Goal: Task Accomplishment & Management: Manage account settings

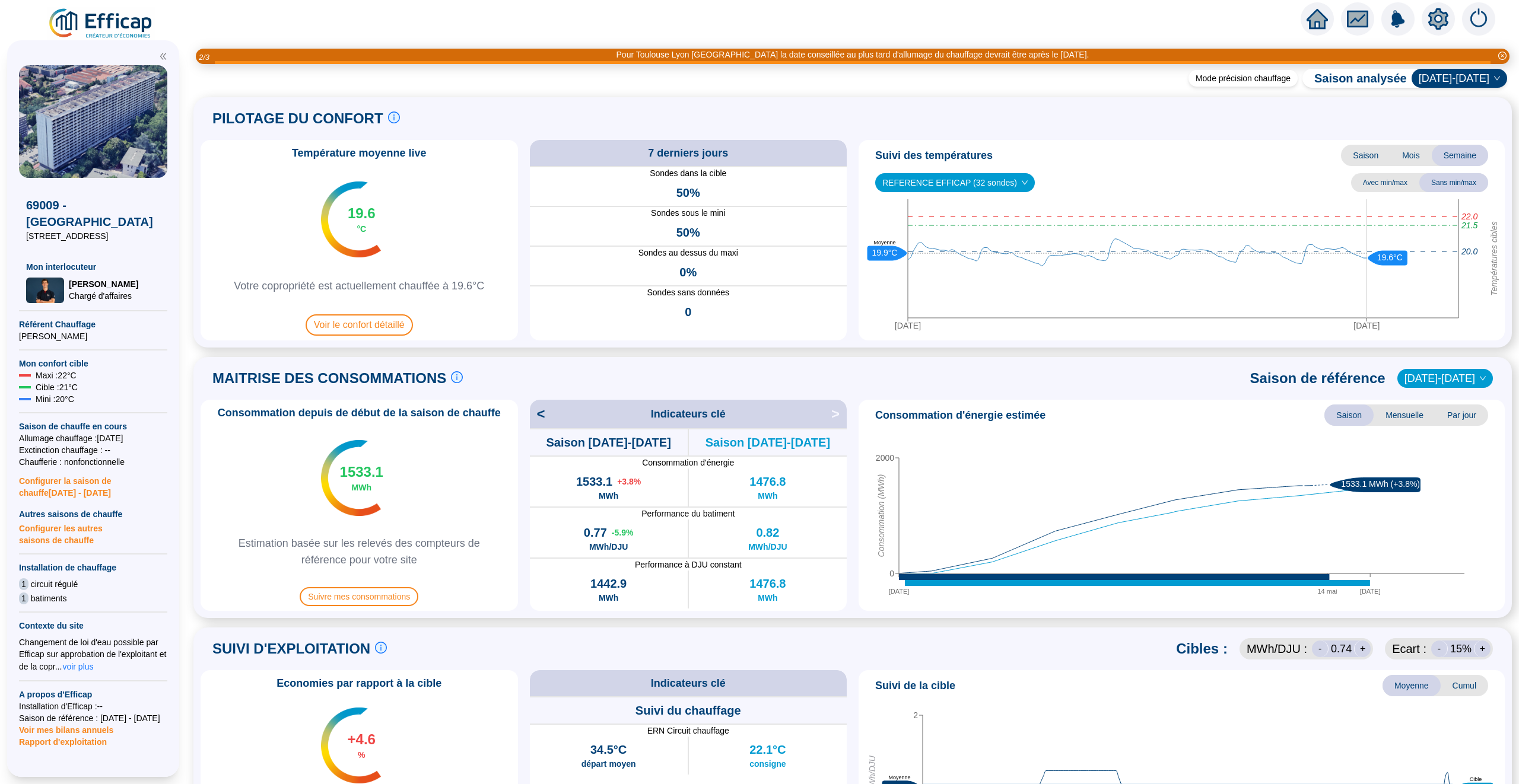
click at [790, 21] on icon "home" at bounding box center [1317, 18] width 21 height 17
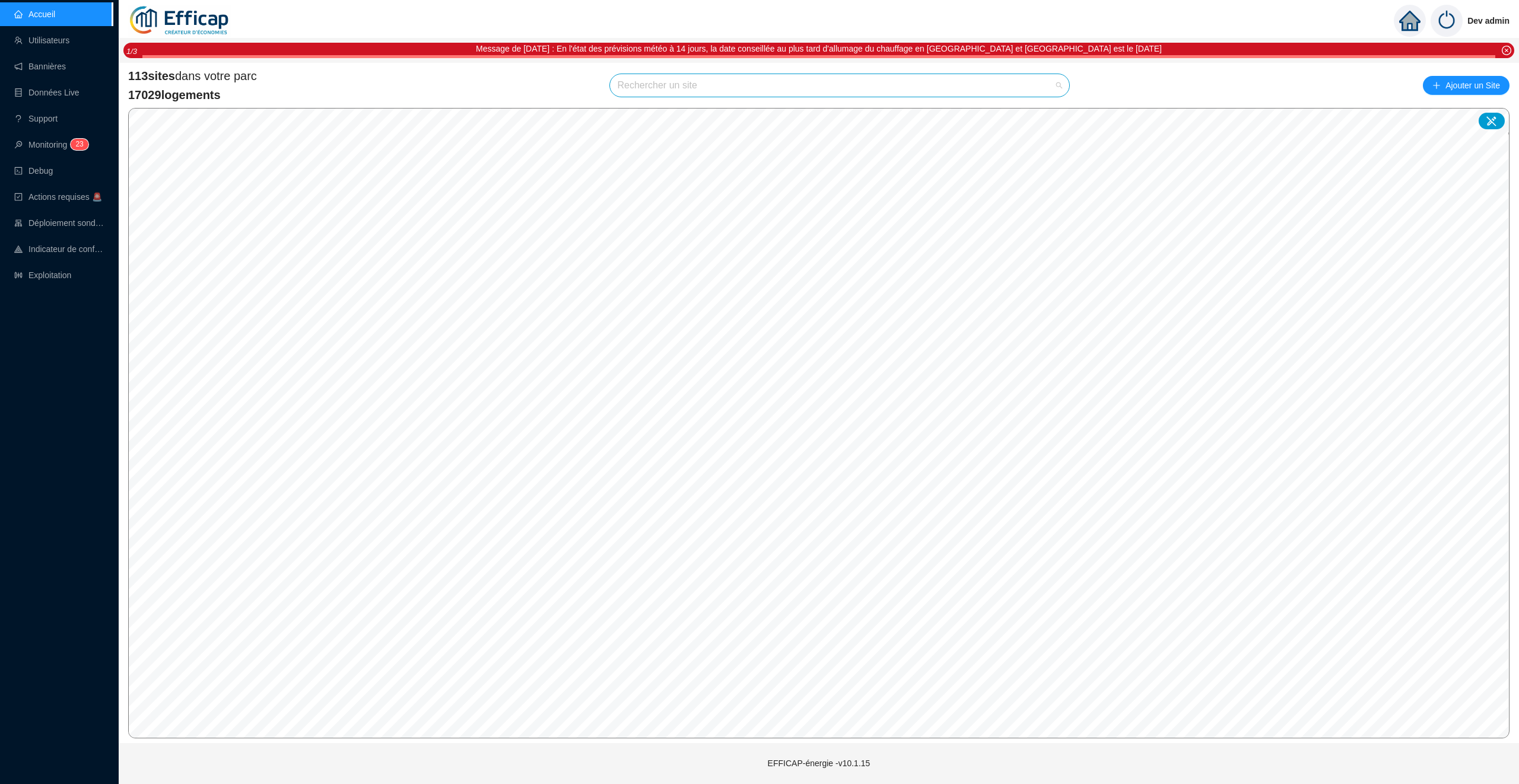
click at [719, 87] on input "search" at bounding box center [834, 85] width 434 height 23
type input "albe"
click at [790, 119] on div at bounding box center [1047, 113] width 28 height 18
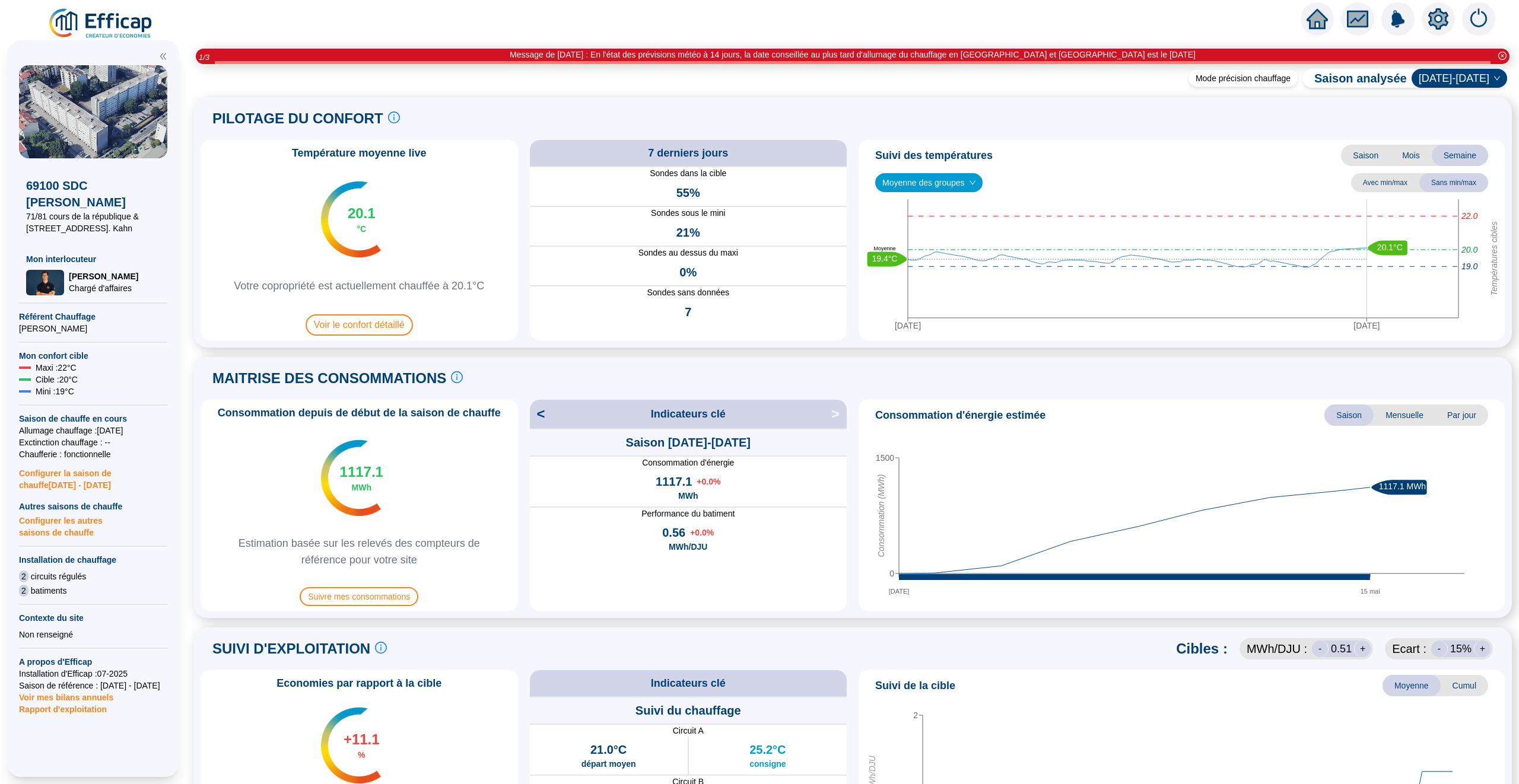
scroll to position [572, 0]
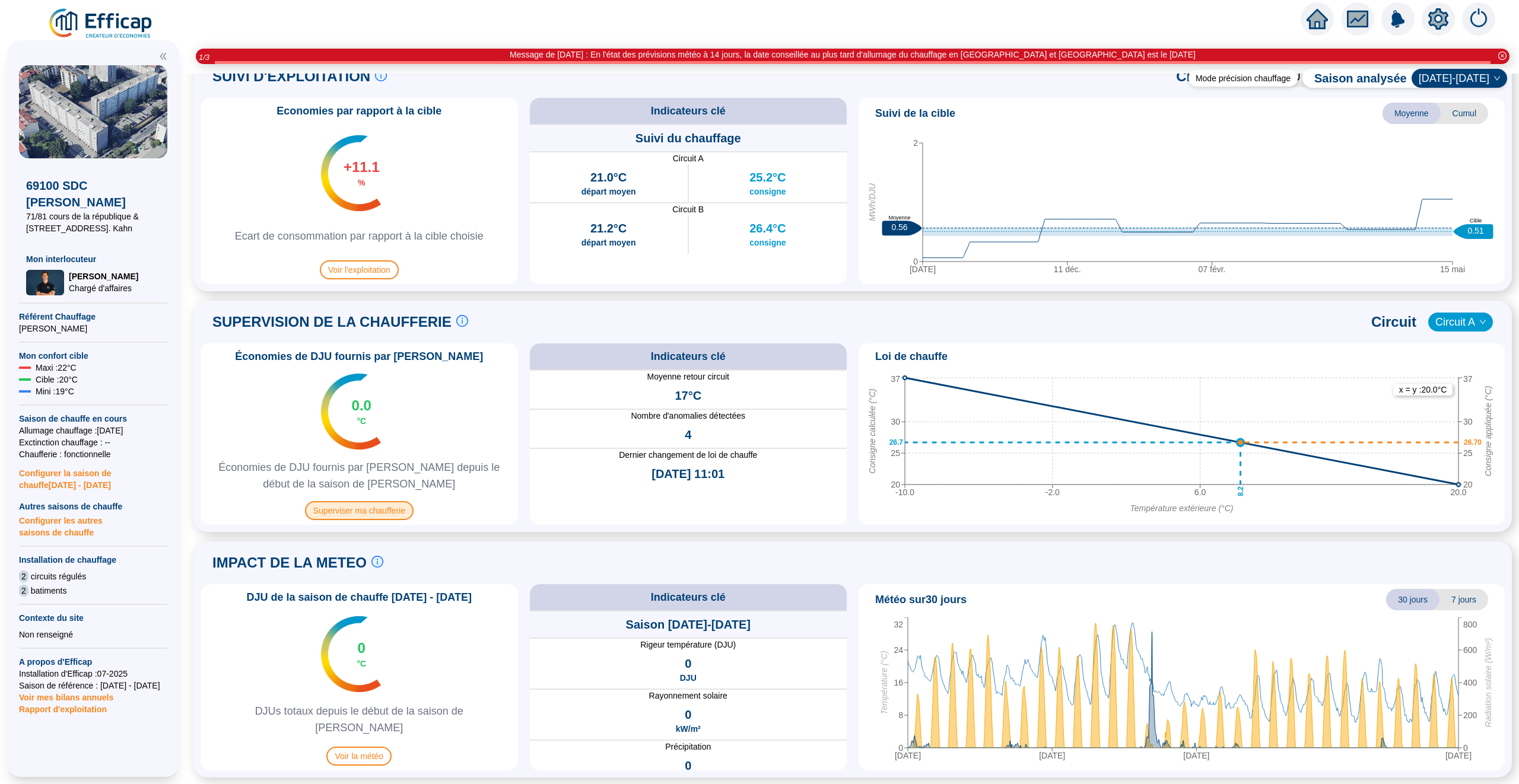
click at [352, 514] on span "Superviser ma chaufferie" at bounding box center [359, 510] width 108 height 19
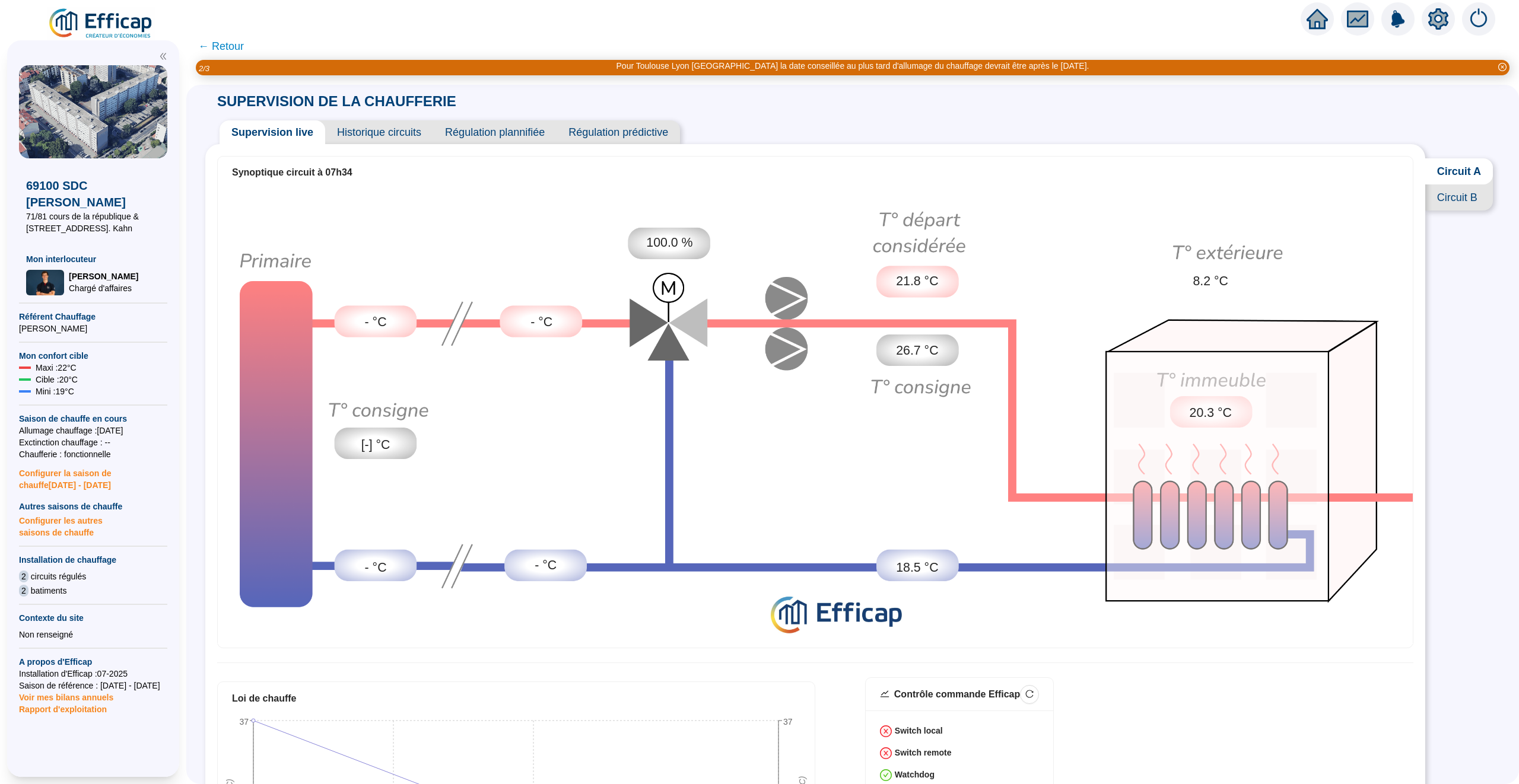
click at [382, 131] on span "Historique circuits" at bounding box center [379, 132] width 108 height 24
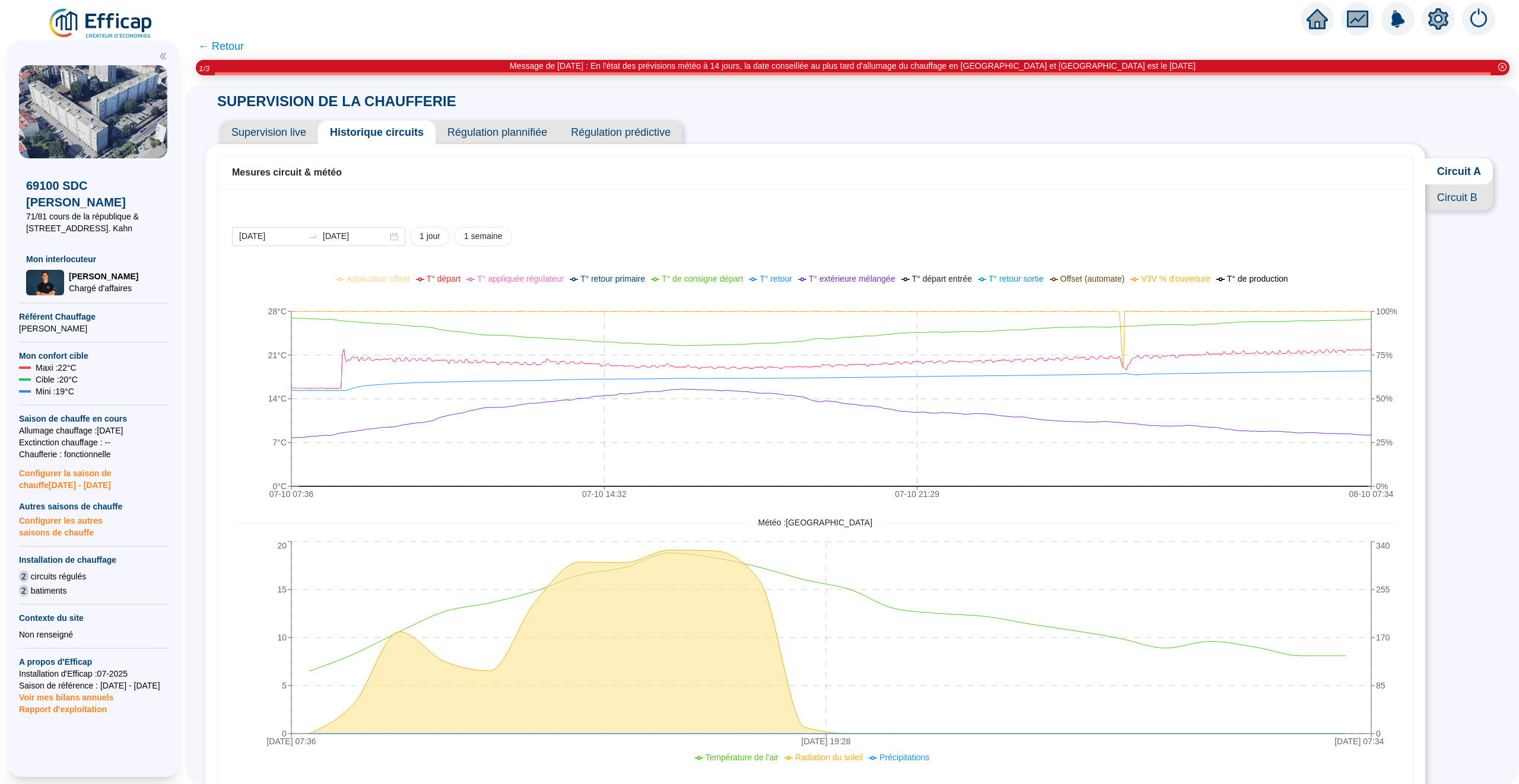
click at [790, 205] on span "Circuit B" at bounding box center [1459, 197] width 67 height 26
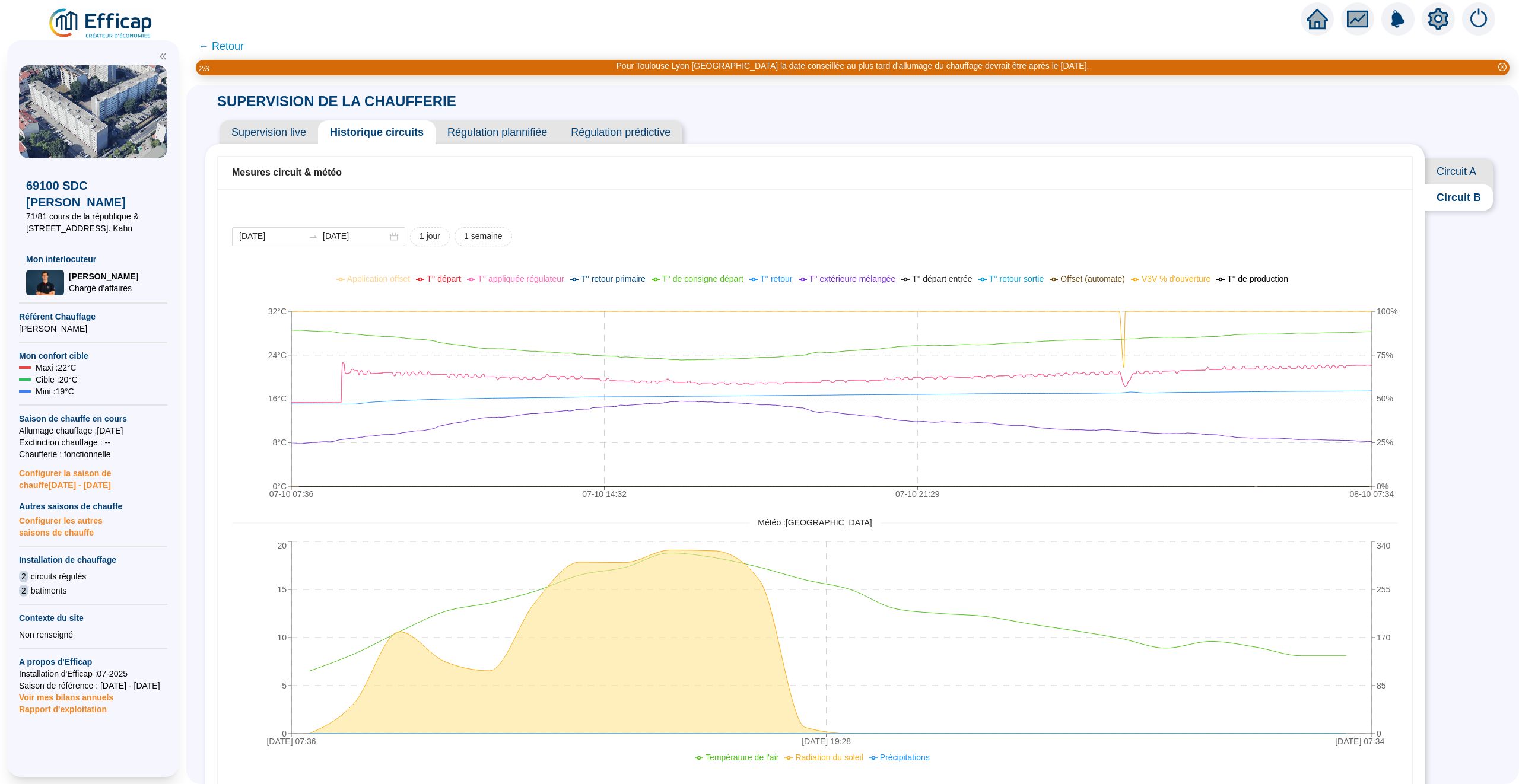
click at [224, 46] on span "← Retour" at bounding box center [221, 46] width 46 height 17
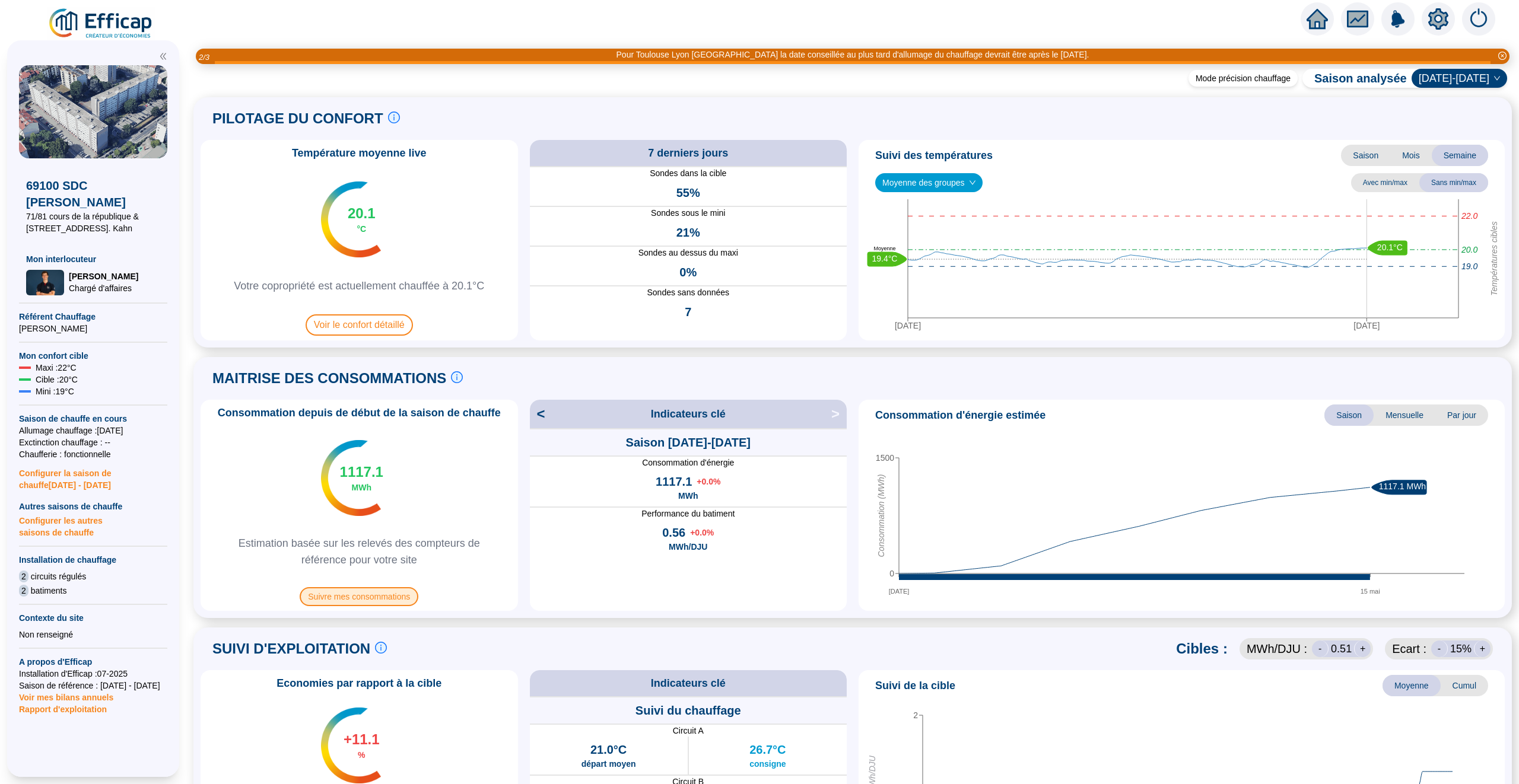
click at [385, 600] on span "Suivre mes consommations" at bounding box center [359, 597] width 119 height 19
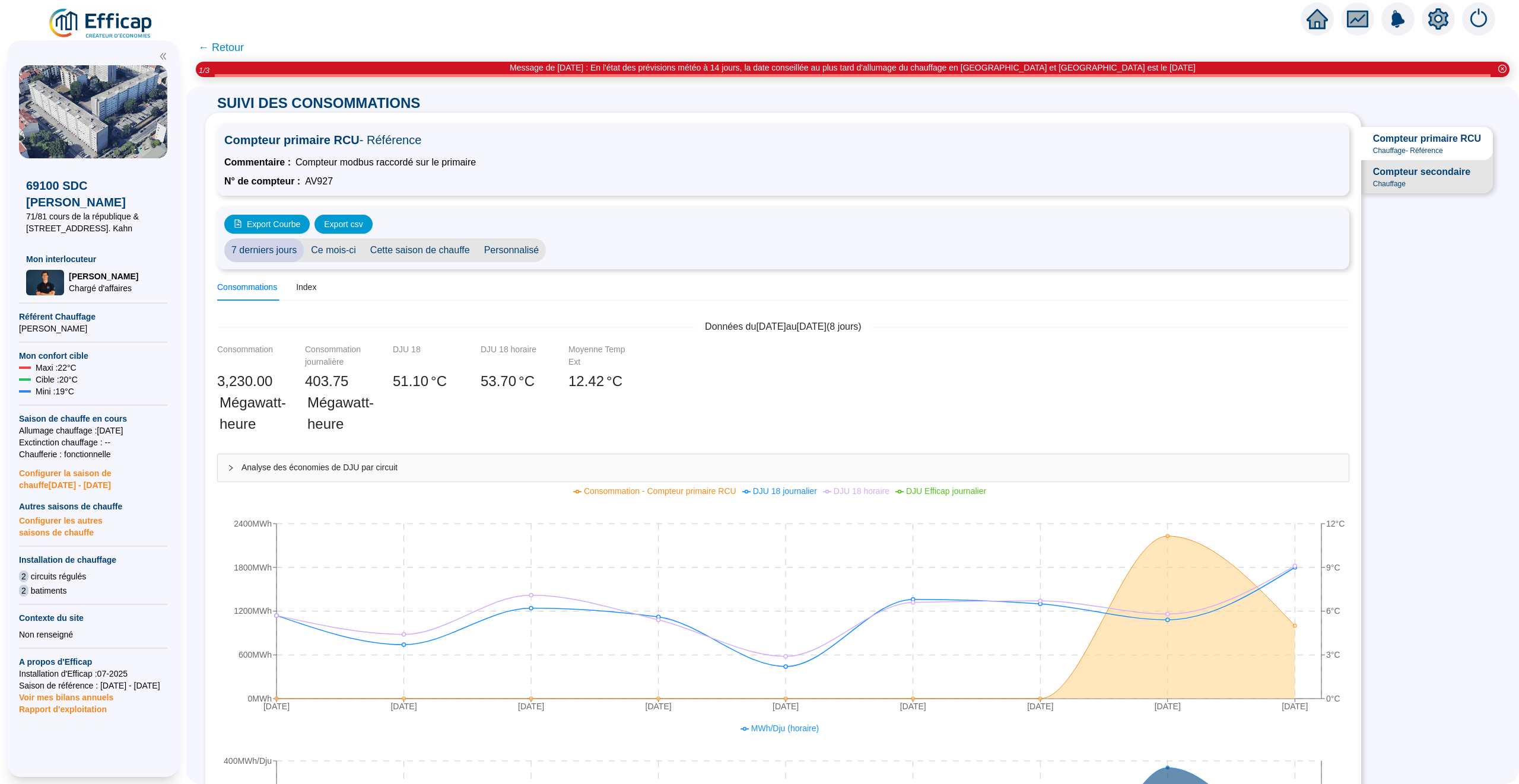
click at [790, 178] on span "Compteur secondaire" at bounding box center [1422, 172] width 97 height 14
click at [790, 119] on div "Compteur primaire RCU Chauffage - Référence Compteur secondaire Chauffage" at bounding box center [1430, 160] width 139 height 95
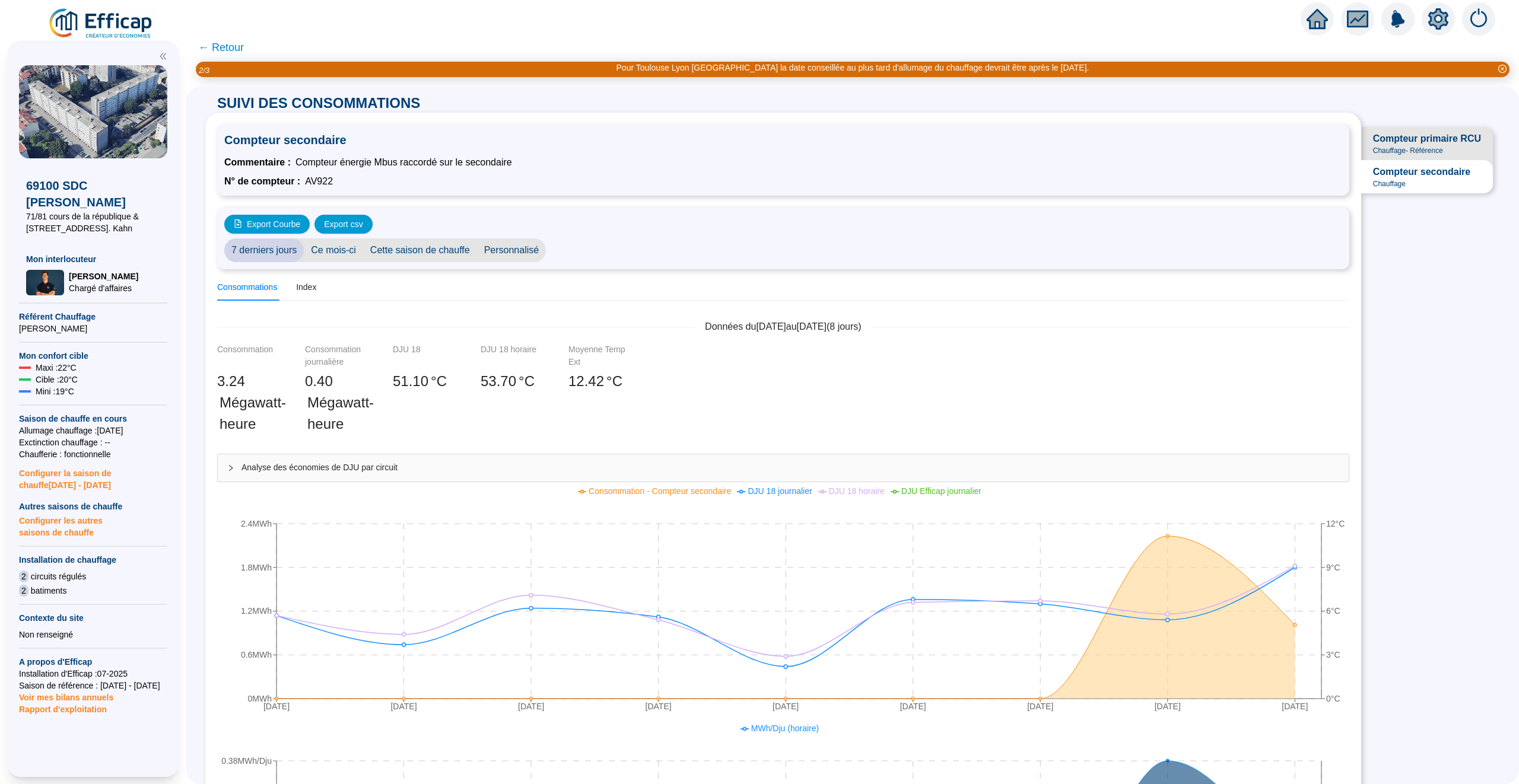
click at [790, 140] on span "Compteur primaire RCU" at bounding box center [1427, 138] width 108 height 14
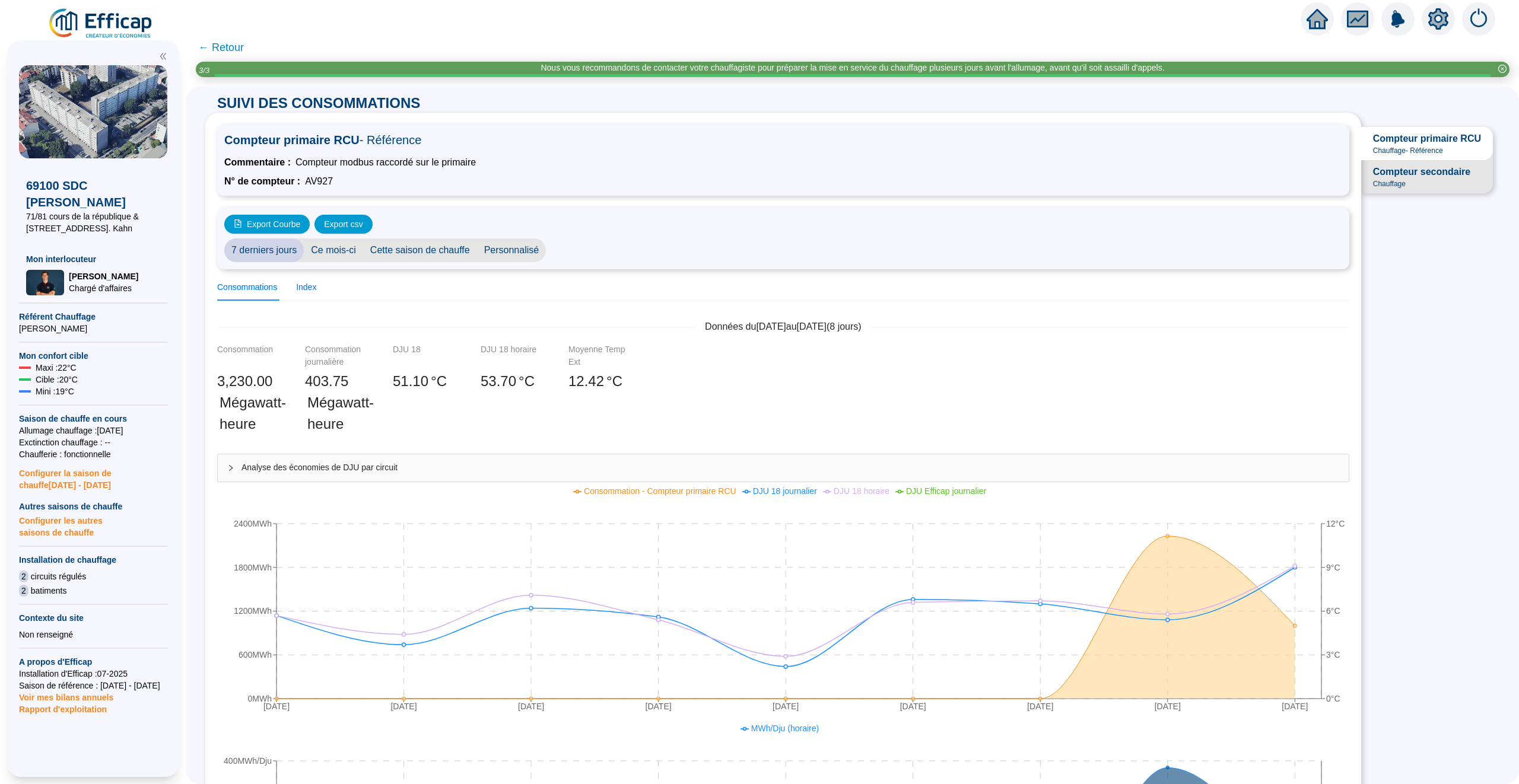
click at [305, 285] on div "Index" at bounding box center [306, 287] width 20 height 12
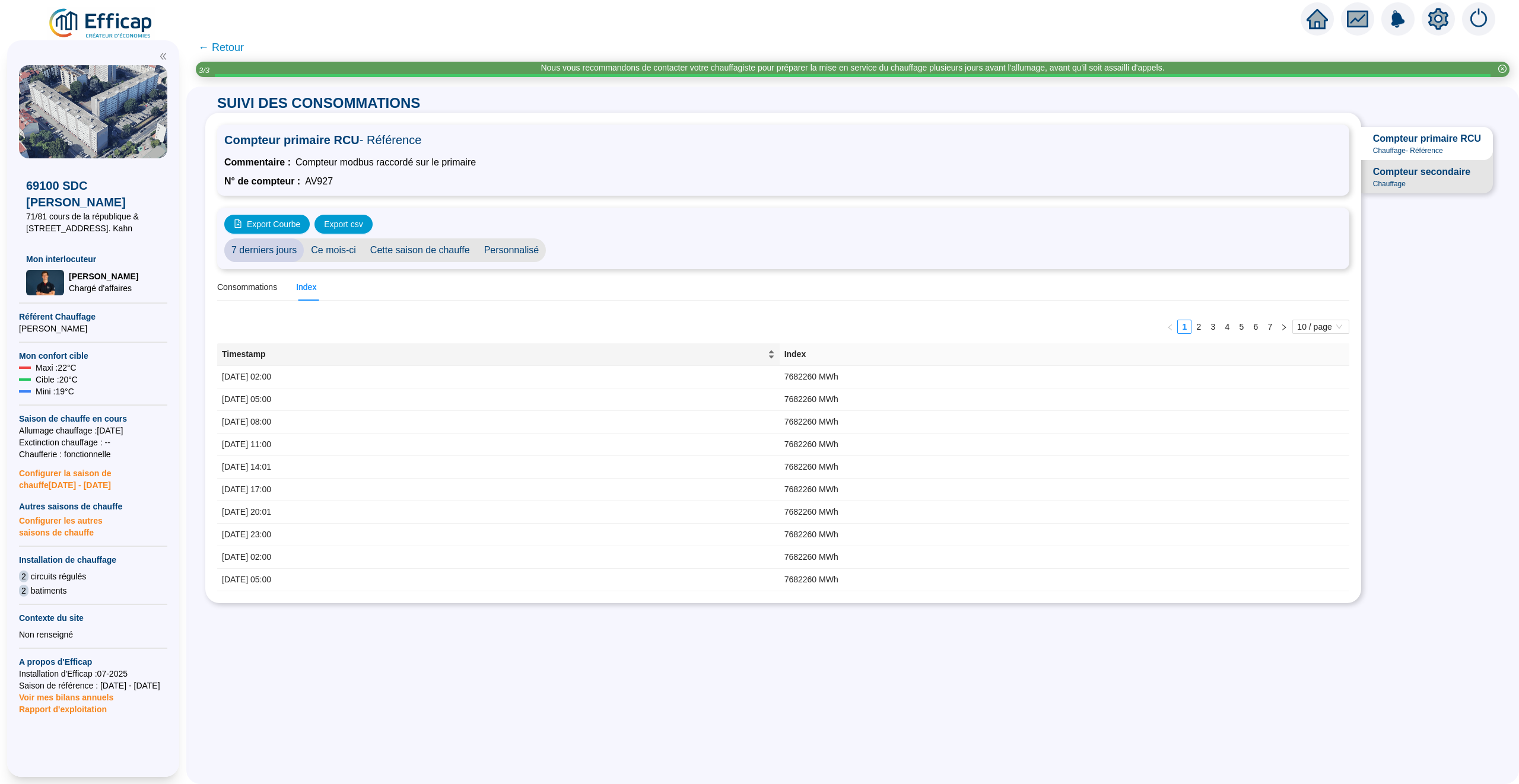
click at [775, 352] on div "Timestamp" at bounding box center [498, 354] width 553 height 12
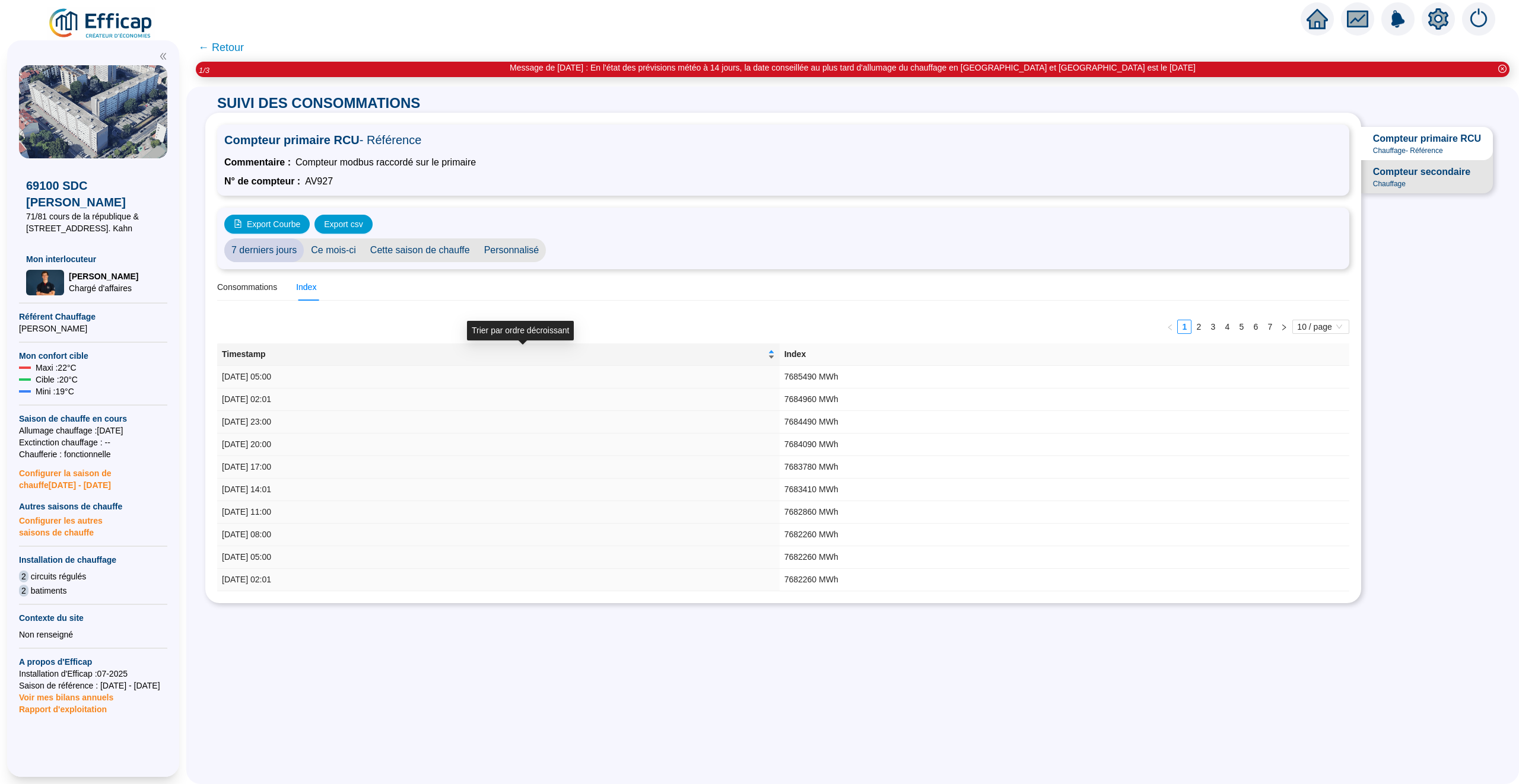
click at [775, 357] on div "Timestamp" at bounding box center [498, 354] width 553 height 12
click at [765, 356] on span "Timestamp" at bounding box center [493, 354] width 544 height 12
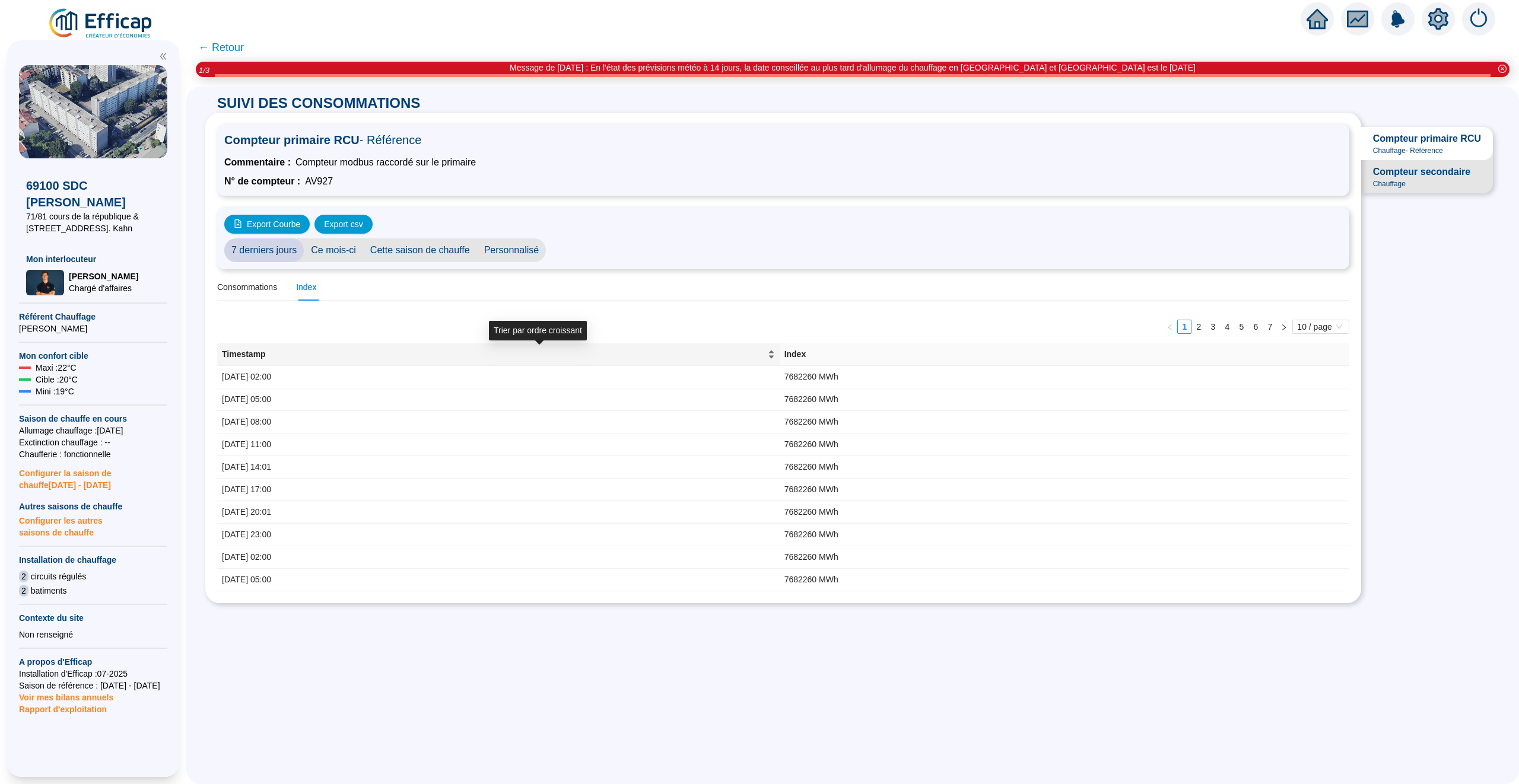
click at [775, 348] on div "Timestamp" at bounding box center [498, 354] width 553 height 12
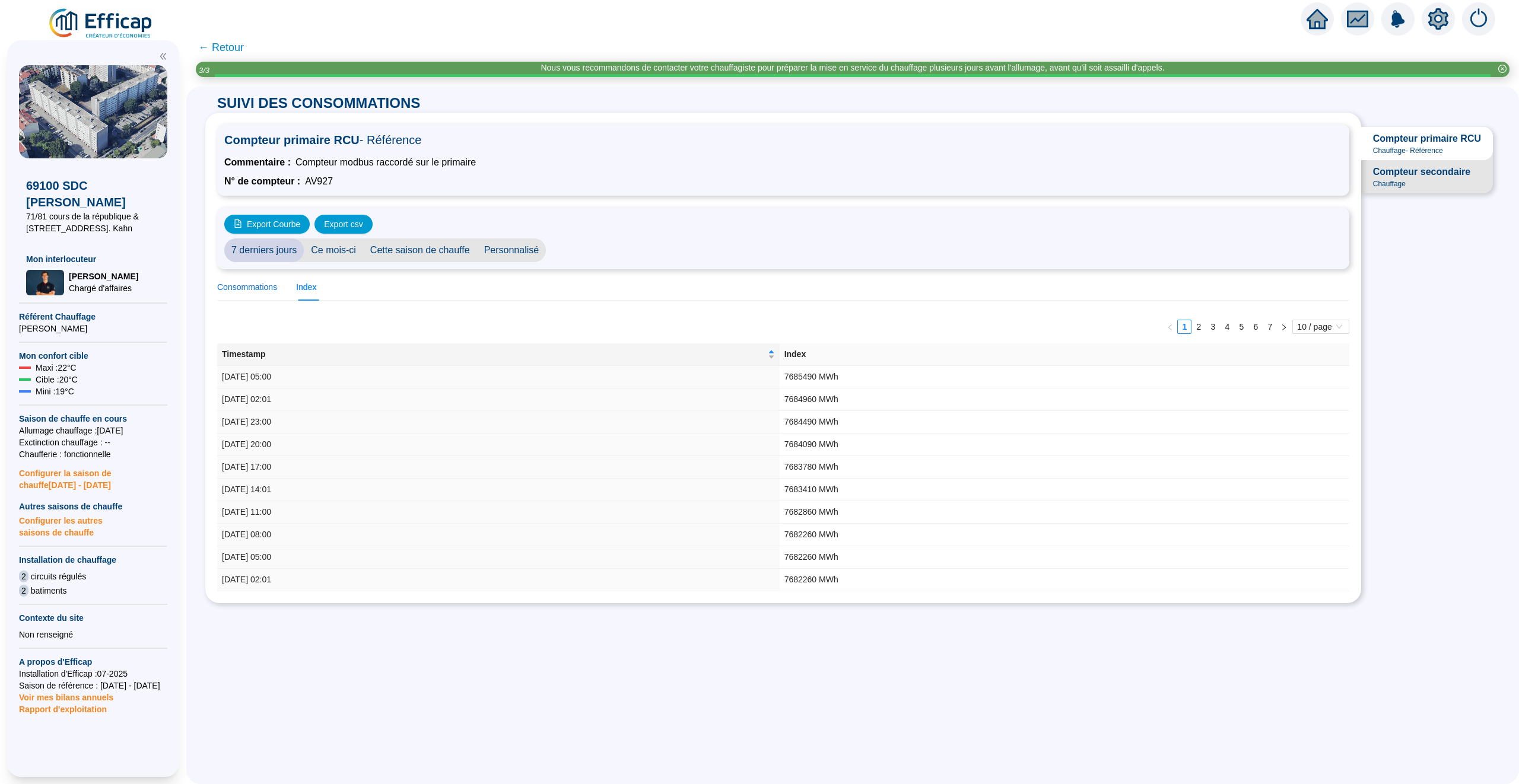
click at [262, 285] on div "Consommations" at bounding box center [247, 287] width 60 height 12
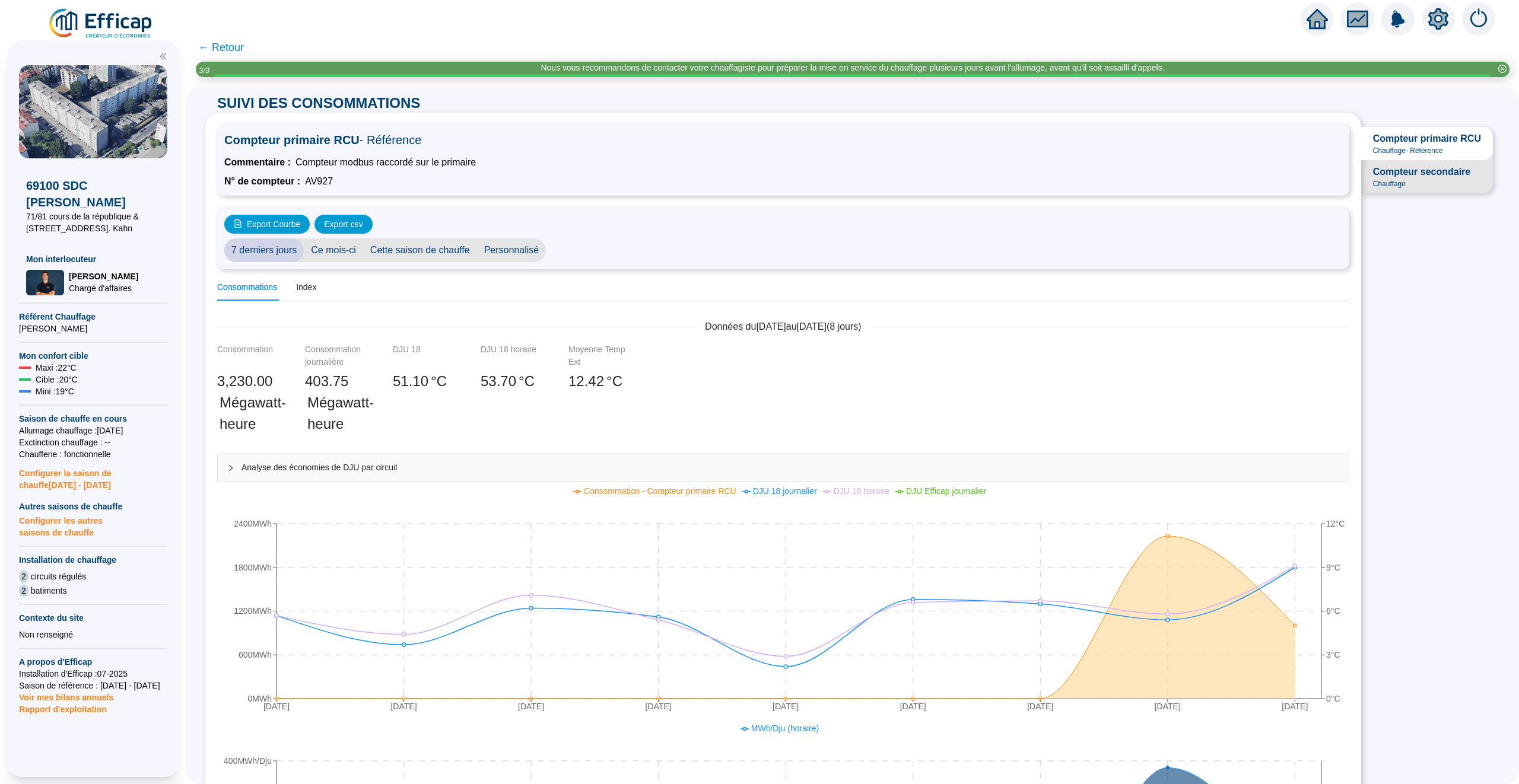
click at [220, 43] on span "← Retour" at bounding box center [221, 47] width 46 height 17
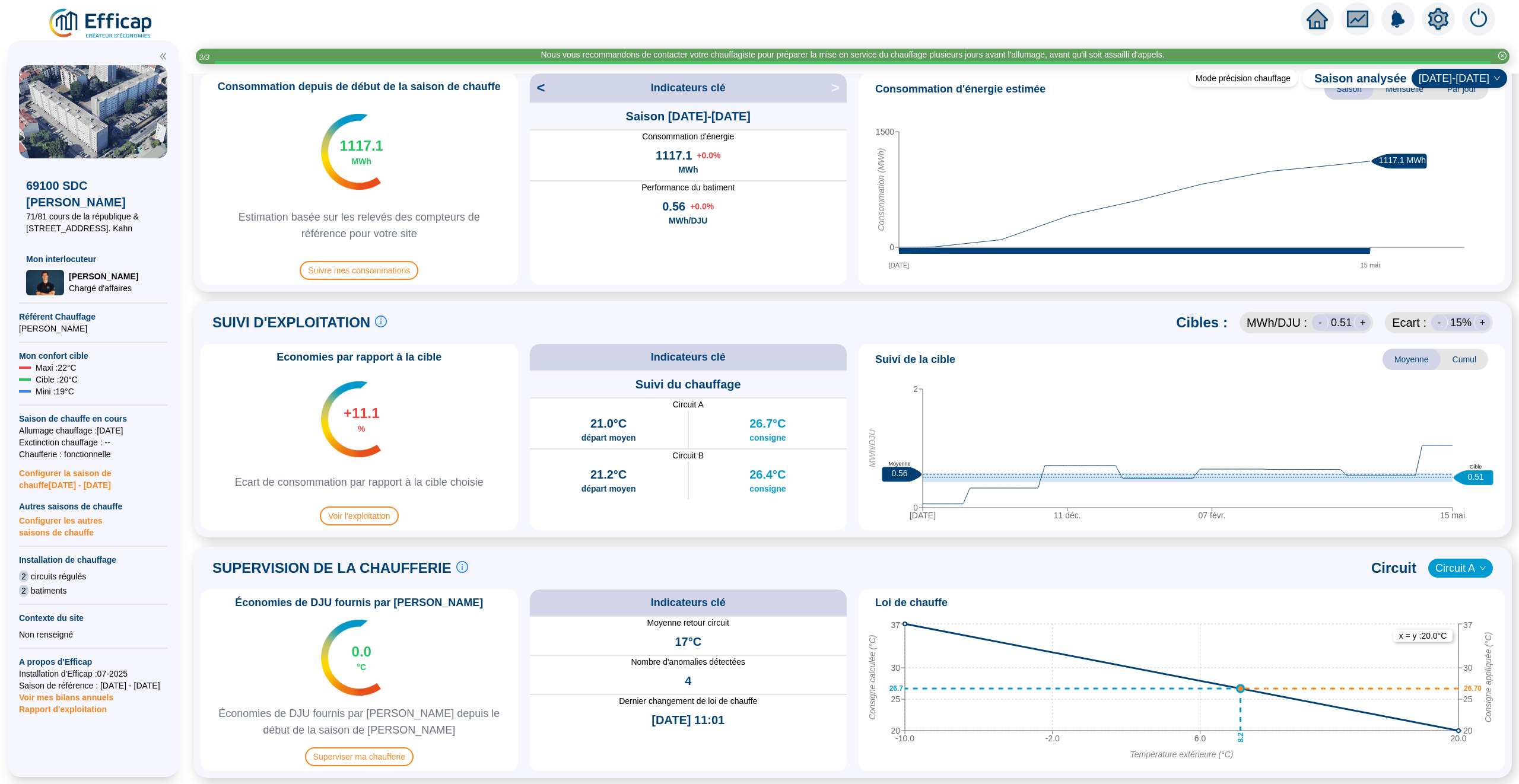
scroll to position [572, 0]
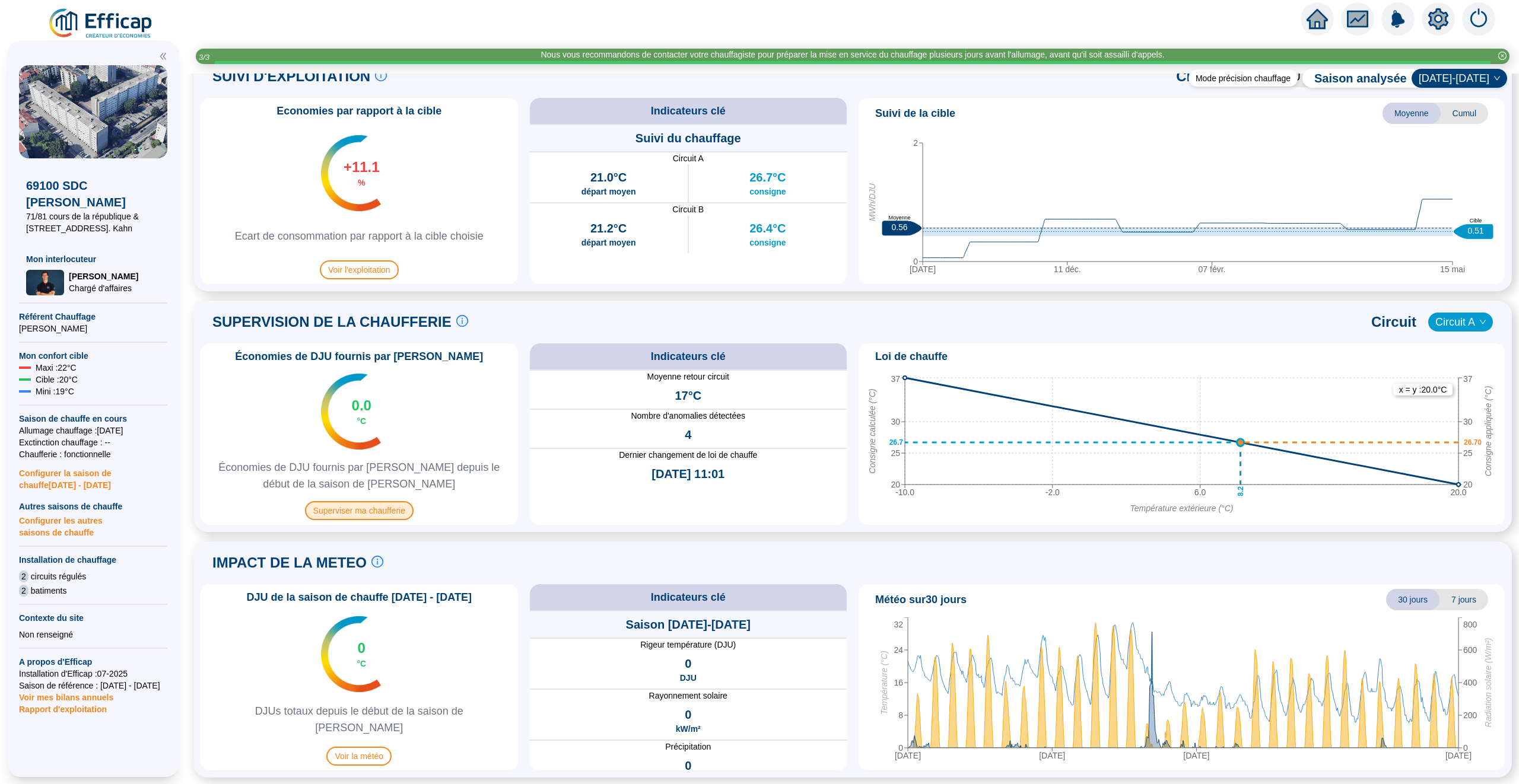
click at [384, 511] on span "Superviser ma chaufferie" at bounding box center [359, 510] width 108 height 19
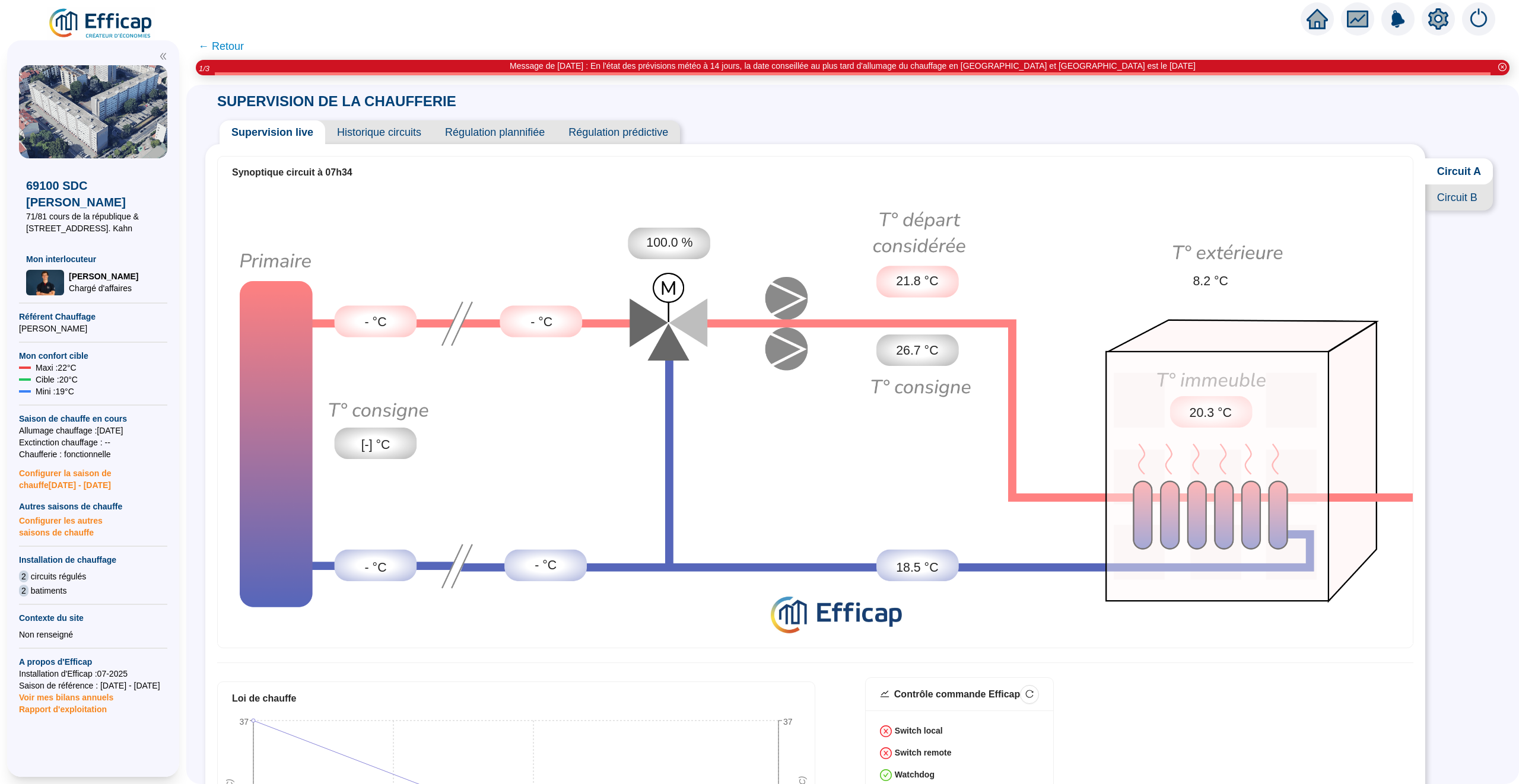
click at [1449, 208] on span "Circuit B" at bounding box center [1459, 197] width 67 height 26
click at [357, 127] on span "Historique circuits" at bounding box center [379, 132] width 108 height 24
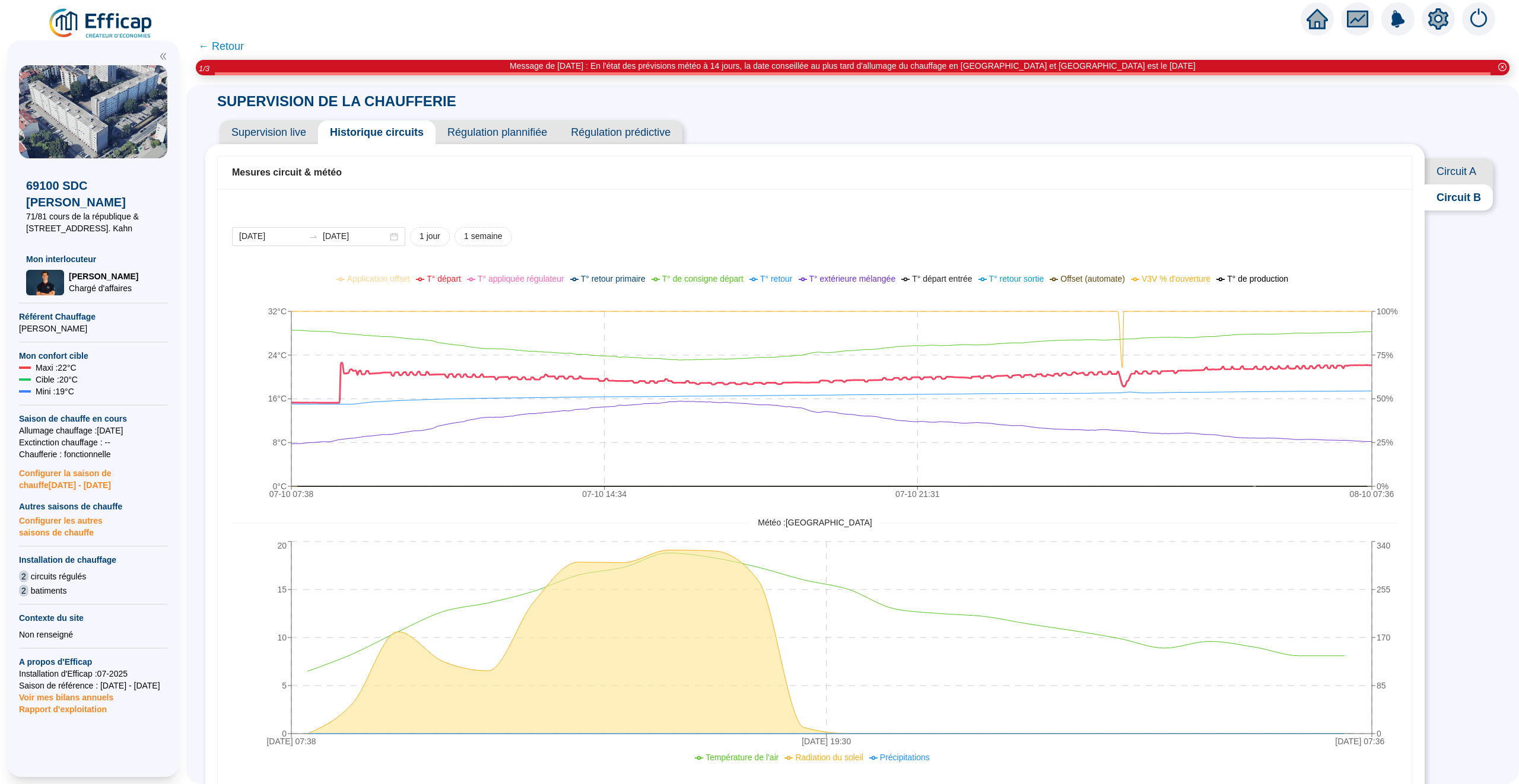
click at [440, 282] on span "T° départ" at bounding box center [444, 278] width 34 height 9
click at [274, 127] on span "Supervision live" at bounding box center [268, 132] width 99 height 24
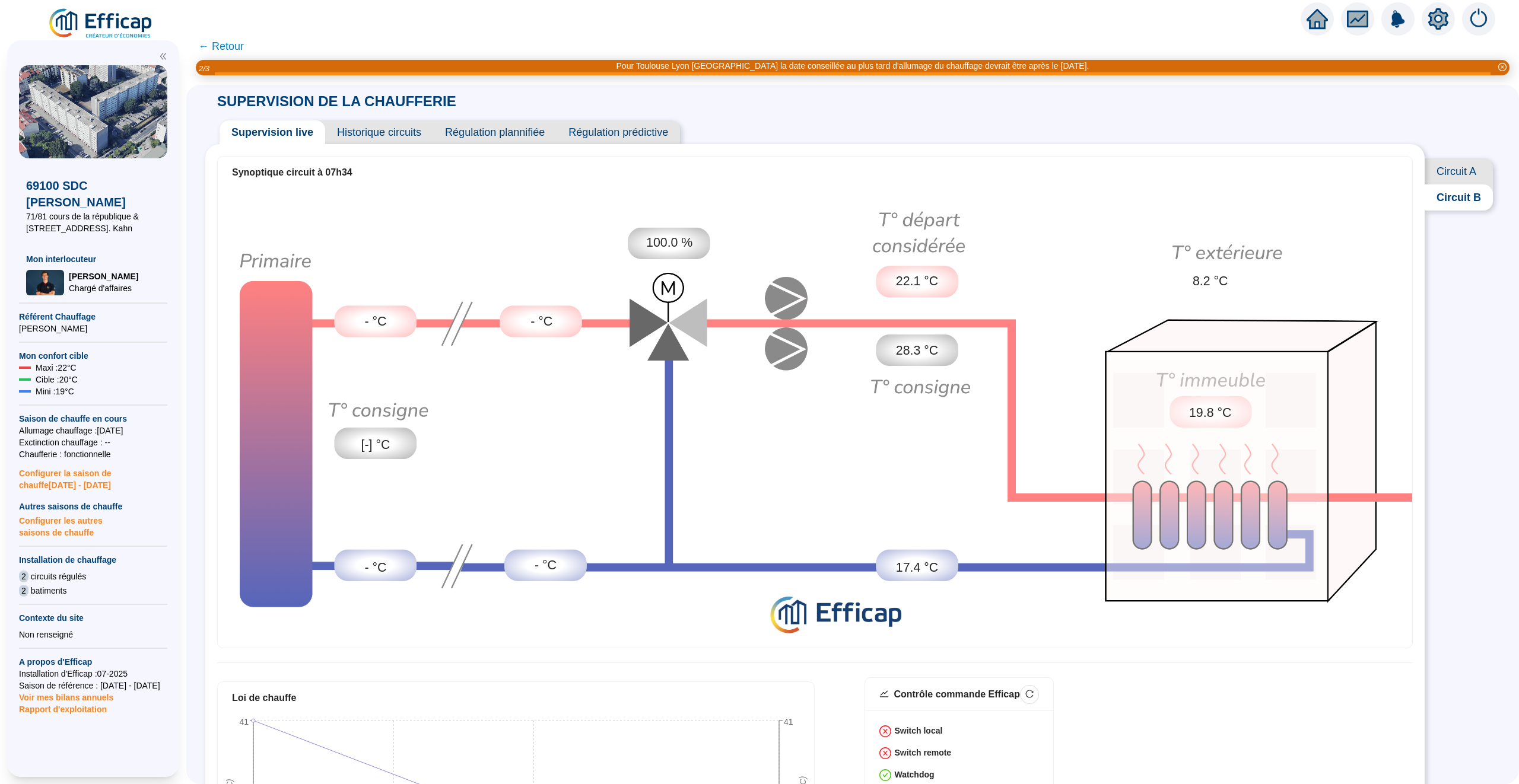
click at [227, 41] on span "← Retour" at bounding box center [221, 46] width 46 height 17
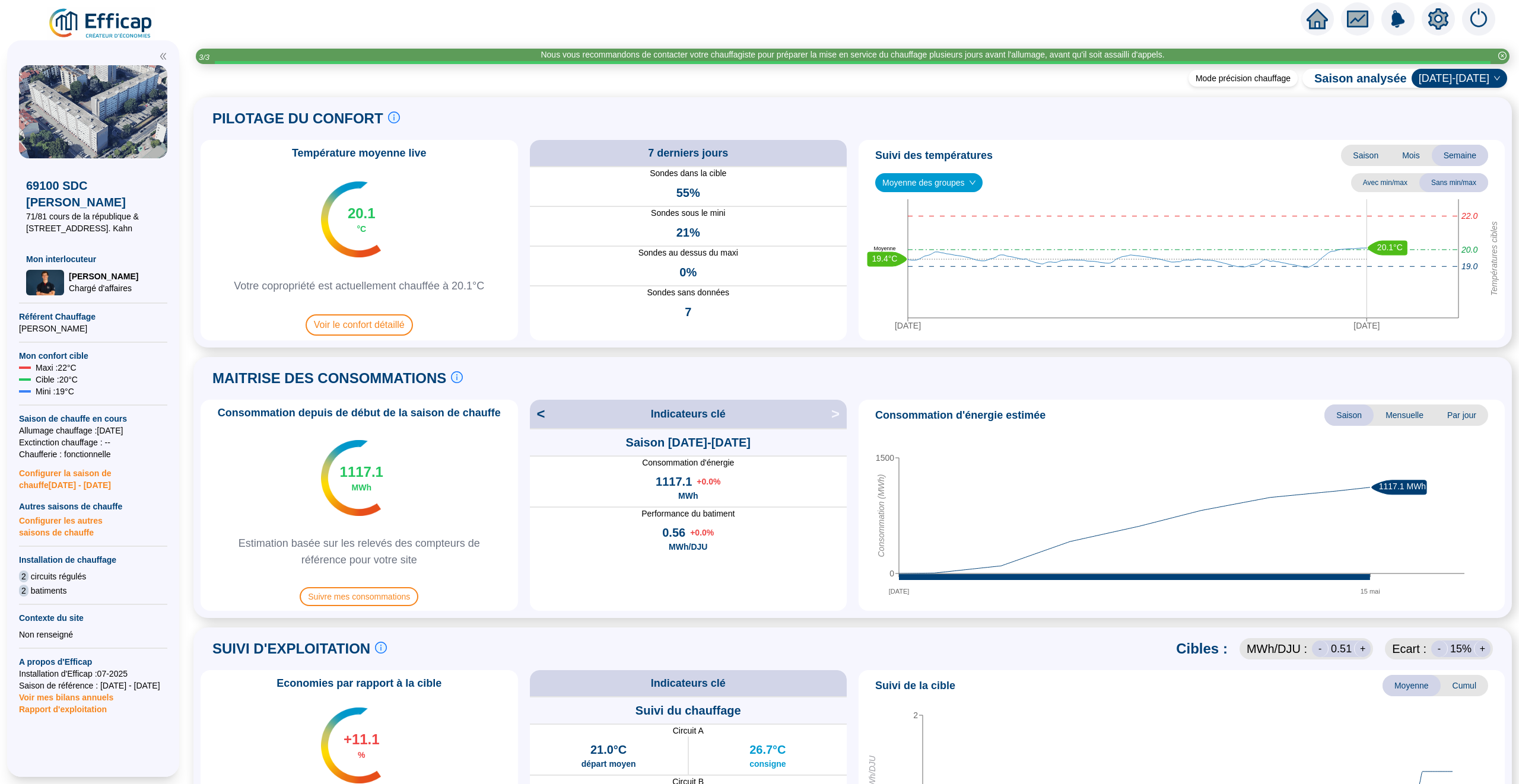
click at [376, 309] on div "Température moyenne live 20.1 °C Votre copropriété est actuellement chauffée à …" at bounding box center [359, 240] width 317 height 200
click at [376, 336] on div "Température moyenne live 20.1 °C Votre copropriété est actuellement chauffée à …" at bounding box center [359, 240] width 317 height 200
click at [377, 325] on span "Voir le confort détaillé" at bounding box center [359, 325] width 107 height 21
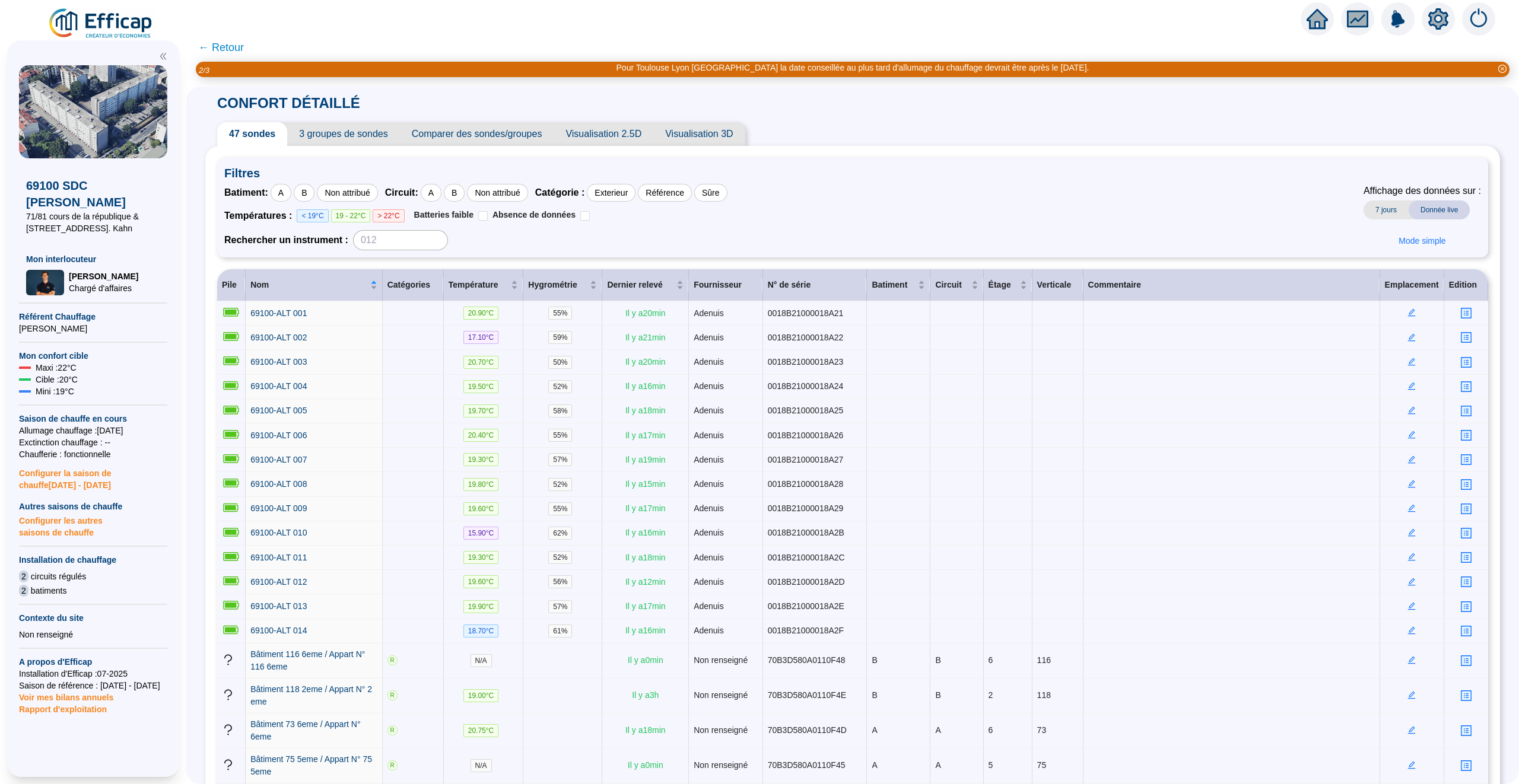
click at [232, 45] on span "← Retour" at bounding box center [221, 47] width 46 height 17
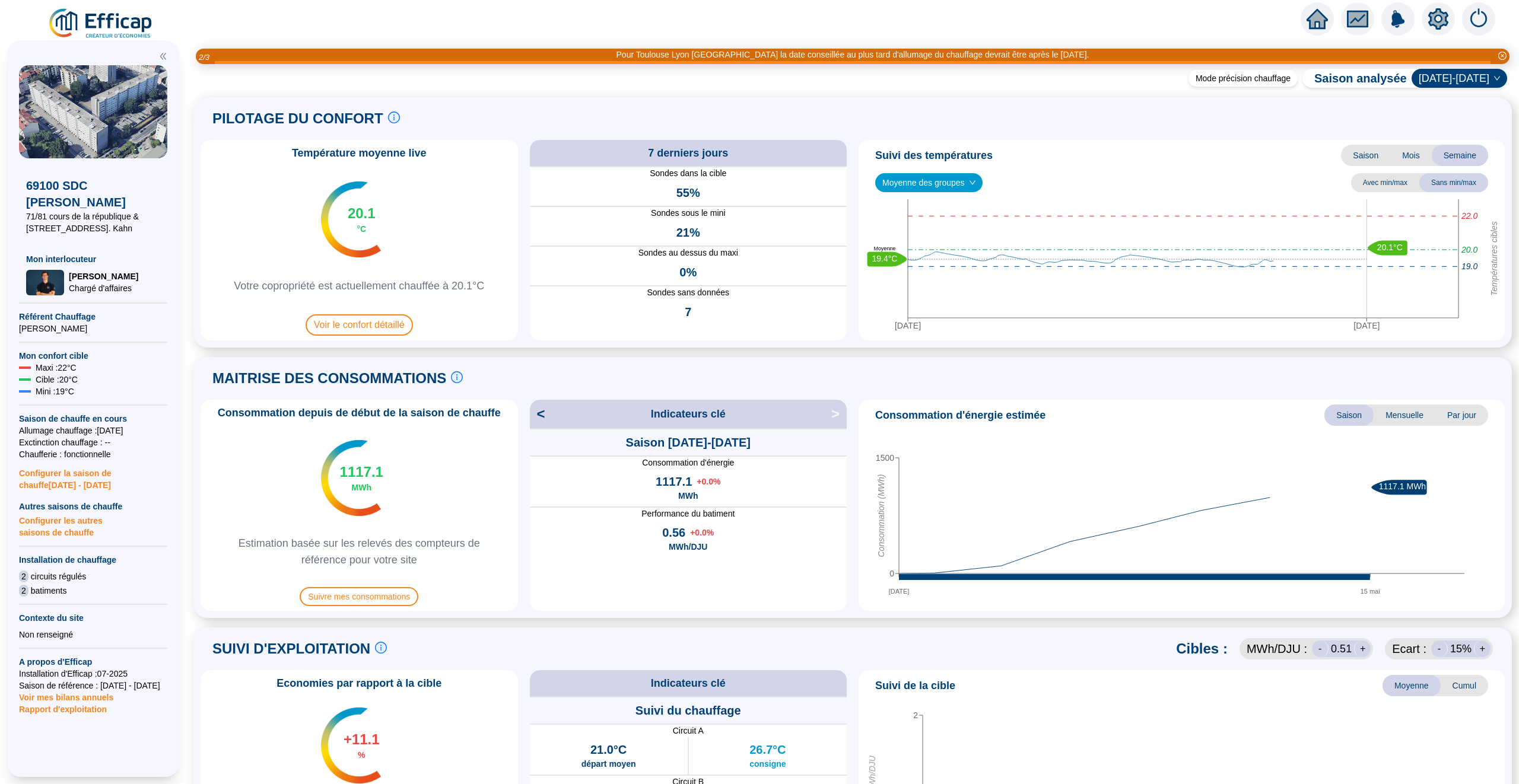
click at [928, 184] on span "Moyenne des groupes" at bounding box center [929, 183] width 93 height 18
click at [917, 219] on div "Bâtiment A (17 sondes)" at bounding box center [930, 225] width 91 height 12
click at [949, 178] on span "Bâtiment A (17 sondes)" at bounding box center [931, 183] width 97 height 18
click at [939, 238] on div "Bâtiment B (12 sondes)" at bounding box center [932, 244] width 95 height 12
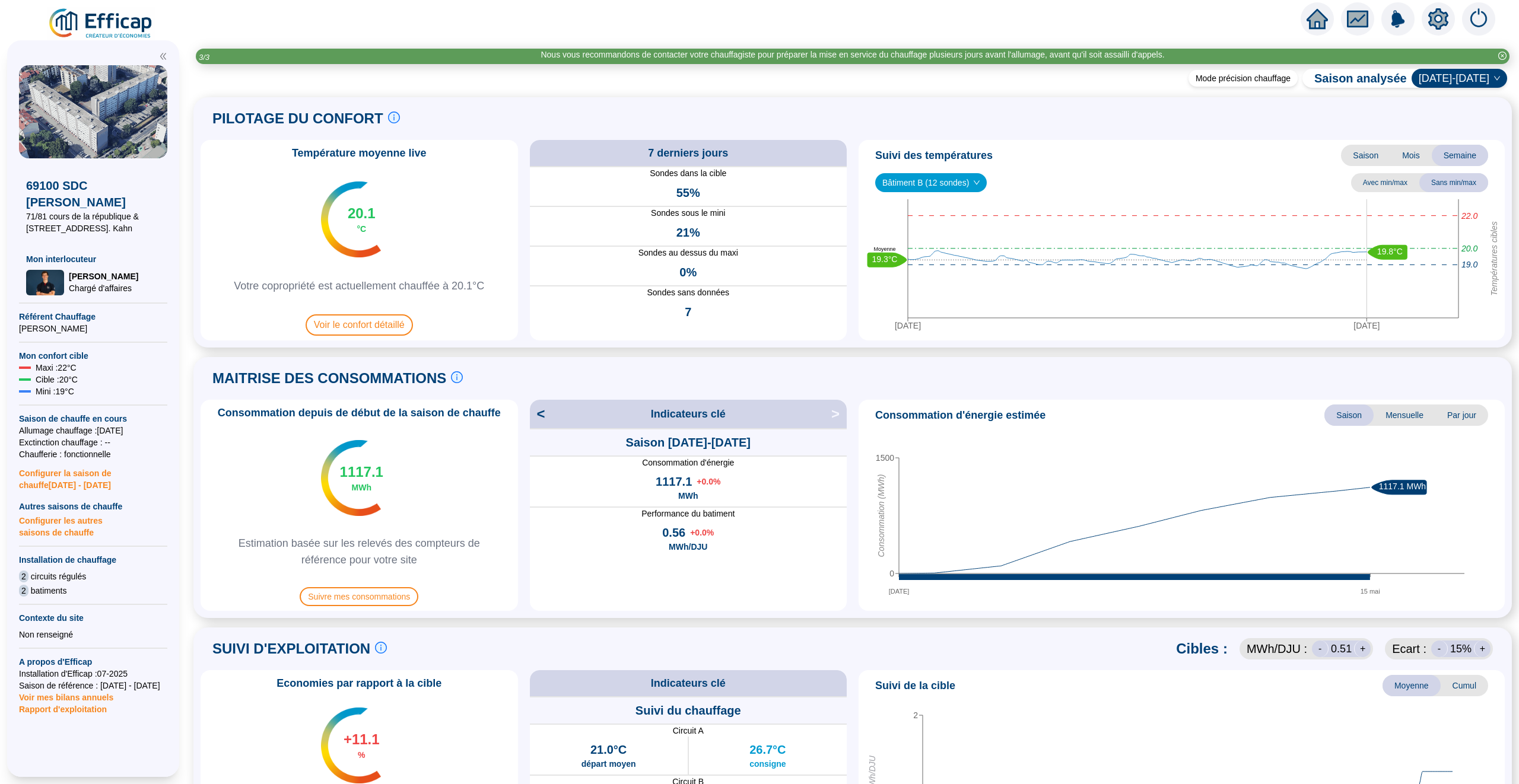
scroll to position [572, 0]
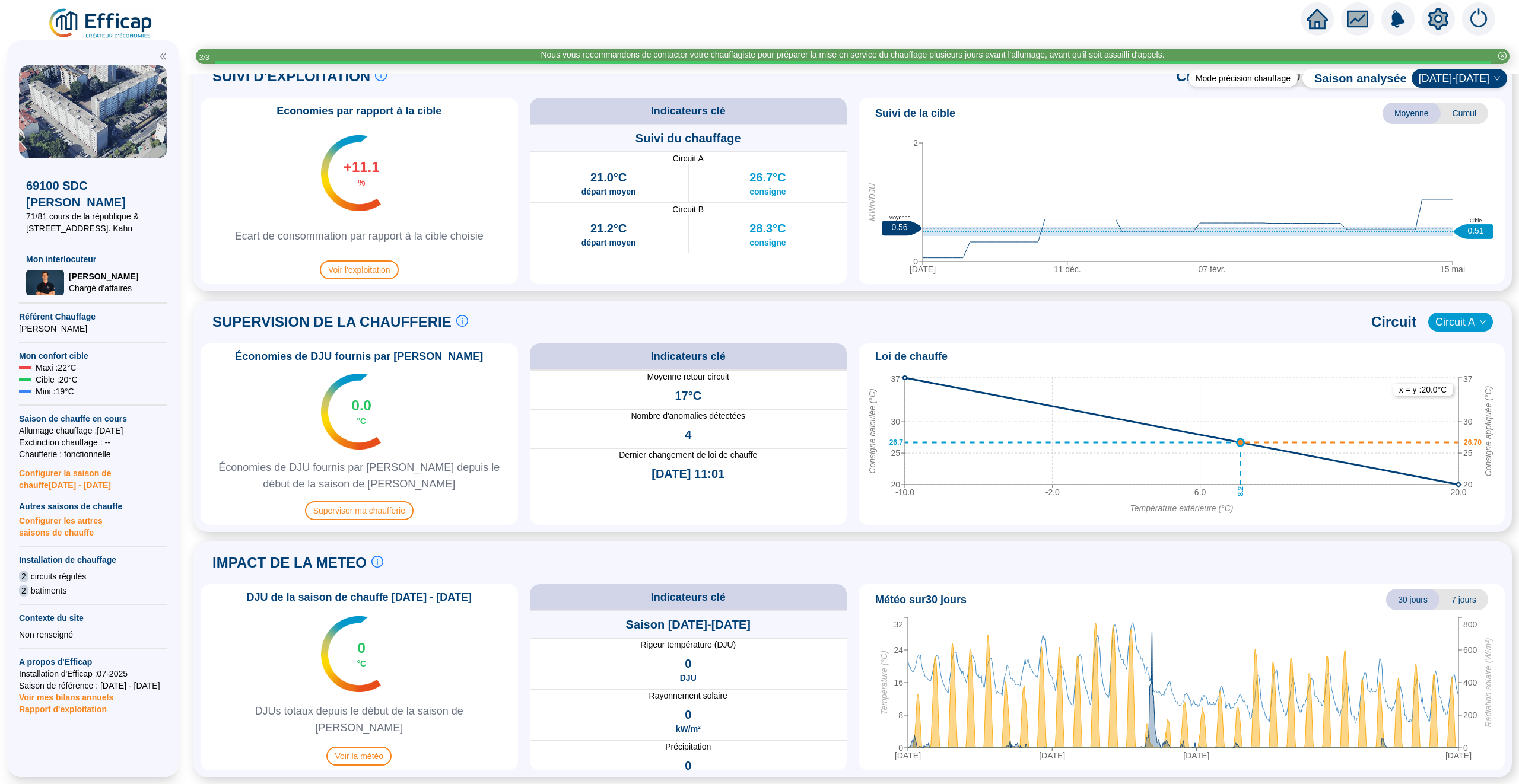
click at [688, 434] on span "4" at bounding box center [688, 434] width 7 height 17
click at [398, 508] on span "Superviser ma chaufferie" at bounding box center [359, 510] width 108 height 19
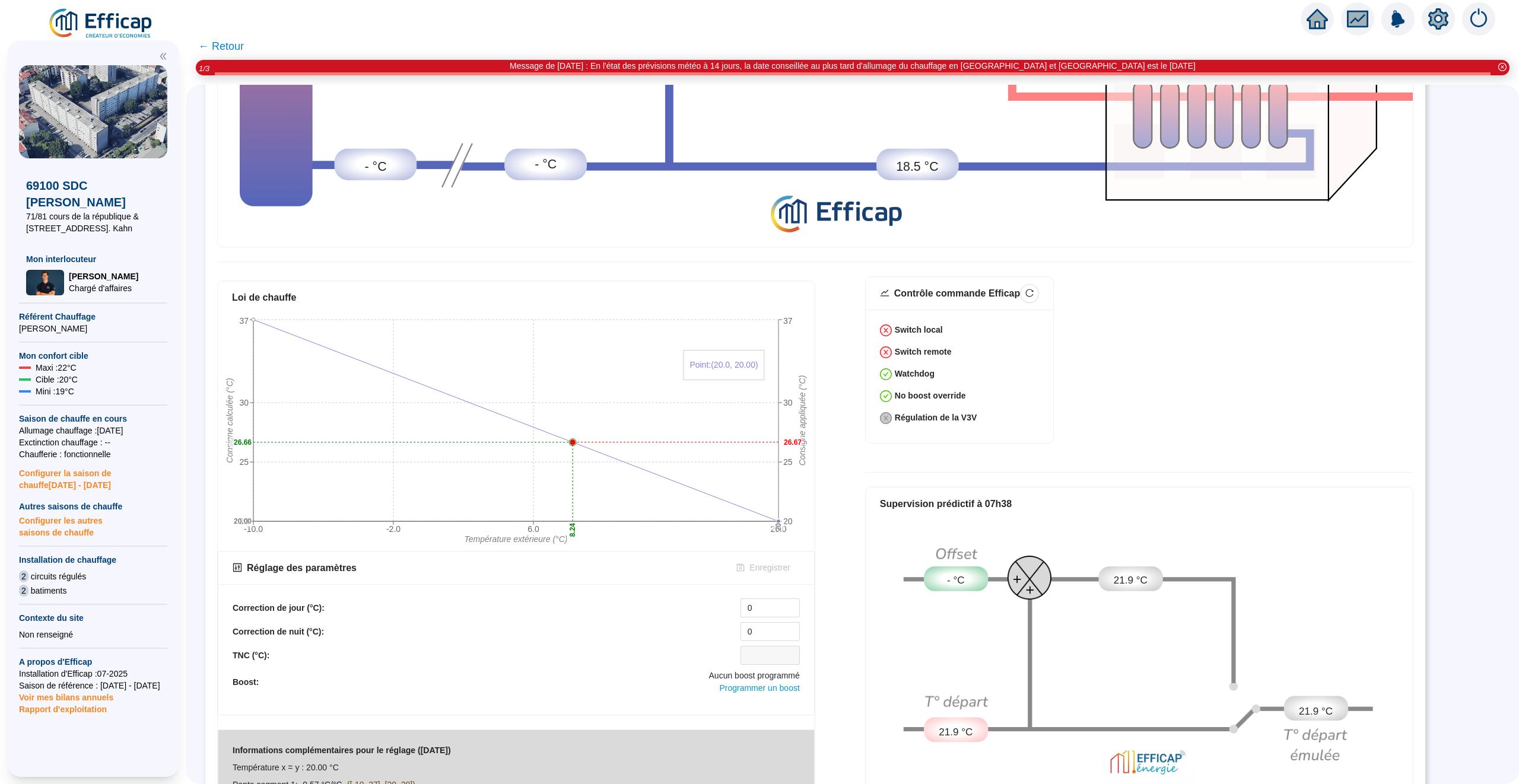
scroll to position [441, 0]
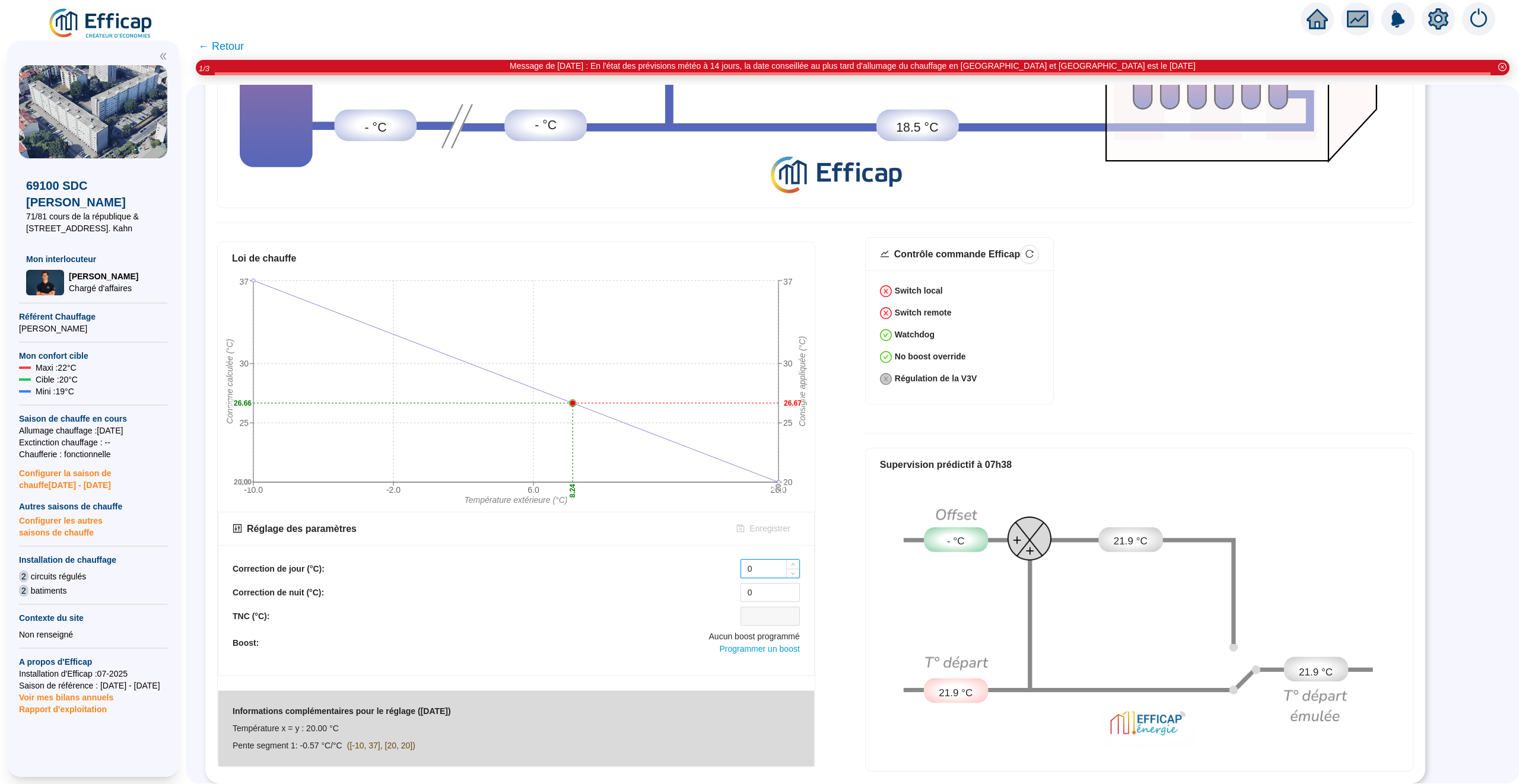
click at [759, 569] on input "0" at bounding box center [770, 568] width 58 height 18
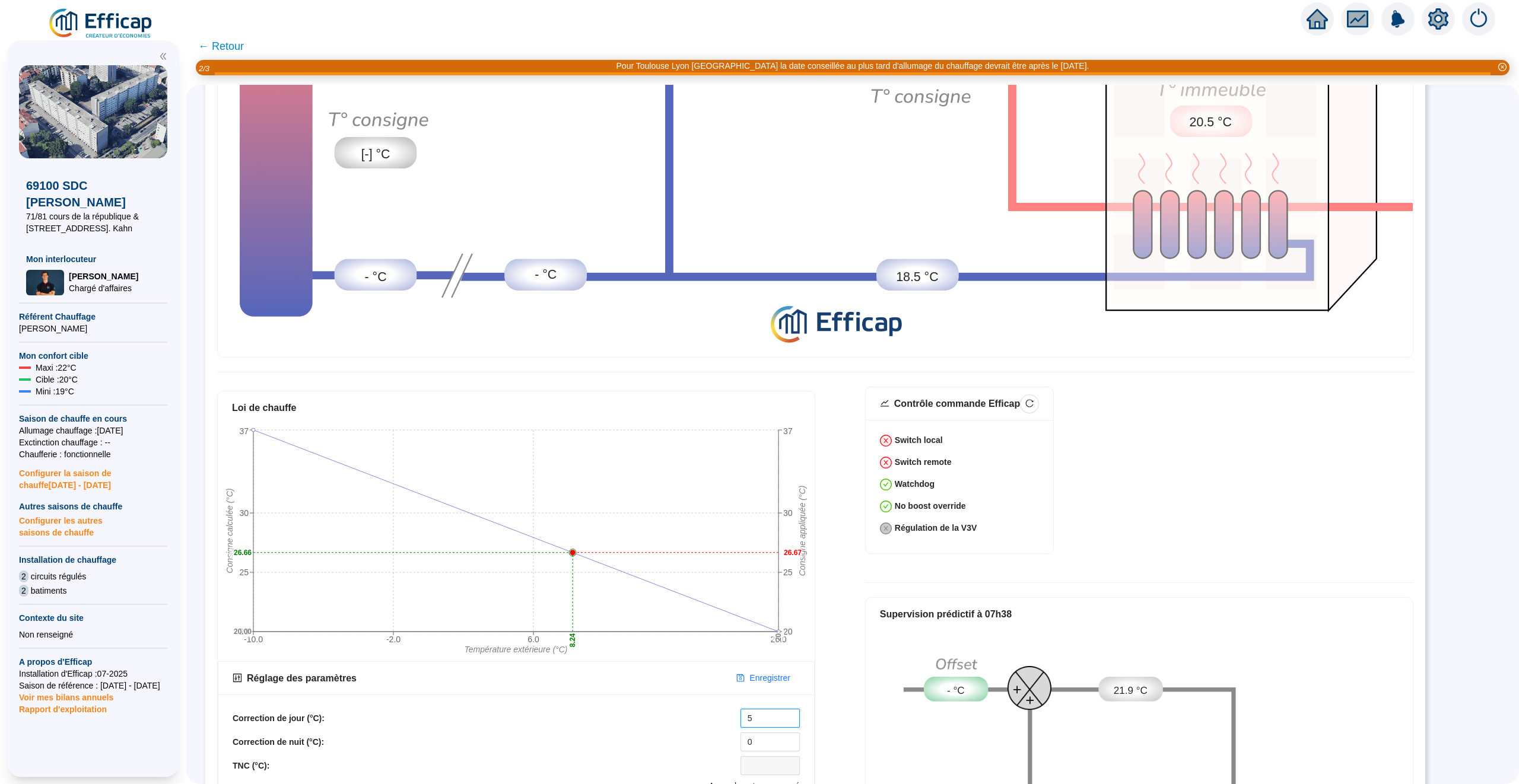
scroll to position [0, 0]
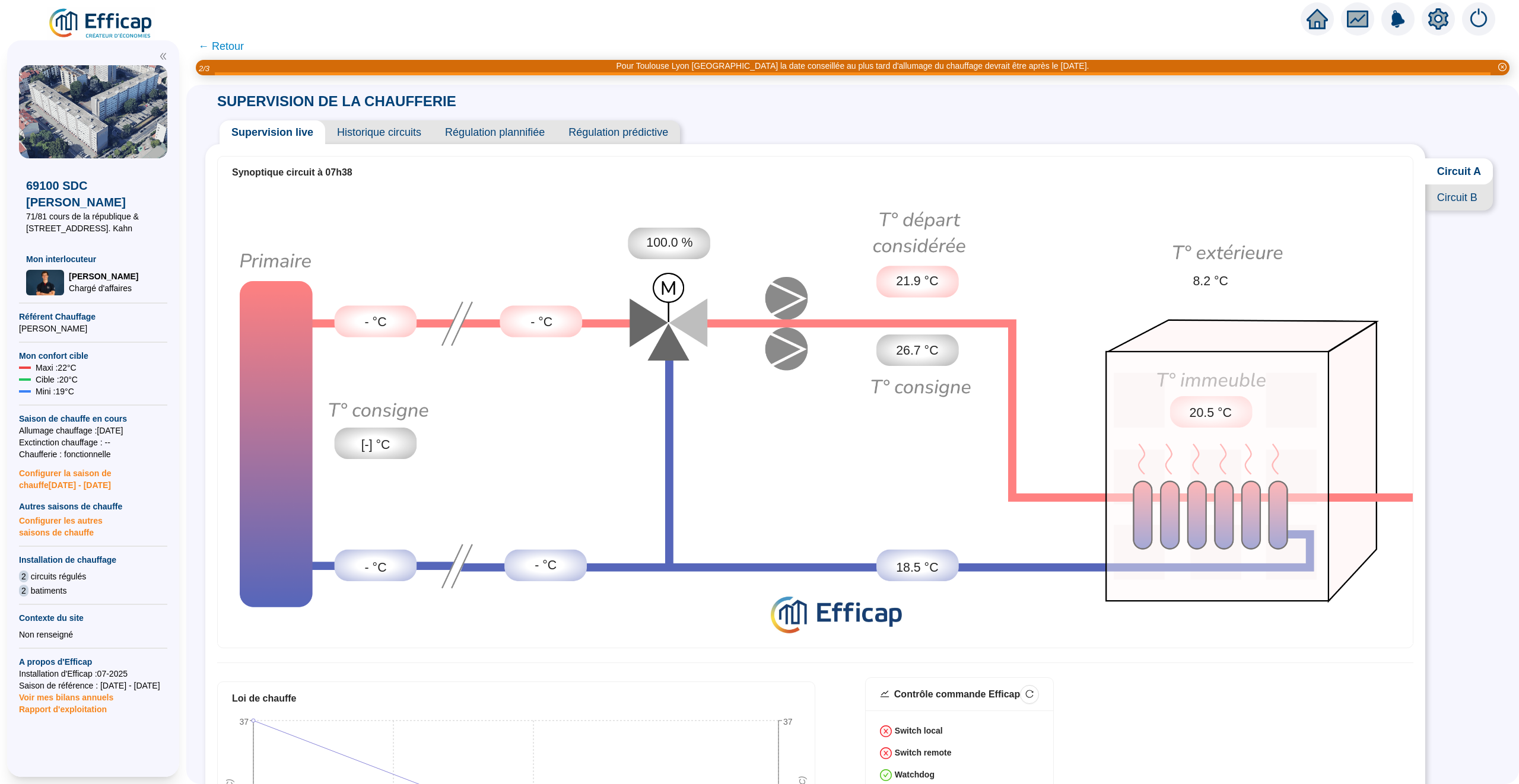
type input "5"
click at [387, 122] on span "Historique circuits" at bounding box center [379, 132] width 108 height 24
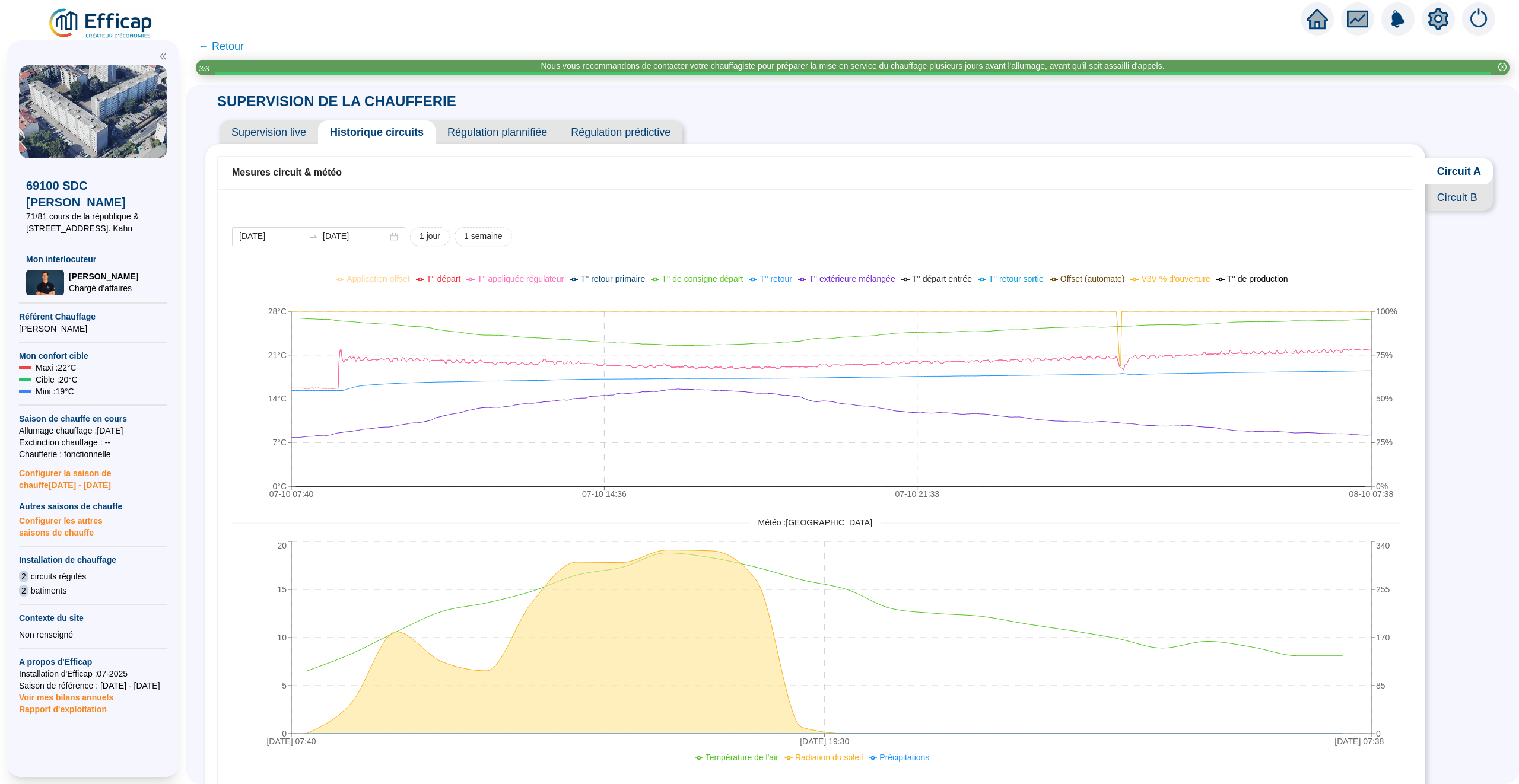
click at [283, 144] on div "Mesures circuit & météo 2025-10-07 2025-10-08 1 jour 1 semaine 07-10 07:40 07-1…" at bounding box center [815, 603] width 1220 height 918
click at [283, 139] on span "Supervision live" at bounding box center [268, 132] width 99 height 24
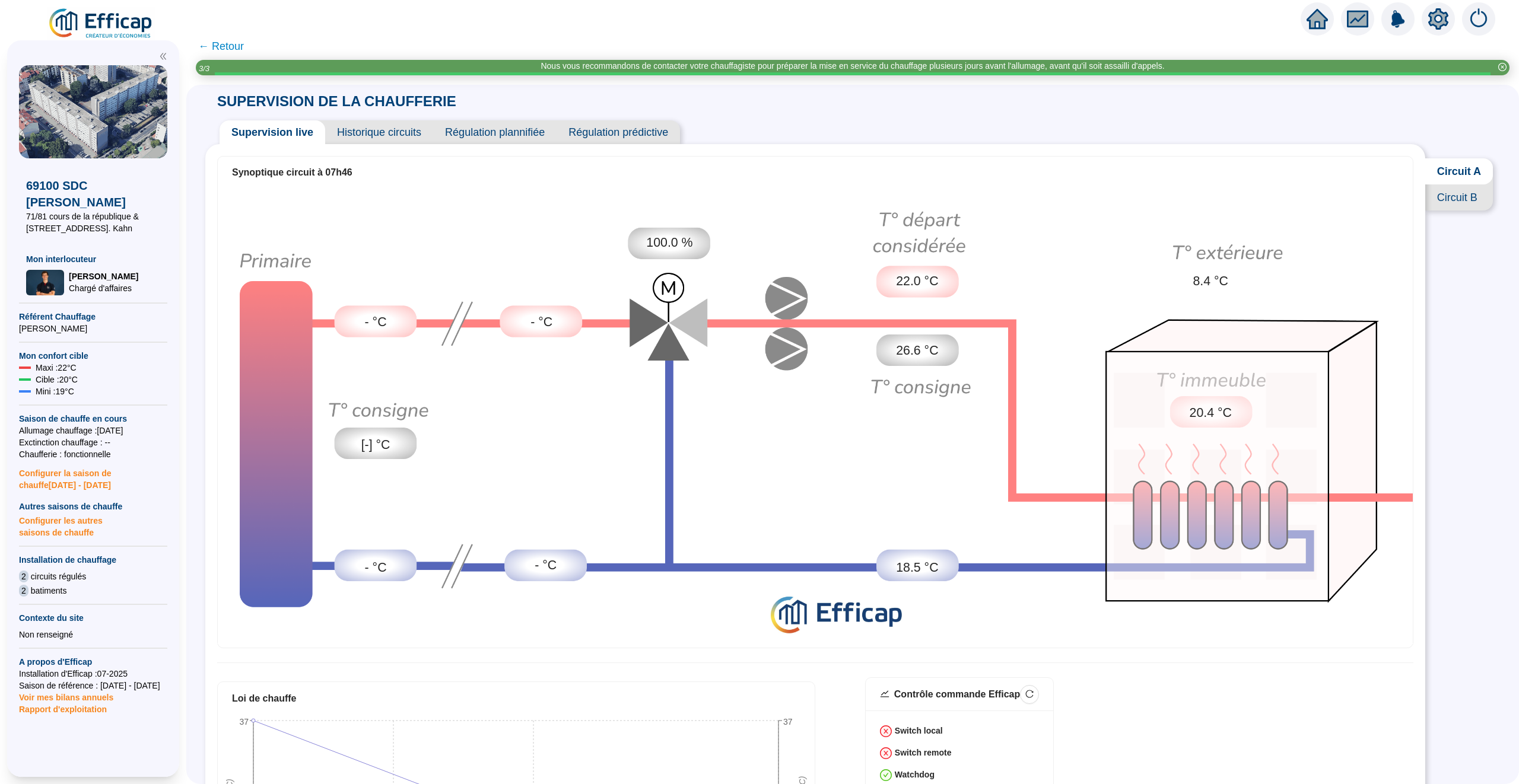
click at [384, 130] on span "Historique circuits" at bounding box center [379, 132] width 108 height 24
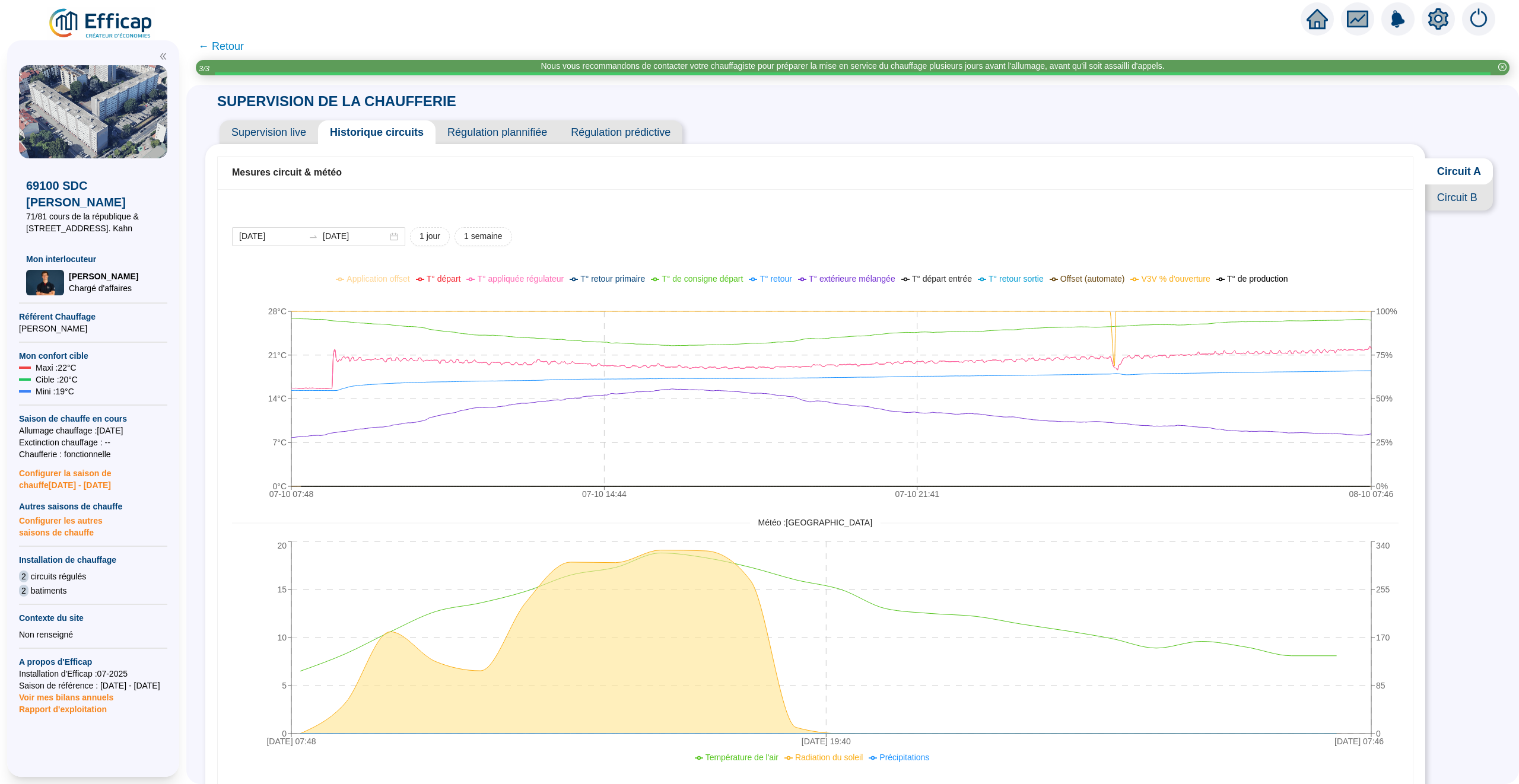
click at [276, 134] on span "Supervision live" at bounding box center [268, 132] width 99 height 24
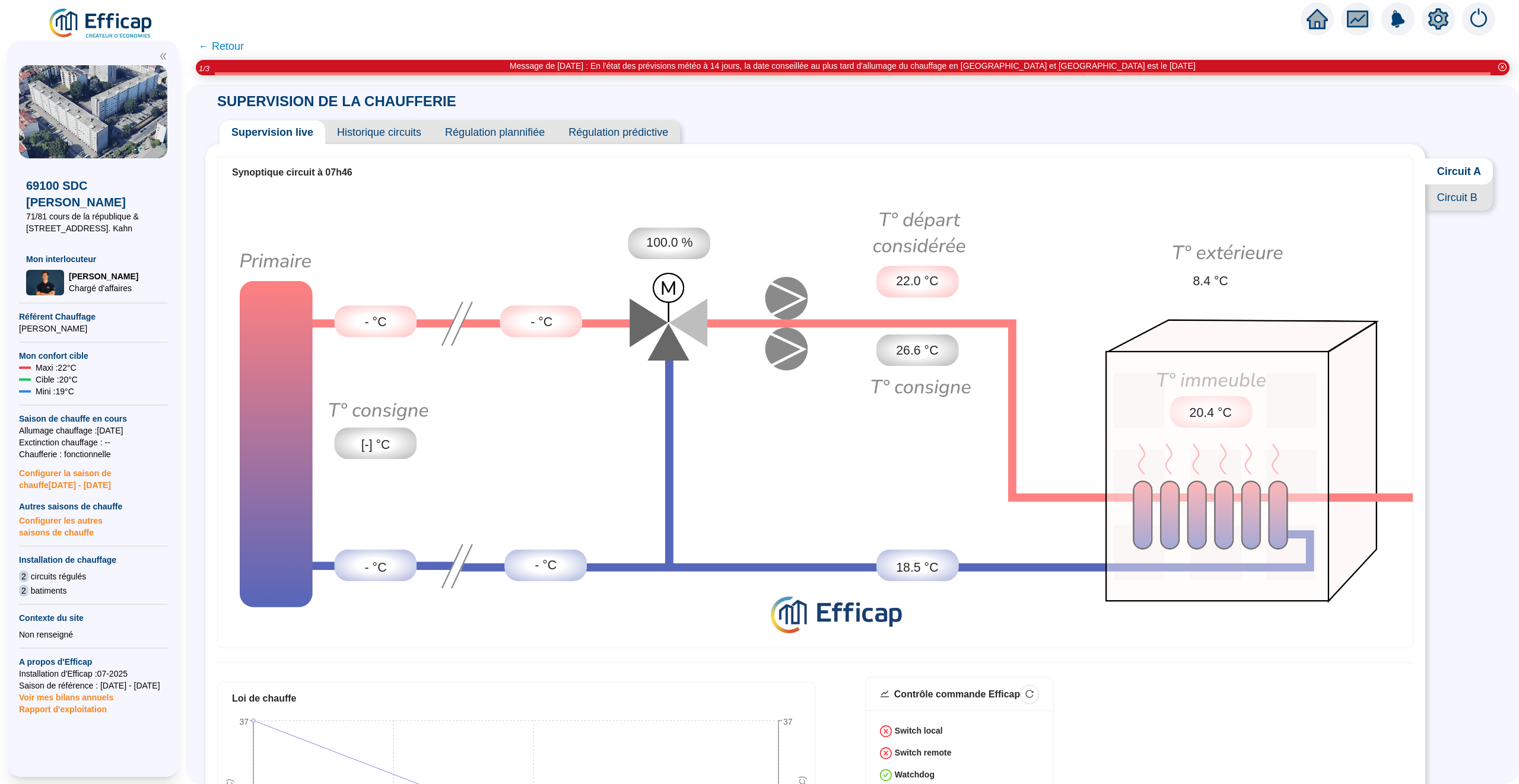
click at [392, 134] on span "Historique circuits" at bounding box center [379, 132] width 108 height 24
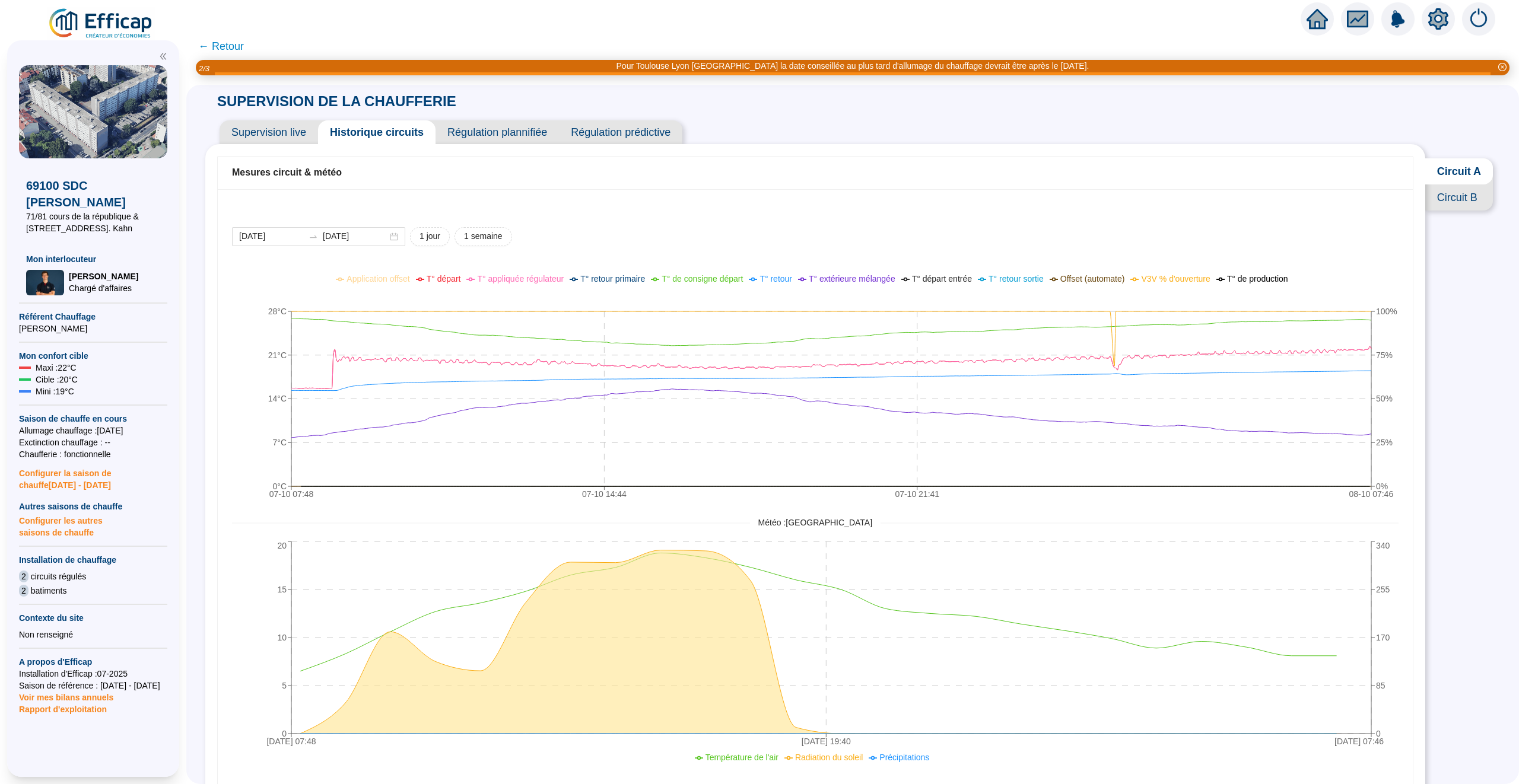
click at [278, 124] on span "Supervision live" at bounding box center [268, 132] width 99 height 24
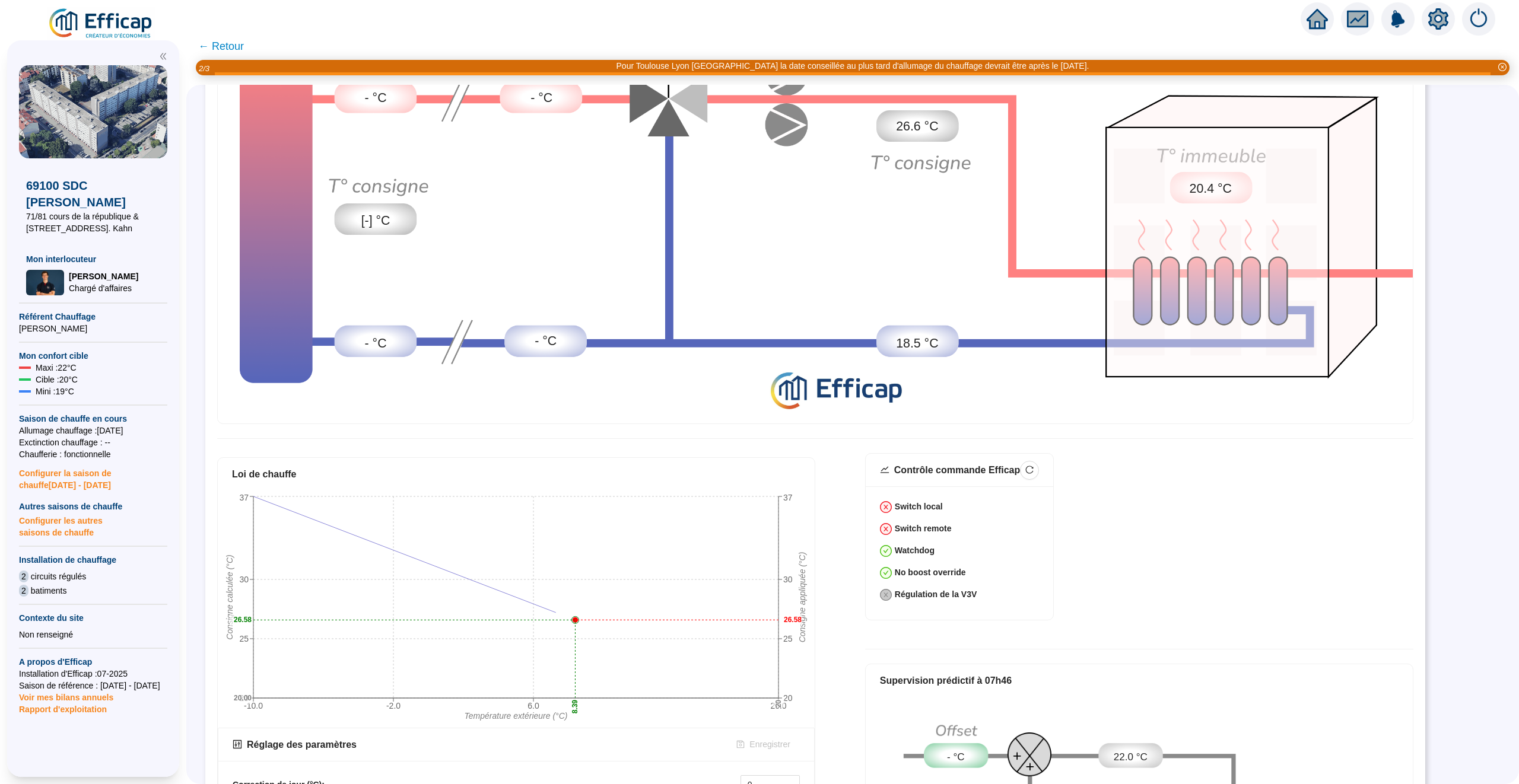
scroll to position [441, 0]
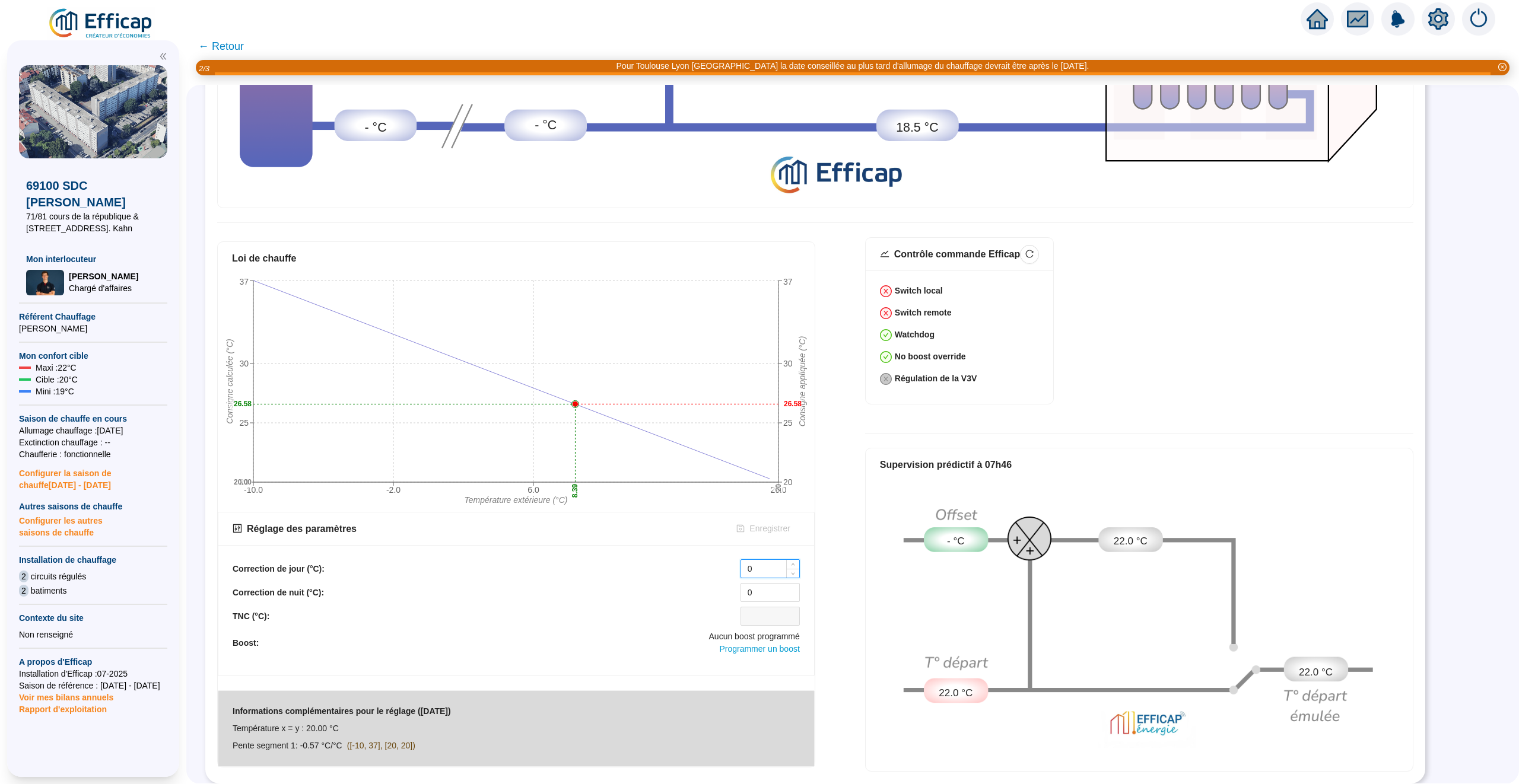
click at [760, 560] on input "0" at bounding box center [770, 568] width 58 height 18
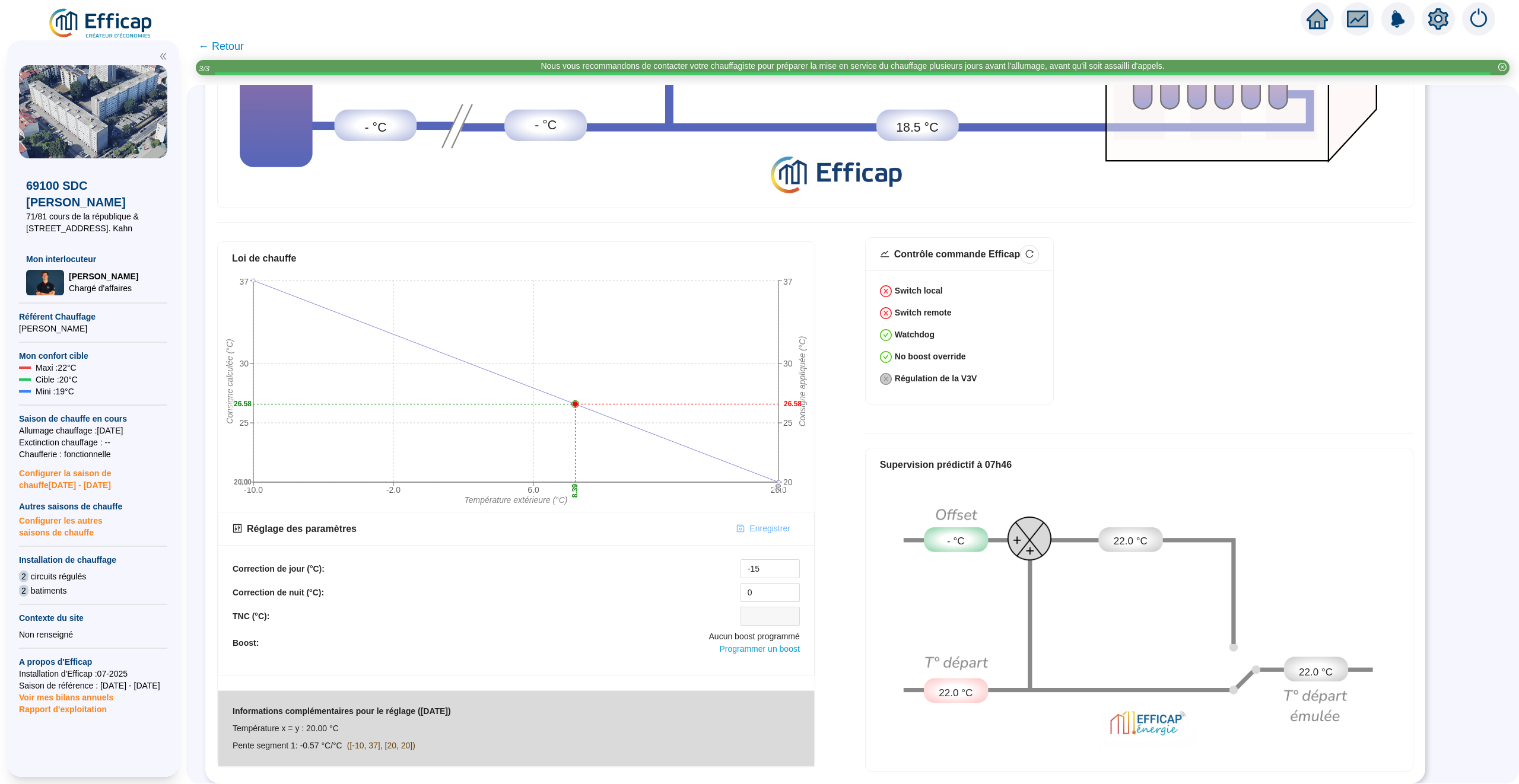
type input "-10"
click at [770, 529] on span "Enregistrer" at bounding box center [770, 529] width 40 height 12
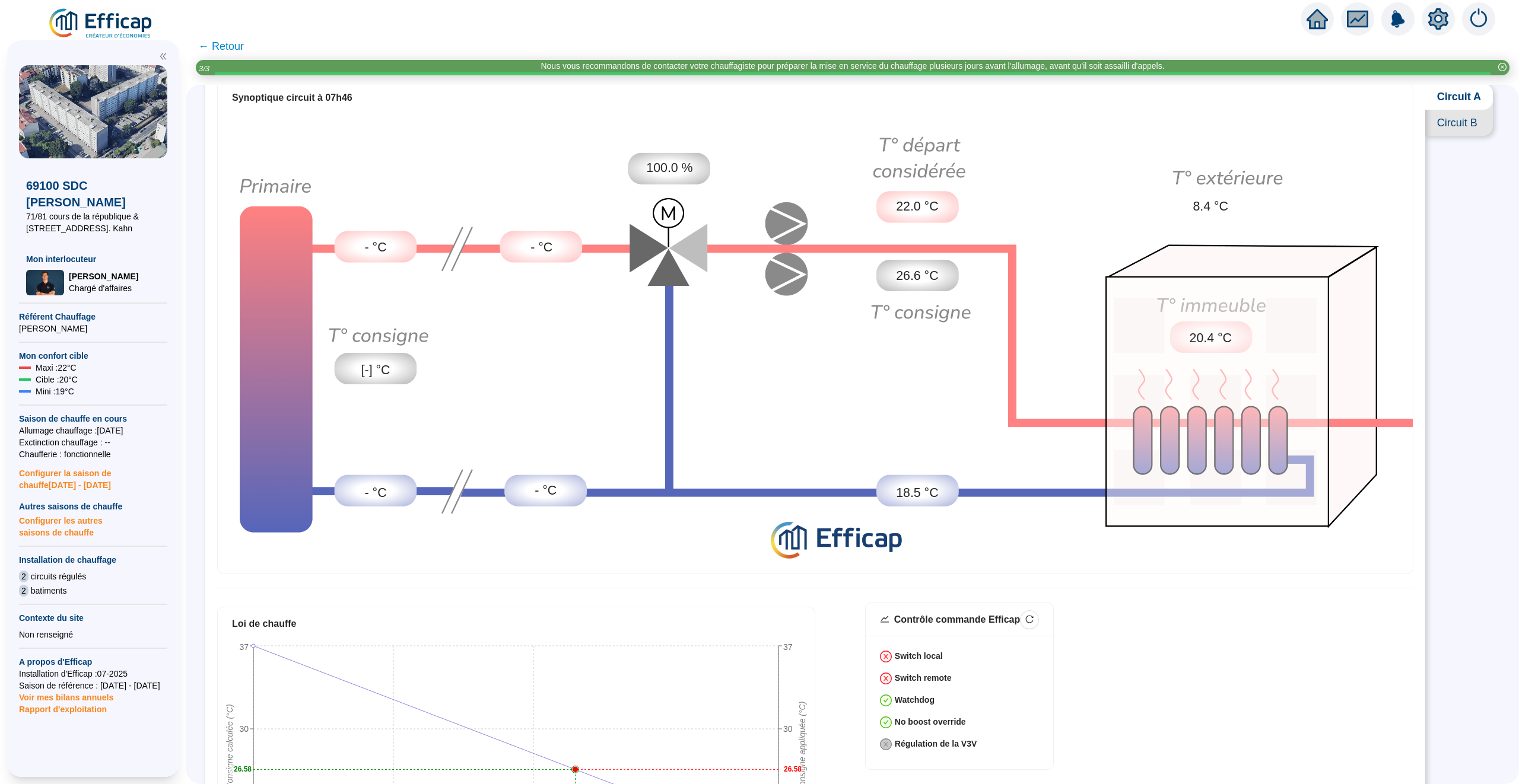
scroll to position [0, 0]
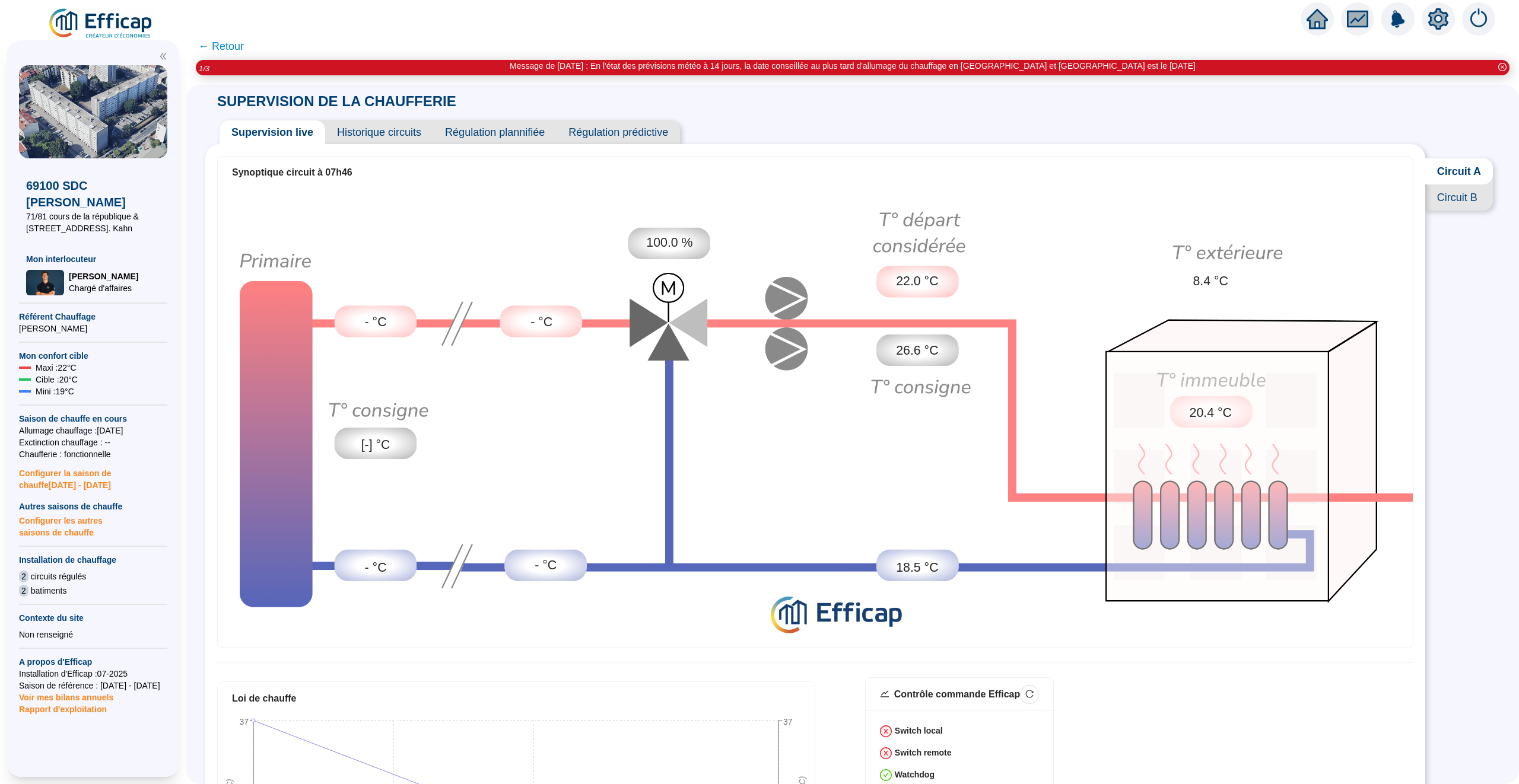
click at [400, 129] on span "Historique circuits" at bounding box center [379, 132] width 108 height 24
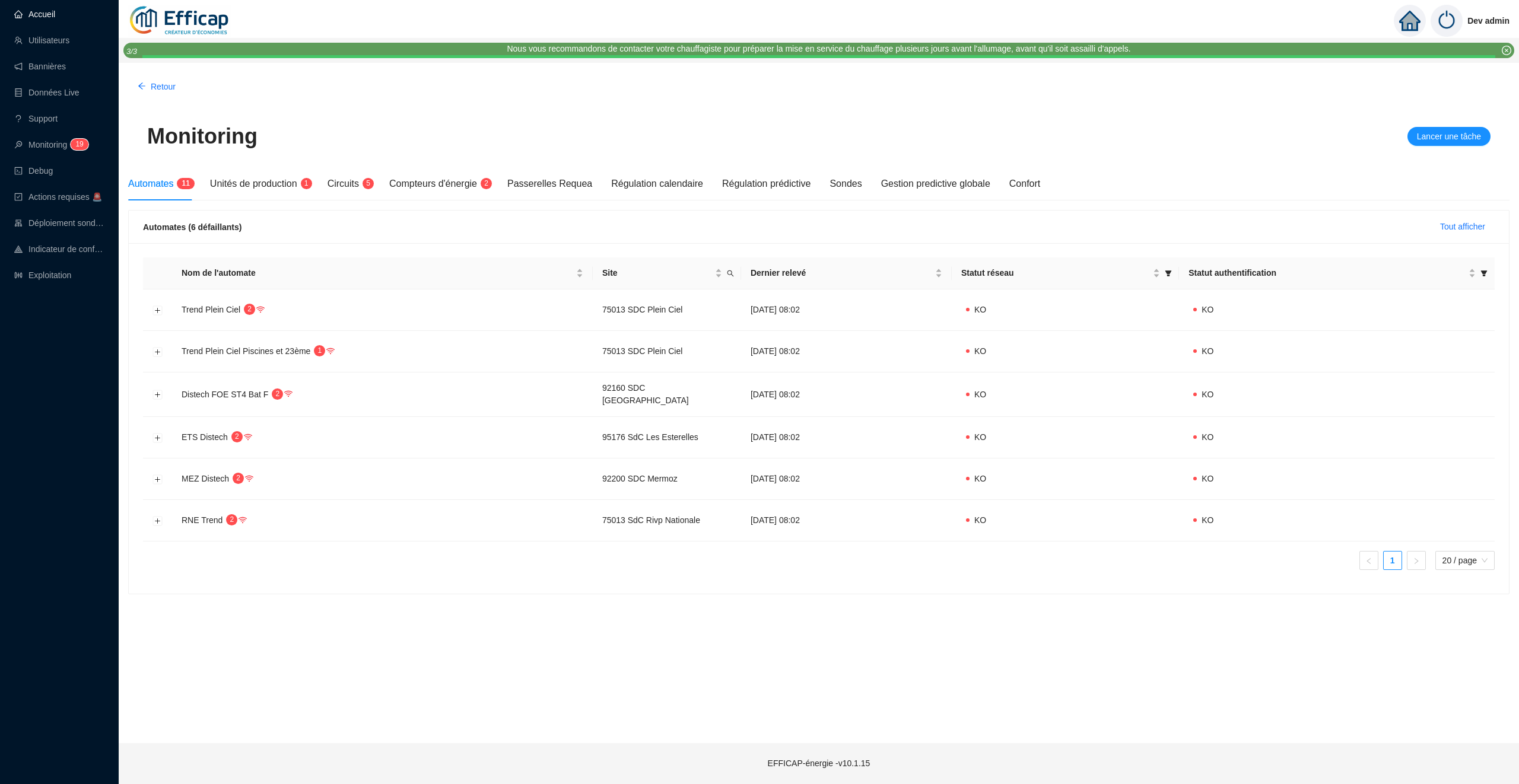
click at [55, 19] on link "Accueil" at bounding box center [34, 13] width 41 height 9
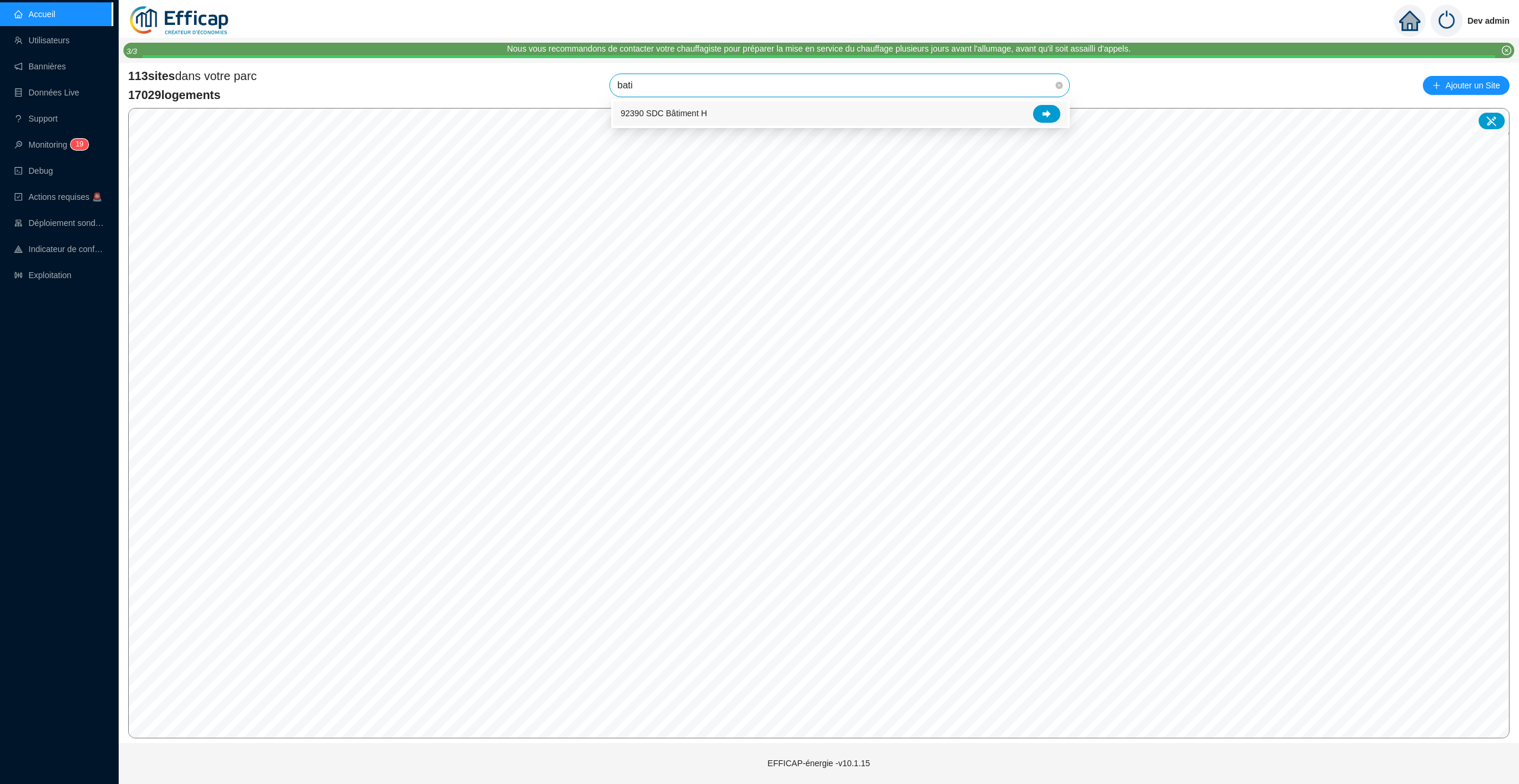
type input "batim"
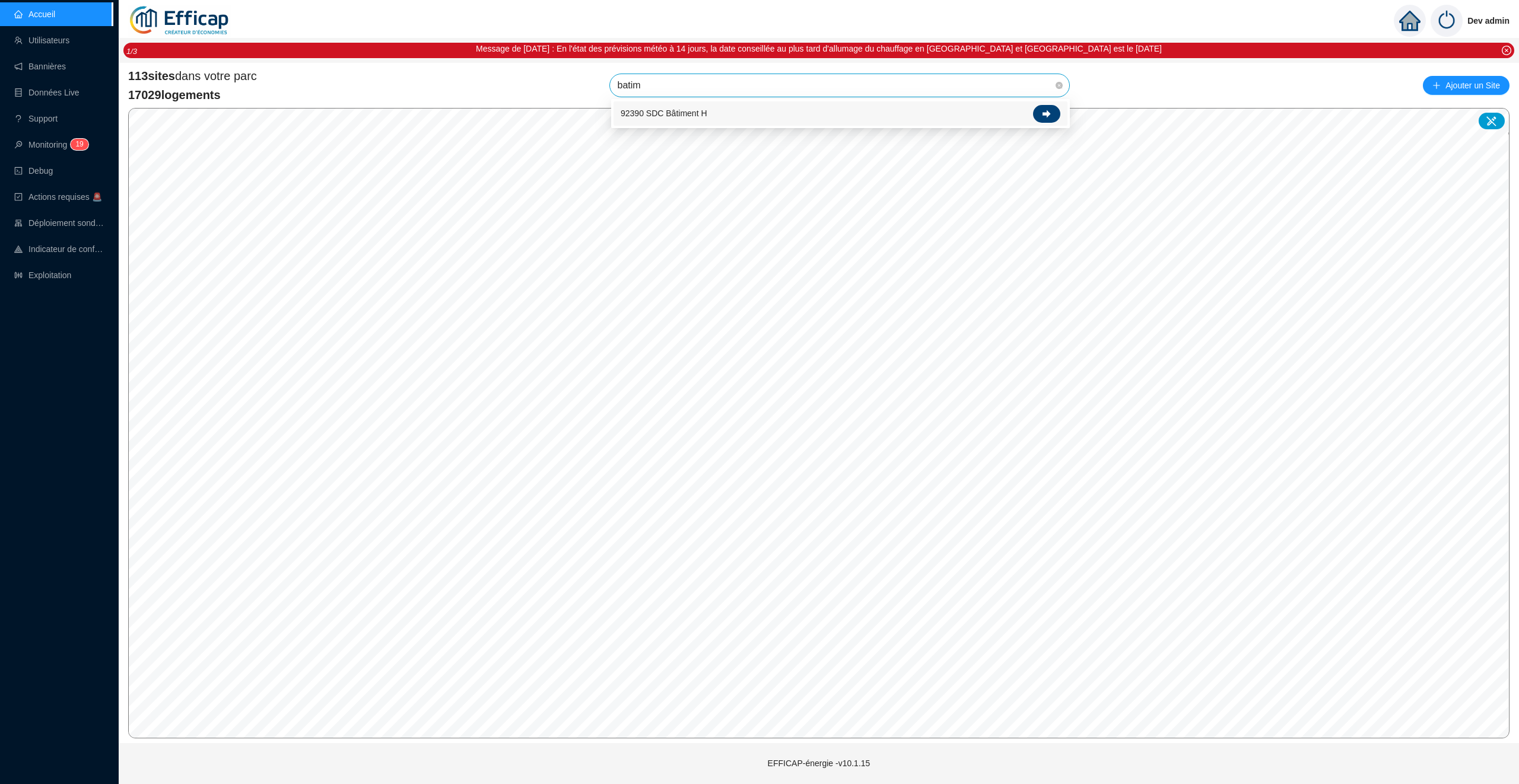
click at [1040, 116] on div at bounding box center [1047, 113] width 28 height 18
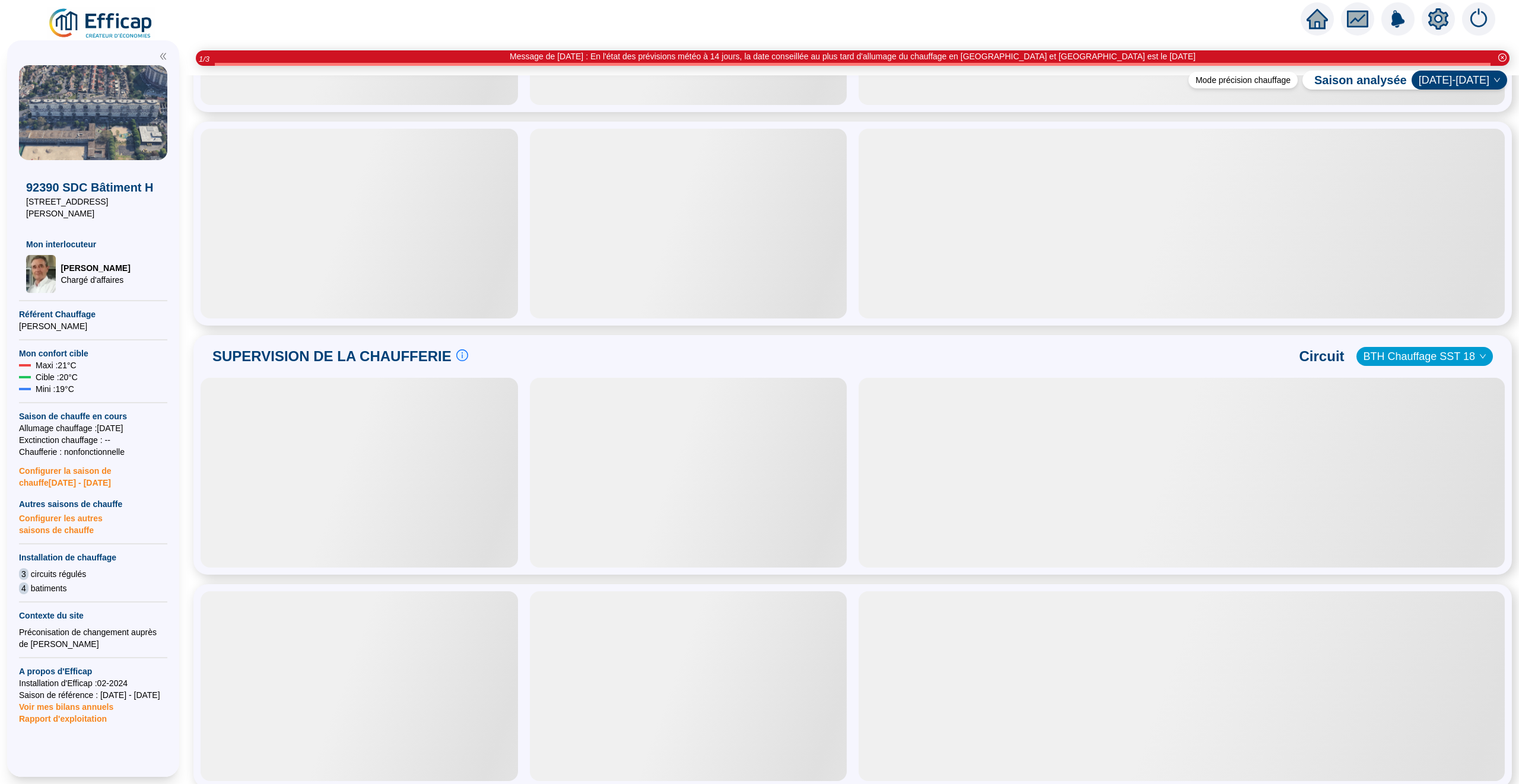
scroll to position [461, 0]
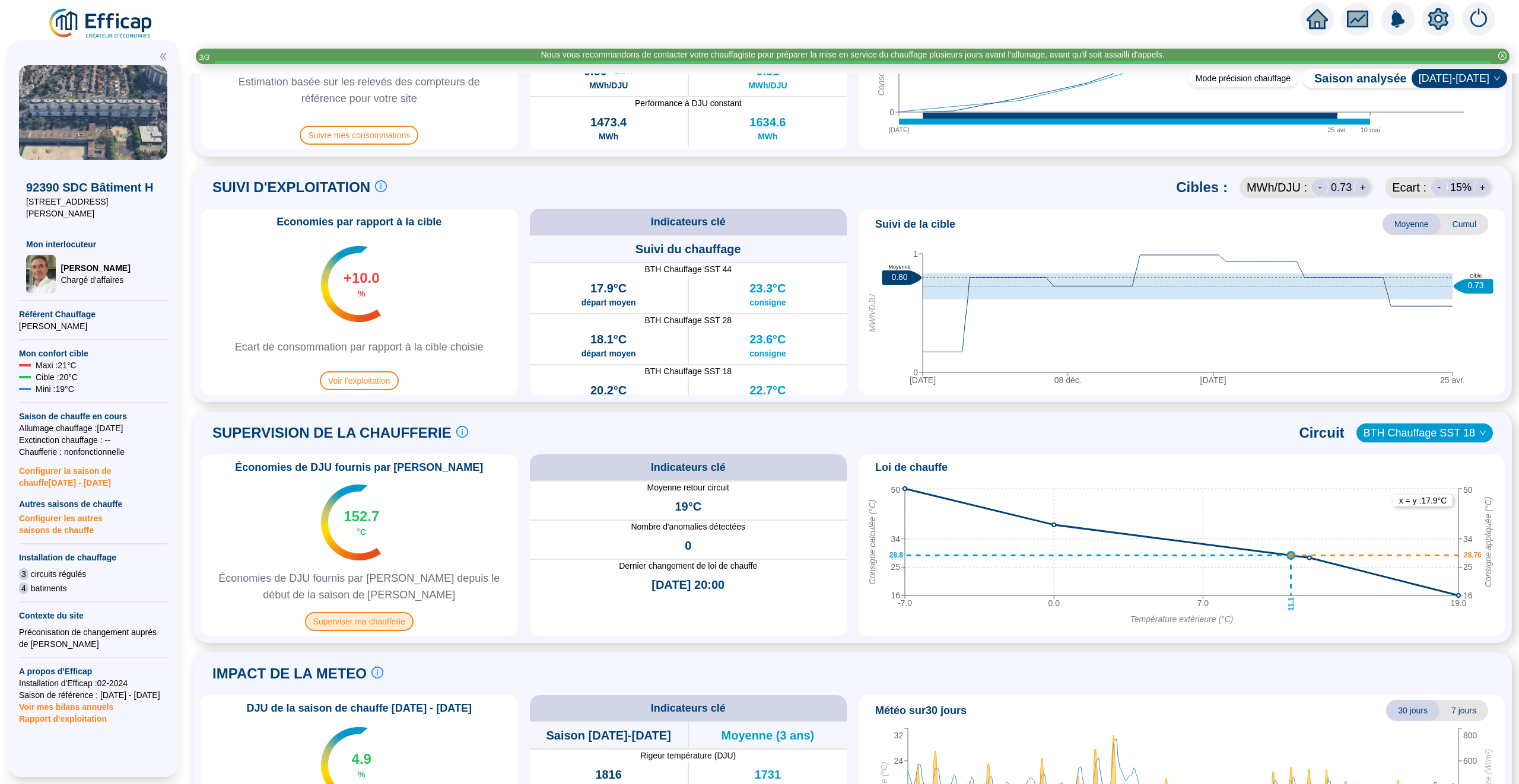
click at [338, 618] on span "Superviser ma chaufferie" at bounding box center [359, 621] width 108 height 19
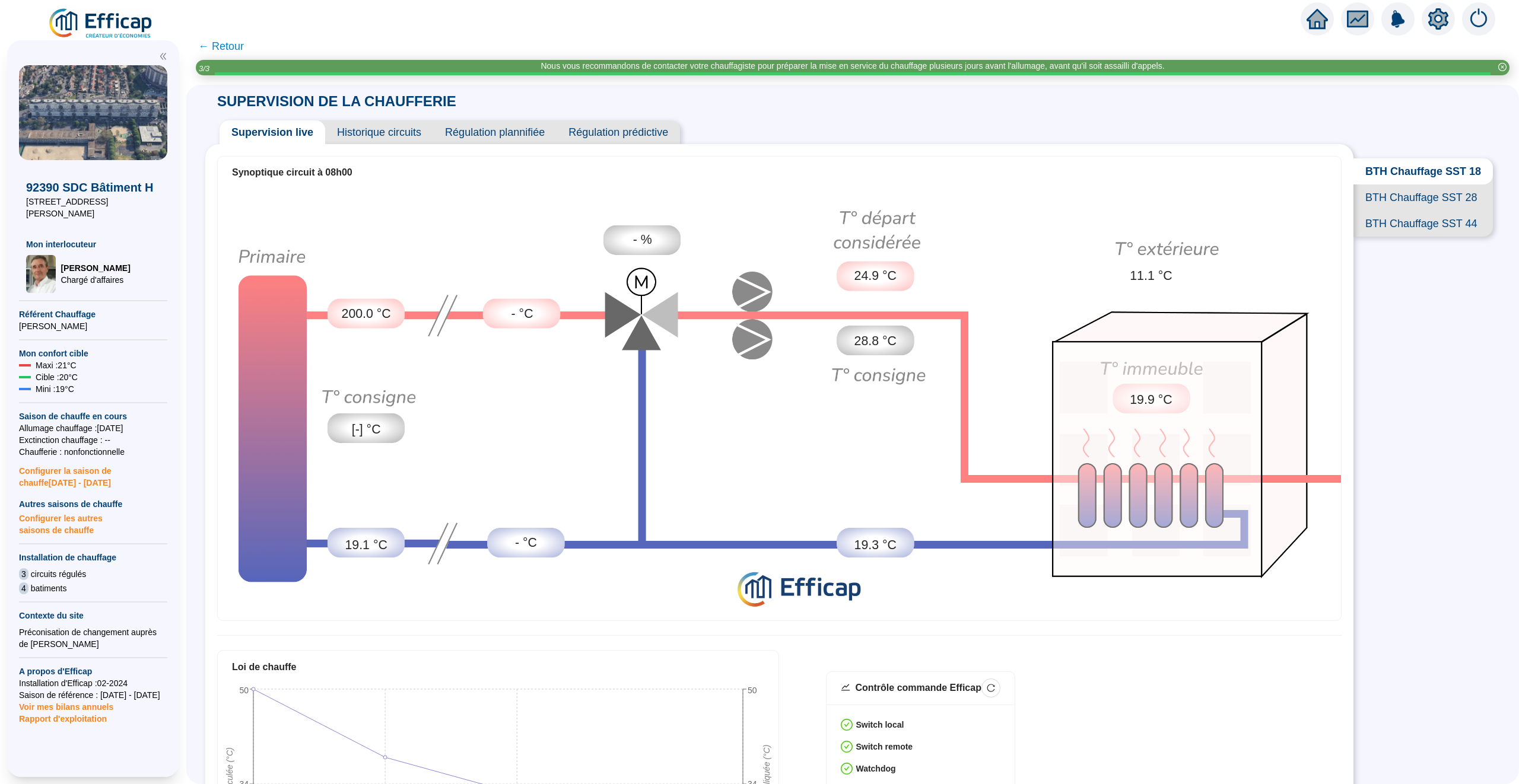
click at [371, 132] on span "Historique circuits" at bounding box center [379, 132] width 108 height 24
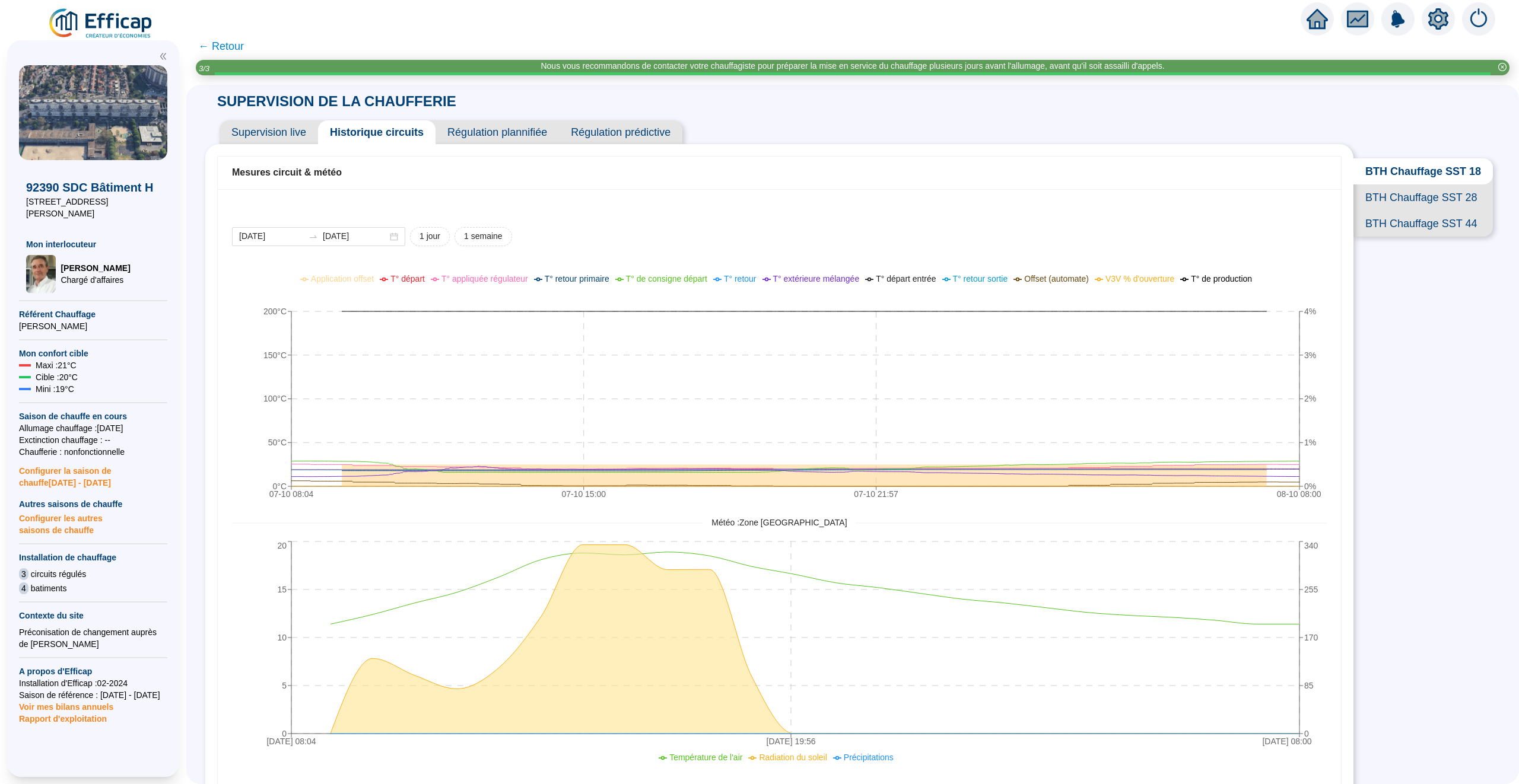
click at [229, 41] on span "← Retour" at bounding box center [221, 46] width 46 height 17
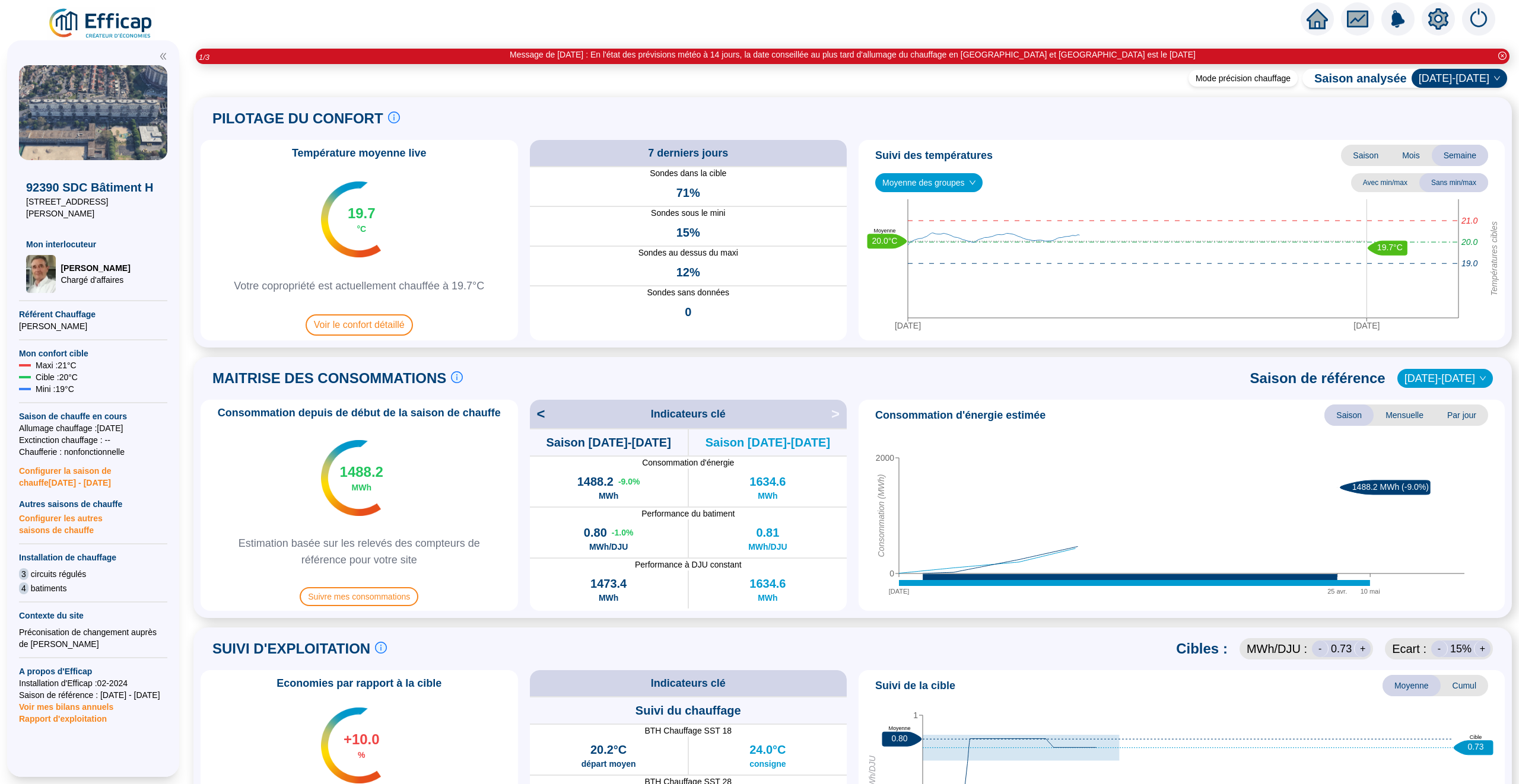
click at [1324, 36] on span at bounding box center [852, 40] width 1333 height 15
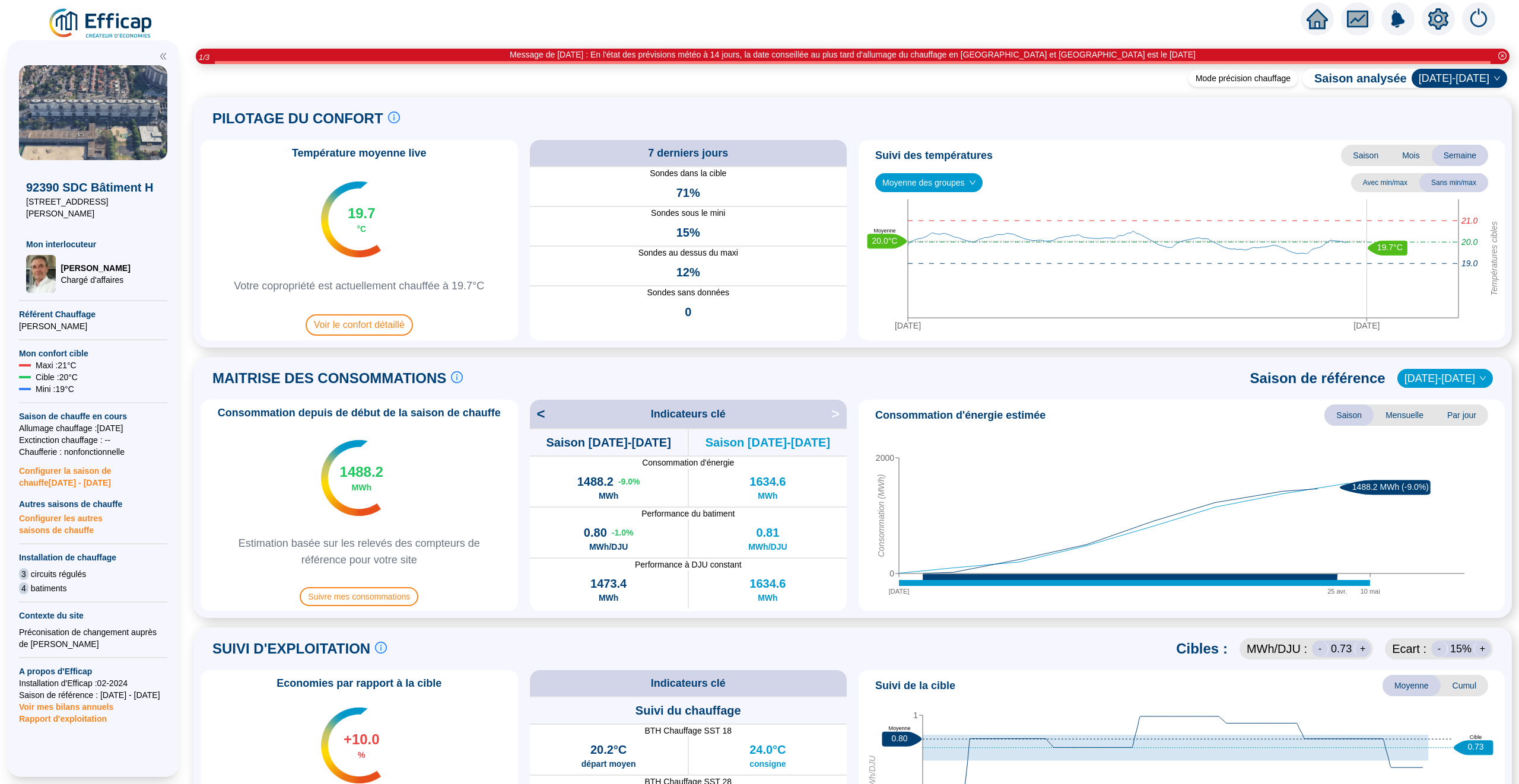
click at [1318, 28] on icon "home" at bounding box center [1317, 19] width 21 height 20
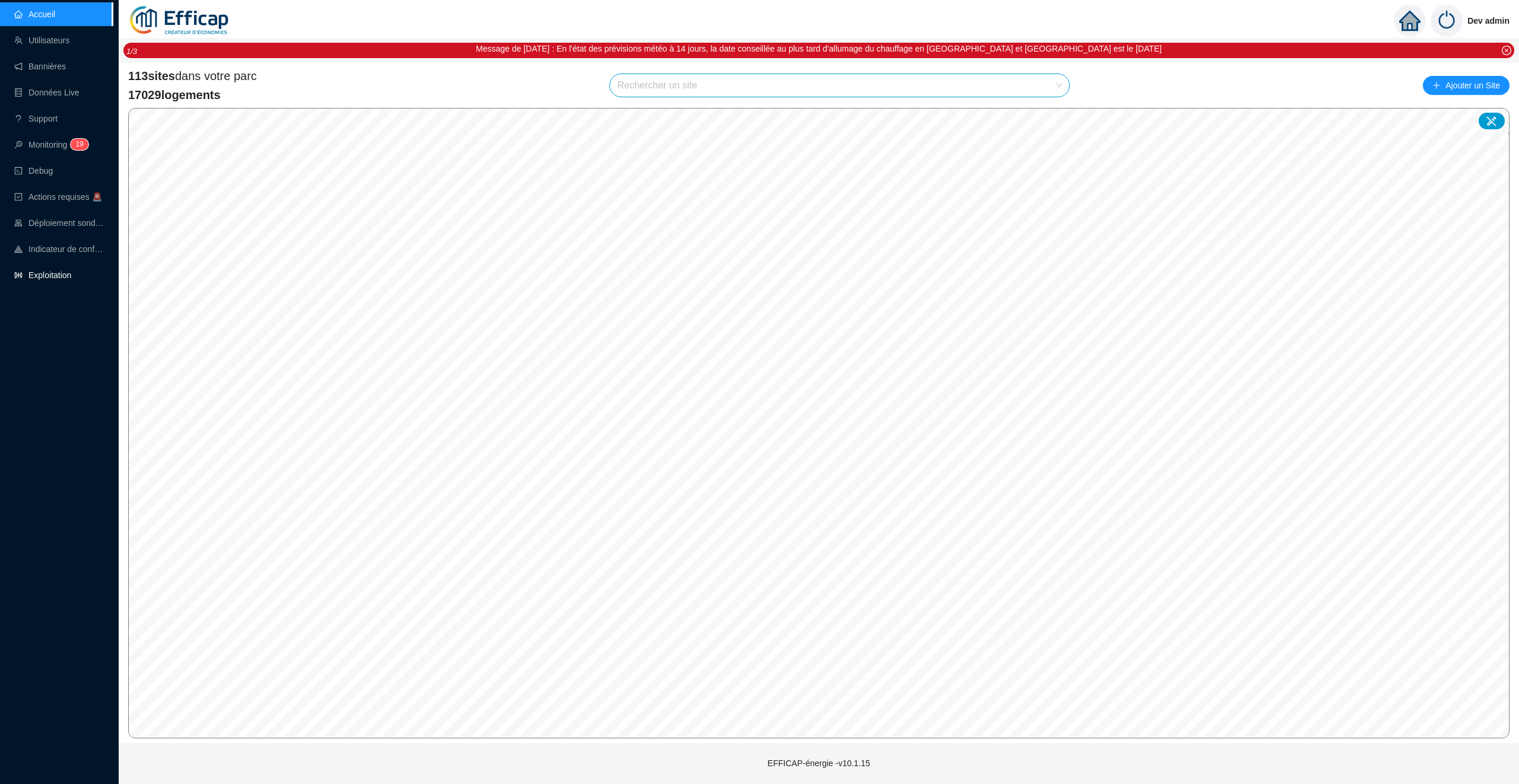
click at [50, 278] on link "Exploitation" at bounding box center [42, 275] width 57 height 9
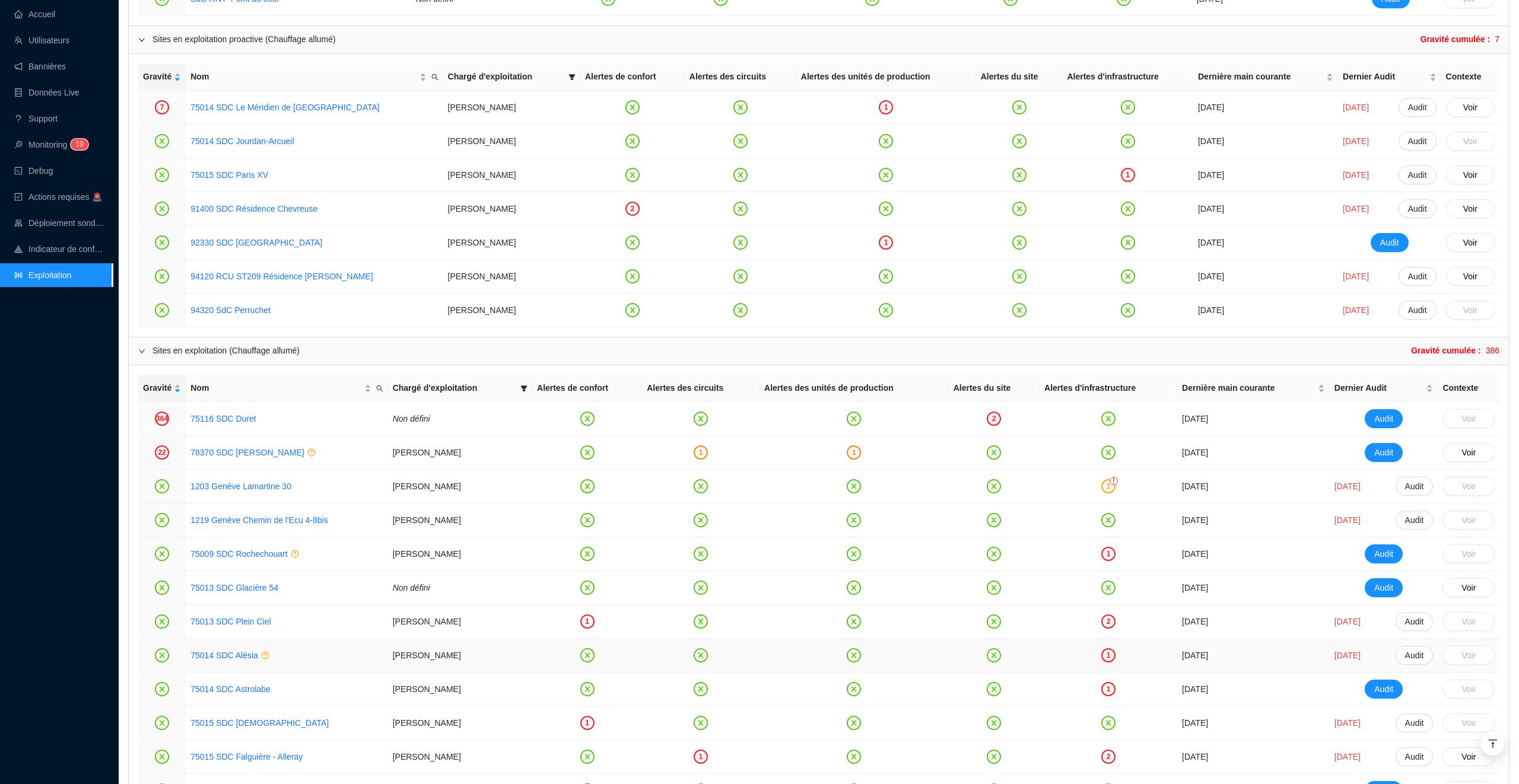
scroll to position [1099, 0]
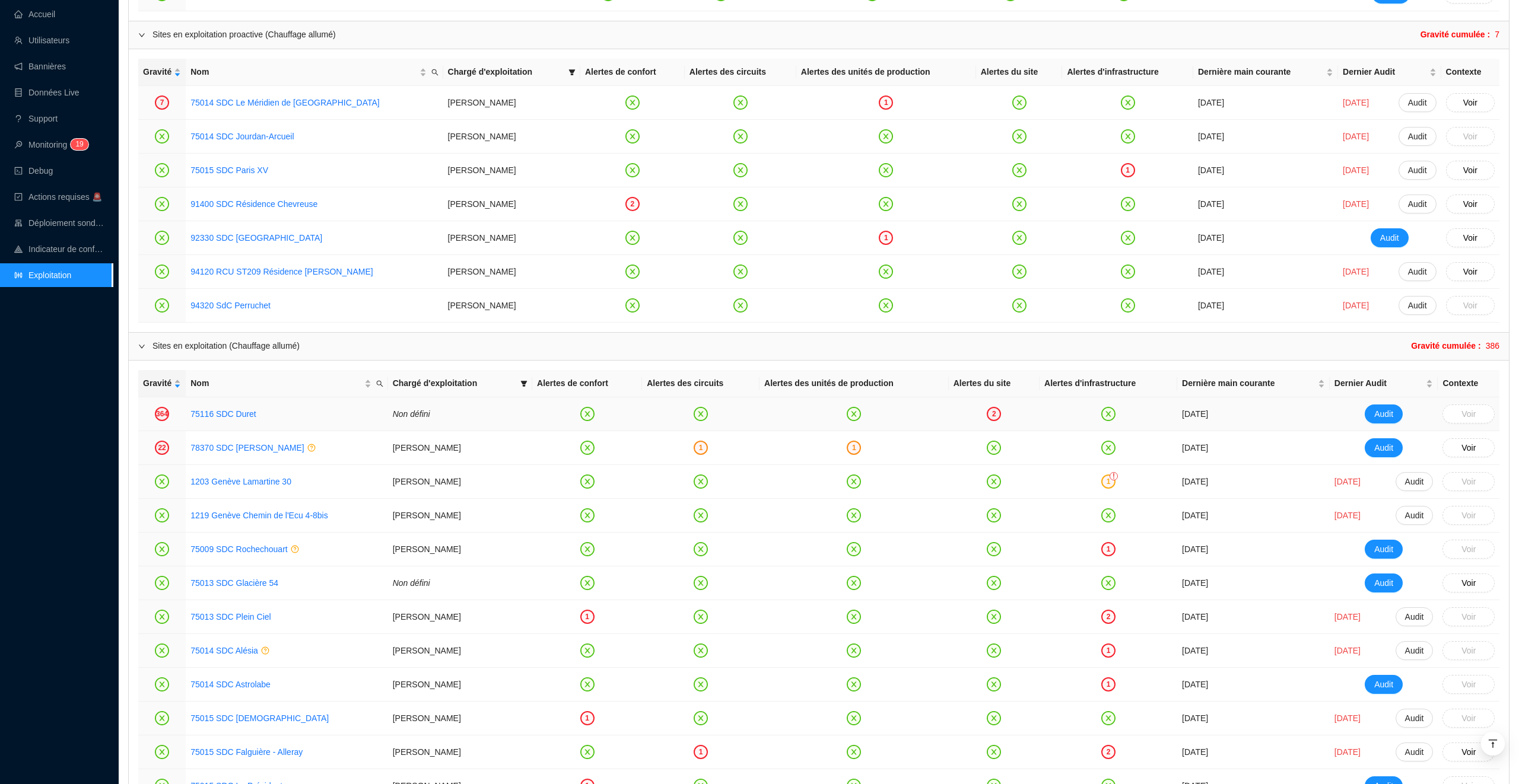
click at [987, 417] on div "2" at bounding box center [993, 413] width 14 height 14
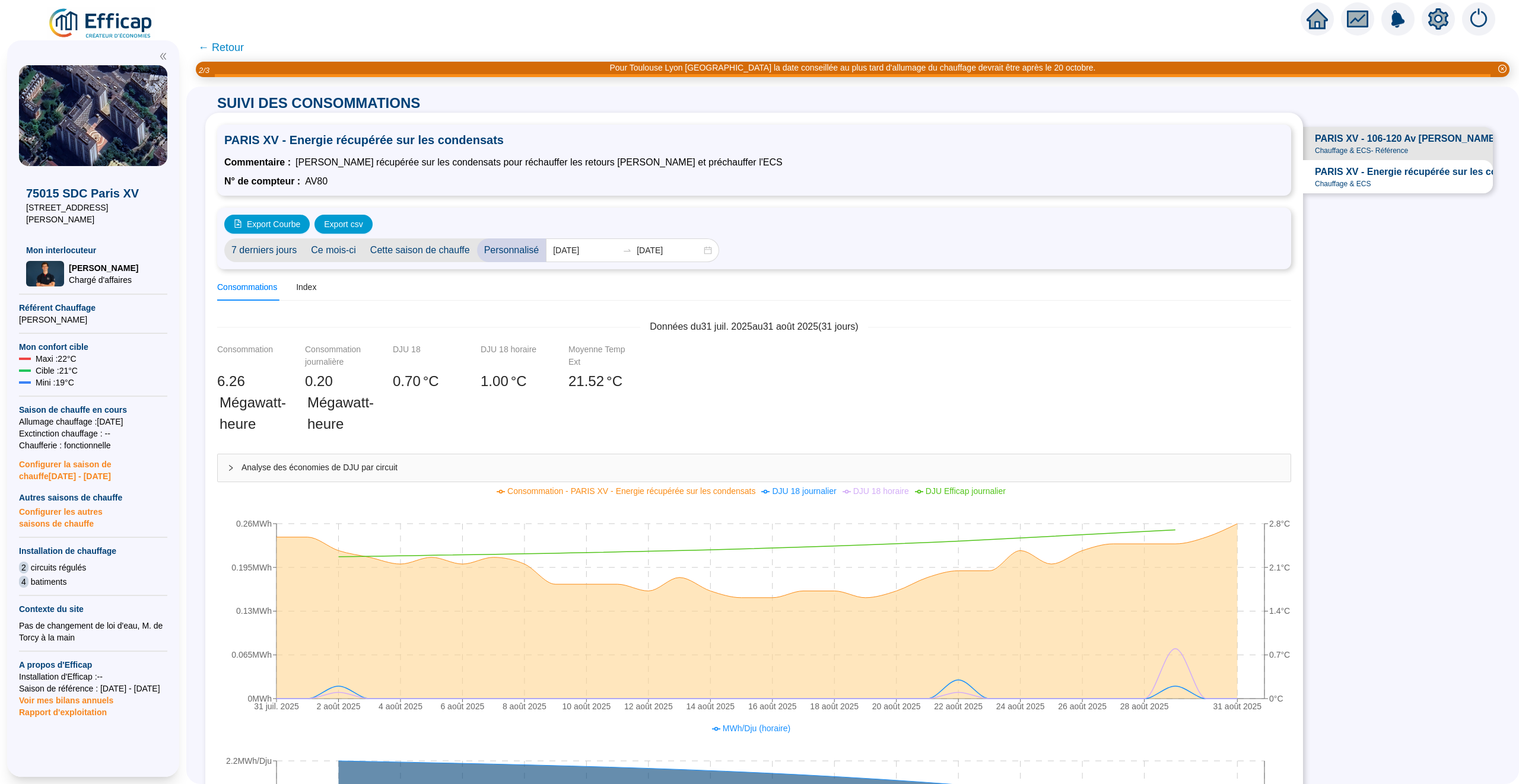
click at [1316, 21] on icon "home" at bounding box center [1317, 19] width 21 height 20
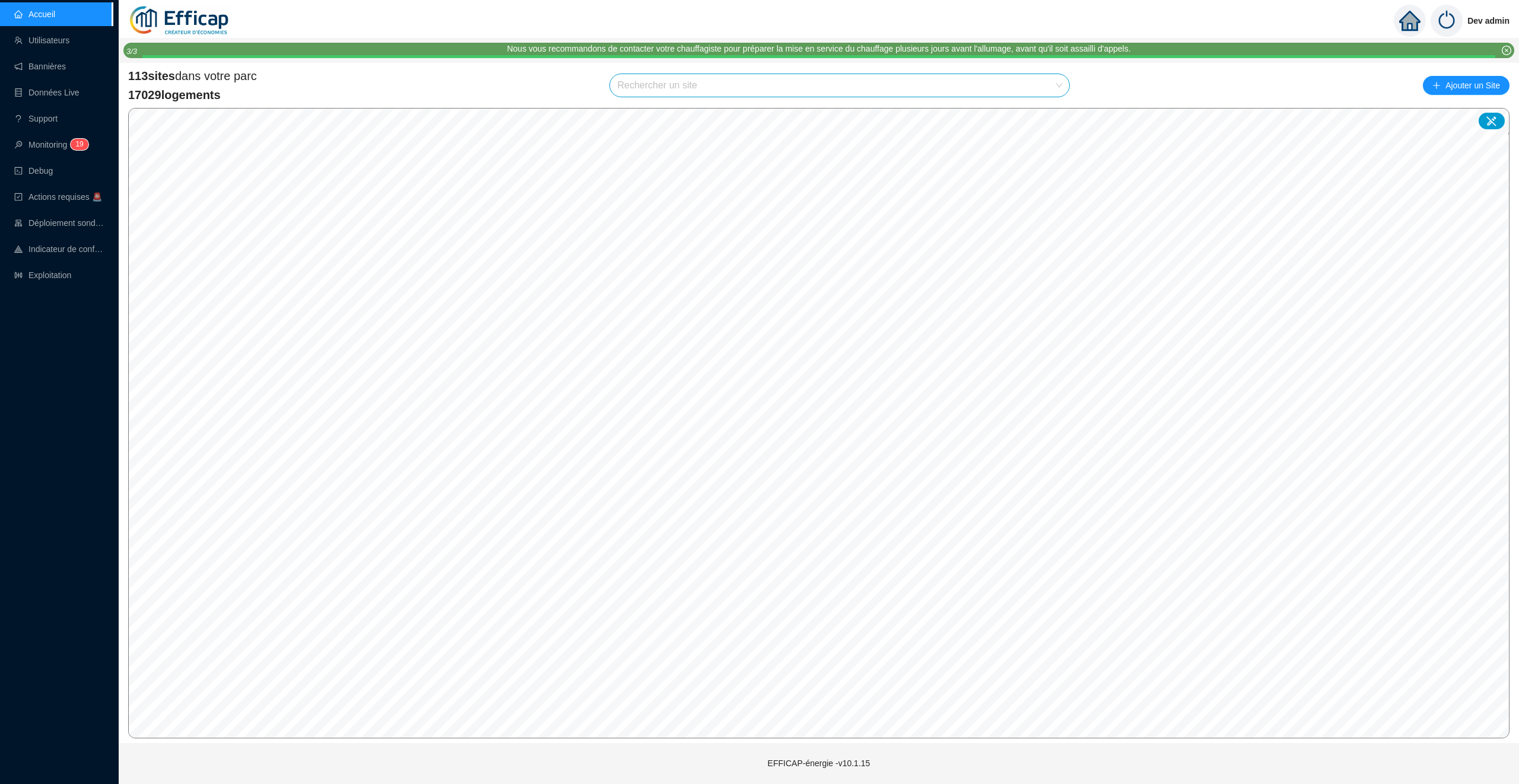
click at [657, 79] on input "search" at bounding box center [834, 85] width 434 height 23
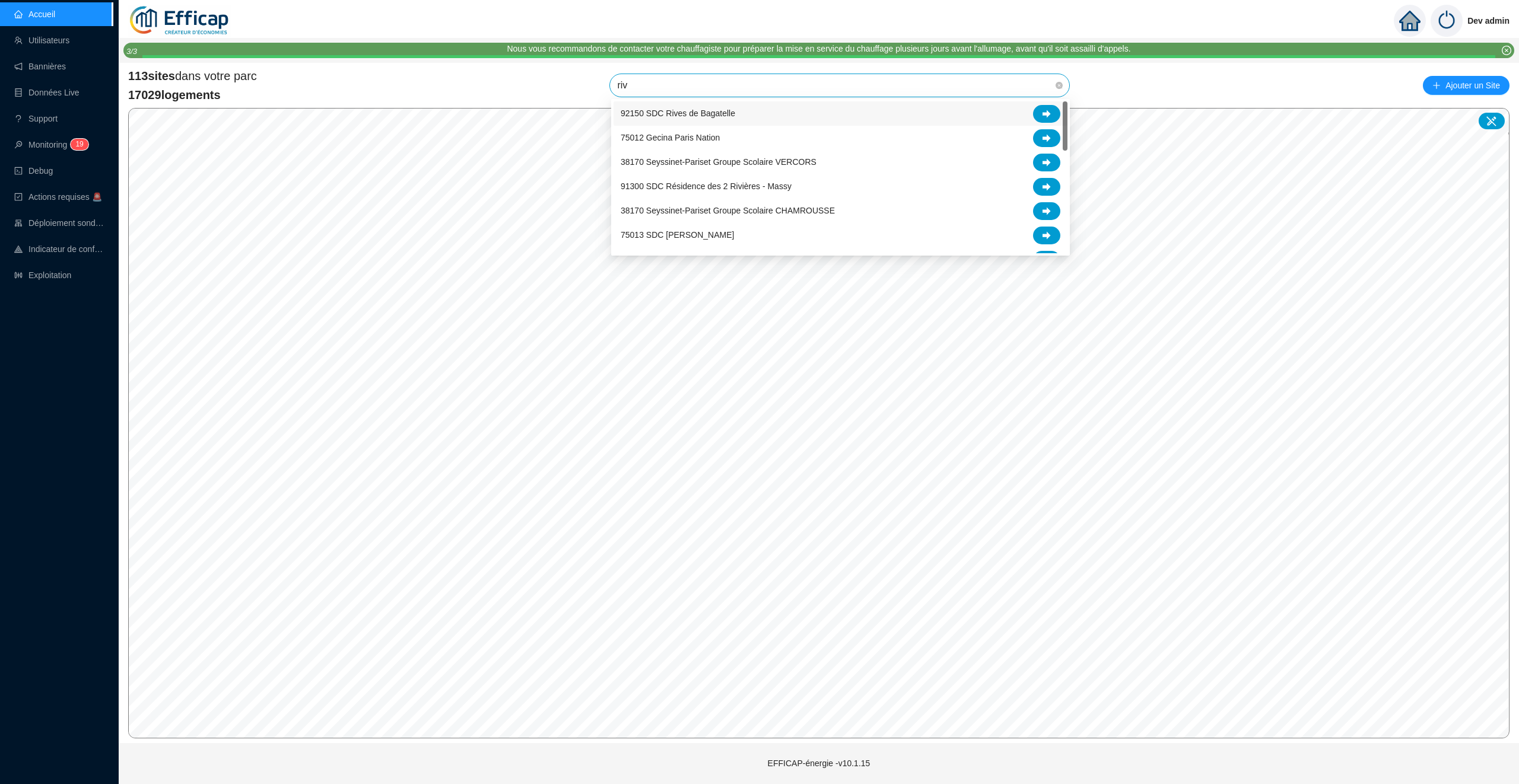
type input "rivi"
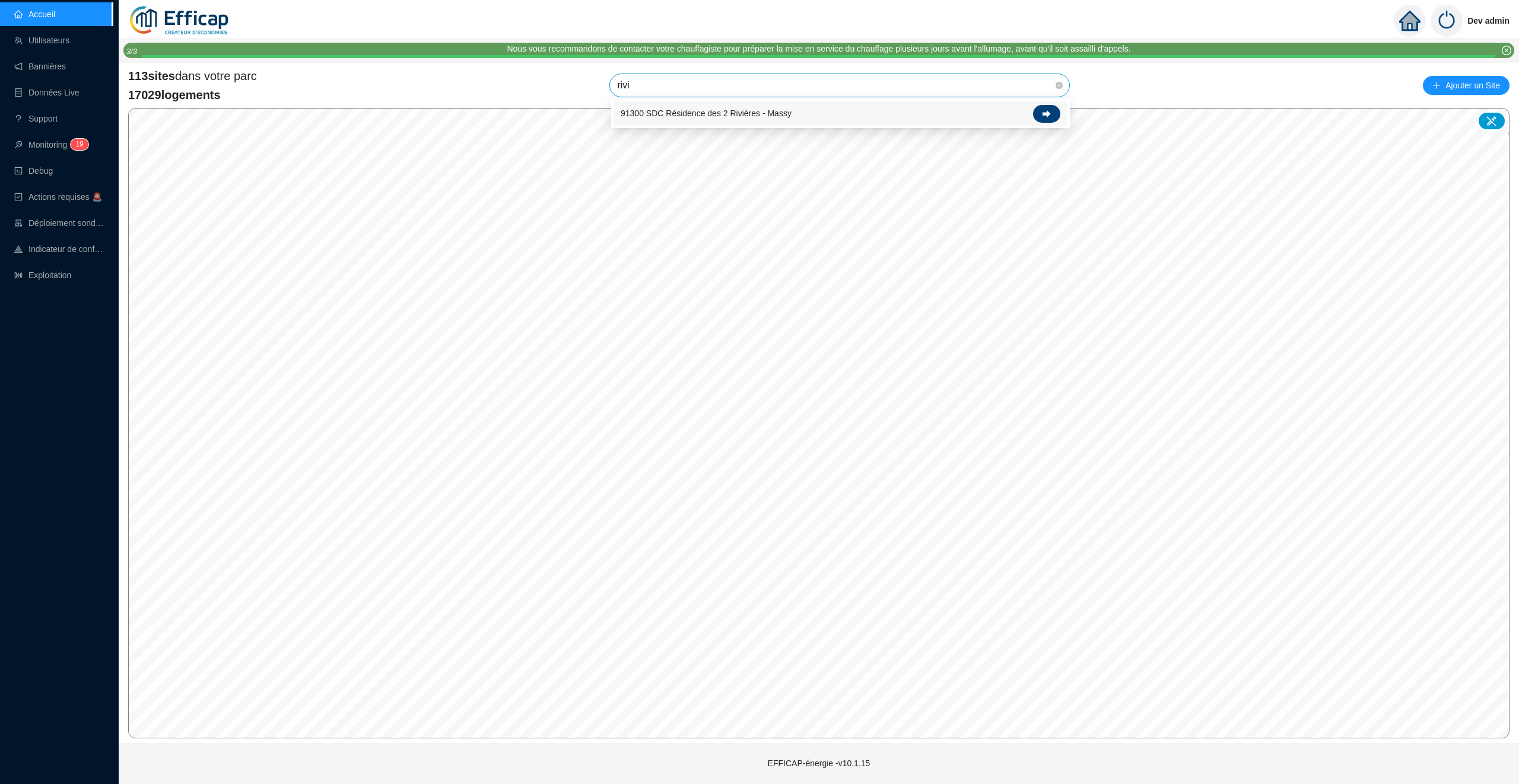
click at [1050, 112] on icon at bounding box center [1047, 114] width 9 height 9
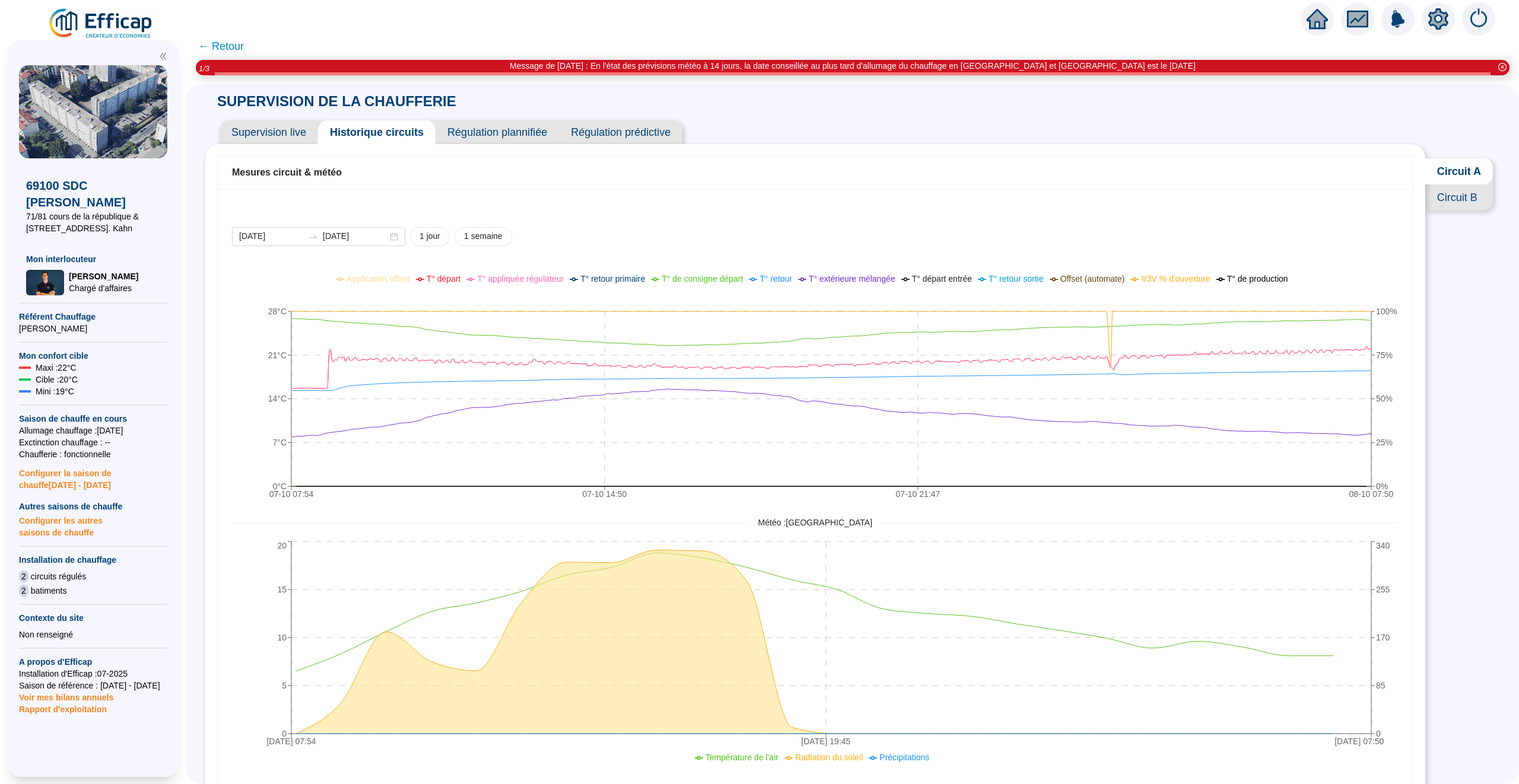
click at [271, 136] on span "Supervision live" at bounding box center [268, 132] width 99 height 24
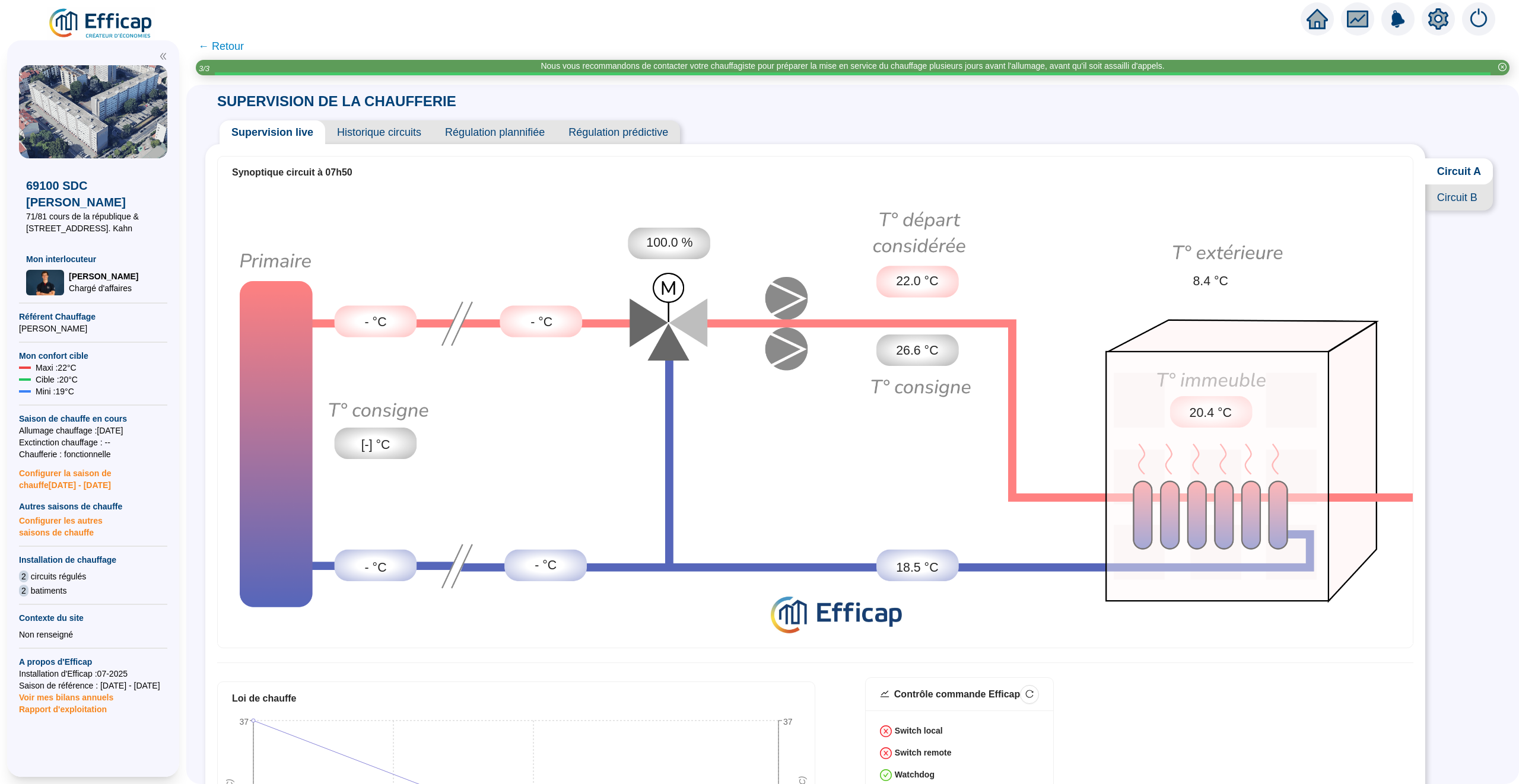
click at [377, 135] on span "Historique circuits" at bounding box center [379, 132] width 108 height 24
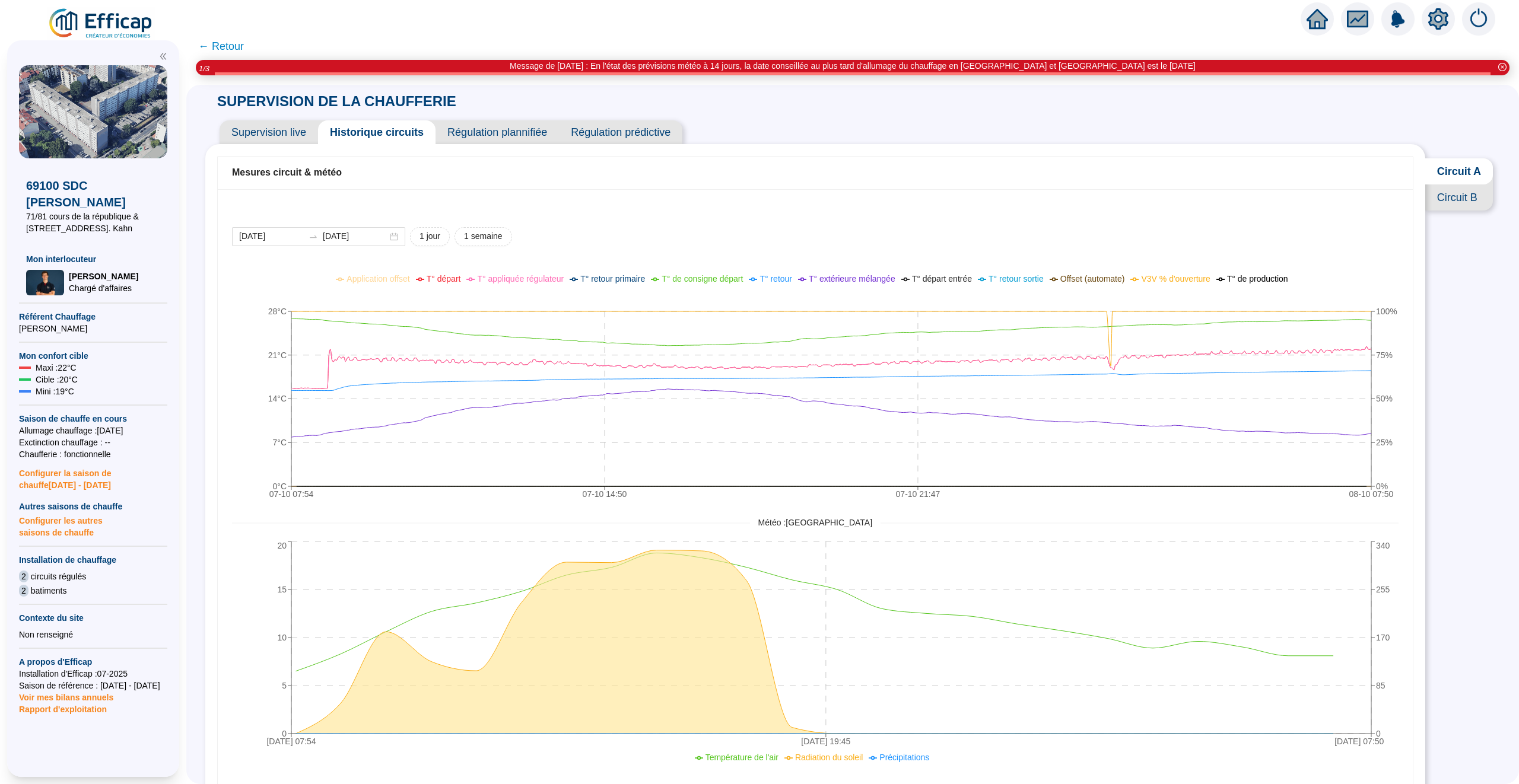
click at [266, 135] on span "Supervision live" at bounding box center [268, 132] width 99 height 24
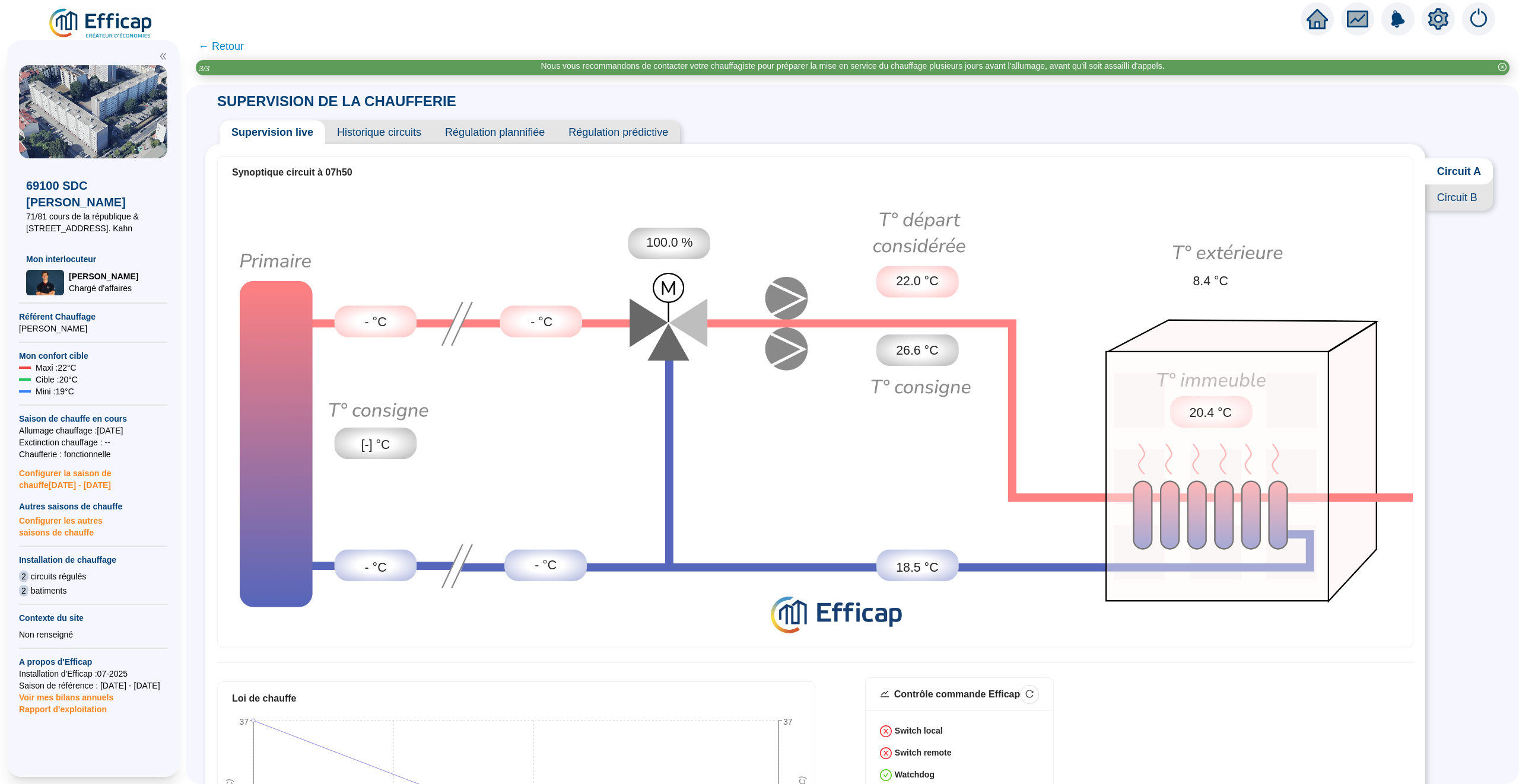
click at [373, 131] on span "Historique circuits" at bounding box center [379, 132] width 108 height 24
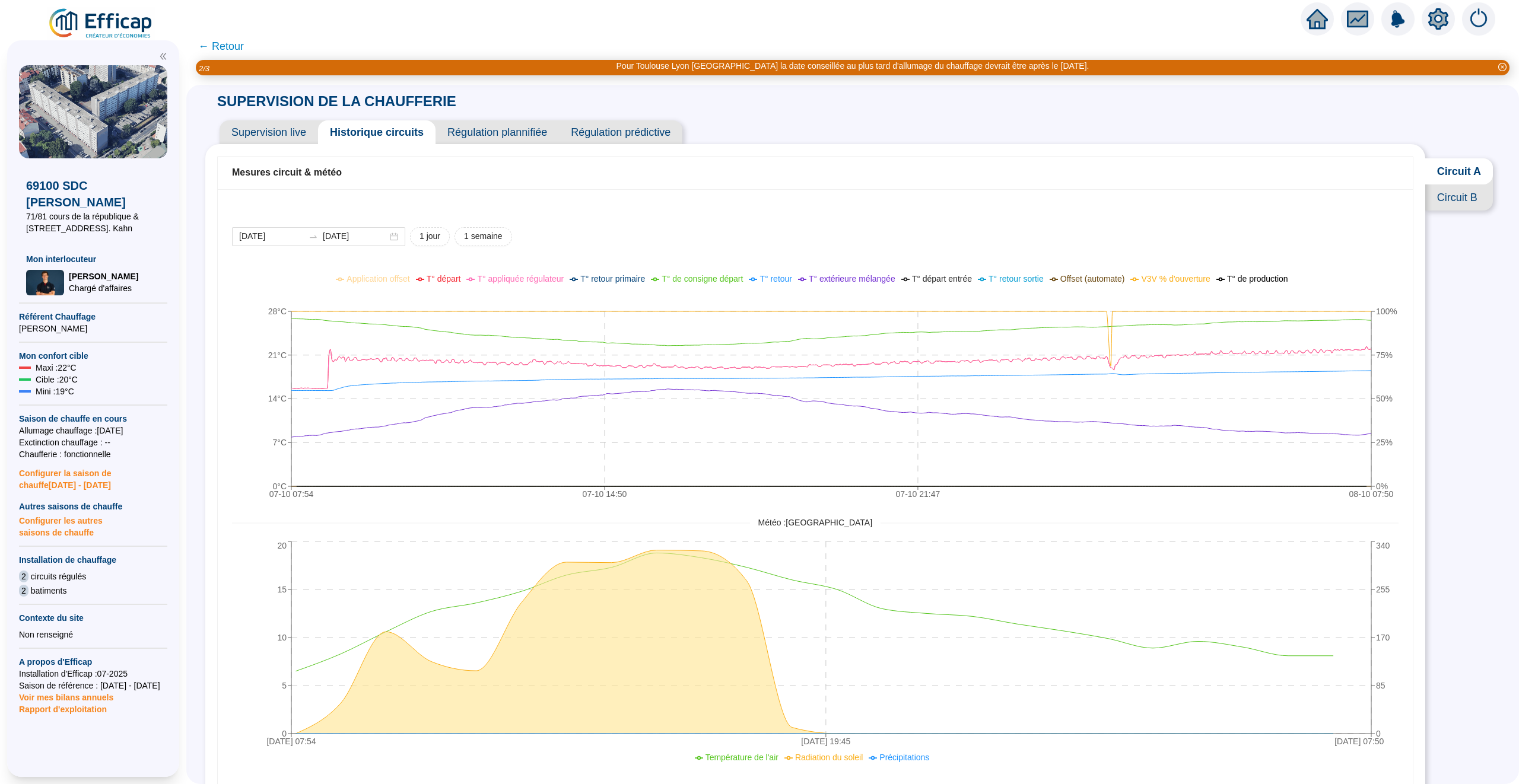
click at [256, 134] on span "Supervision live" at bounding box center [268, 132] width 99 height 24
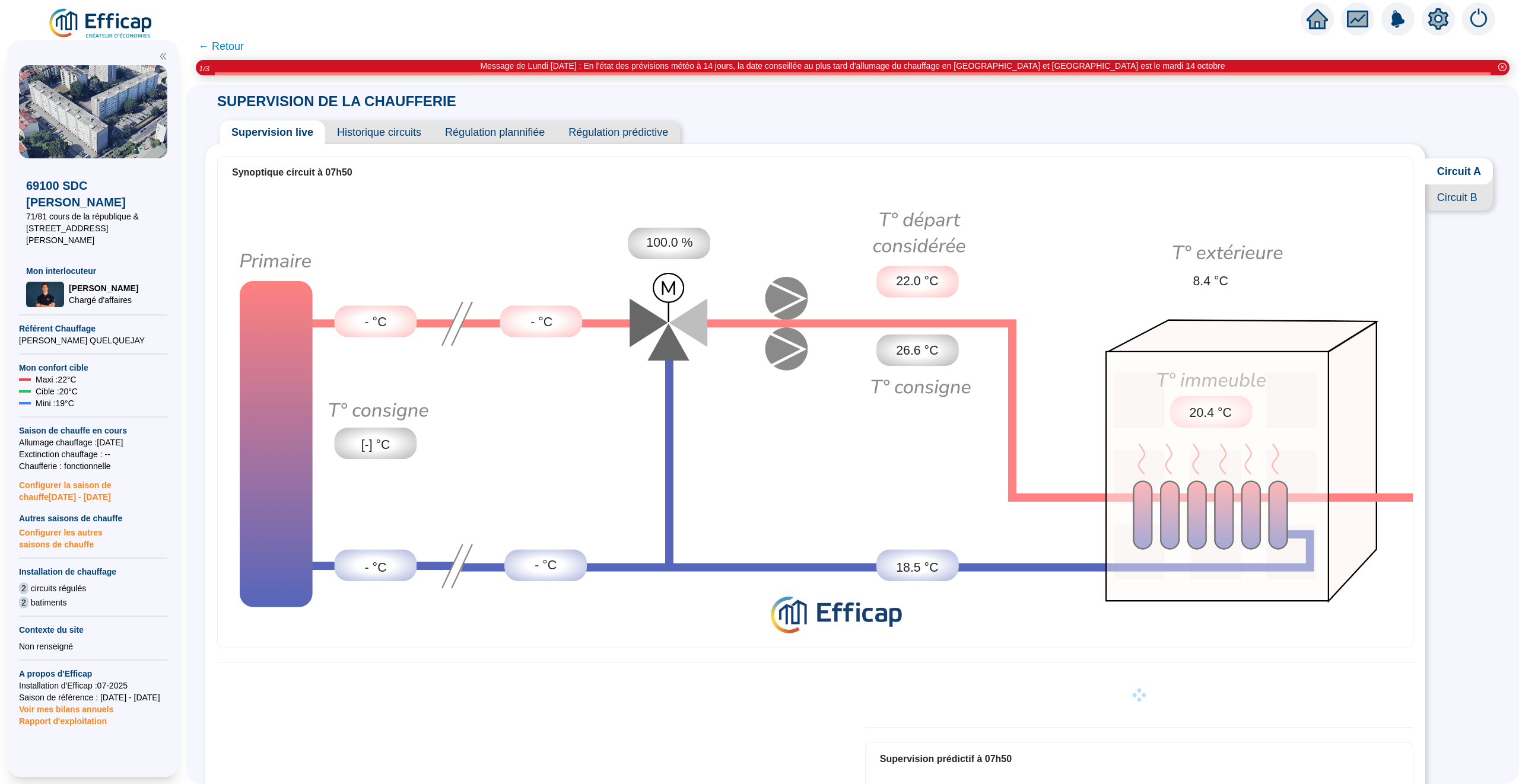
click at [1315, 18] on icon "home" at bounding box center [1317, 18] width 21 height 17
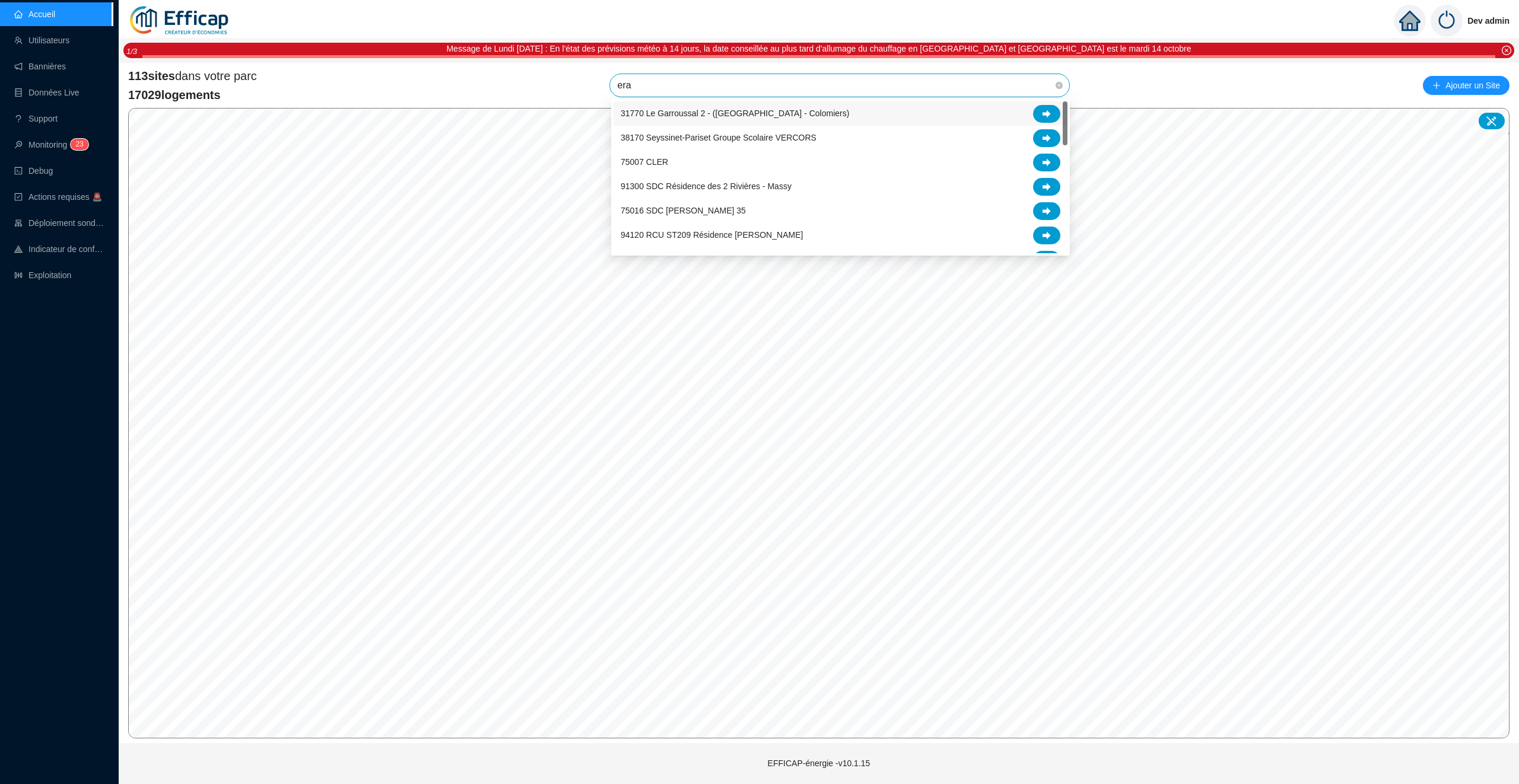
type input "erab"
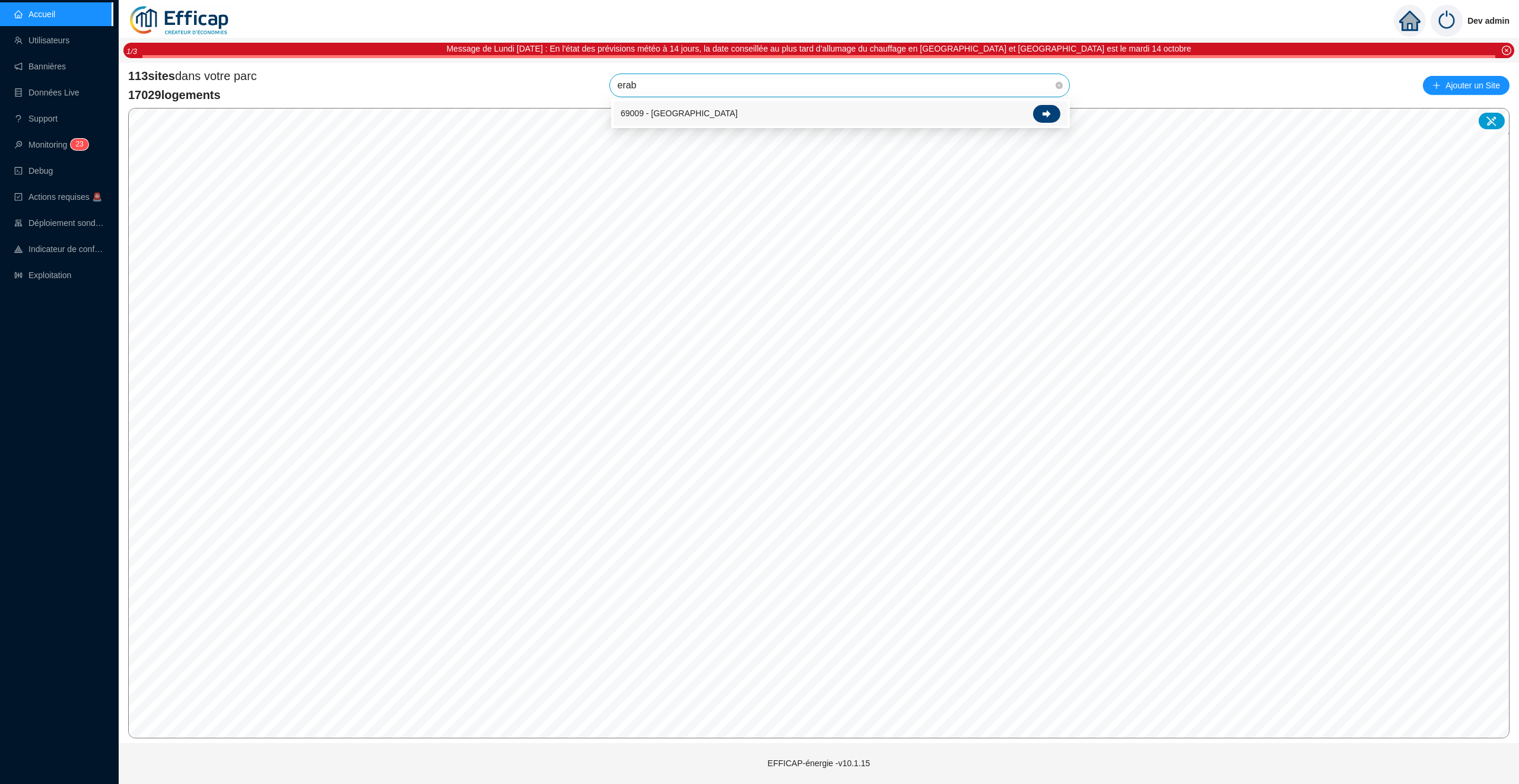
click at [1045, 110] on icon at bounding box center [1047, 114] width 9 height 9
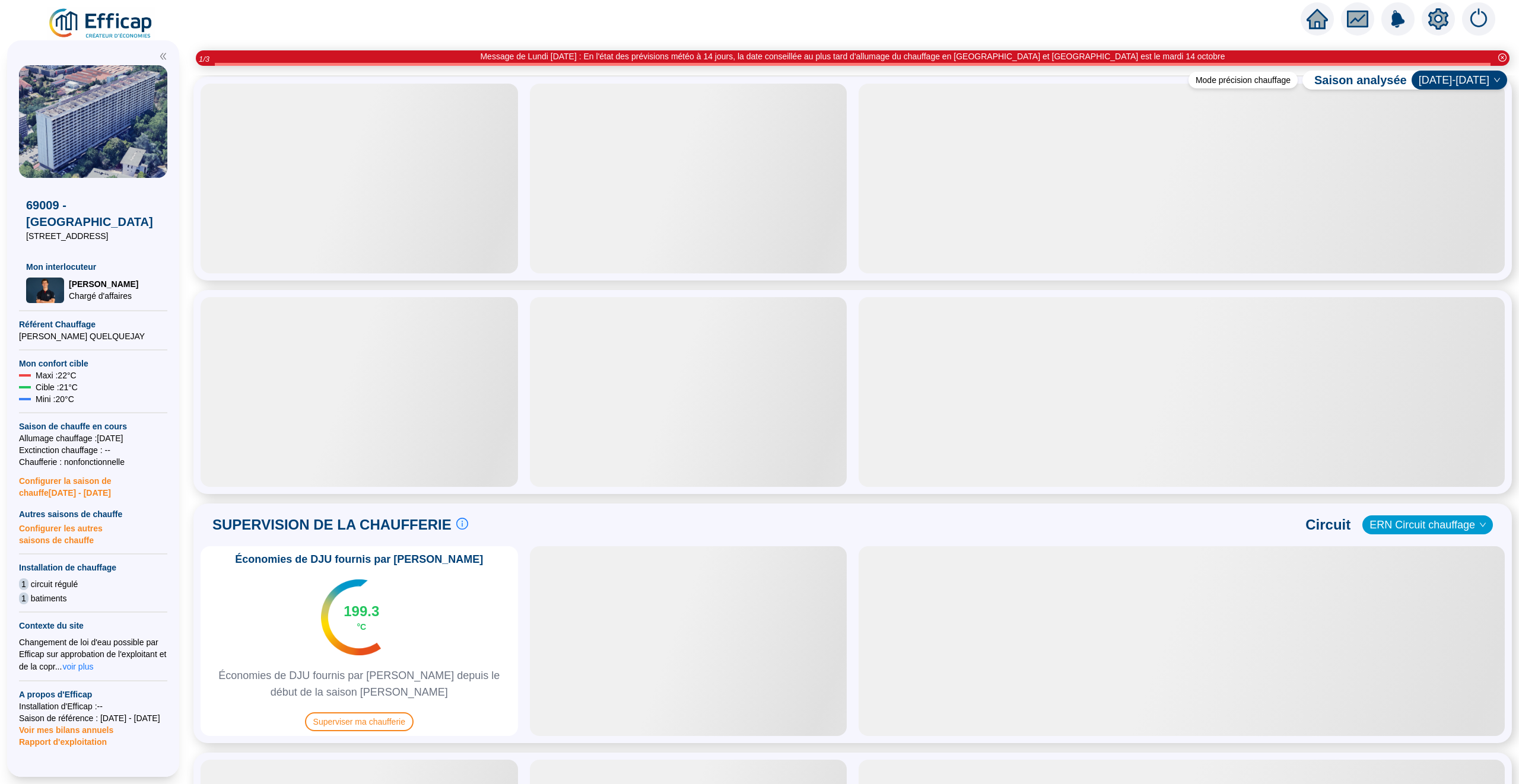
scroll to position [451, 0]
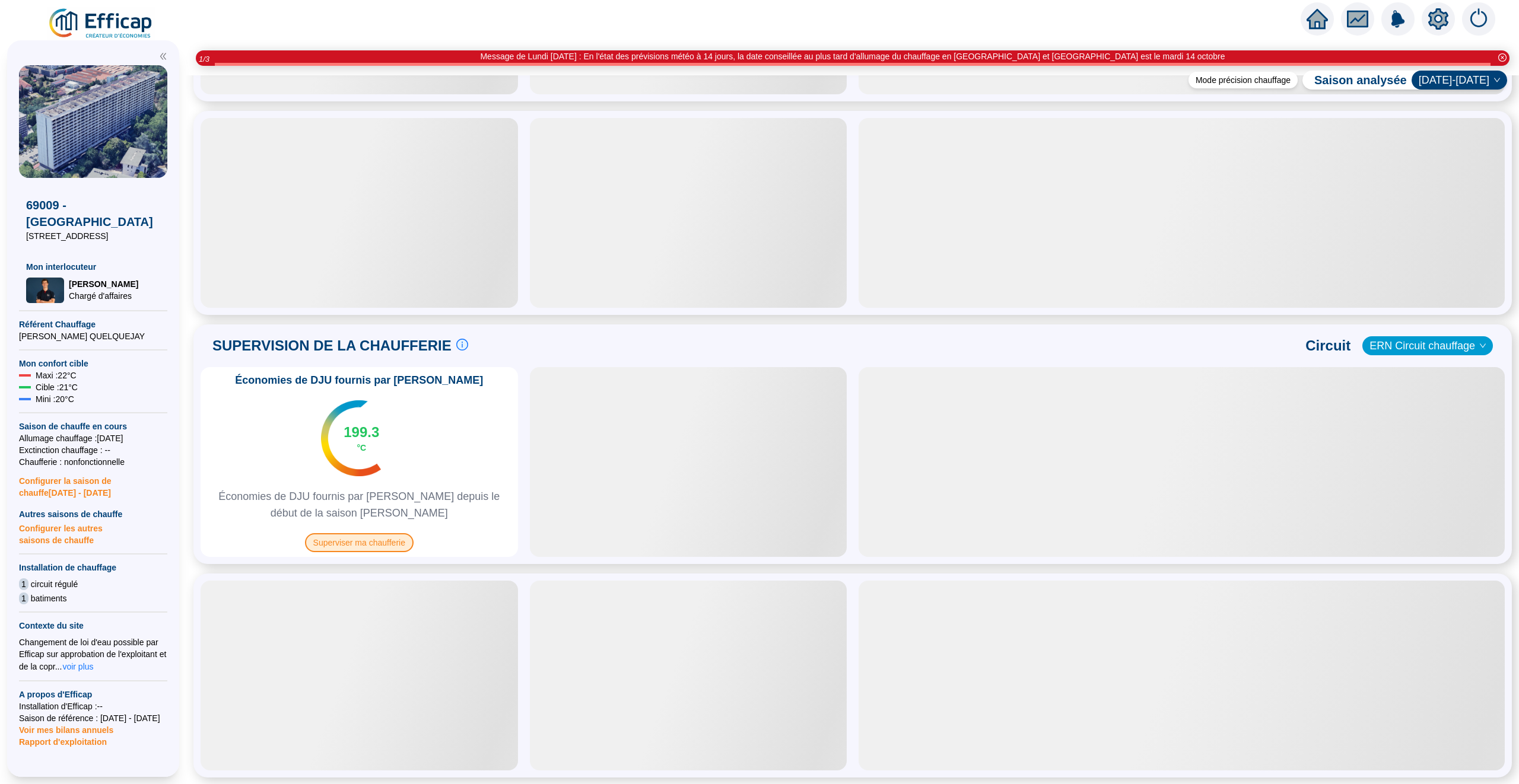
click at [388, 540] on span "Superviser ma chaufferie" at bounding box center [359, 542] width 108 height 19
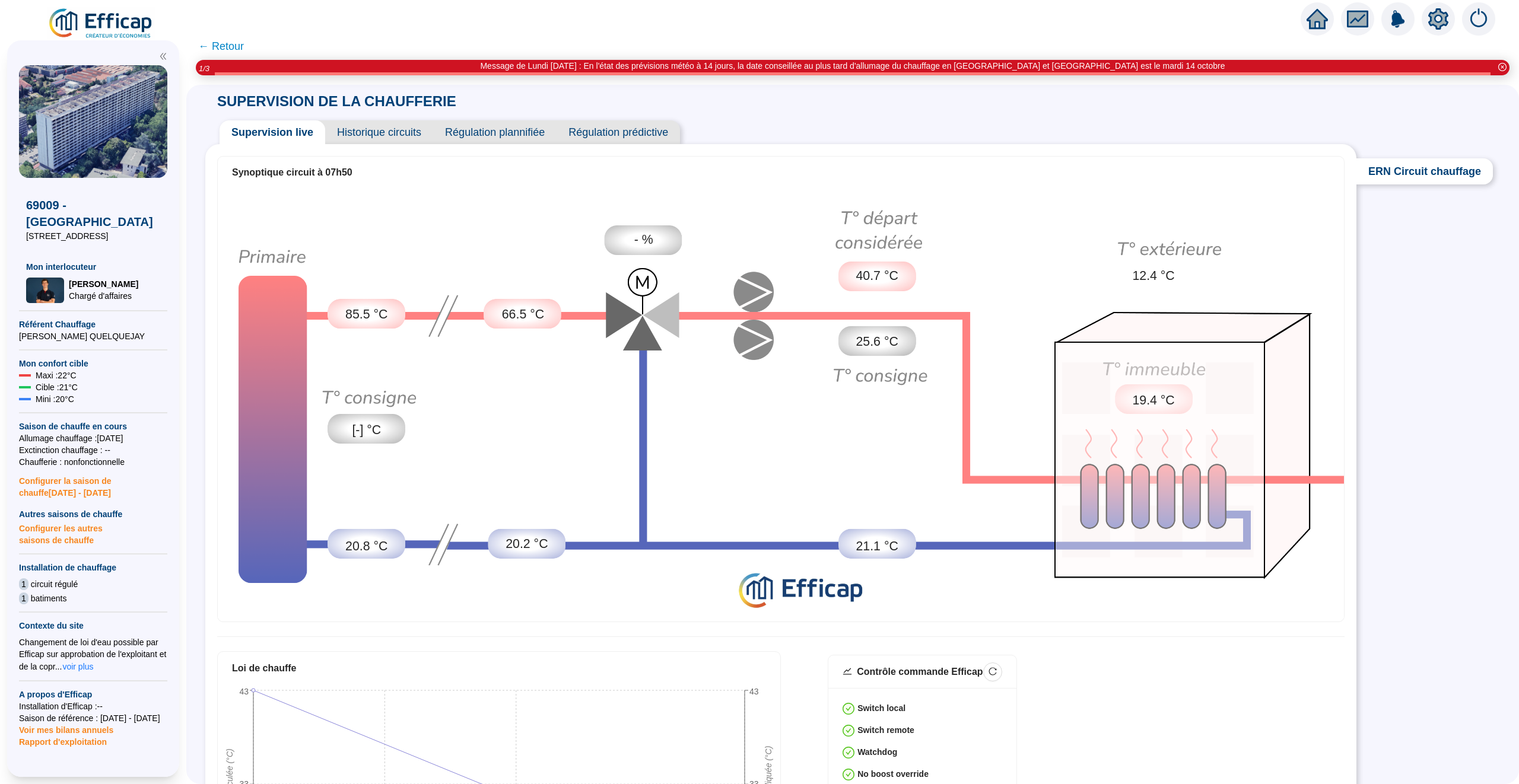
click at [387, 130] on span "Historique circuits" at bounding box center [379, 132] width 108 height 24
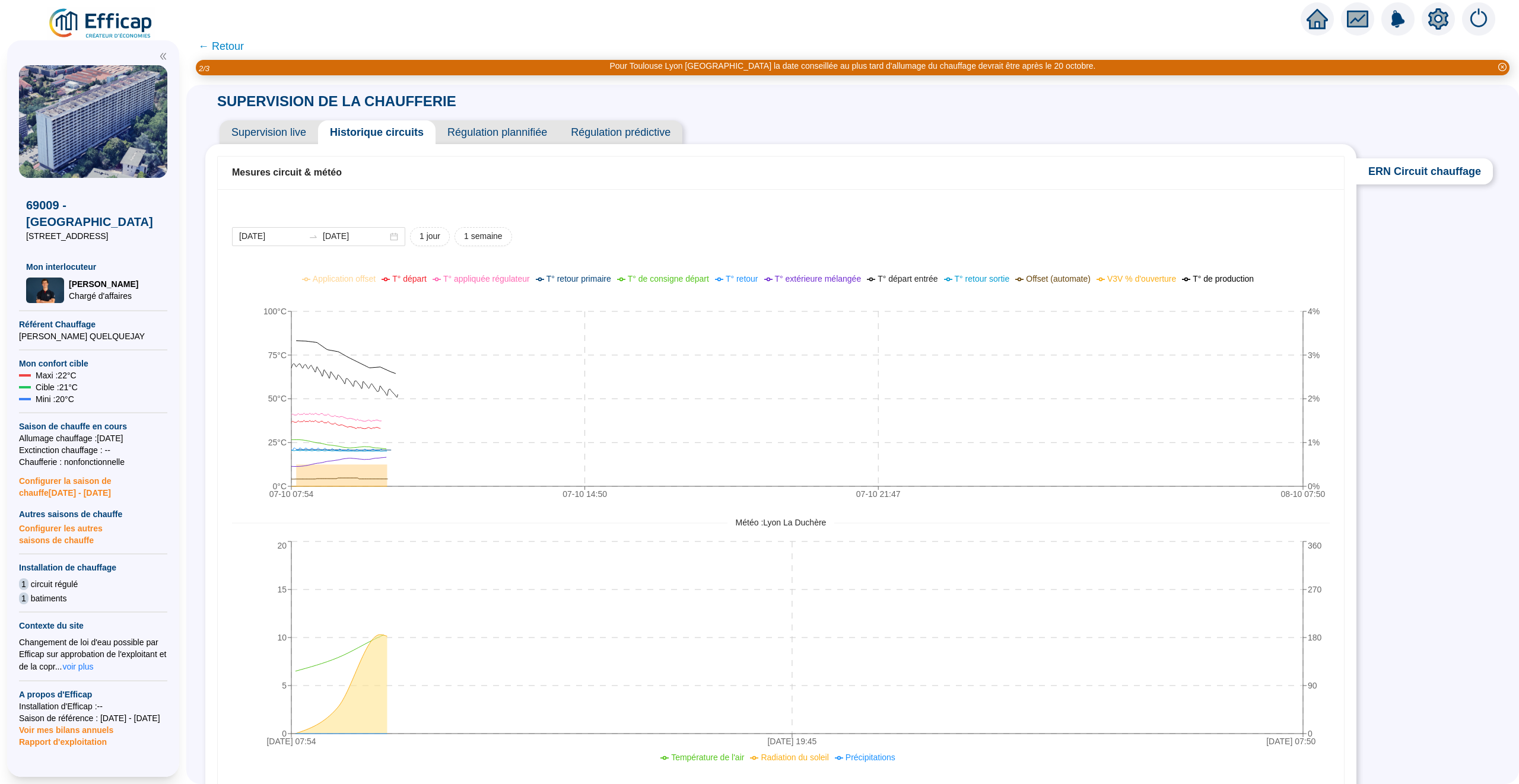
click at [290, 132] on span "Supervision live" at bounding box center [268, 132] width 99 height 24
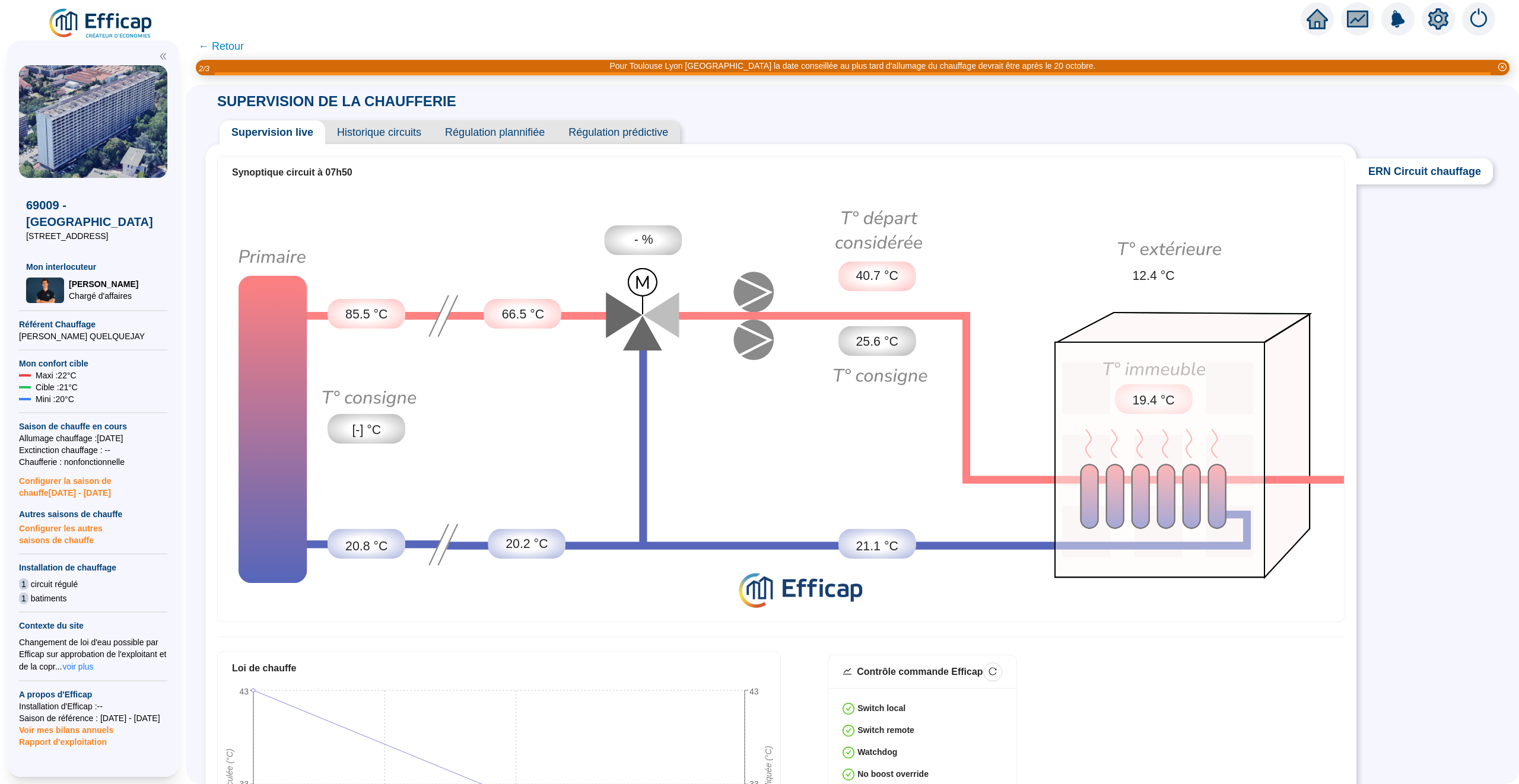
click at [388, 129] on span "Historique circuits" at bounding box center [379, 132] width 108 height 24
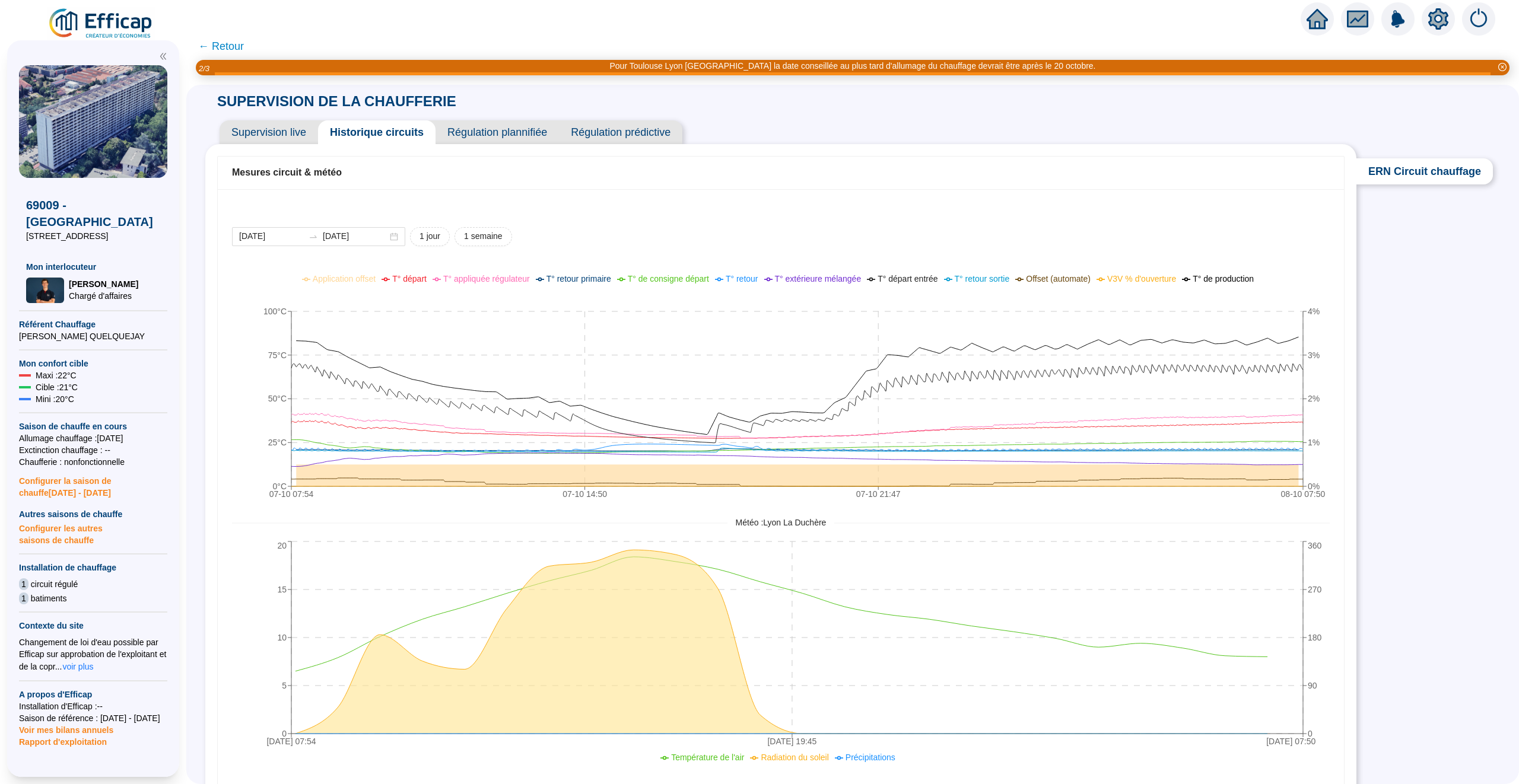
click at [215, 44] on span "← Retour" at bounding box center [221, 46] width 46 height 17
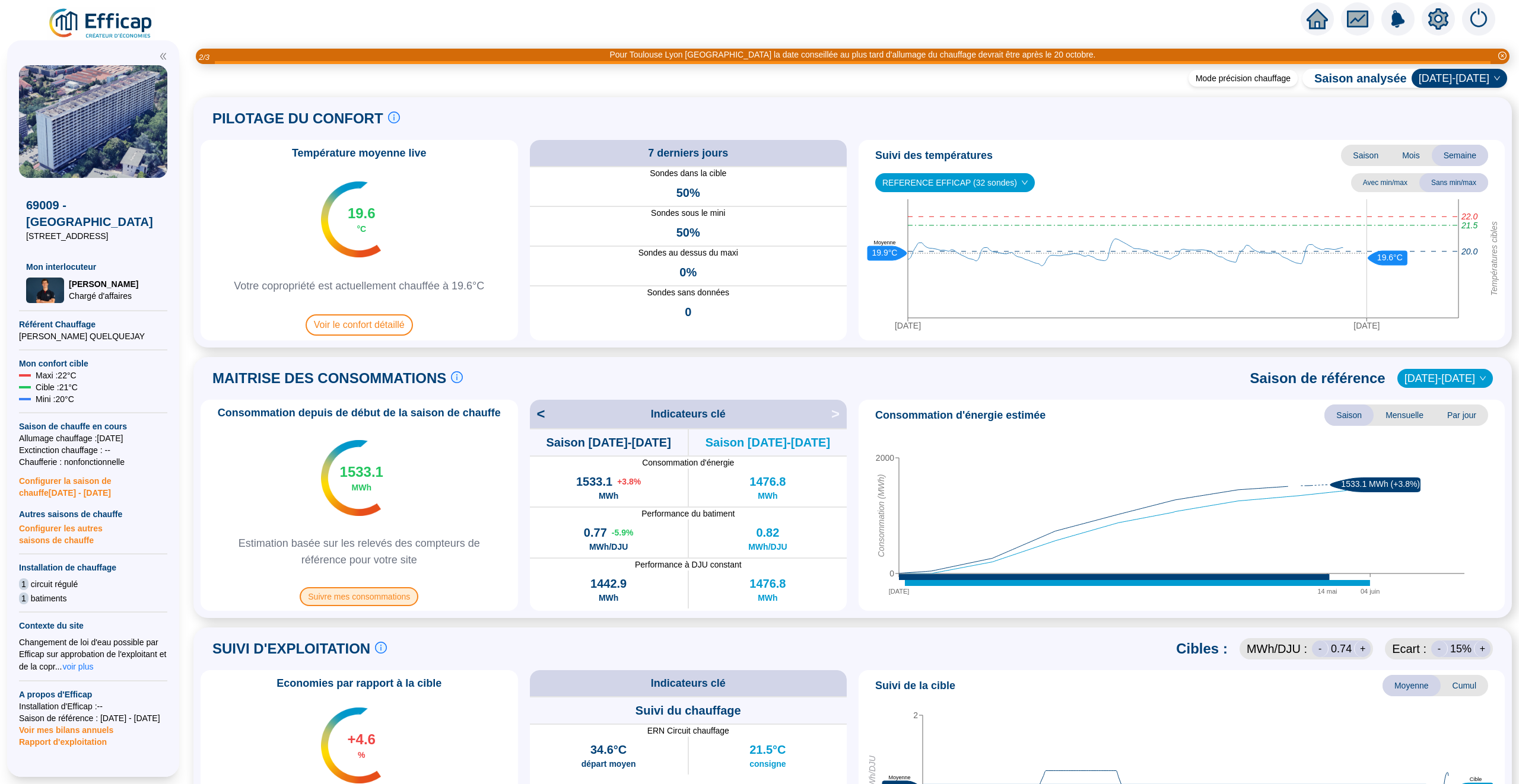
click at [345, 598] on span "Suivre mes consommations" at bounding box center [359, 597] width 119 height 19
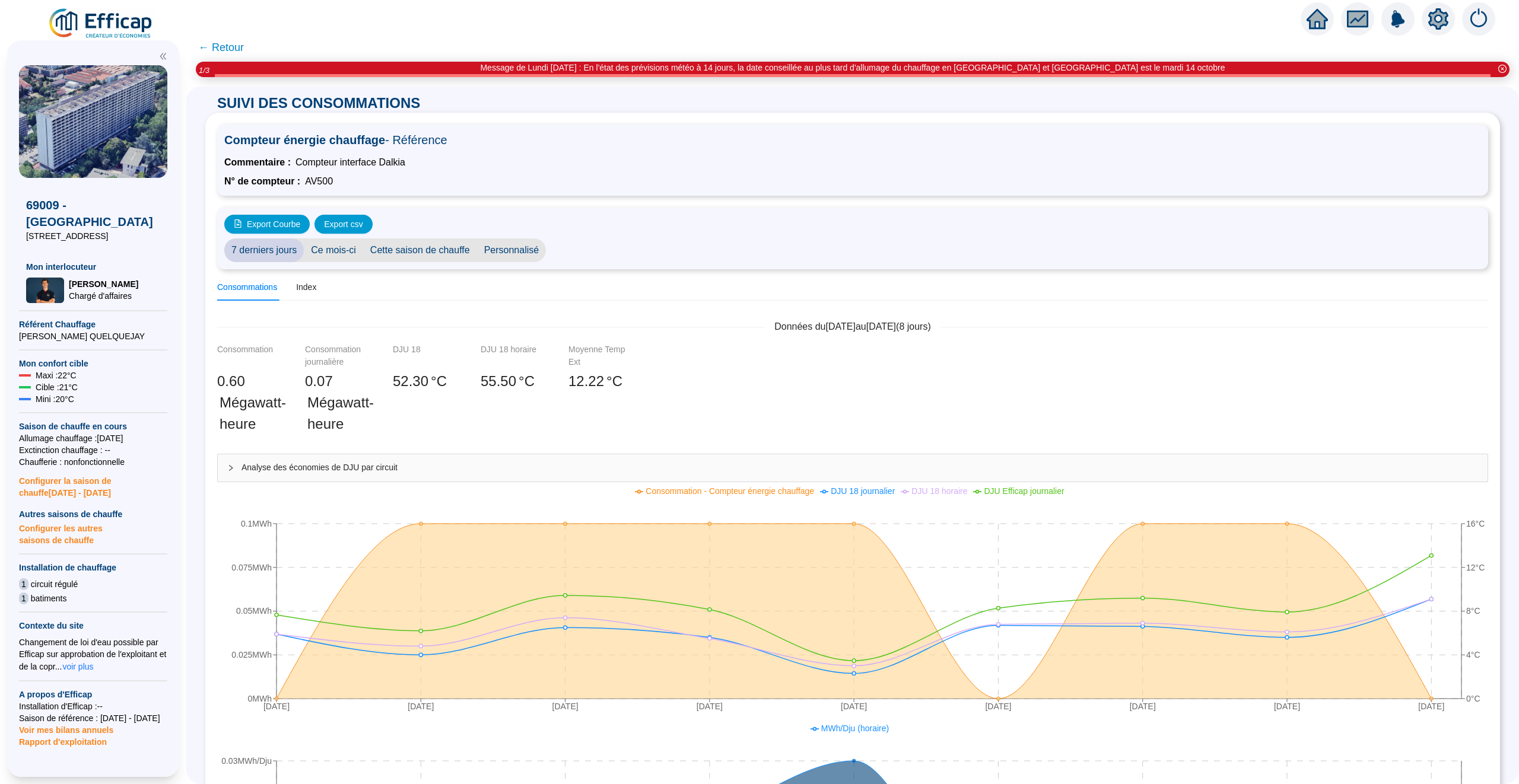
click at [511, 251] on span "Personnalisé" at bounding box center [512, 250] width 69 height 24
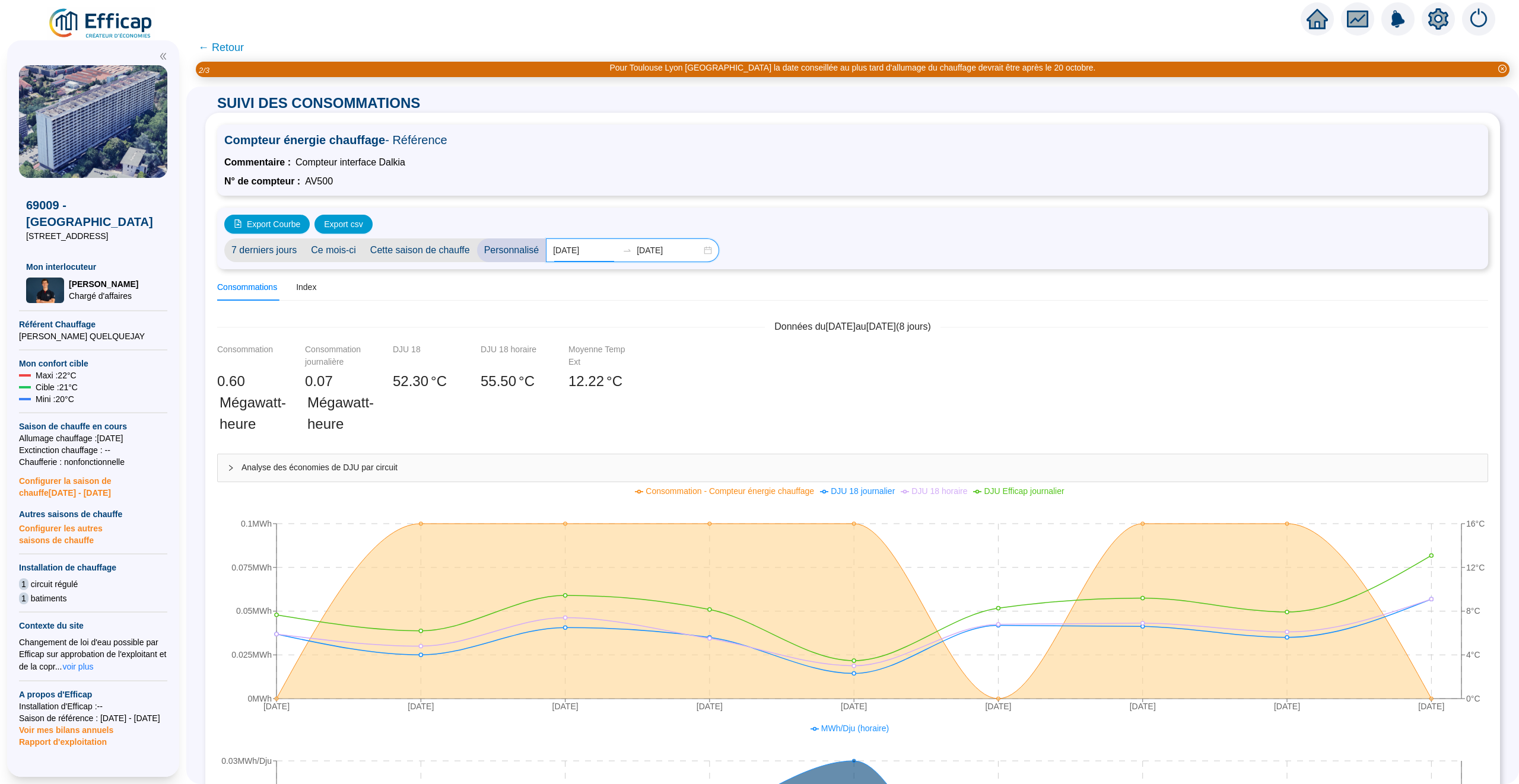
click at [599, 244] on input "2025-10-01" at bounding box center [585, 251] width 65 height 12
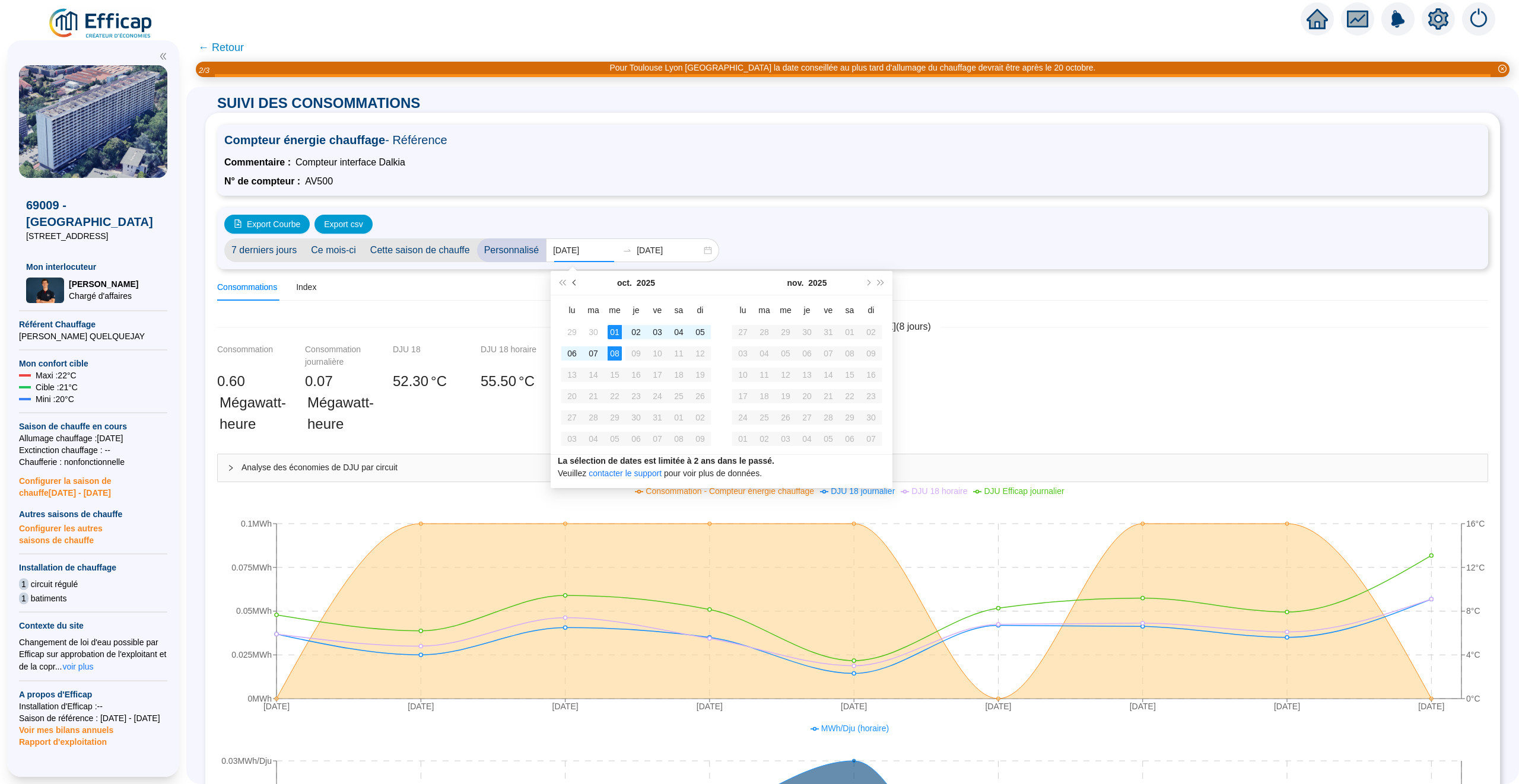
click at [574, 279] on button "Mois précédent (PageUp)" at bounding box center [575, 283] width 13 height 24
click at [212, 49] on span "← Retour" at bounding box center [221, 47] width 46 height 17
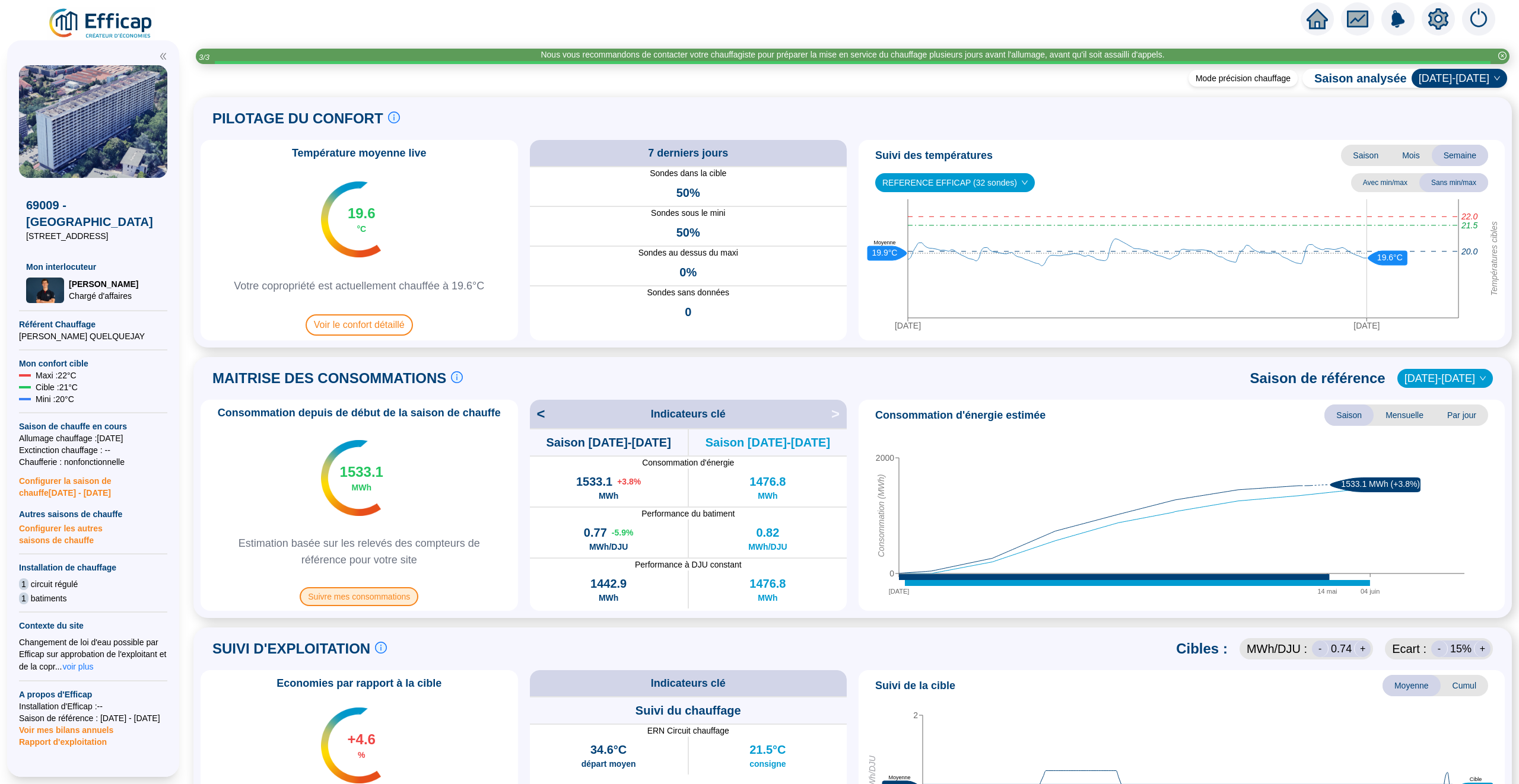
click at [371, 602] on span "Suivre mes consommations" at bounding box center [359, 597] width 119 height 19
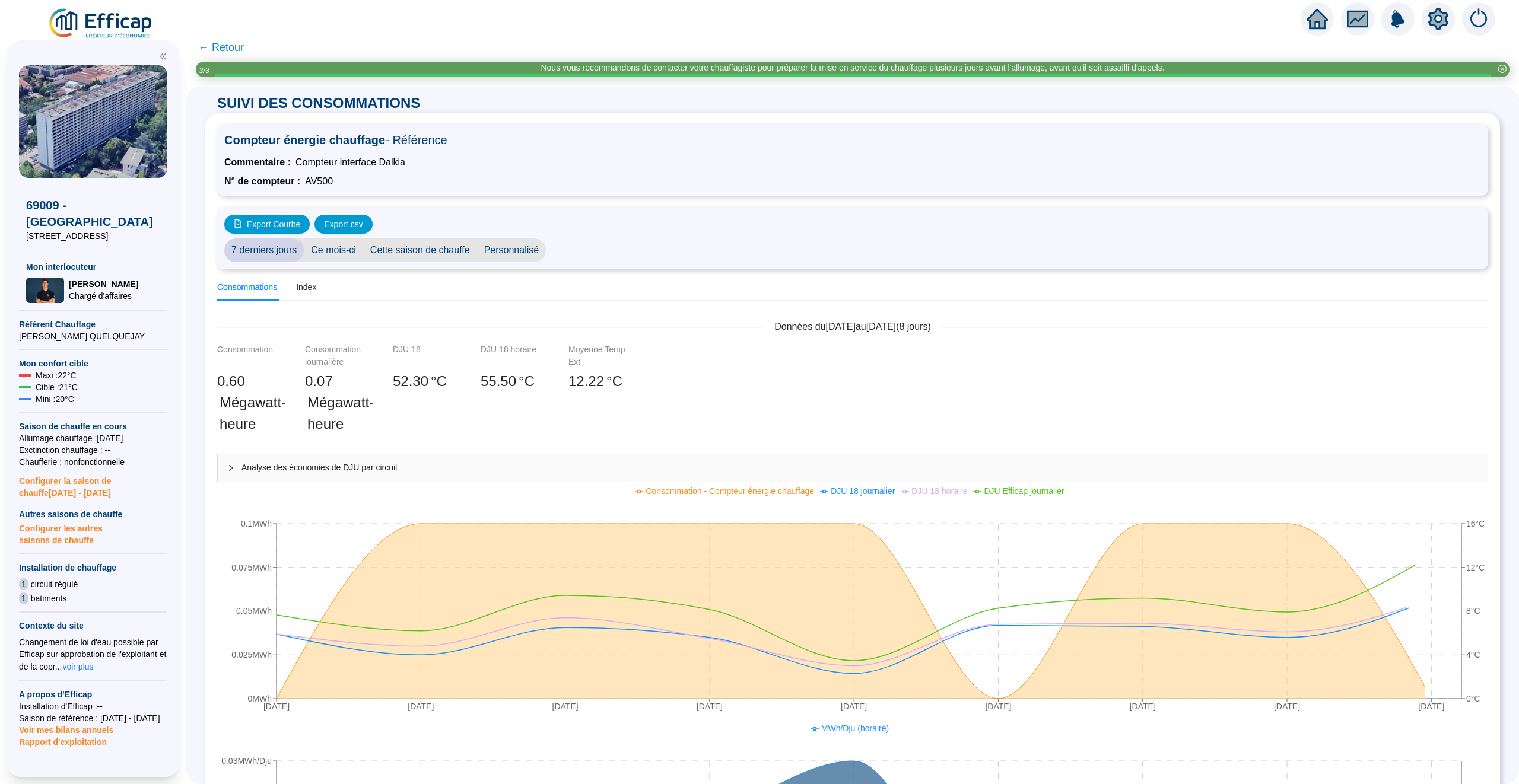
click at [494, 248] on span "Personnalisé" at bounding box center [512, 250] width 69 height 24
click at [590, 249] on input "2025-10-01" at bounding box center [585, 251] width 65 height 12
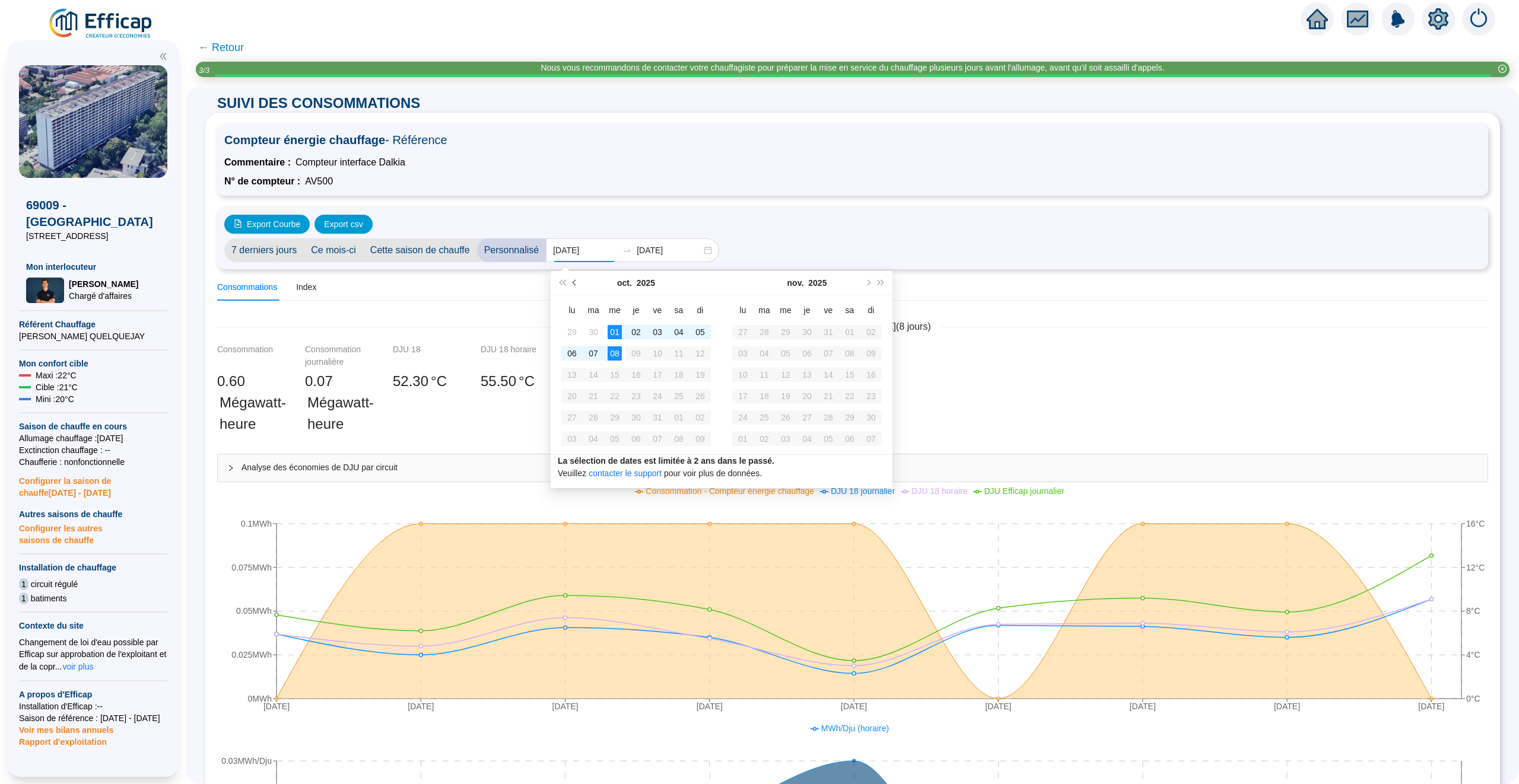
click at [578, 285] on button "Mois précédent (PageUp)" at bounding box center [575, 283] width 13 height 24
type input "2025-09-22"
click at [576, 393] on div "22" at bounding box center [572, 396] width 14 height 14
type input "2025-10-08"
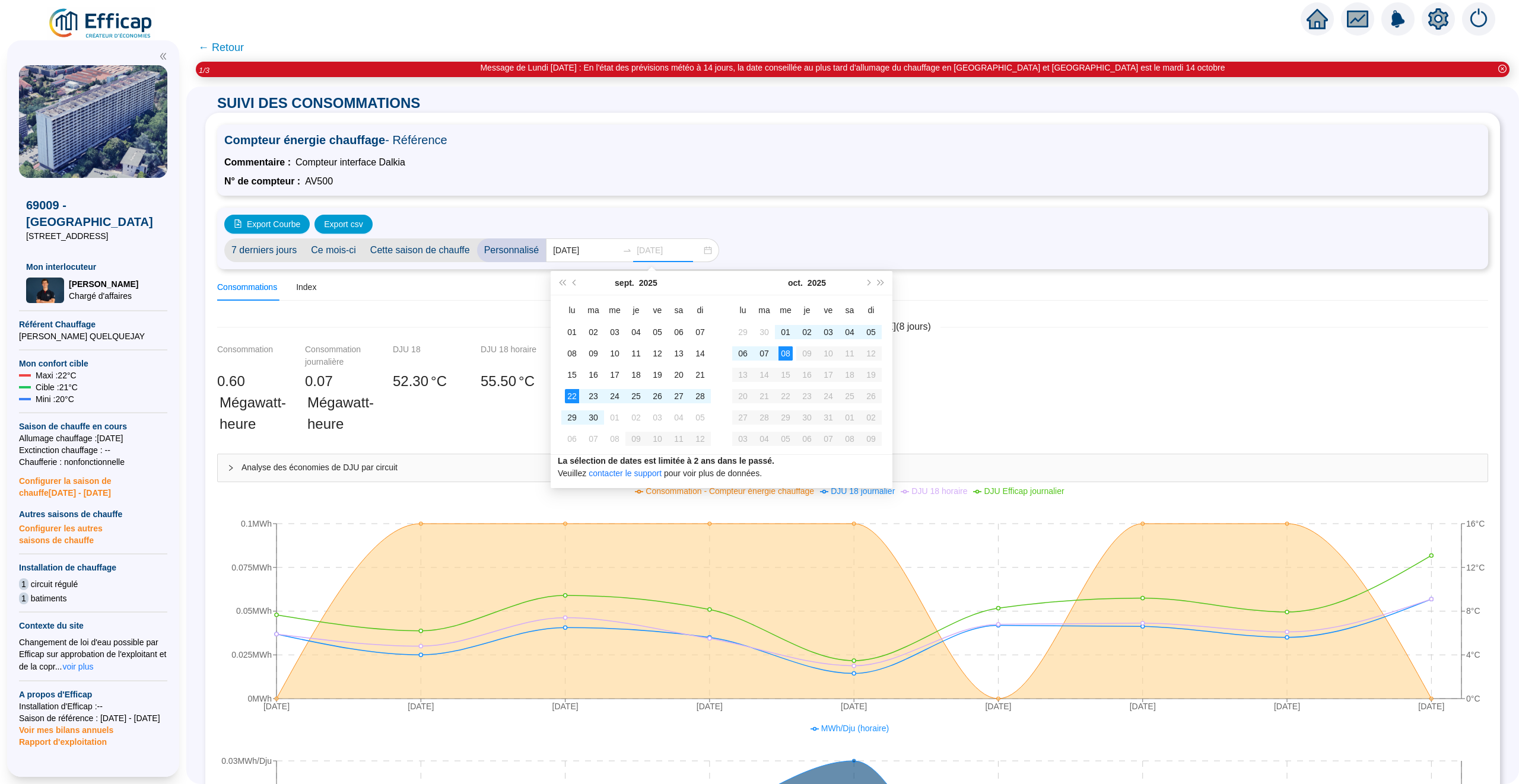
click at [780, 349] on div "08" at bounding box center [785, 353] width 14 height 14
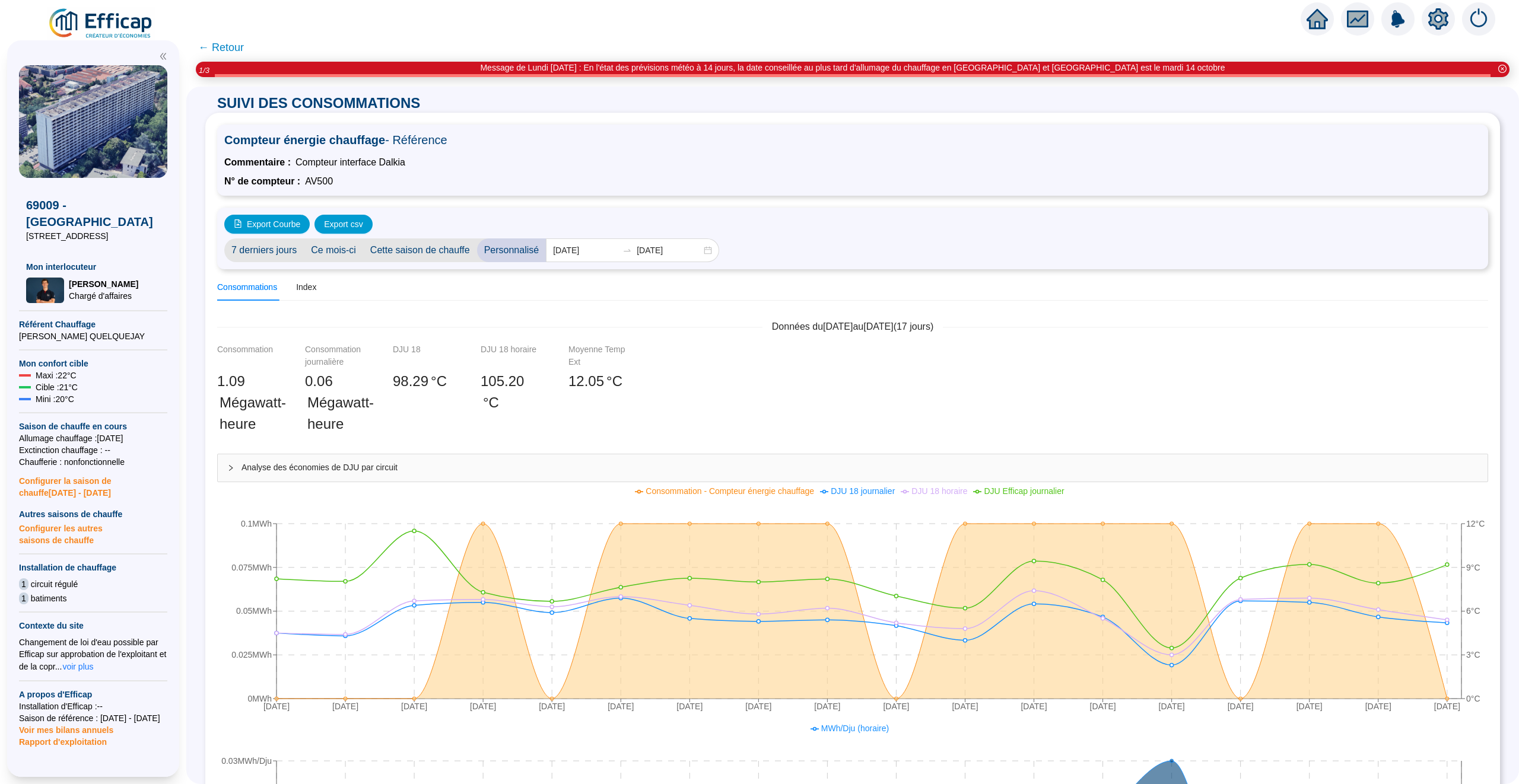
click at [225, 47] on span "← Retour" at bounding box center [221, 47] width 46 height 17
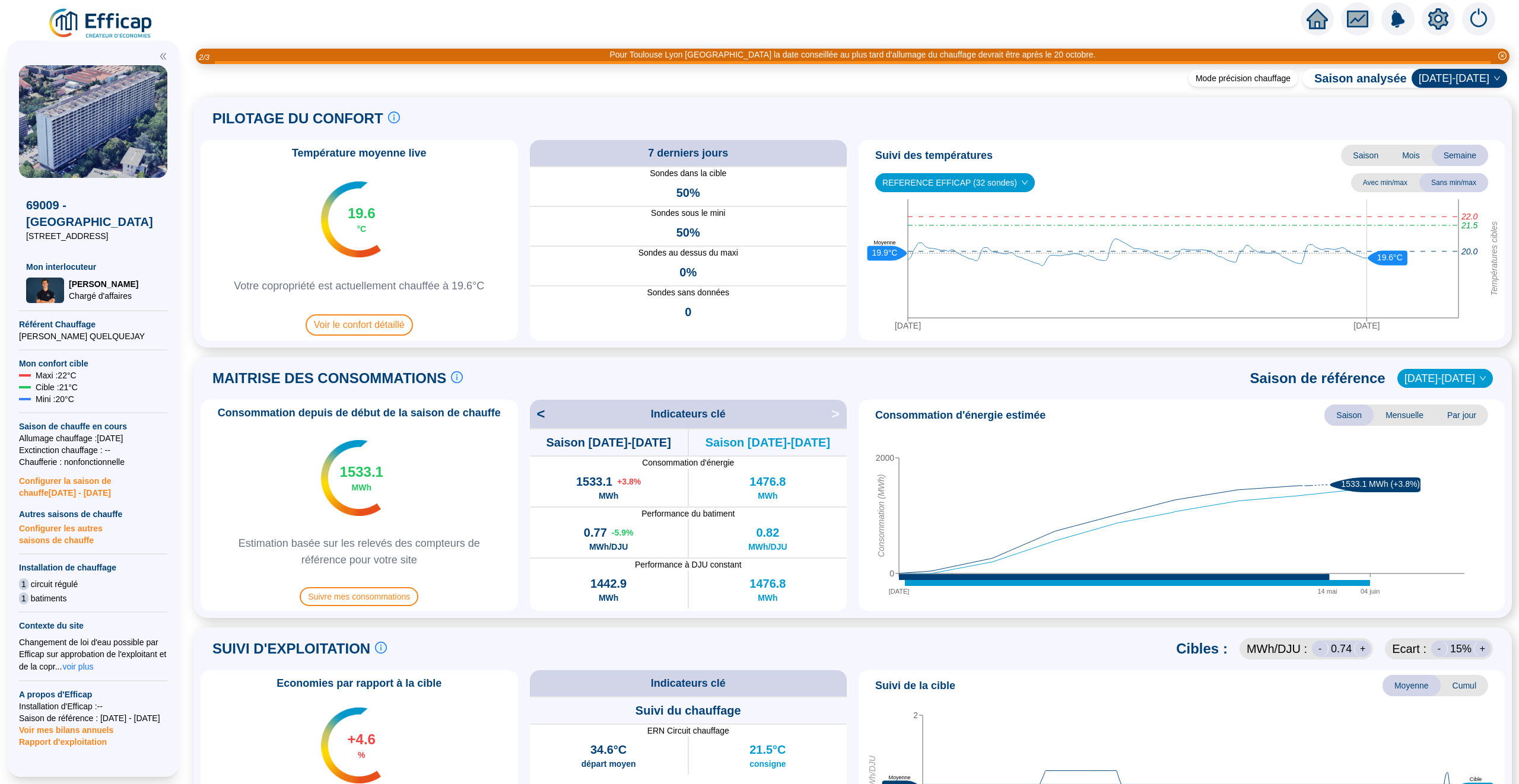
click at [1322, 19] on icon "home" at bounding box center [1317, 18] width 21 height 17
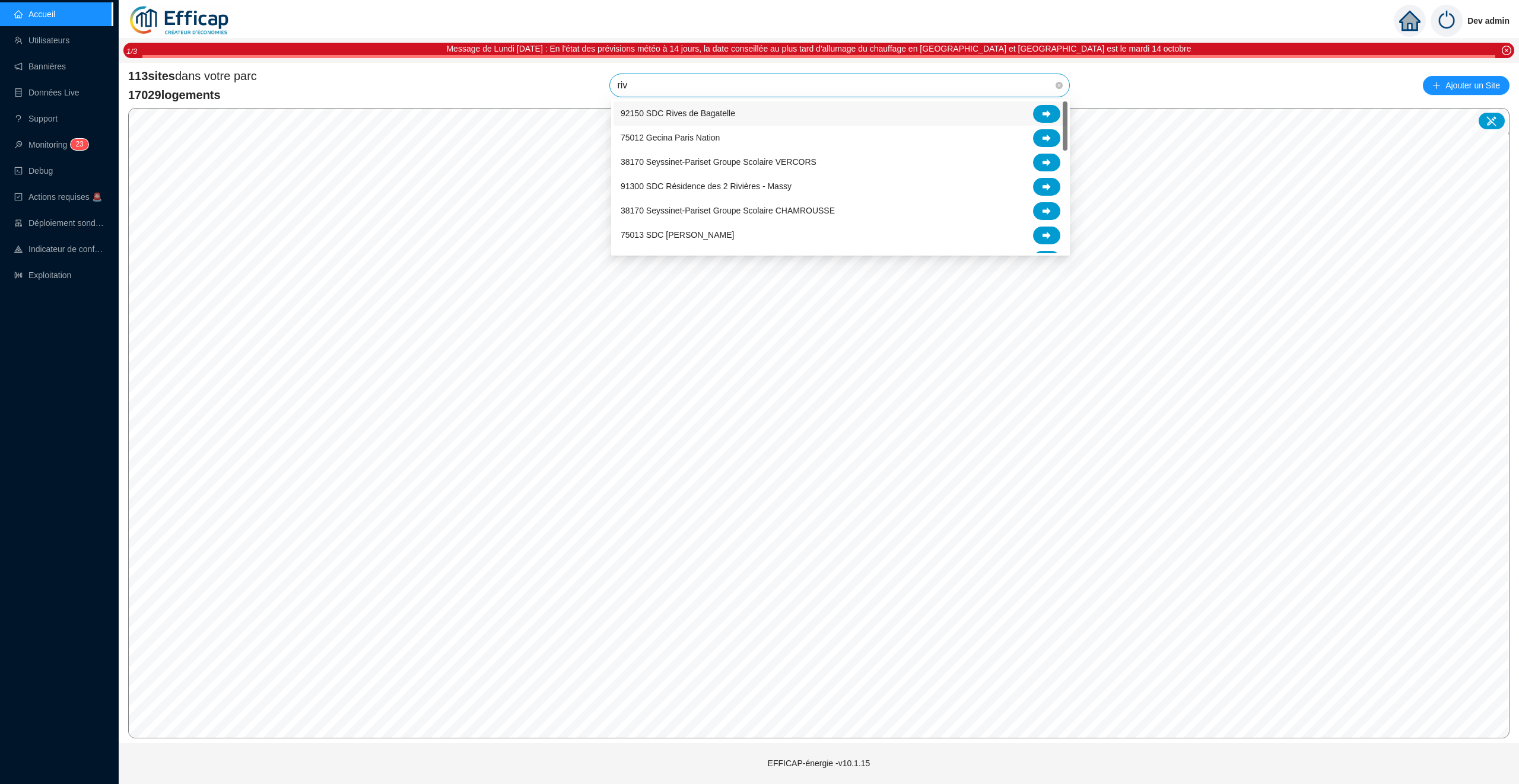
type input "rivi"
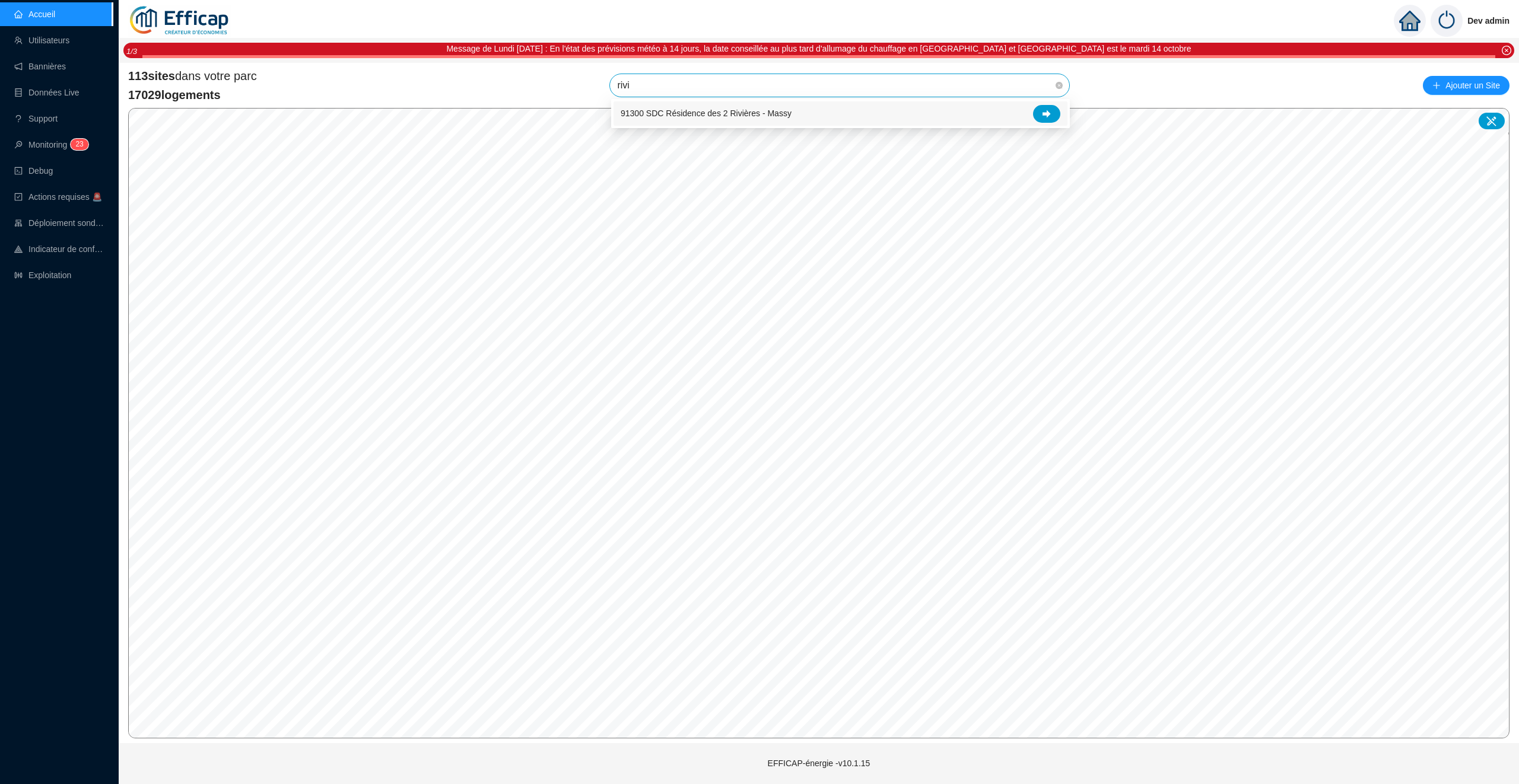
click at [1048, 103] on div "91300 SDC Résidence des 2 Rivières - Massy" at bounding box center [840, 114] width 454 height 24
click at [882, 81] on span "91300 SDC Résidence des 2 Rivières - Massy" at bounding box center [839, 85] width 445 height 23
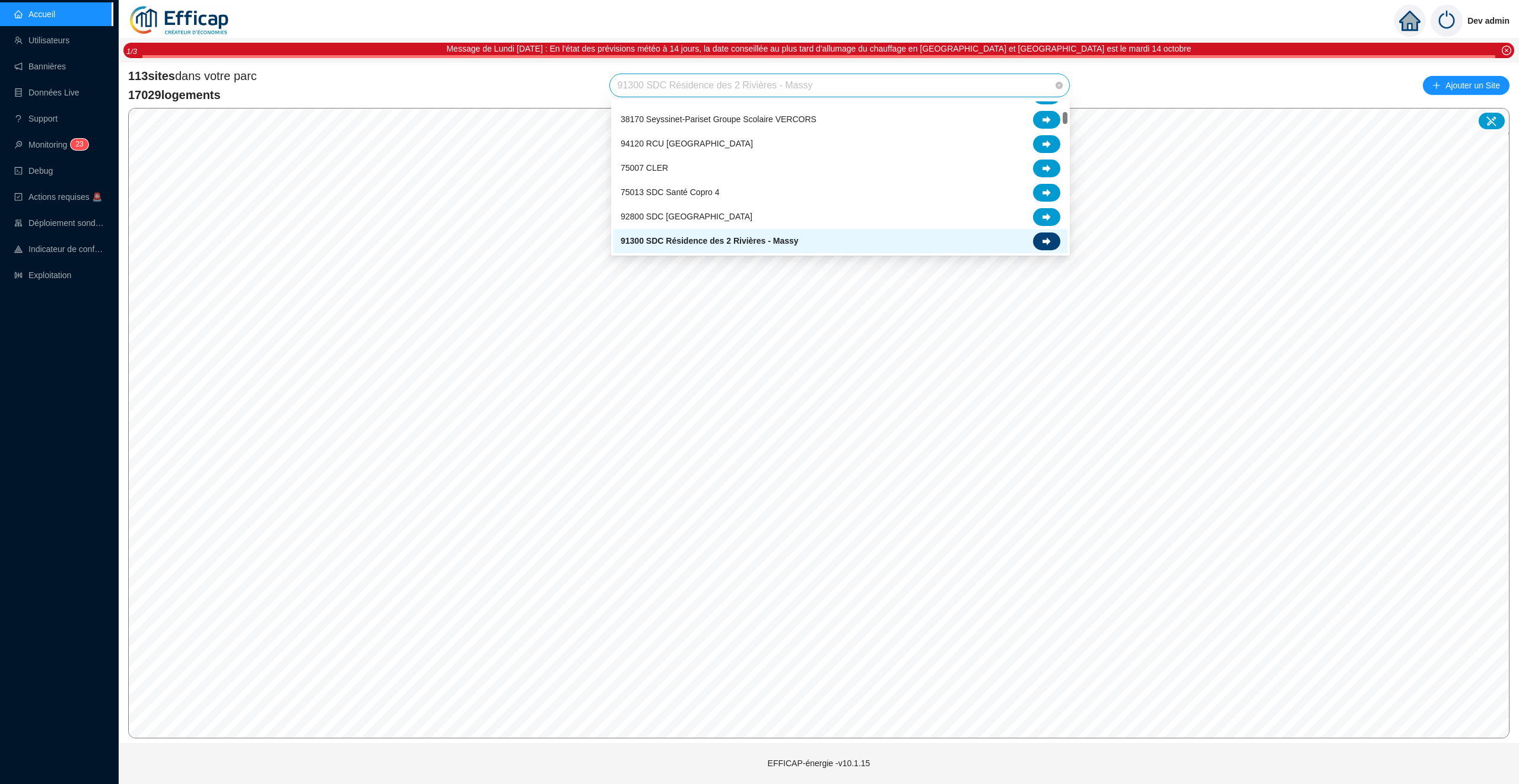
click at [1048, 240] on icon at bounding box center [1047, 241] width 9 height 8
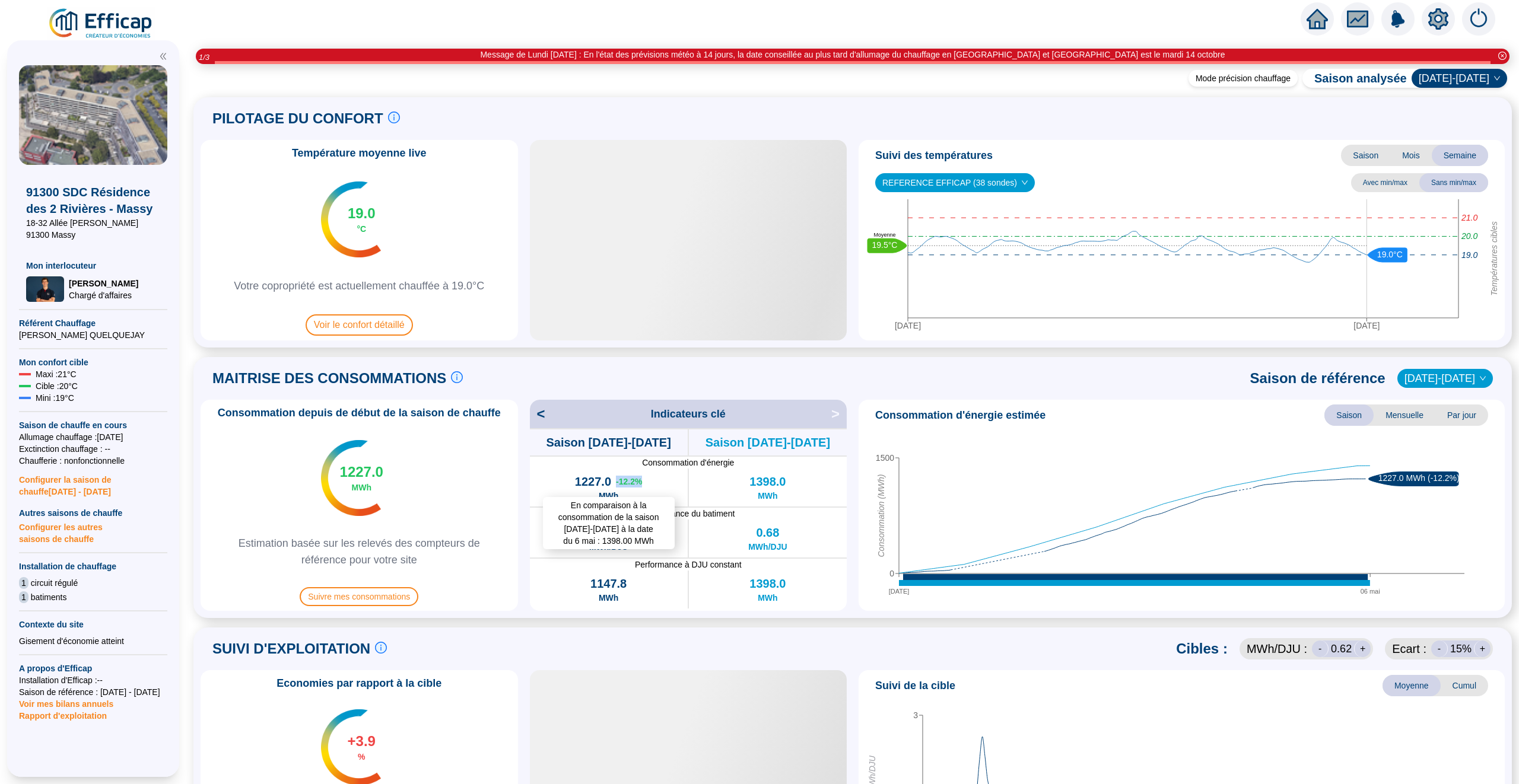
drag, startPoint x: 645, startPoint y: 480, endPoint x: 614, endPoint y: 480, distance: 31.0
click at [614, 480] on div "En comparaison à la consommation de la saison 2021-2022 à la date du 6 mai : 13…" at bounding box center [609, 488] width 158 height 38
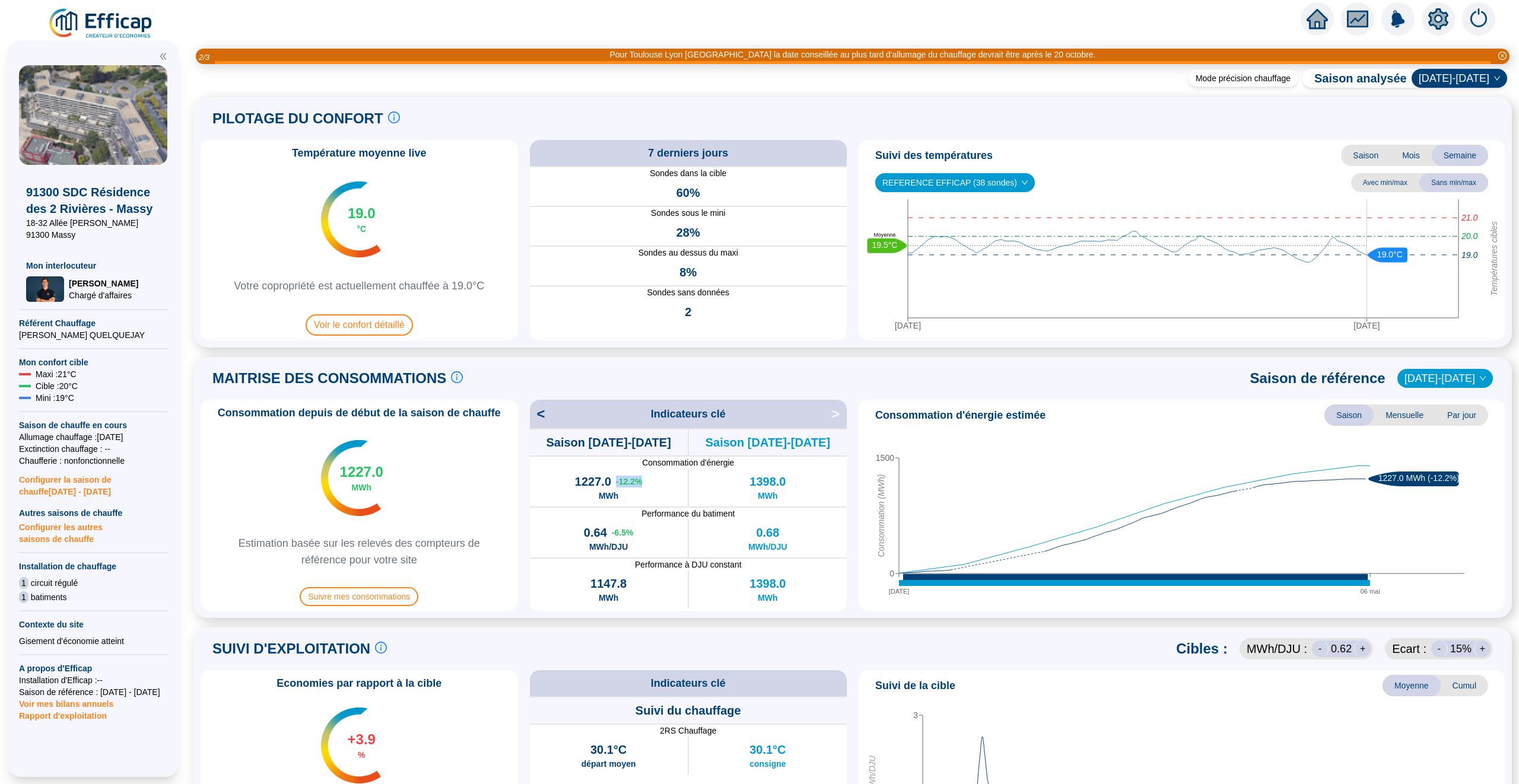
click at [1438, 374] on span "2021-2022" at bounding box center [1445, 378] width 81 height 18
click at [1206, 390] on div "MAITRISE DES CONSOMMATIONS Les consommations d'énergie proviennent des fourniss…" at bounding box center [852, 379] width 1304 height 28
drag, startPoint x: 635, startPoint y: 535, endPoint x: 608, endPoint y: 535, distance: 27.0
click at [608, 535] on div "0.64 -6.5 %" at bounding box center [608, 532] width 50 height 17
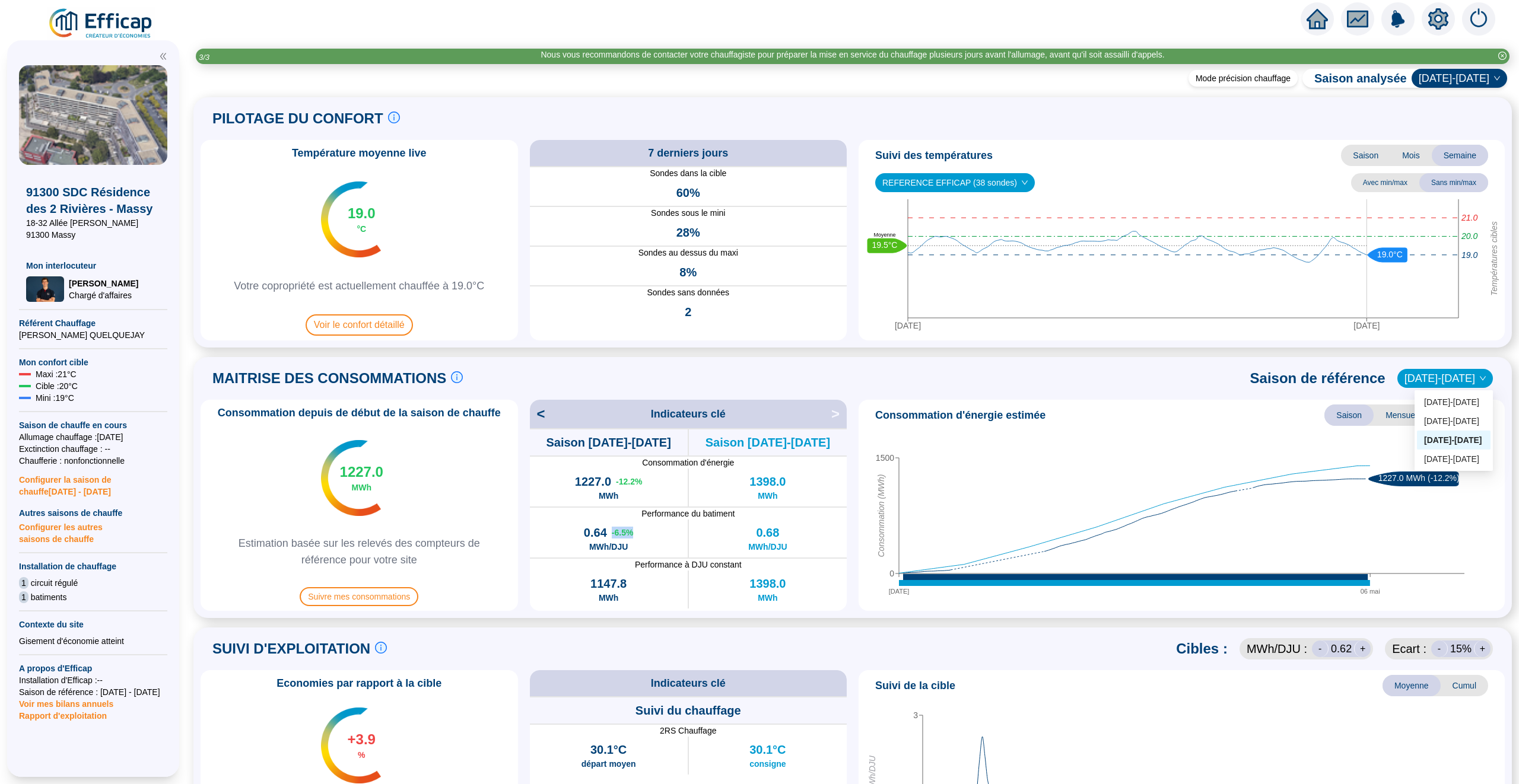
click at [1447, 373] on span "2021-2022" at bounding box center [1445, 378] width 81 height 18
click at [1308, 380] on span "Saison de référence" at bounding box center [1317, 378] width 135 height 19
click at [1454, 373] on span "2021-2022" at bounding box center [1445, 378] width 81 height 18
click at [1184, 380] on div "MAITRISE DES CONSOMMATIONS Les consommations d'énergie proviennent des fourniss…" at bounding box center [852, 379] width 1304 height 28
click at [1458, 374] on span "2021-2022" at bounding box center [1445, 378] width 81 height 18
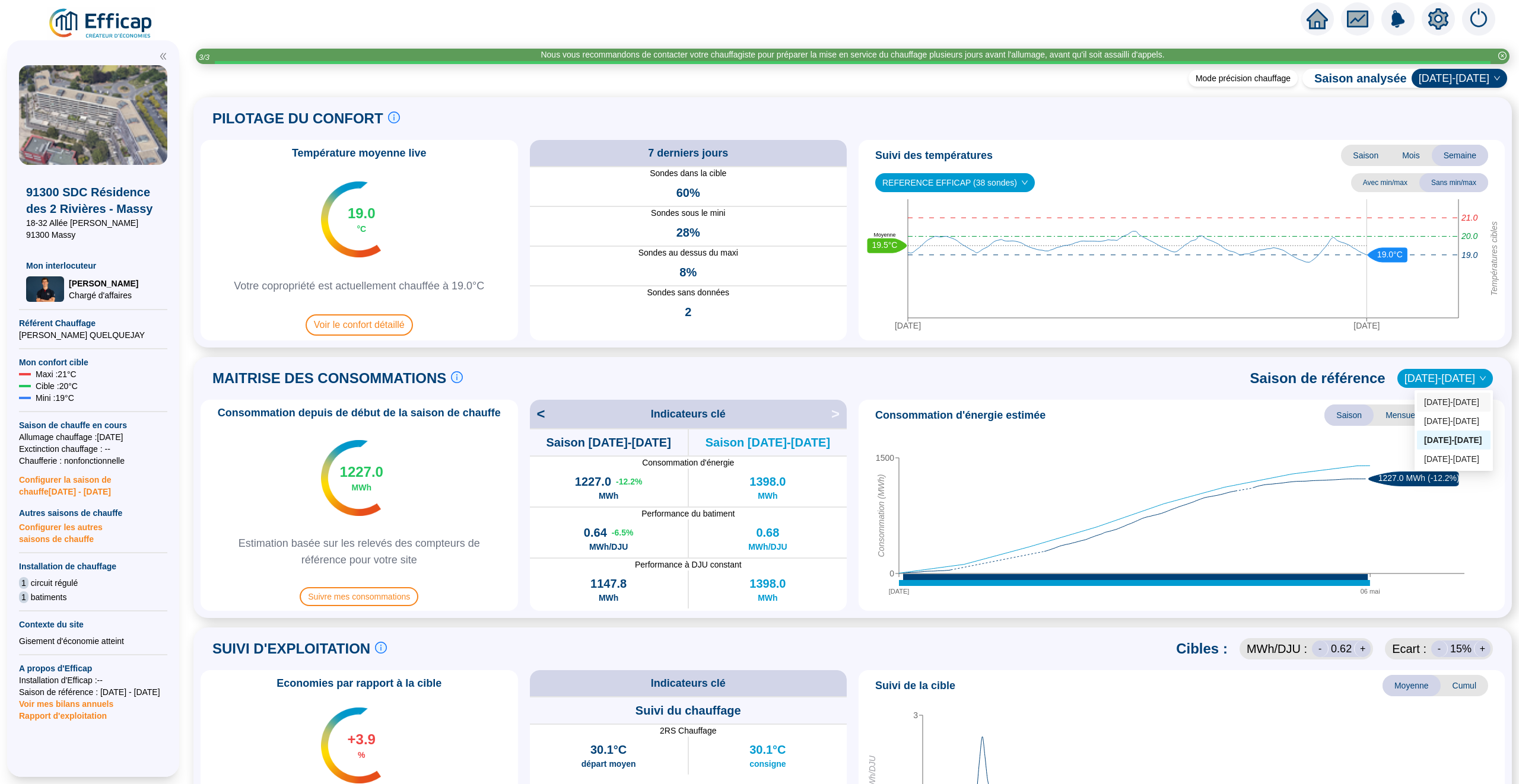
click at [1452, 403] on div "2023-2024" at bounding box center [1453, 402] width 59 height 12
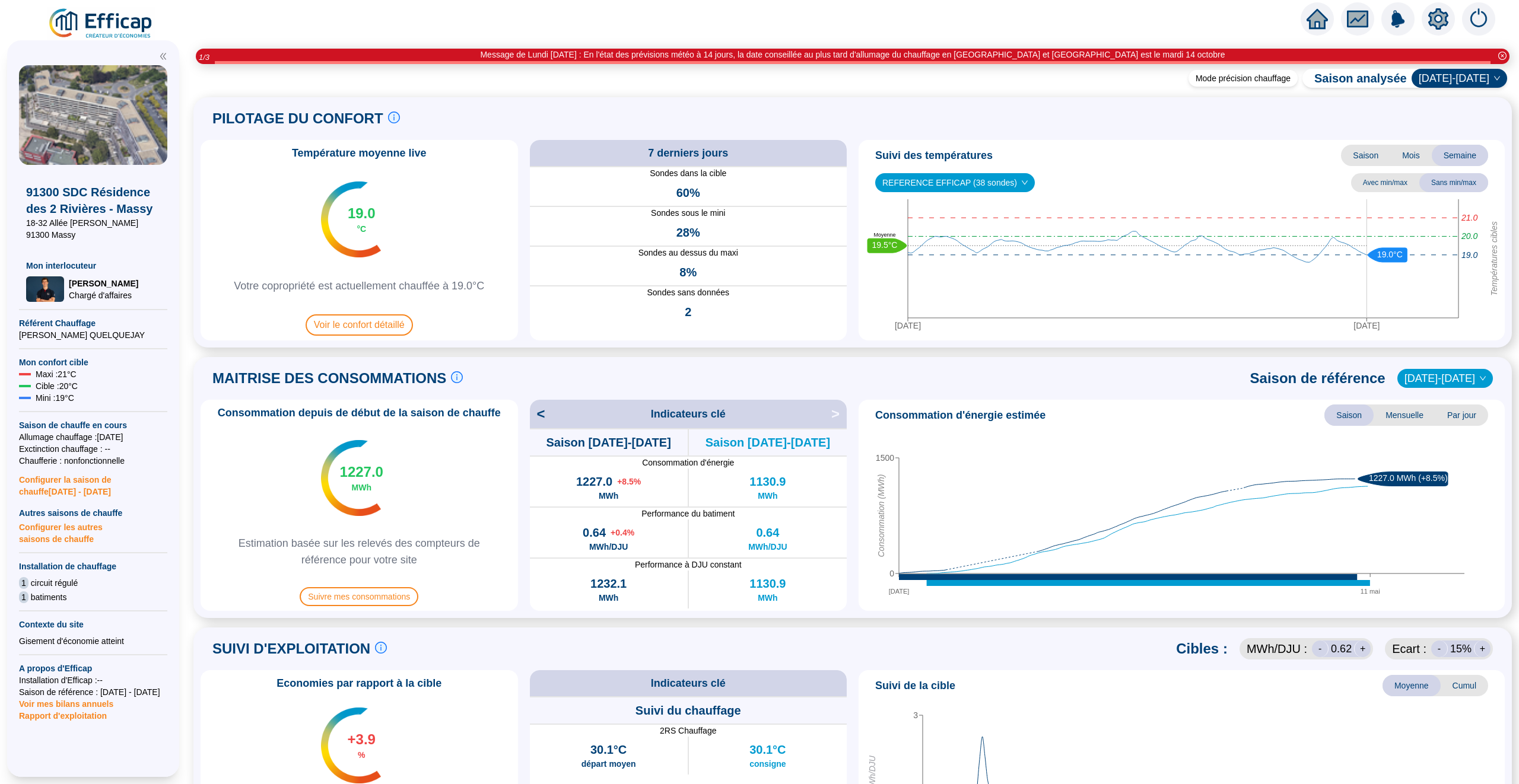
click at [1458, 383] on span "2023-2024" at bounding box center [1445, 378] width 81 height 18
click at [1456, 441] on div "2021-2022" at bounding box center [1452, 440] width 62 height 12
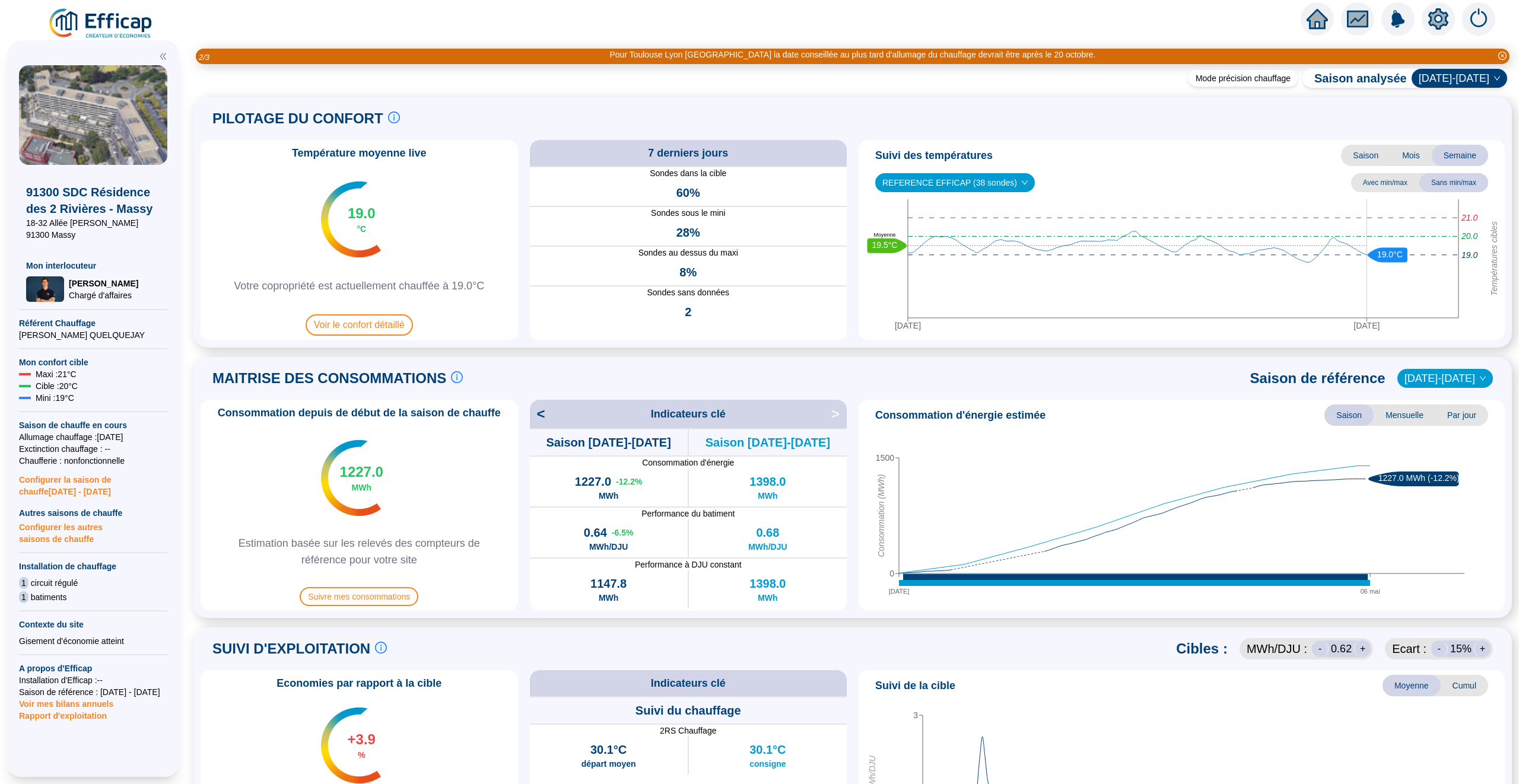
click at [1434, 377] on span "2021-2022" at bounding box center [1445, 378] width 81 height 18
click at [1434, 402] on div "2023-2024" at bounding box center [1453, 402] width 59 height 12
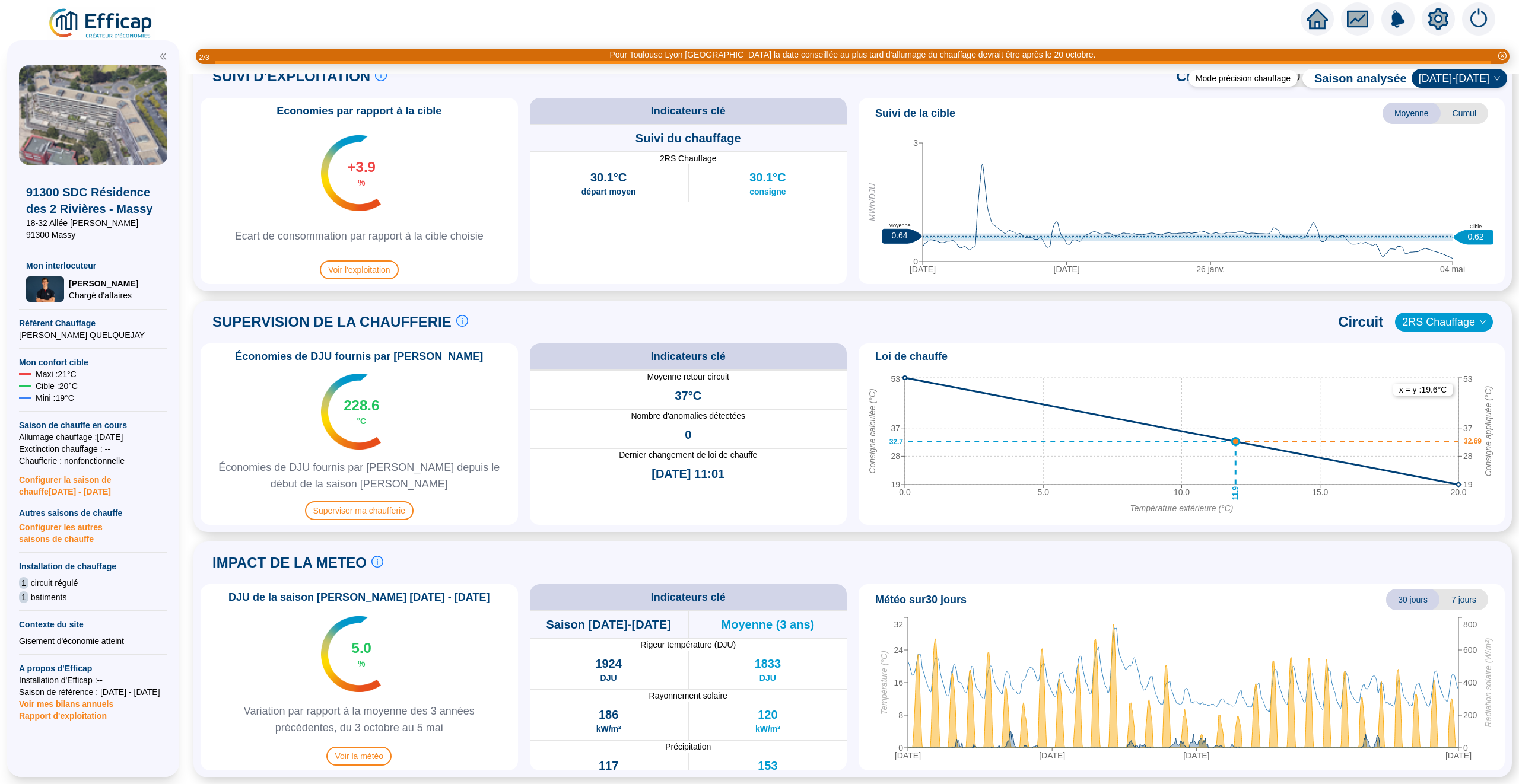
scroll to position [489, 0]
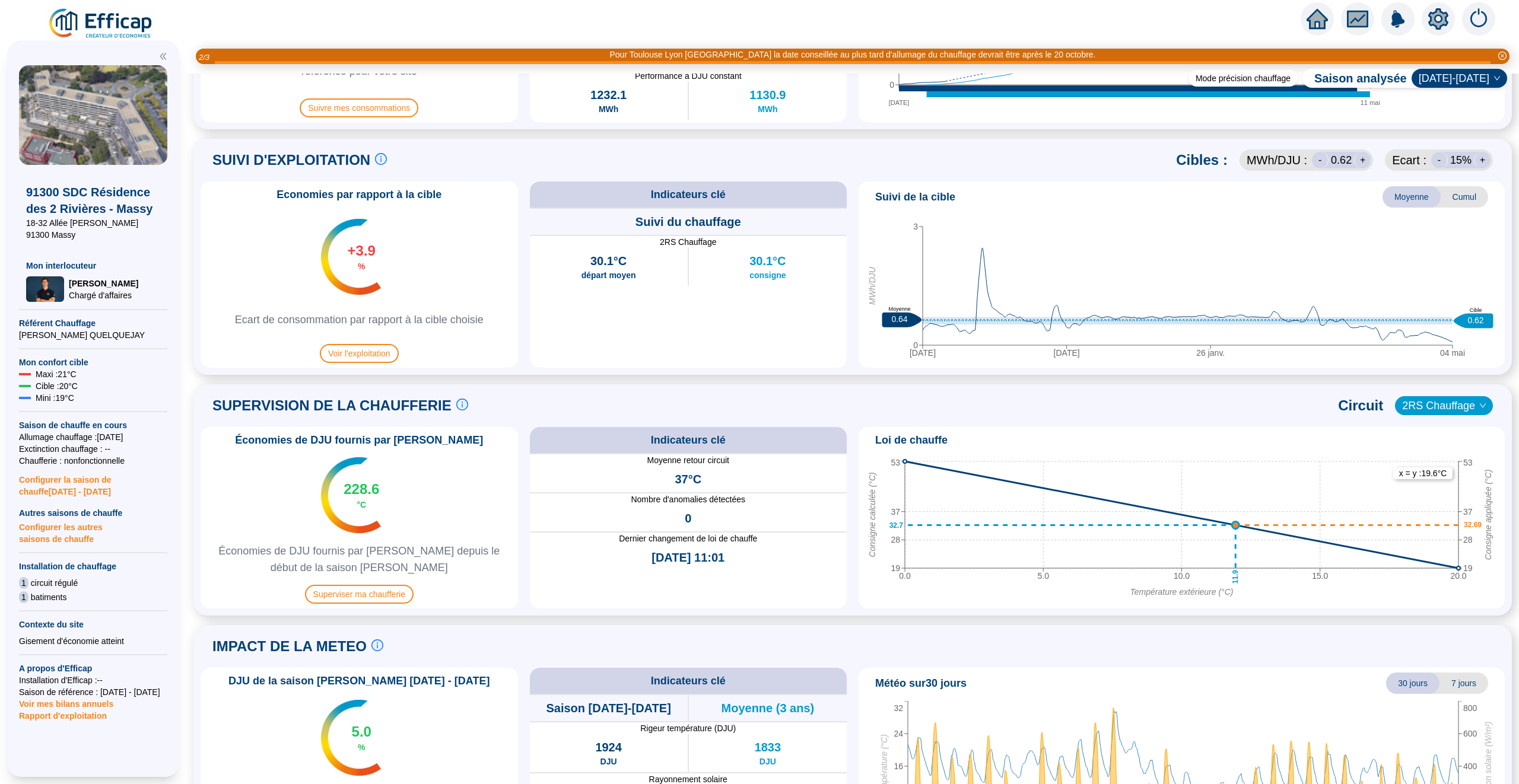
click at [1457, 190] on span "Cumul" at bounding box center [1464, 197] width 47 height 21
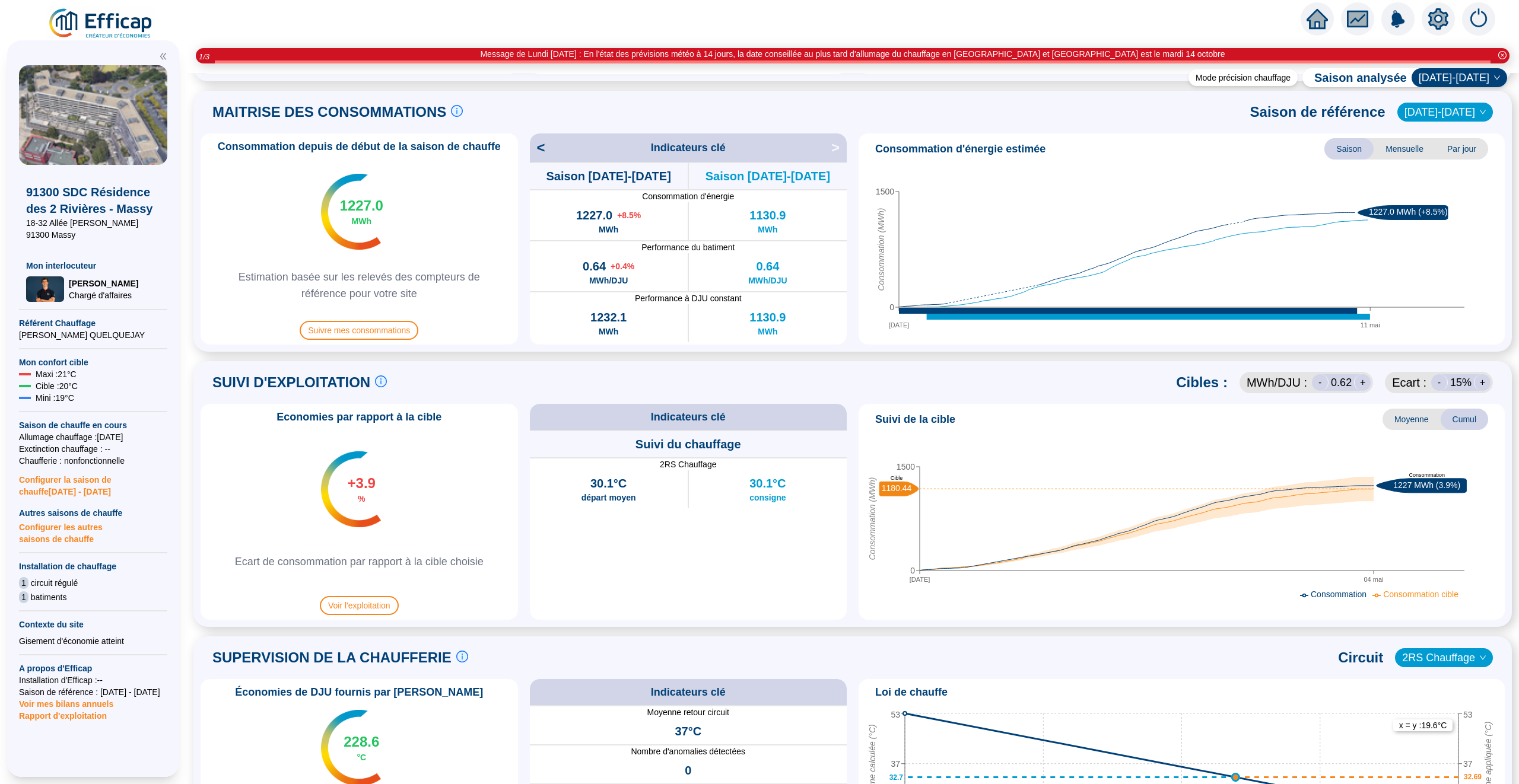
scroll to position [601, 0]
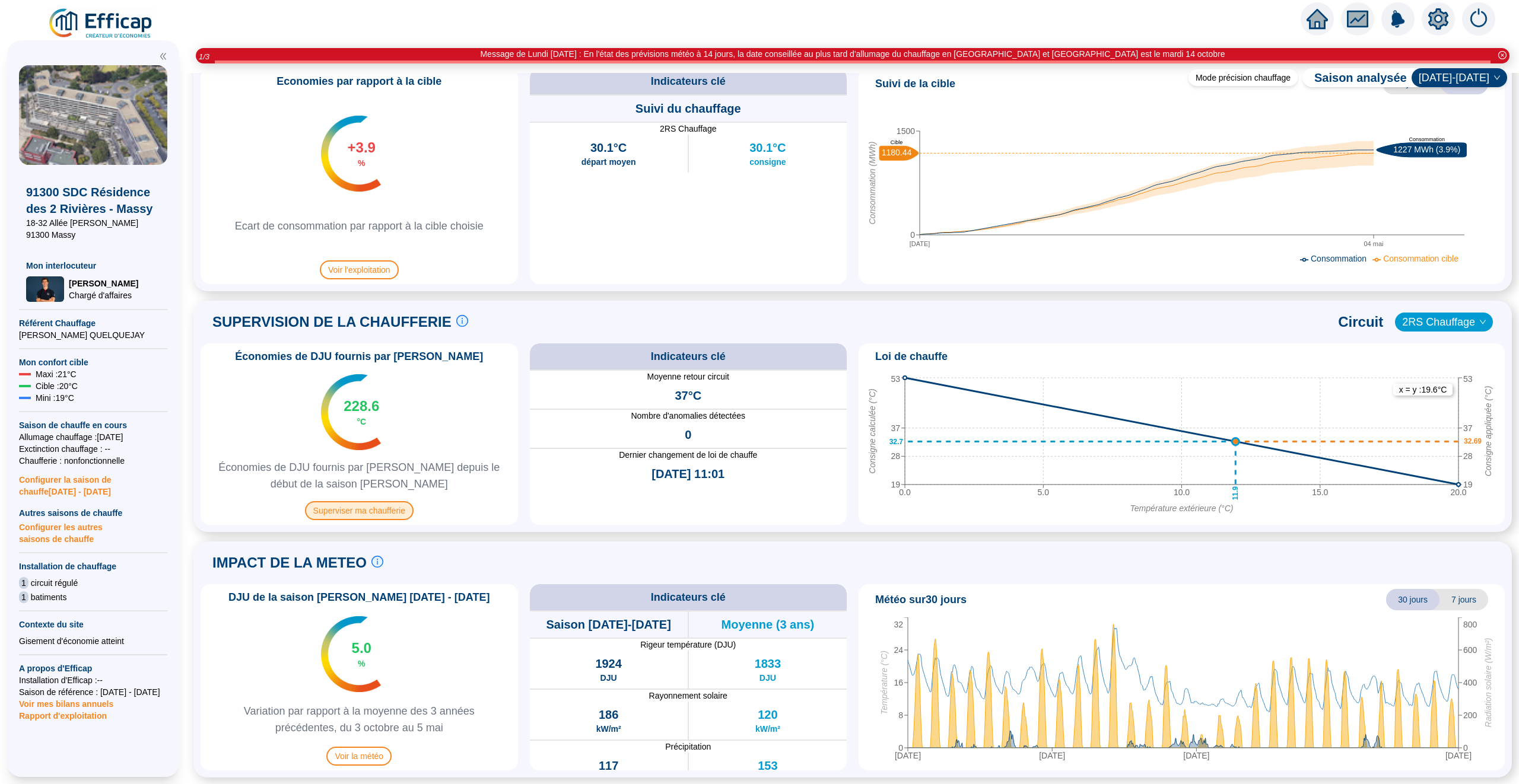
click at [403, 513] on span "Superviser ma chaufferie" at bounding box center [359, 510] width 108 height 19
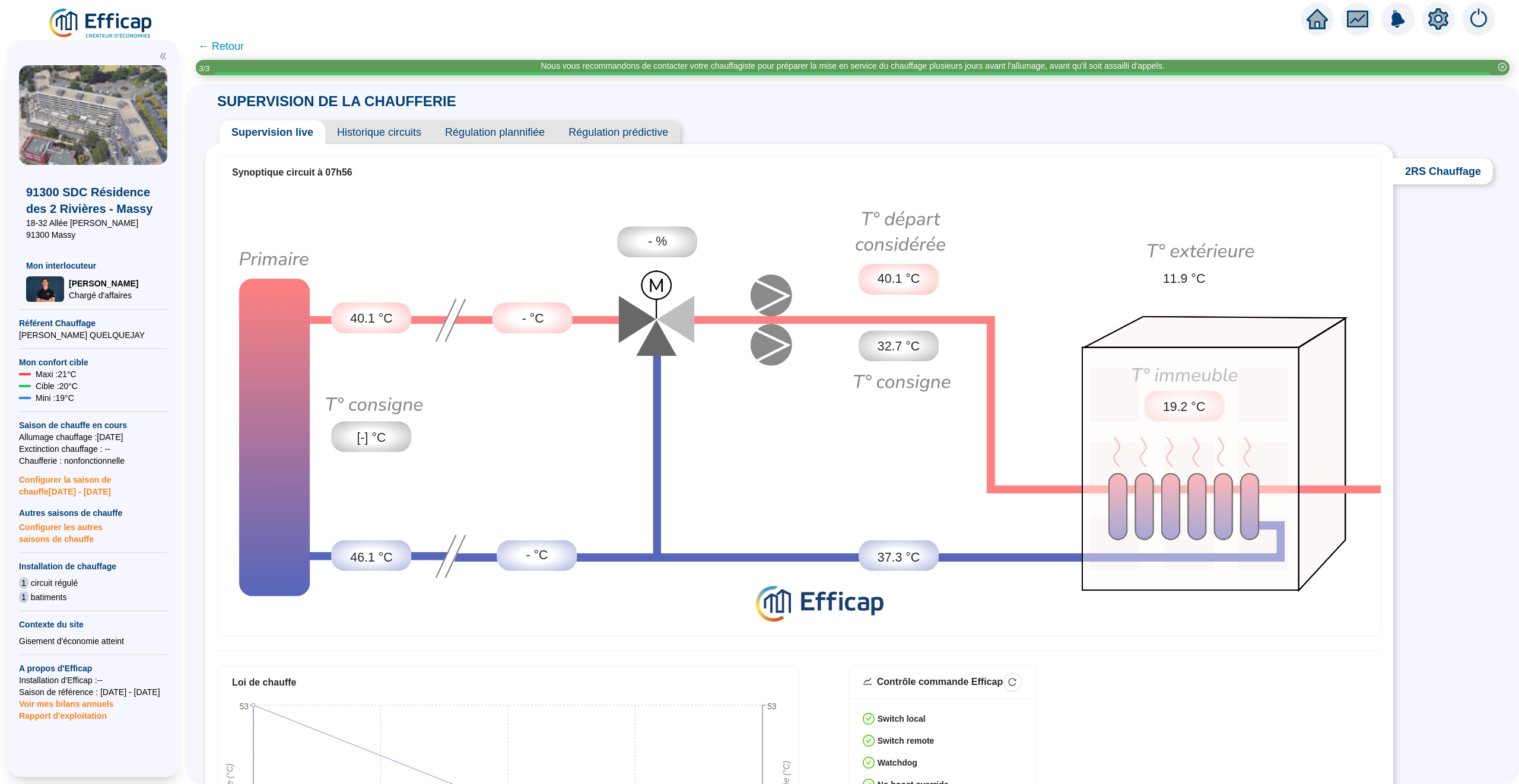
click at [213, 44] on span "← Retour" at bounding box center [221, 46] width 46 height 17
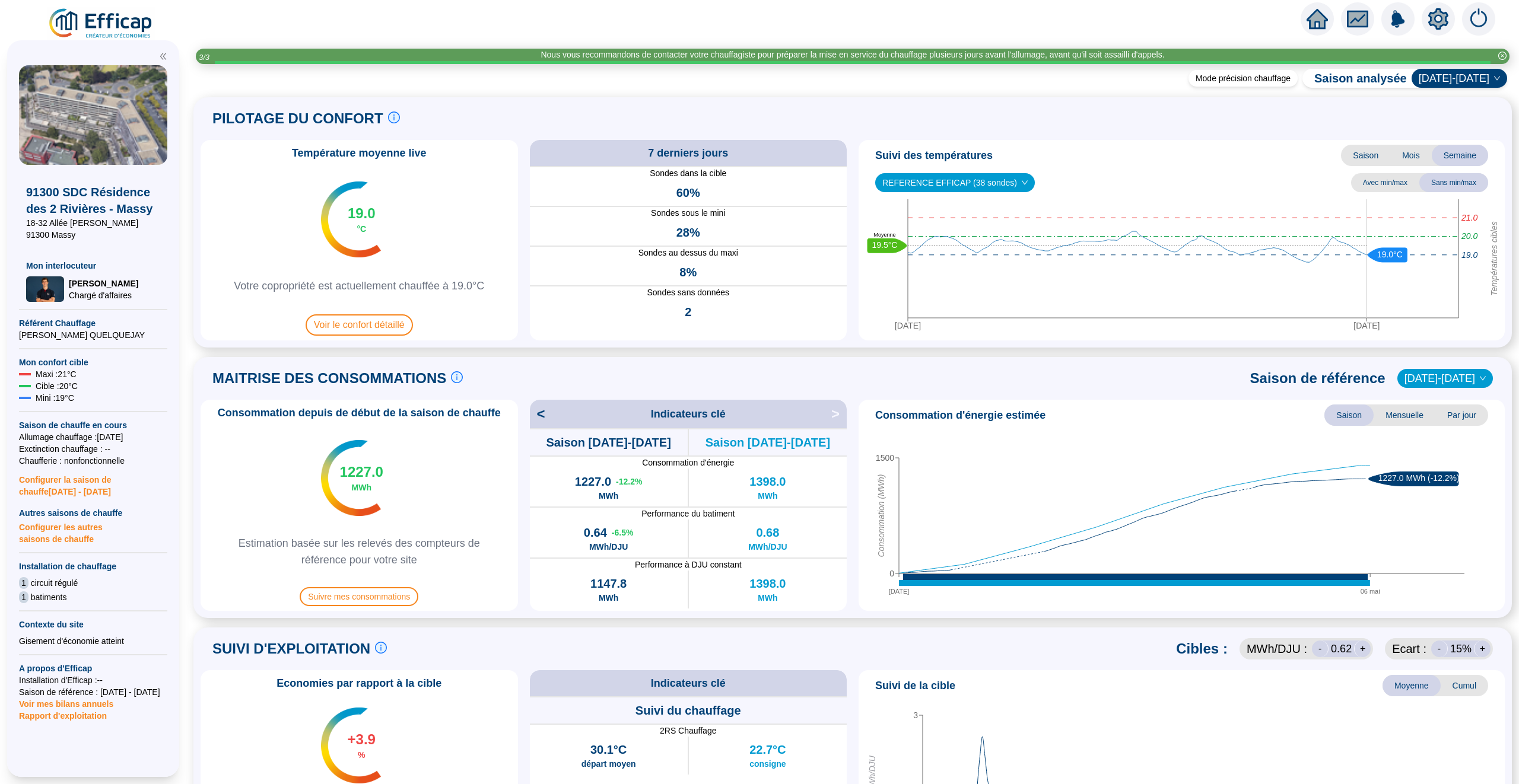
click at [1481, 85] on span "[DATE]-[DATE]" at bounding box center [1459, 78] width 81 height 18
click at [1455, 98] on div "2020-2021" at bounding box center [1466, 102] width 62 height 12
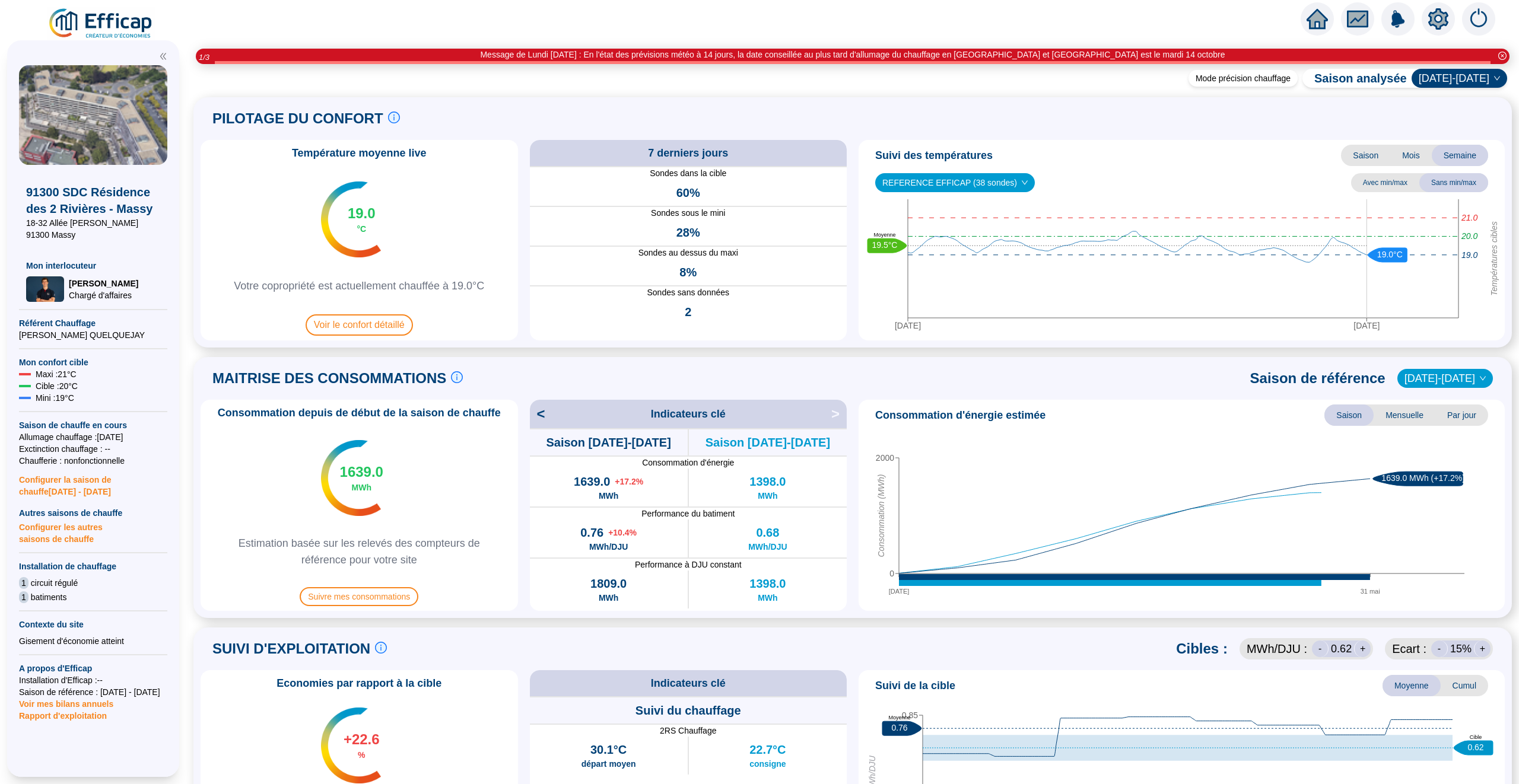
click at [1477, 77] on span "2020-2021" at bounding box center [1459, 78] width 81 height 18
click at [1379, 126] on div "PILOTAGE DU CONFORT Le pilotage du confort est fondamental pour le confort de t…" at bounding box center [852, 118] width 1304 height 28
click at [1371, 160] on span "Saison" at bounding box center [1365, 155] width 49 height 21
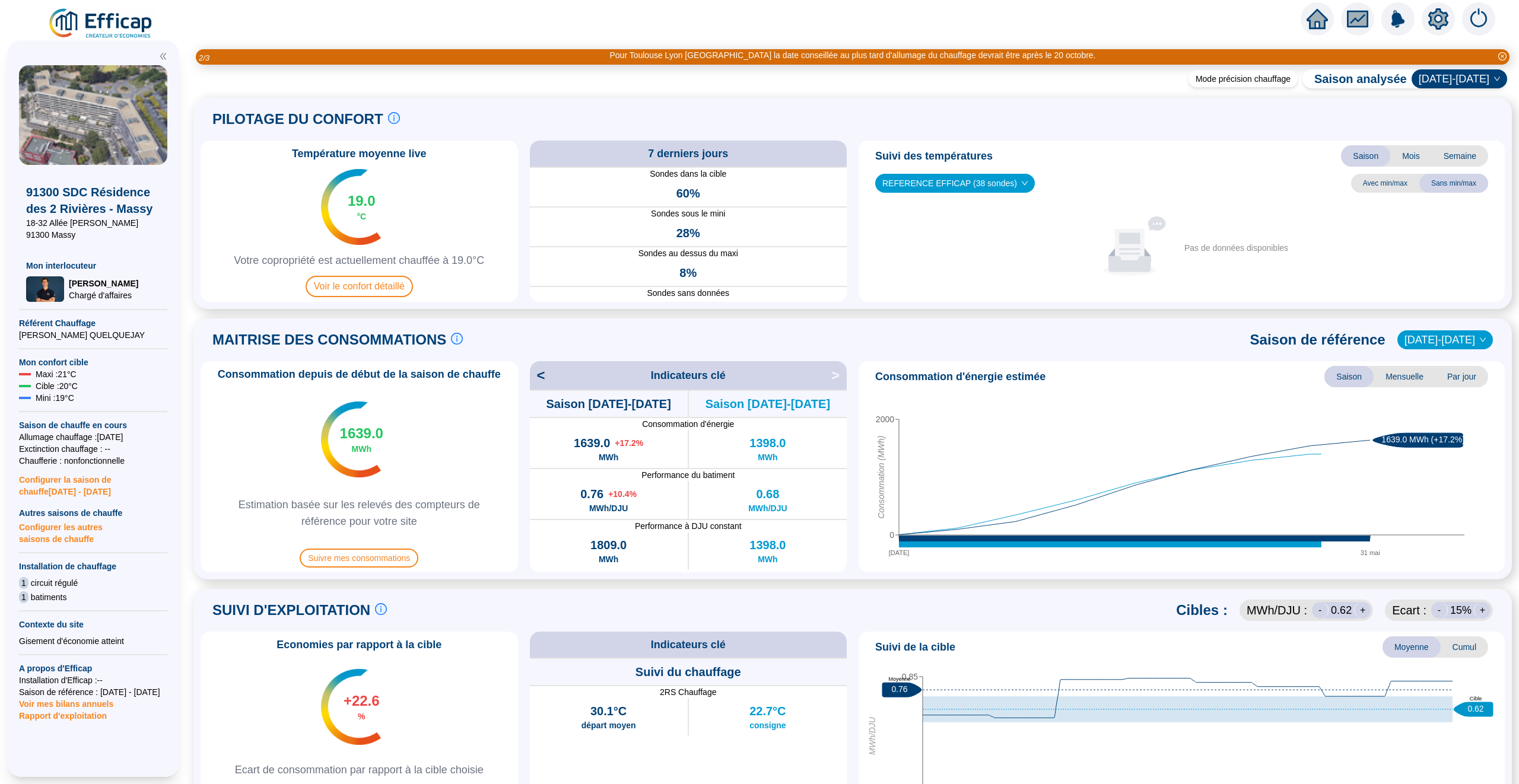
click at [1463, 68] on div "Mode précision chauffage Saison analysée 2020-2021" at bounding box center [1346, 78] width 324 height 24
click at [1463, 75] on span "2020-2021" at bounding box center [1459, 78] width 81 height 18
click at [1458, 116] on div "2021-2022" at bounding box center [1468, 122] width 60 height 12
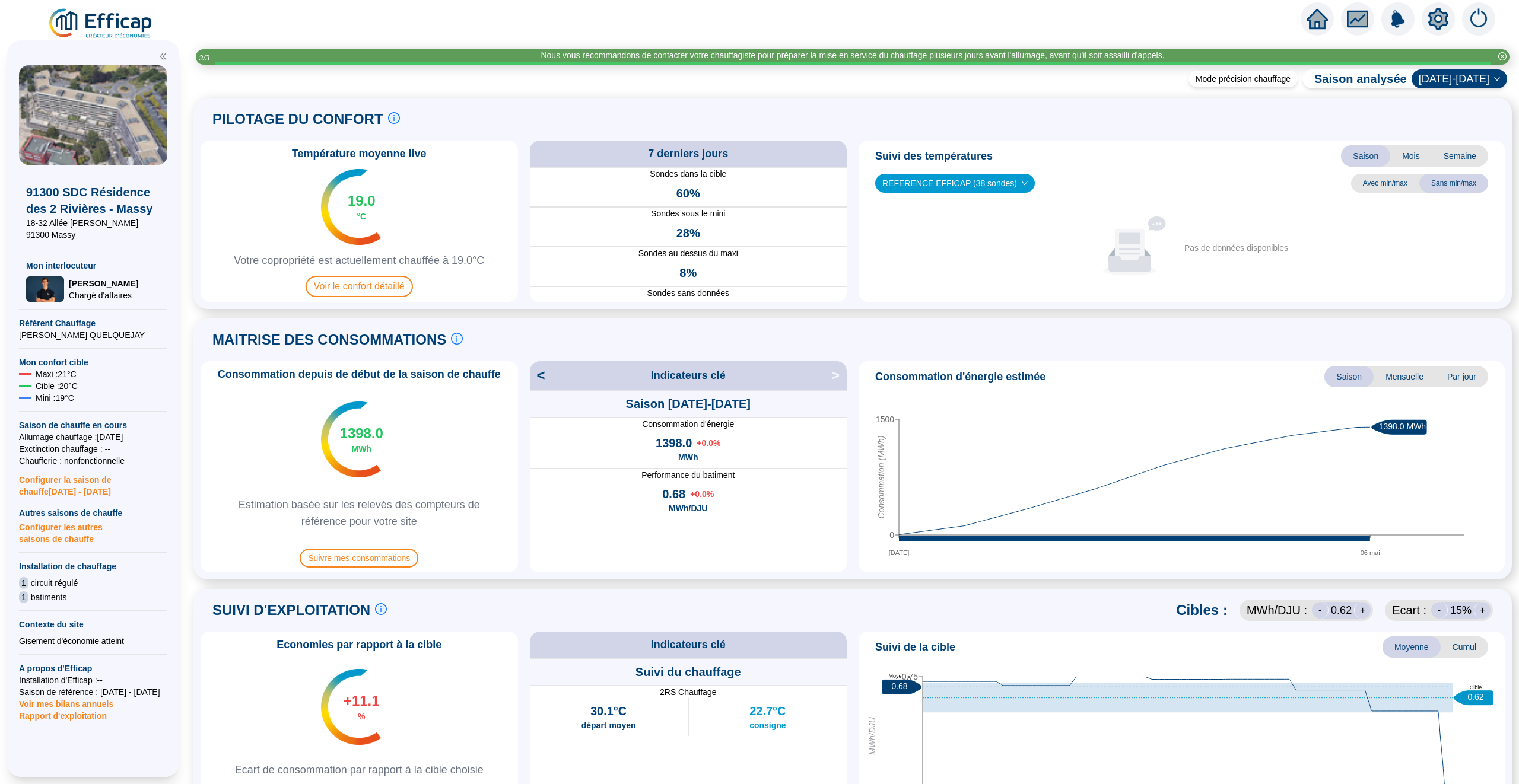
click at [1400, 153] on span "Mois" at bounding box center [1411, 156] width 42 height 21
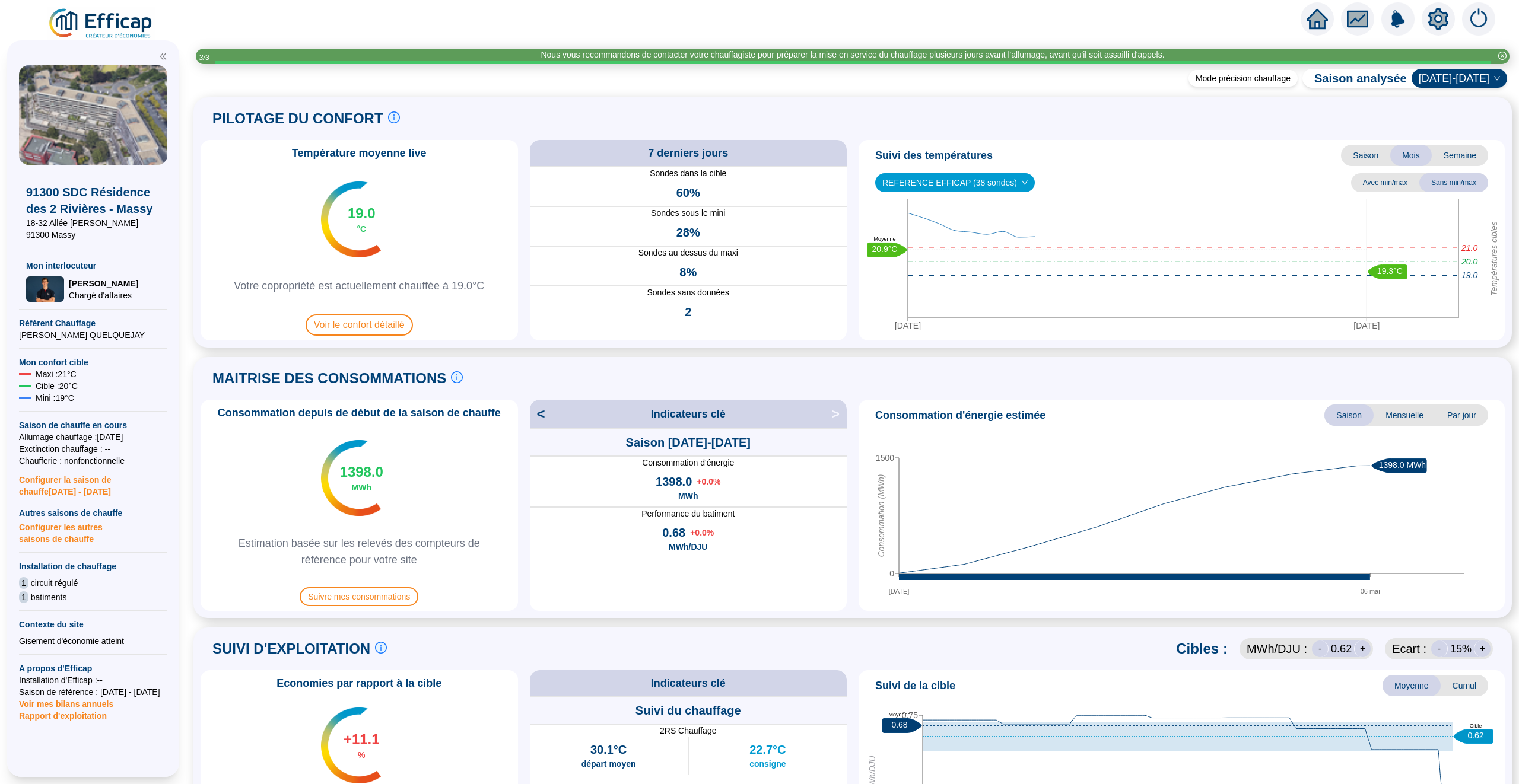
click at [1371, 152] on span "Saison" at bounding box center [1365, 155] width 49 height 21
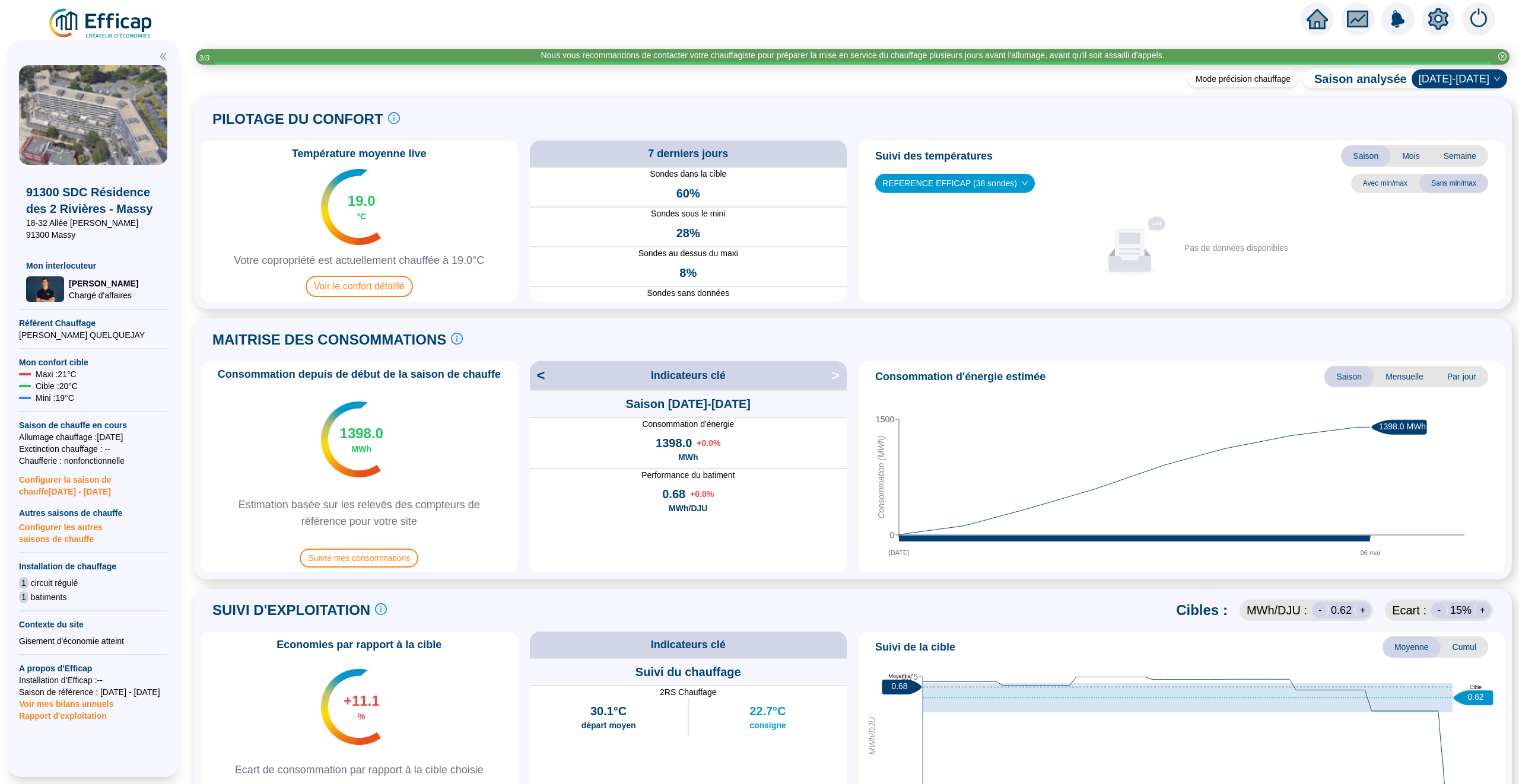
click at [1464, 81] on span "2021-2022" at bounding box center [1459, 78] width 81 height 18
click at [1455, 139] on div "[DATE]-[DATE]" at bounding box center [1468, 141] width 59 height 12
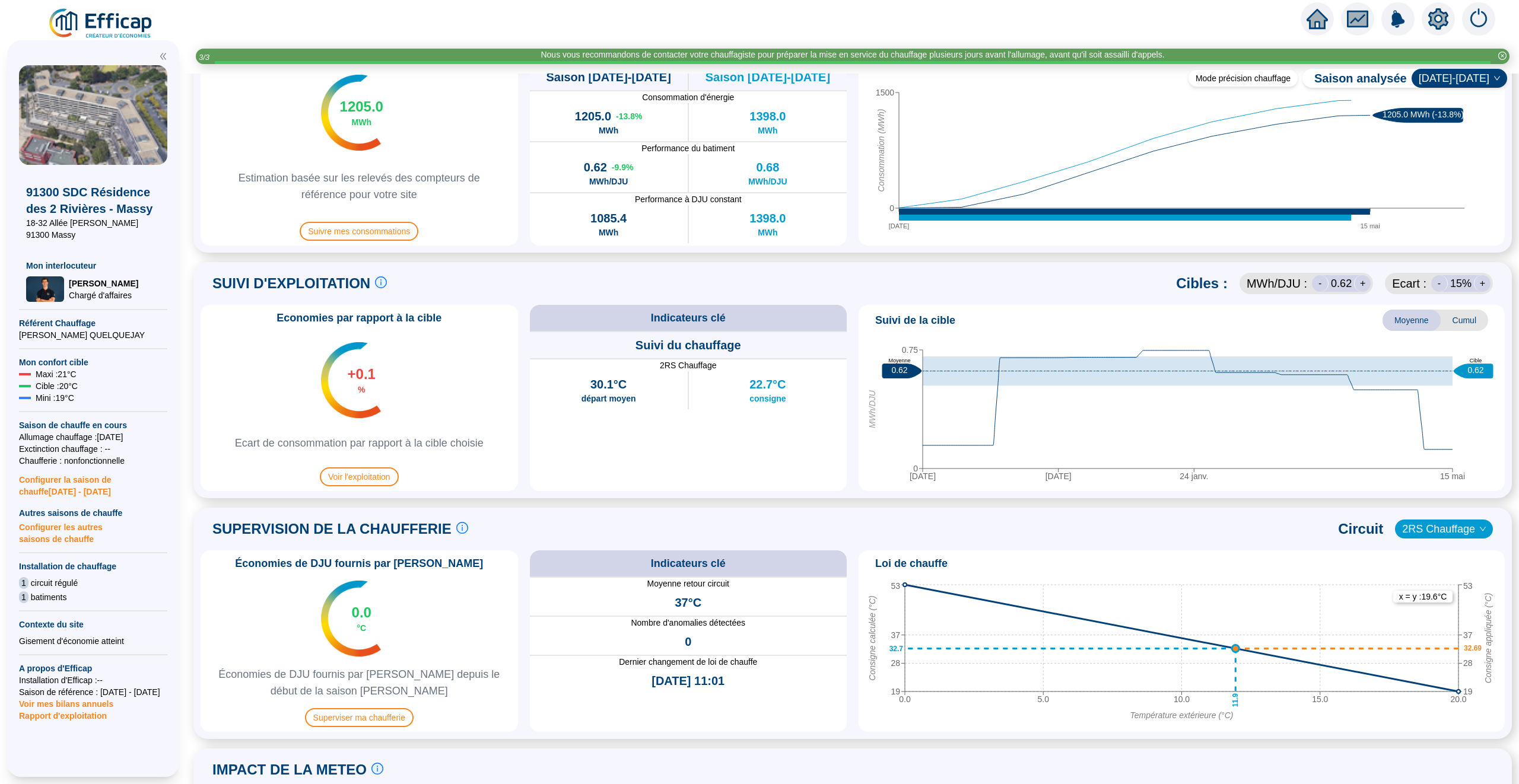
scroll to position [572, 0]
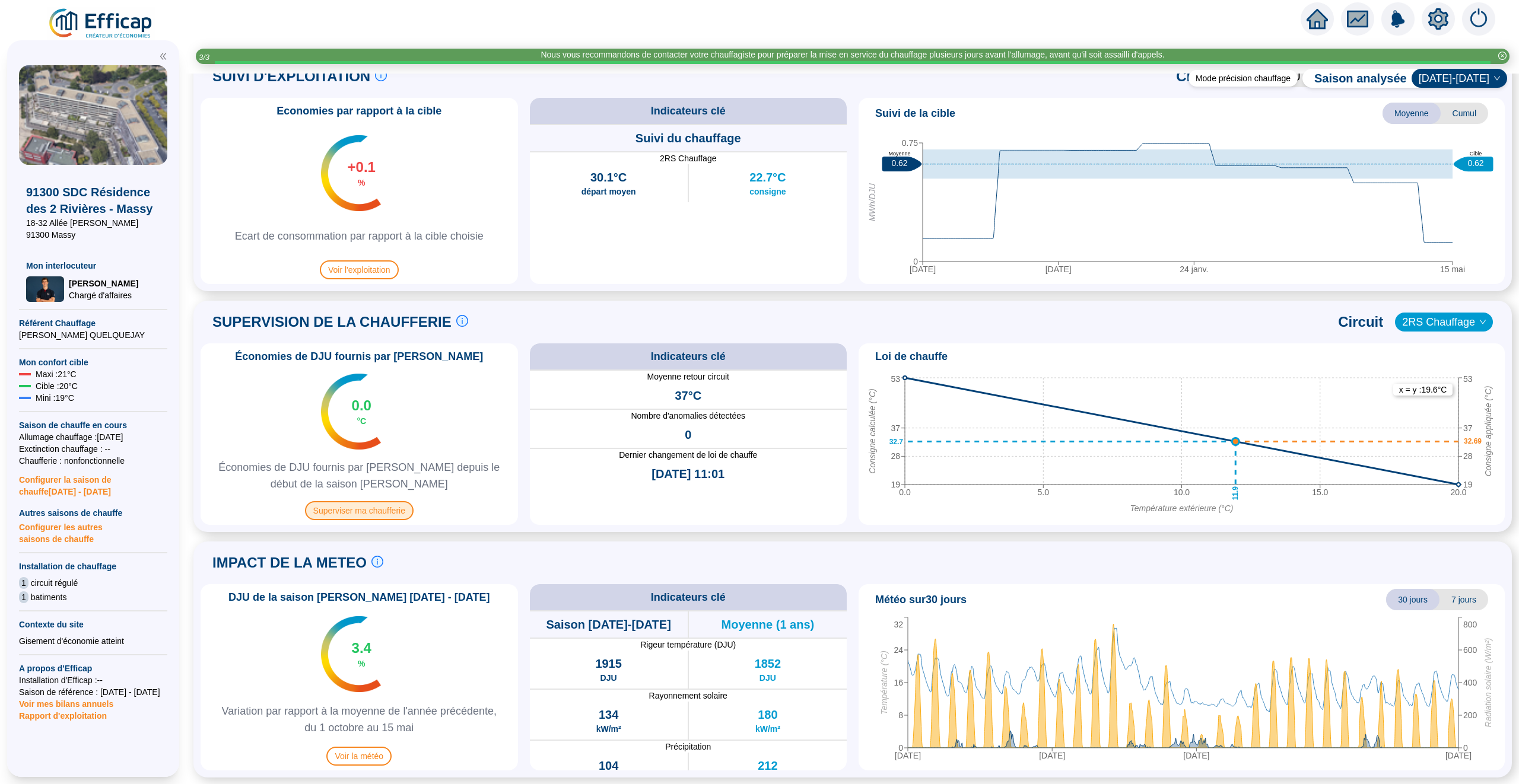
click at [401, 514] on span "Superviser ma chaufferie" at bounding box center [359, 510] width 108 height 19
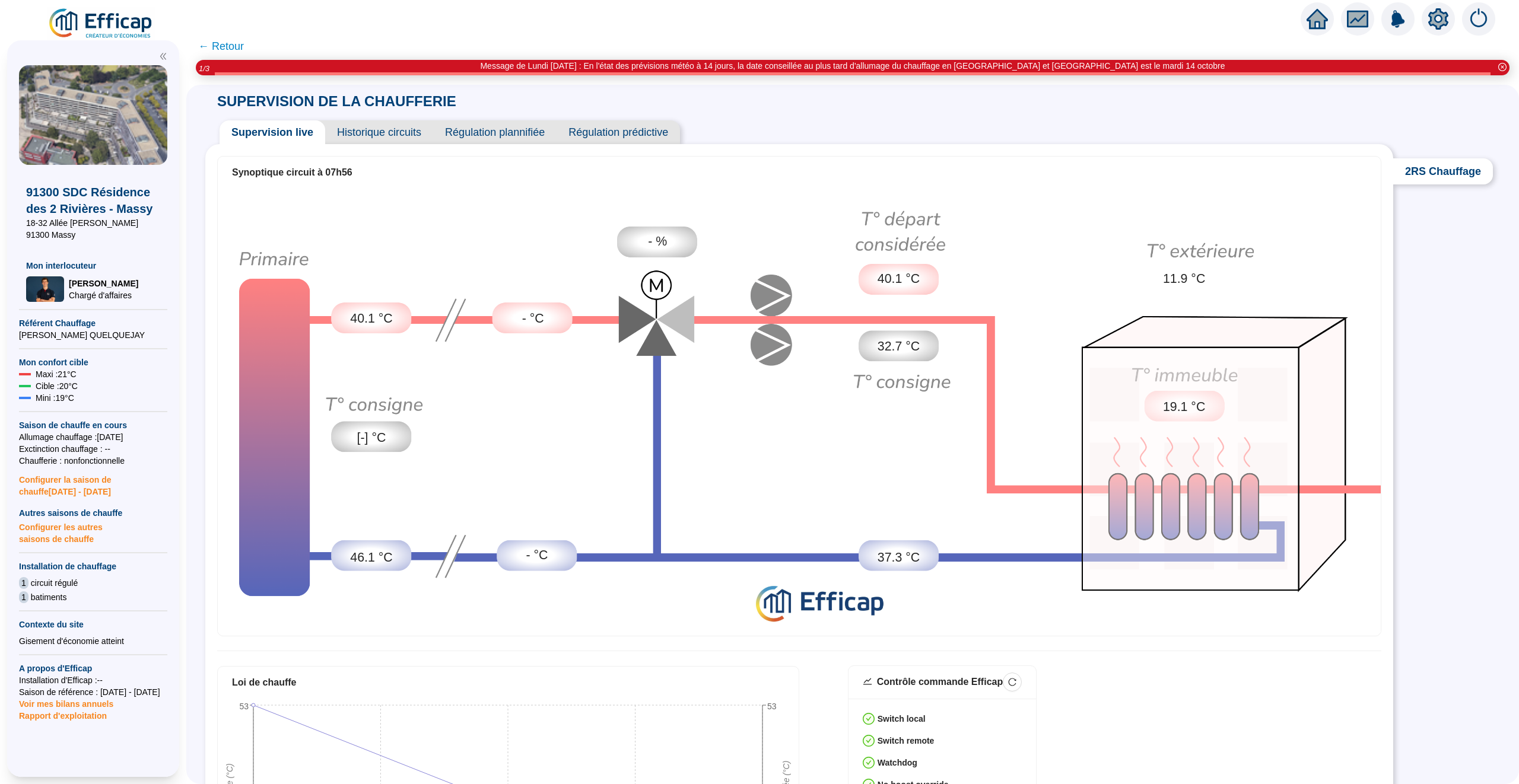
click at [389, 132] on span "Historique circuits" at bounding box center [379, 132] width 108 height 24
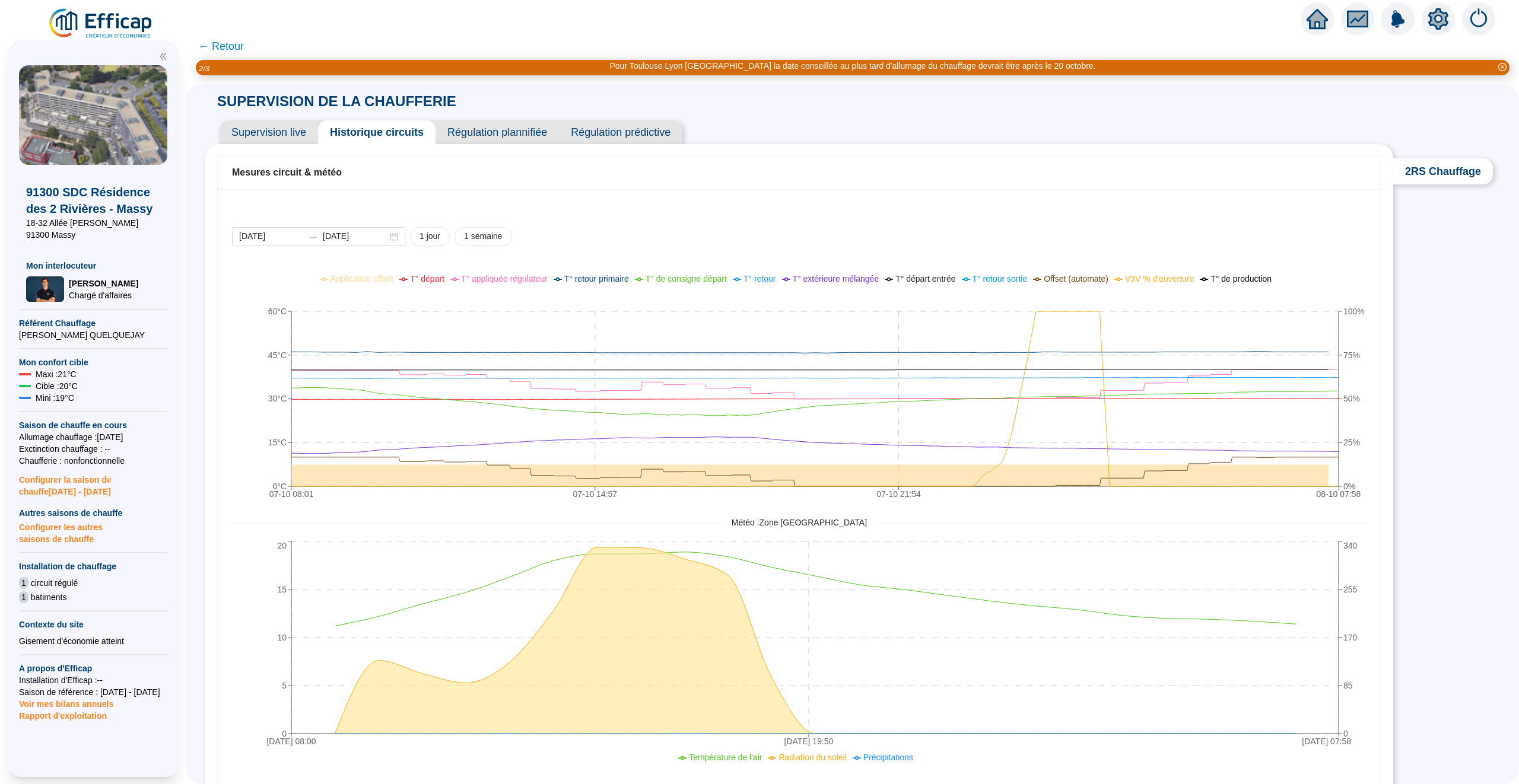
click at [225, 41] on span "← Retour" at bounding box center [221, 46] width 46 height 17
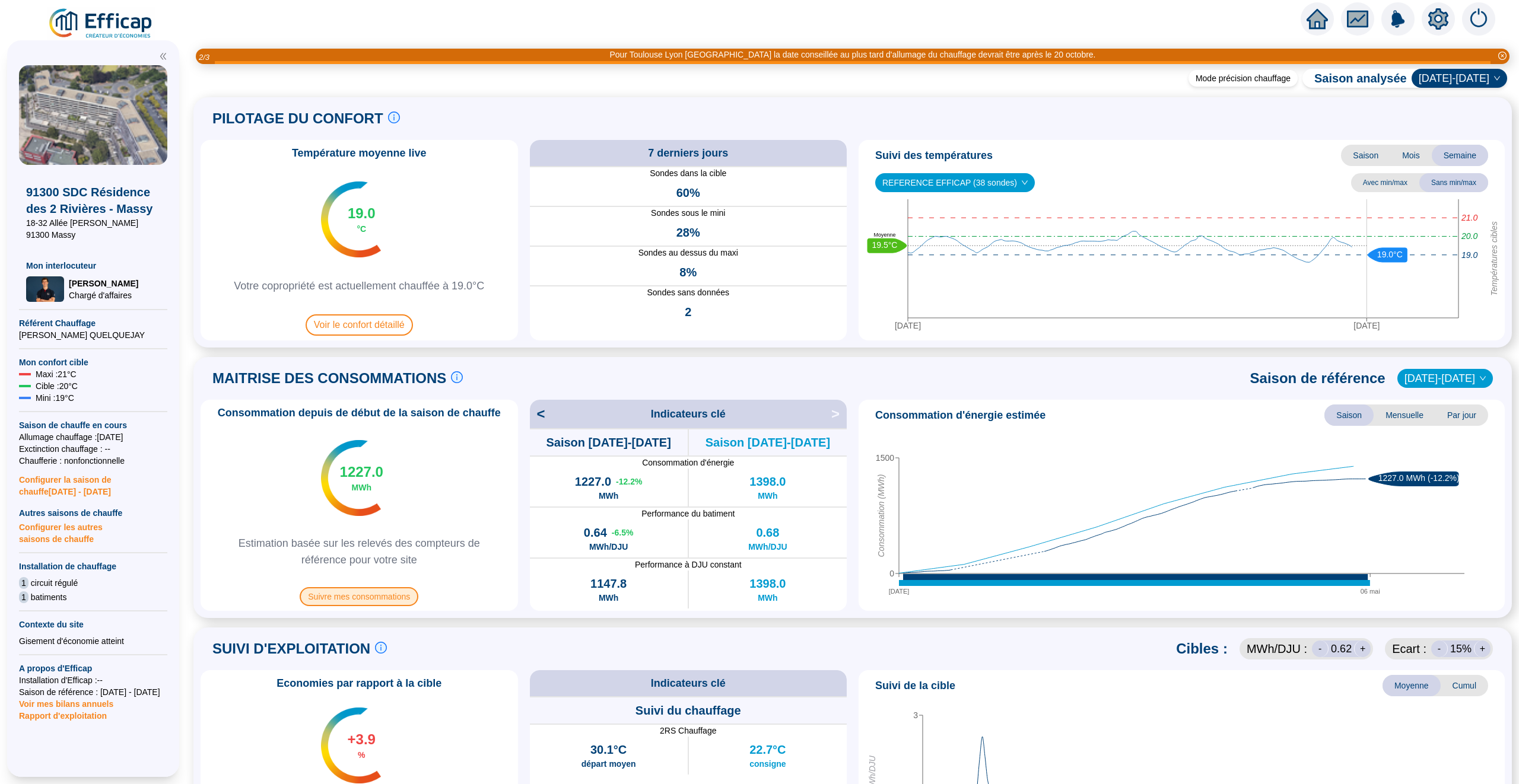
click at [406, 589] on span "Suivre mes consommations" at bounding box center [359, 597] width 119 height 19
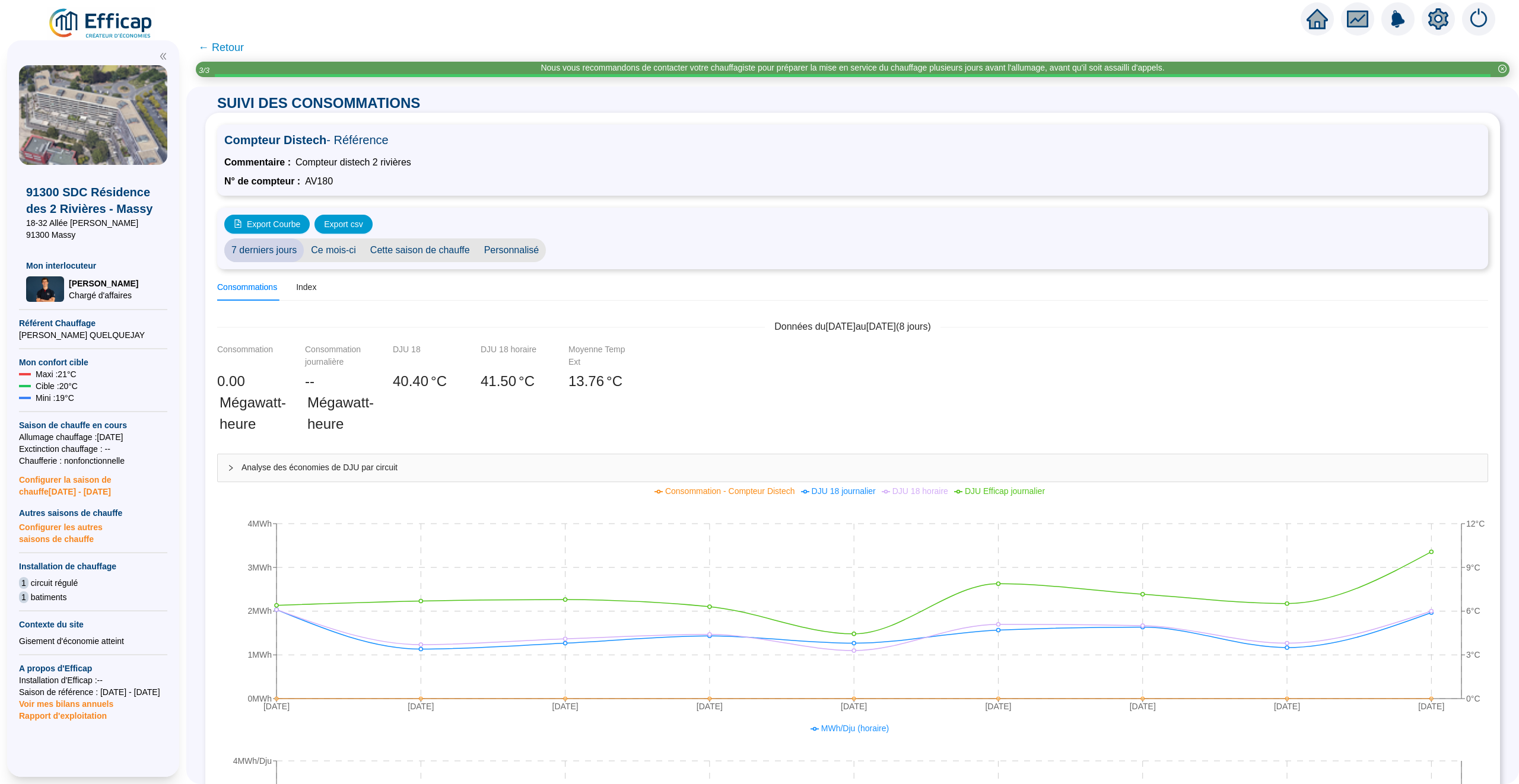
click at [227, 50] on span "← Retour" at bounding box center [221, 47] width 46 height 17
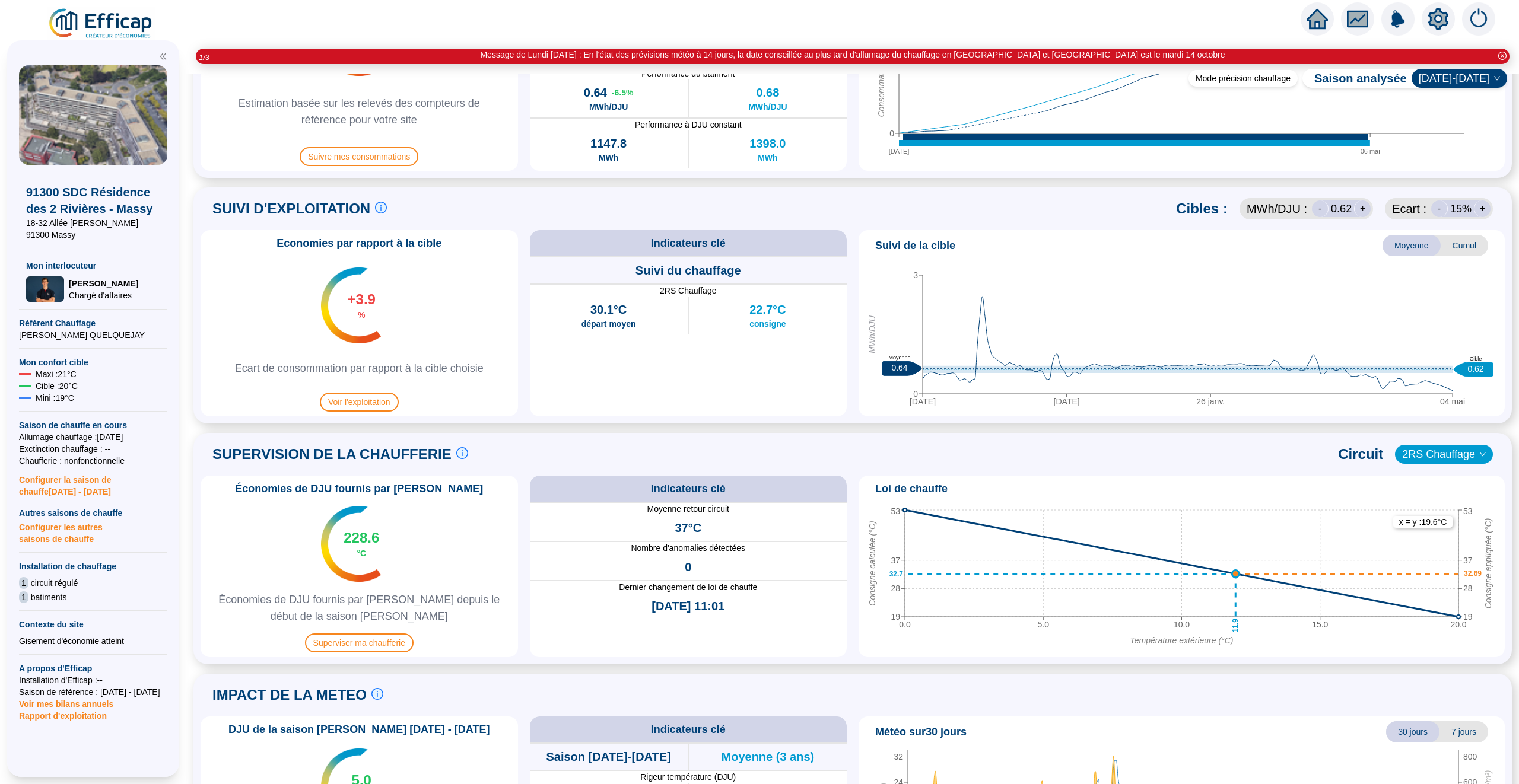
scroll to position [451, 0]
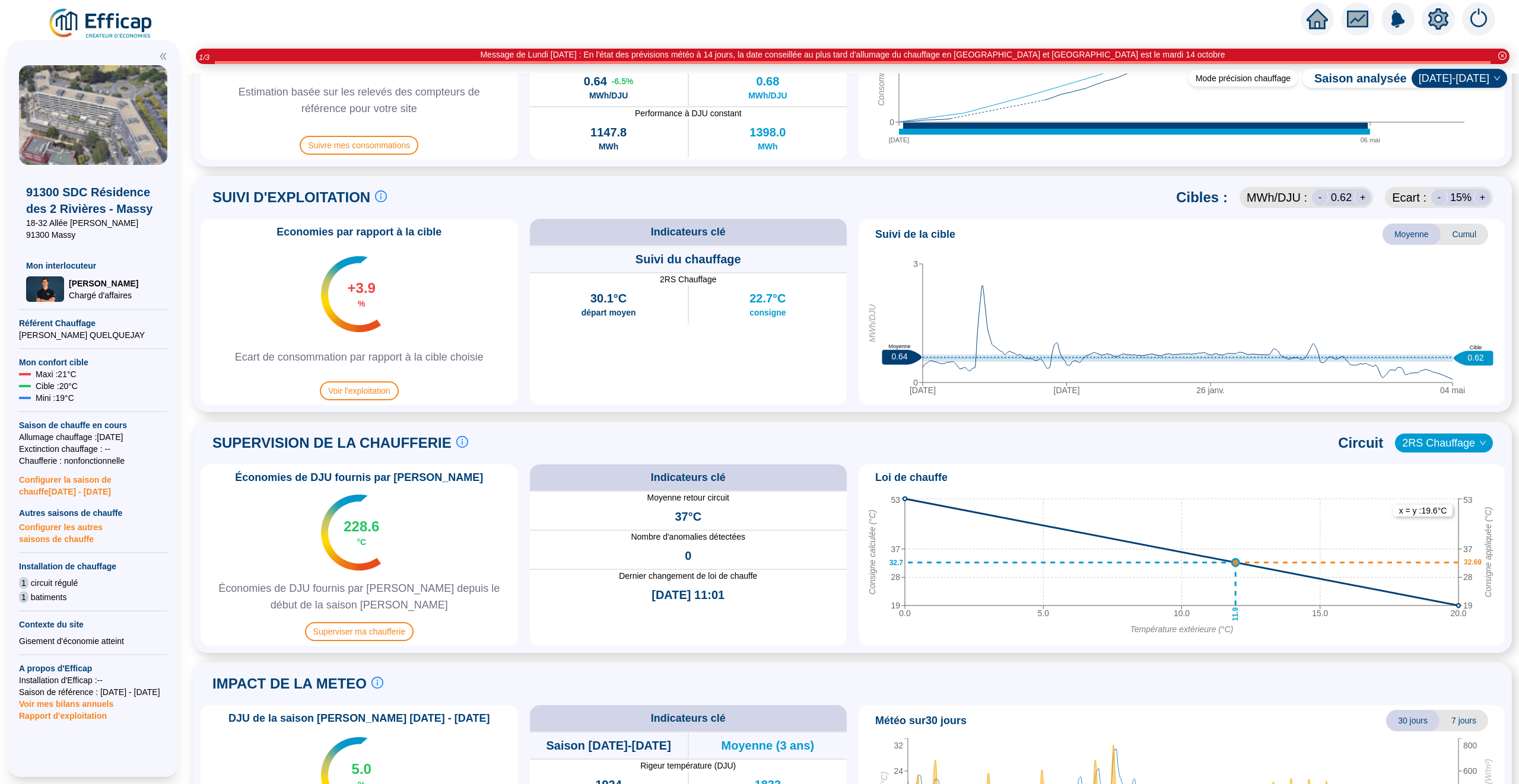
click at [1318, 22] on icon "home" at bounding box center [1317, 19] width 21 height 20
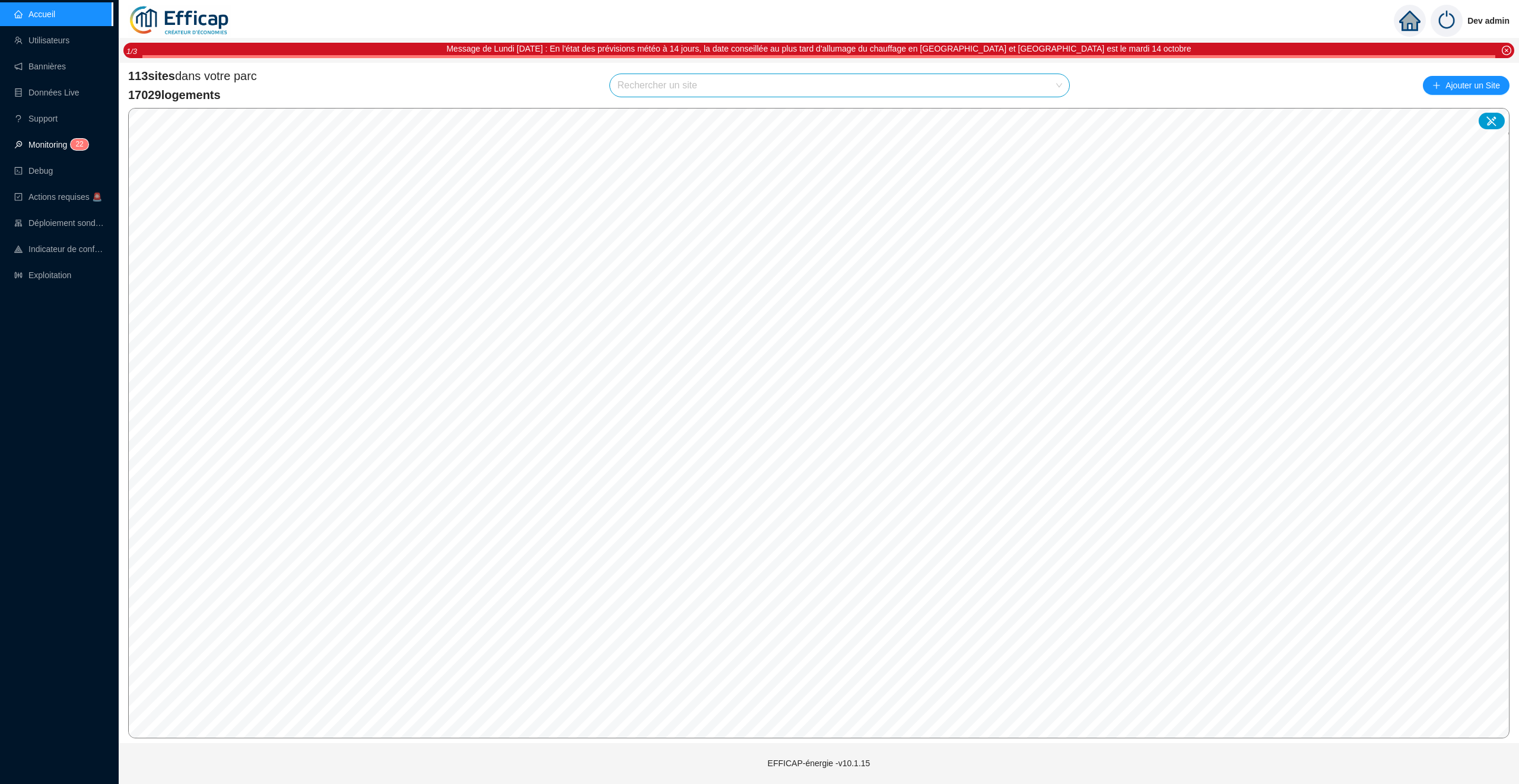
click at [72, 146] on span "2 2" at bounding box center [75, 145] width 17 height 9
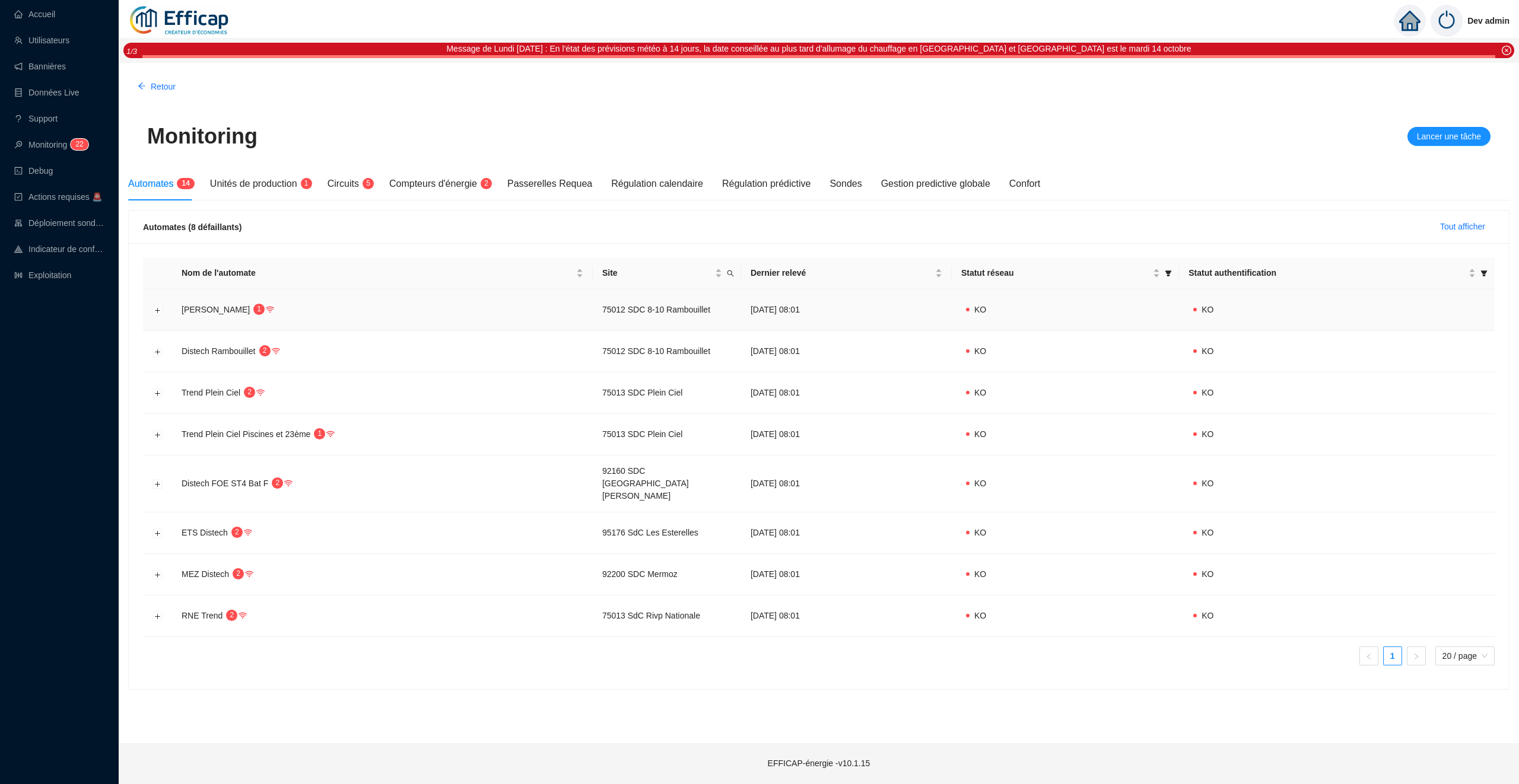
click at [159, 303] on td at bounding box center [157, 311] width 29 height 42
click at [159, 307] on button "Développer la ligne" at bounding box center [157, 310] width 9 height 9
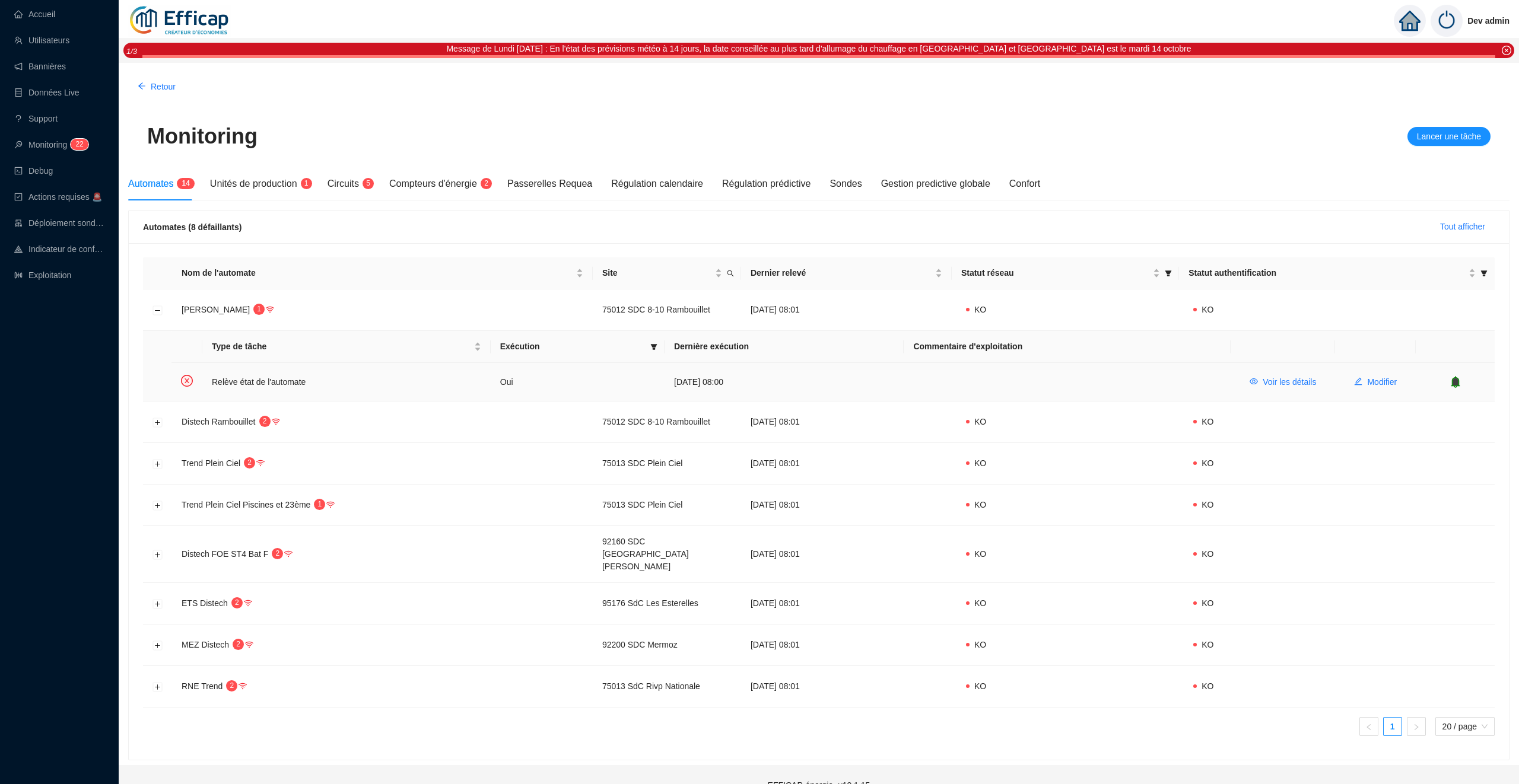
click at [1454, 383] on icon "bell" at bounding box center [1455, 382] width 8 height 9
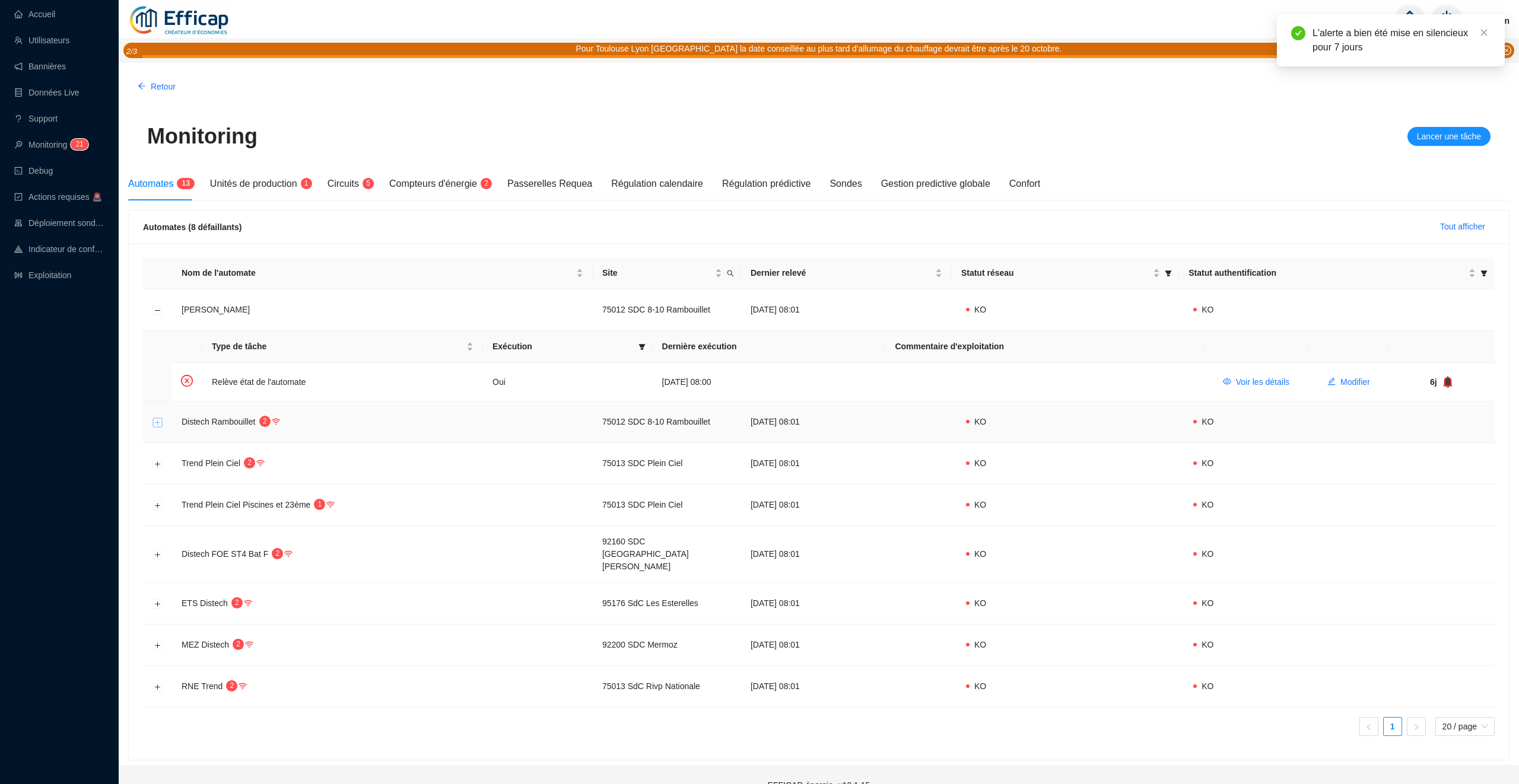
click at [159, 422] on button "Développer la ligne" at bounding box center [157, 422] width 9 height 9
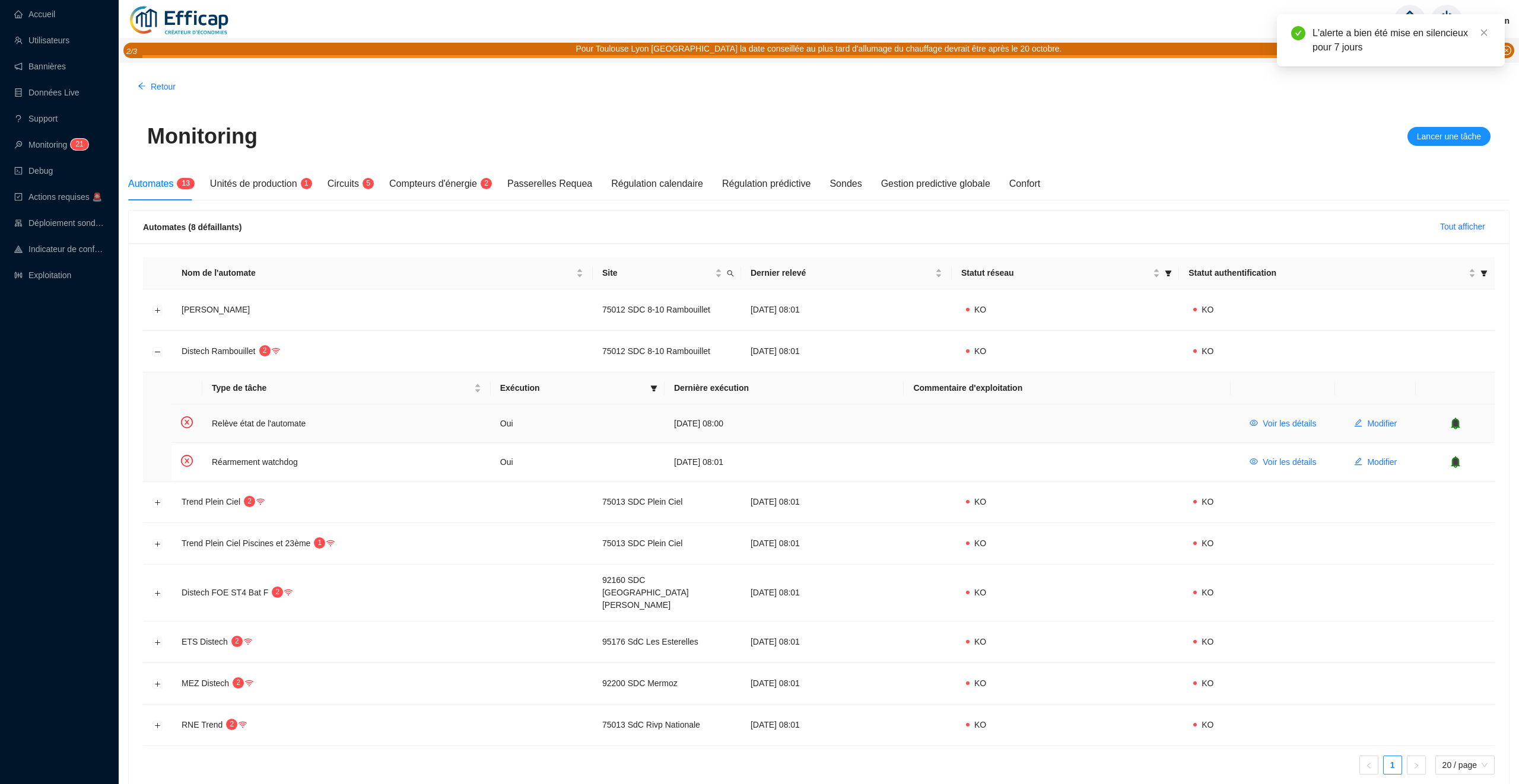
click at [1456, 423] on icon "bell" at bounding box center [1455, 423] width 8 height 9
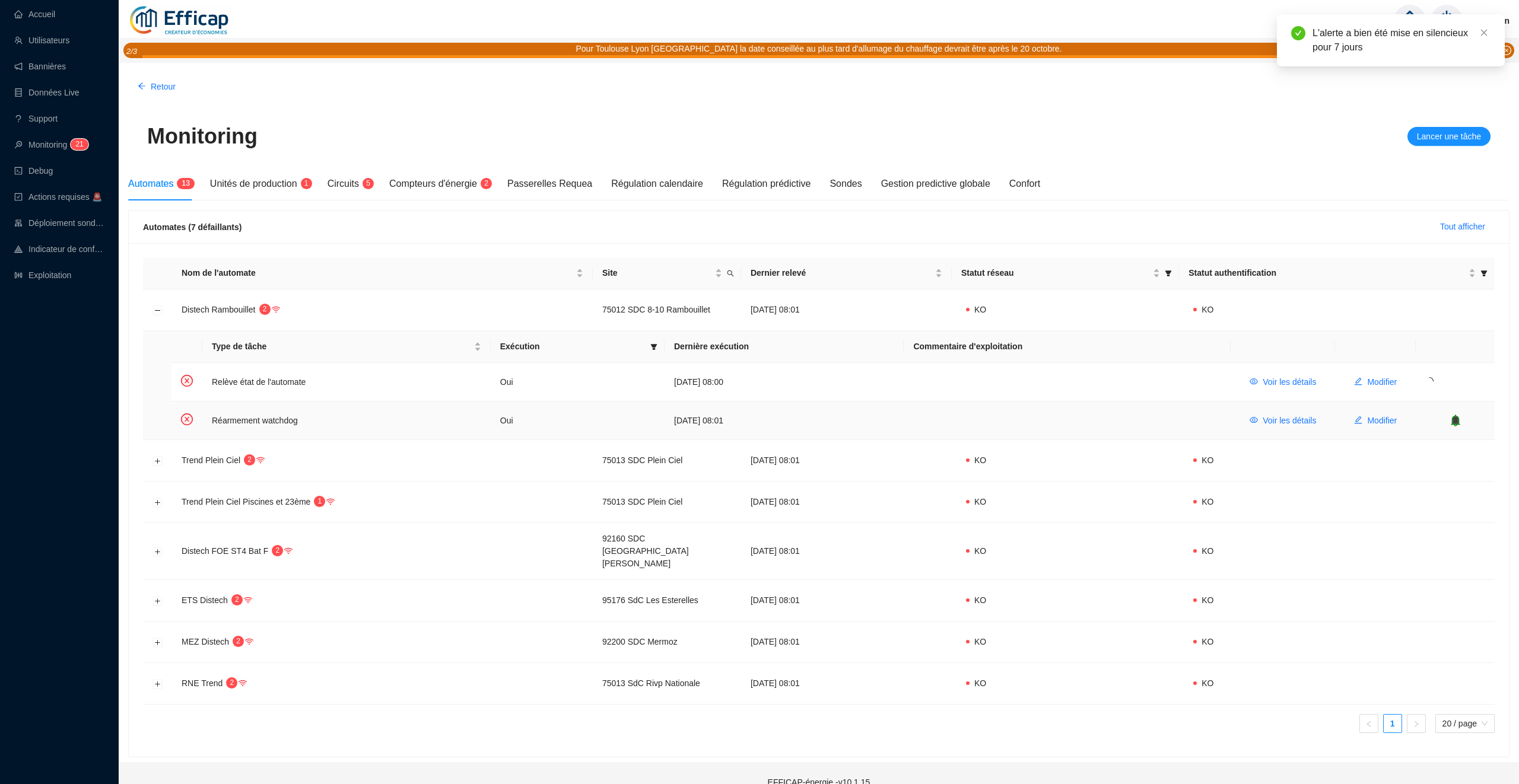
click at [1457, 421] on icon "bell" at bounding box center [1455, 420] width 8 height 9
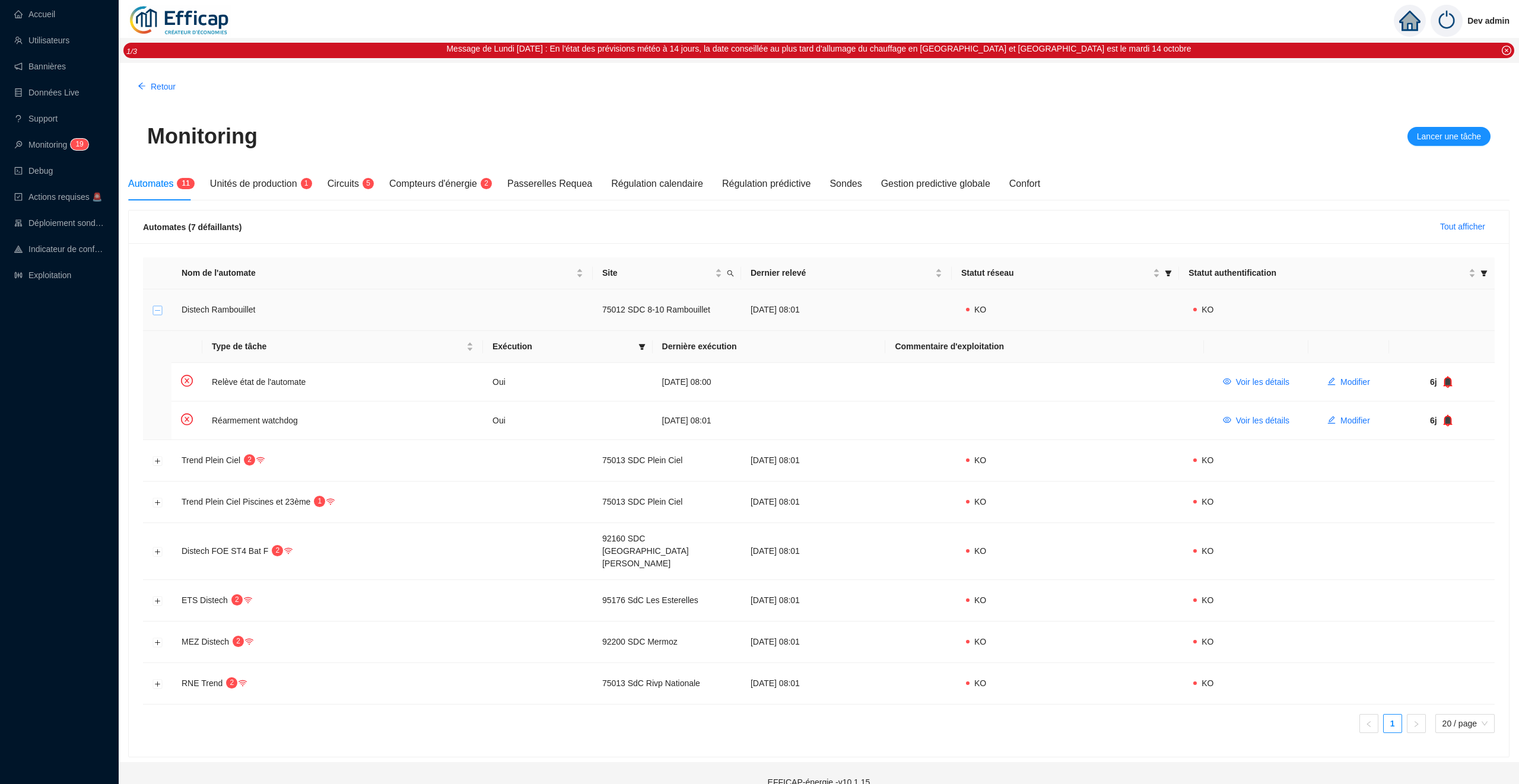
click at [157, 310] on button "Réduire la ligne" at bounding box center [157, 310] width 9 height 9
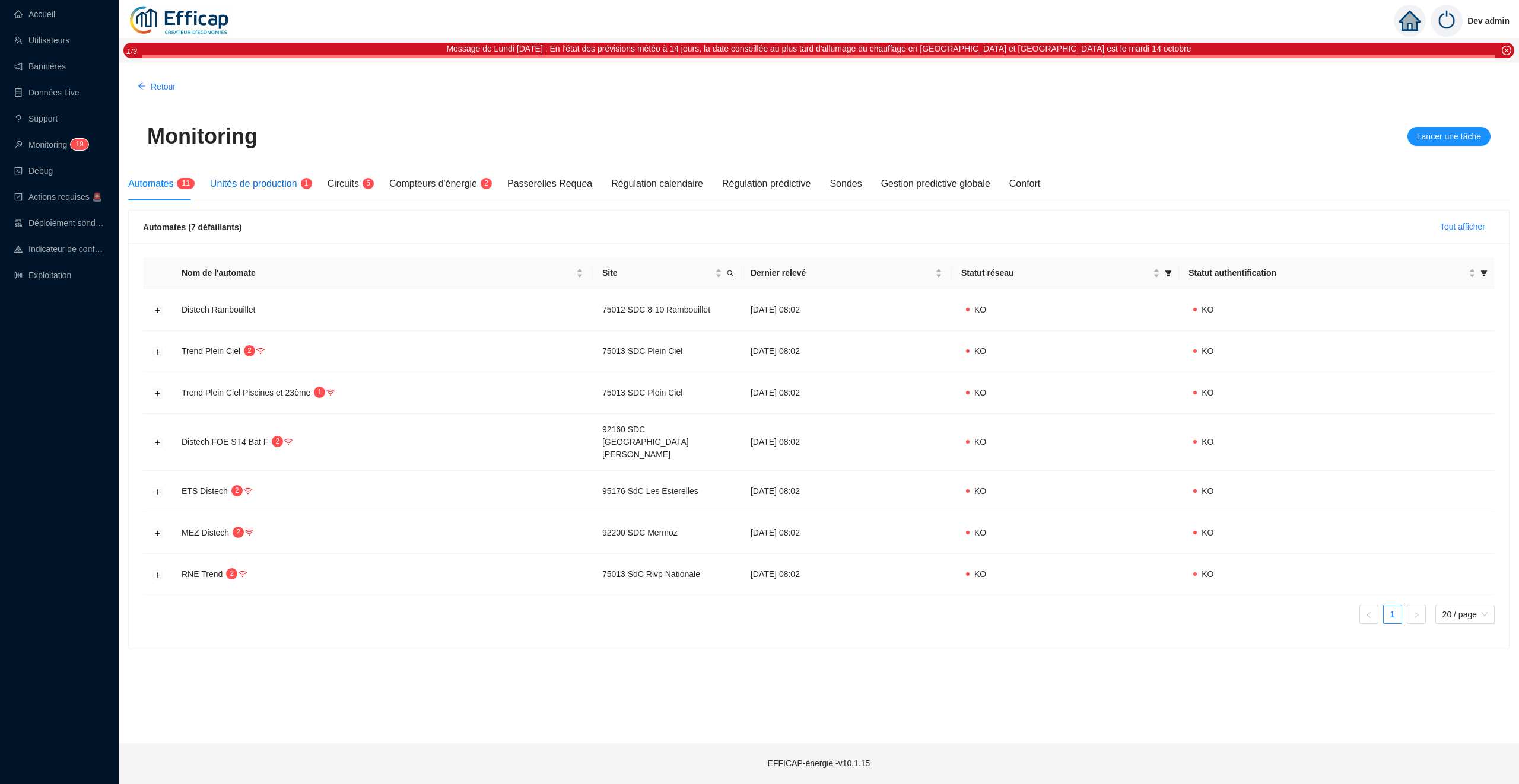
click at [280, 190] on div "Unités de production 1" at bounding box center [259, 184] width 99 height 14
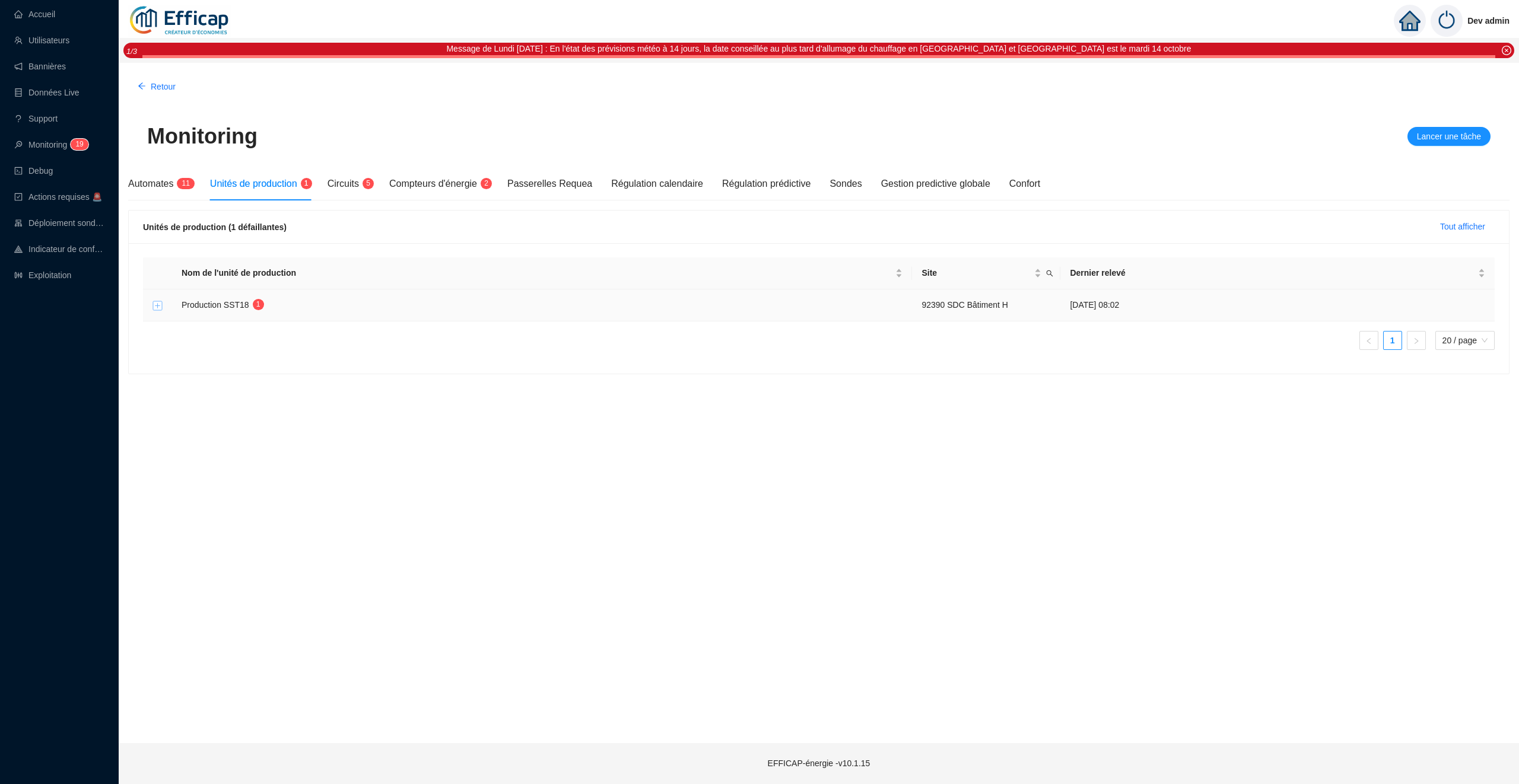
click at [159, 308] on button "Développer la ligne" at bounding box center [157, 305] width 9 height 9
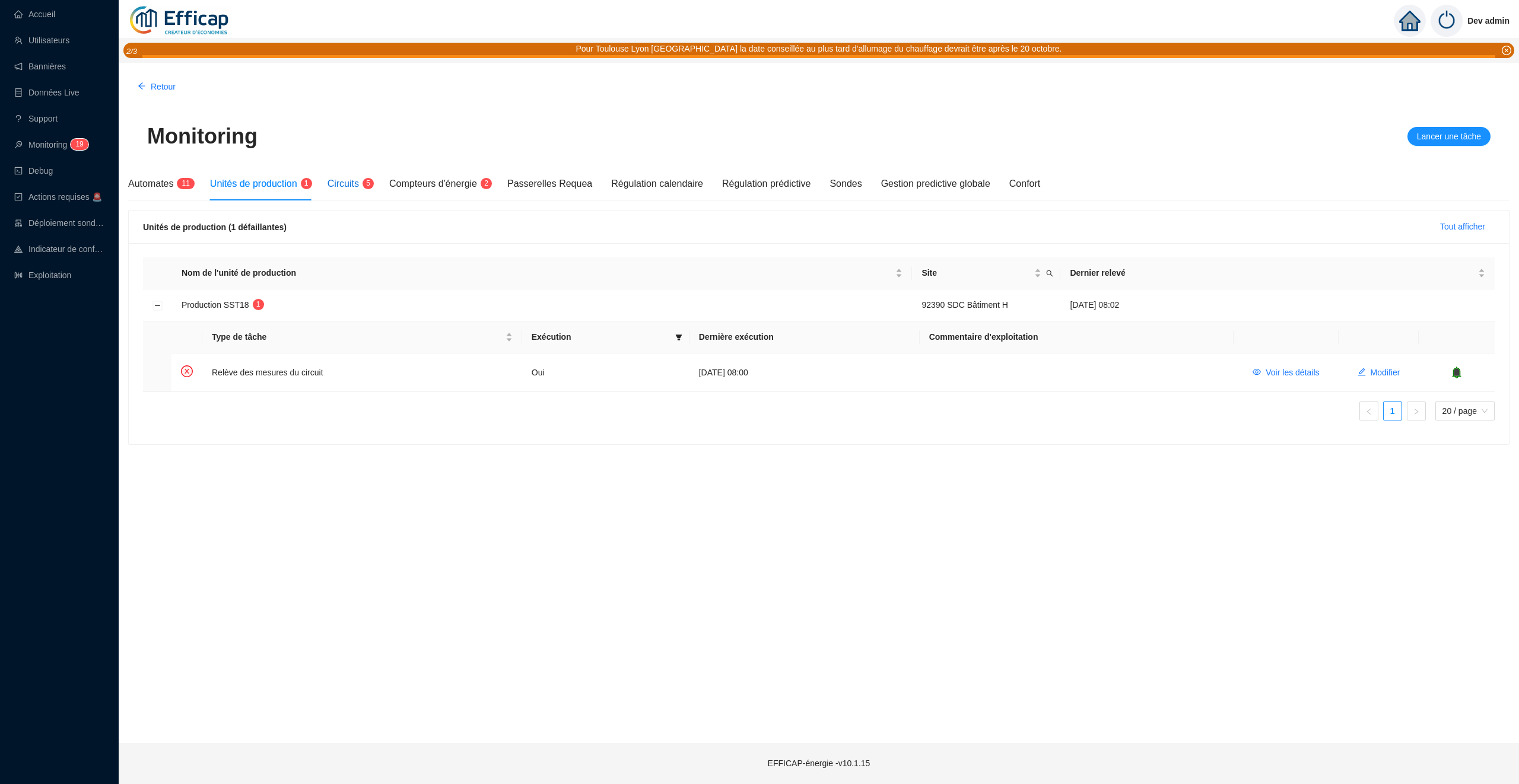
click at [357, 183] on span "Circuits" at bounding box center [343, 183] width 31 height 10
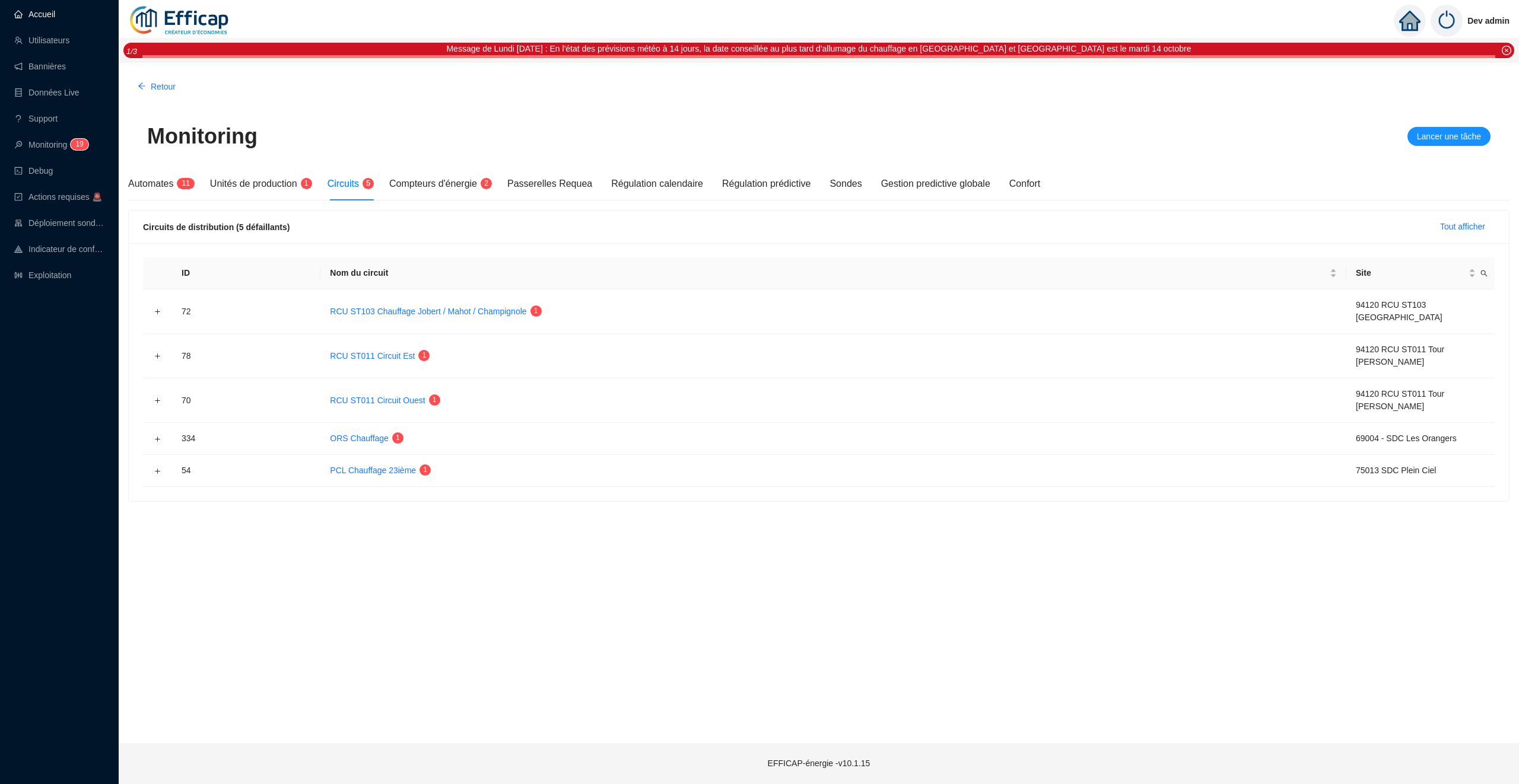
click at [46, 13] on link "Accueil" at bounding box center [34, 13] width 41 height 9
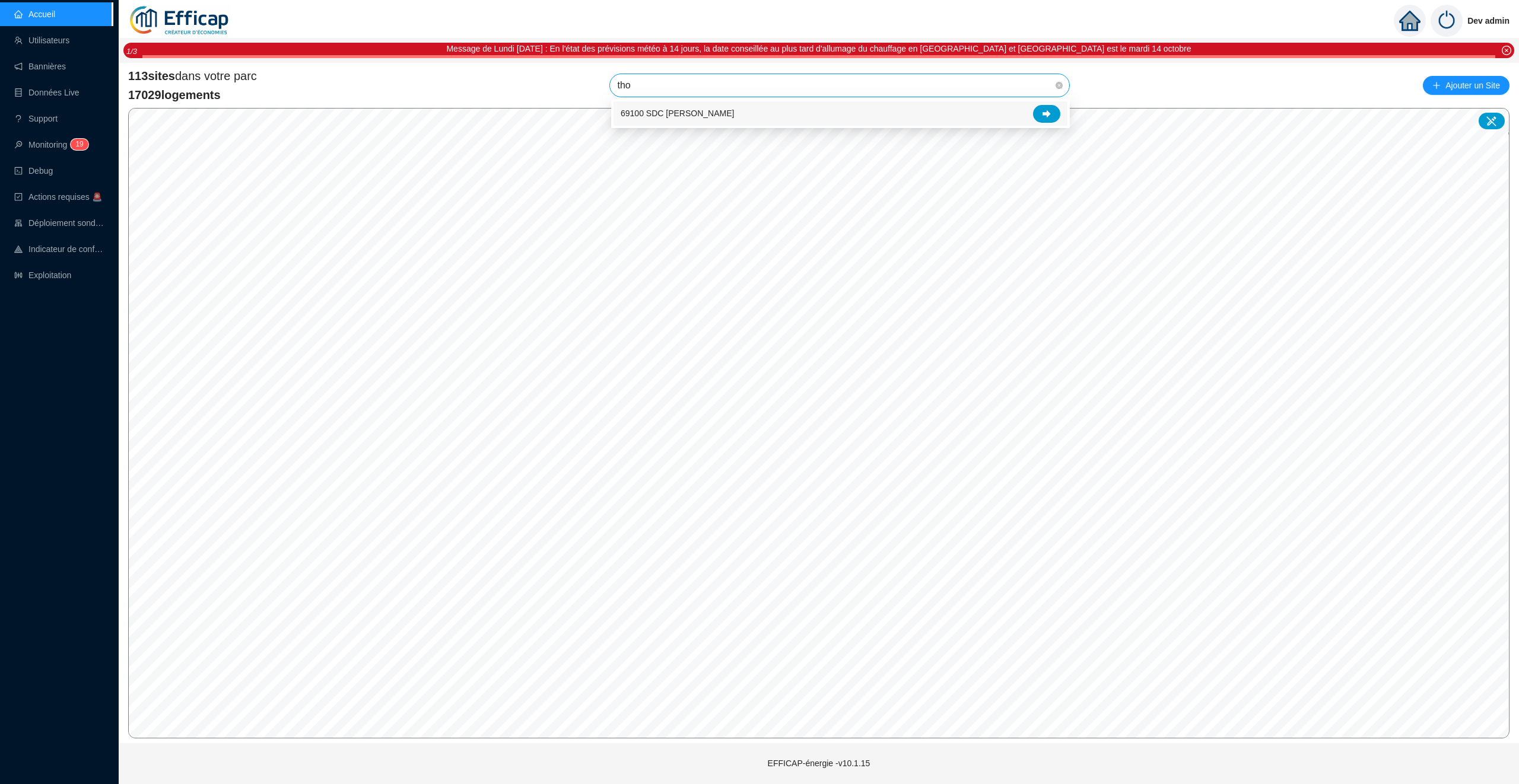
type input "thom"
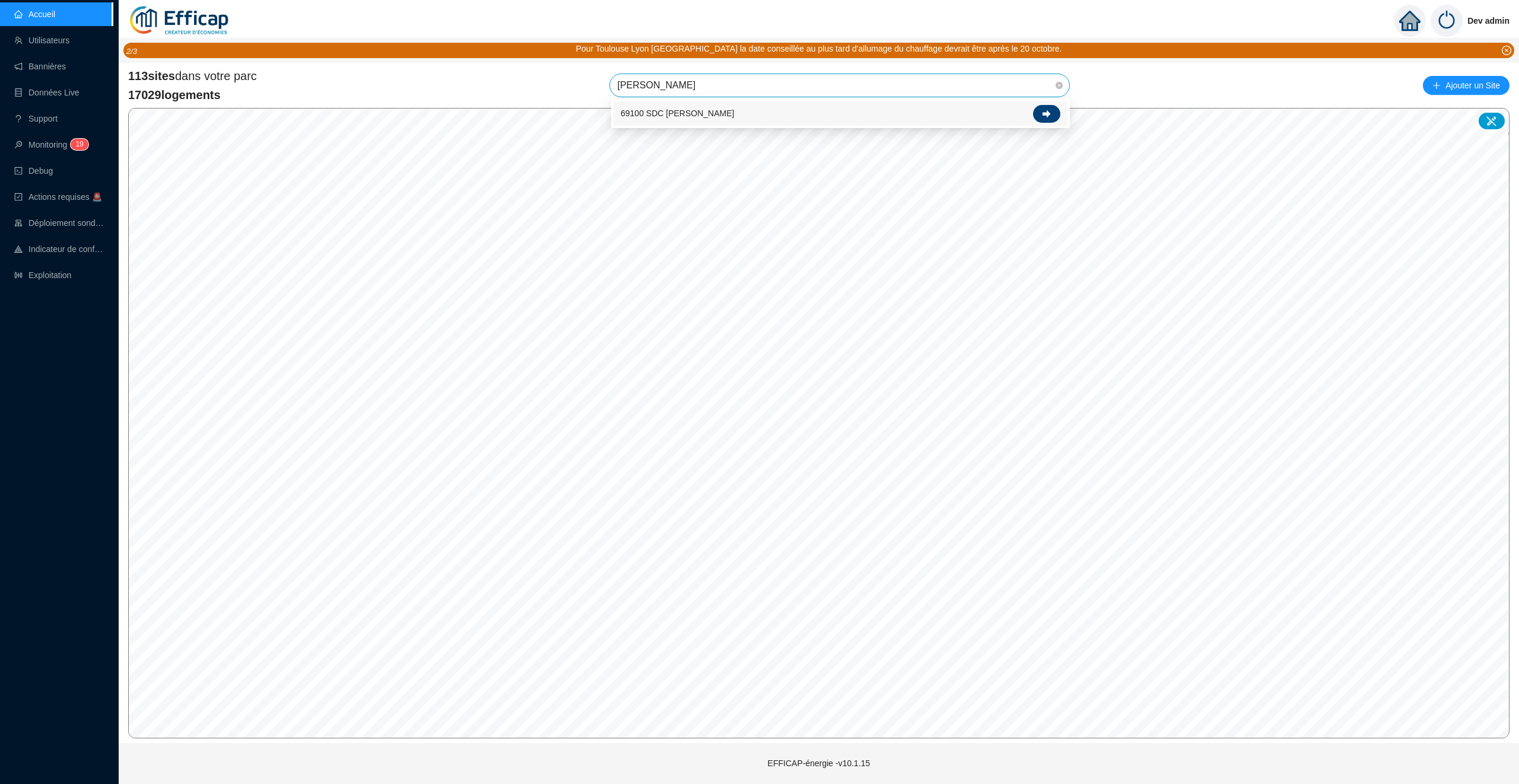
click at [1042, 108] on div at bounding box center [1047, 113] width 28 height 18
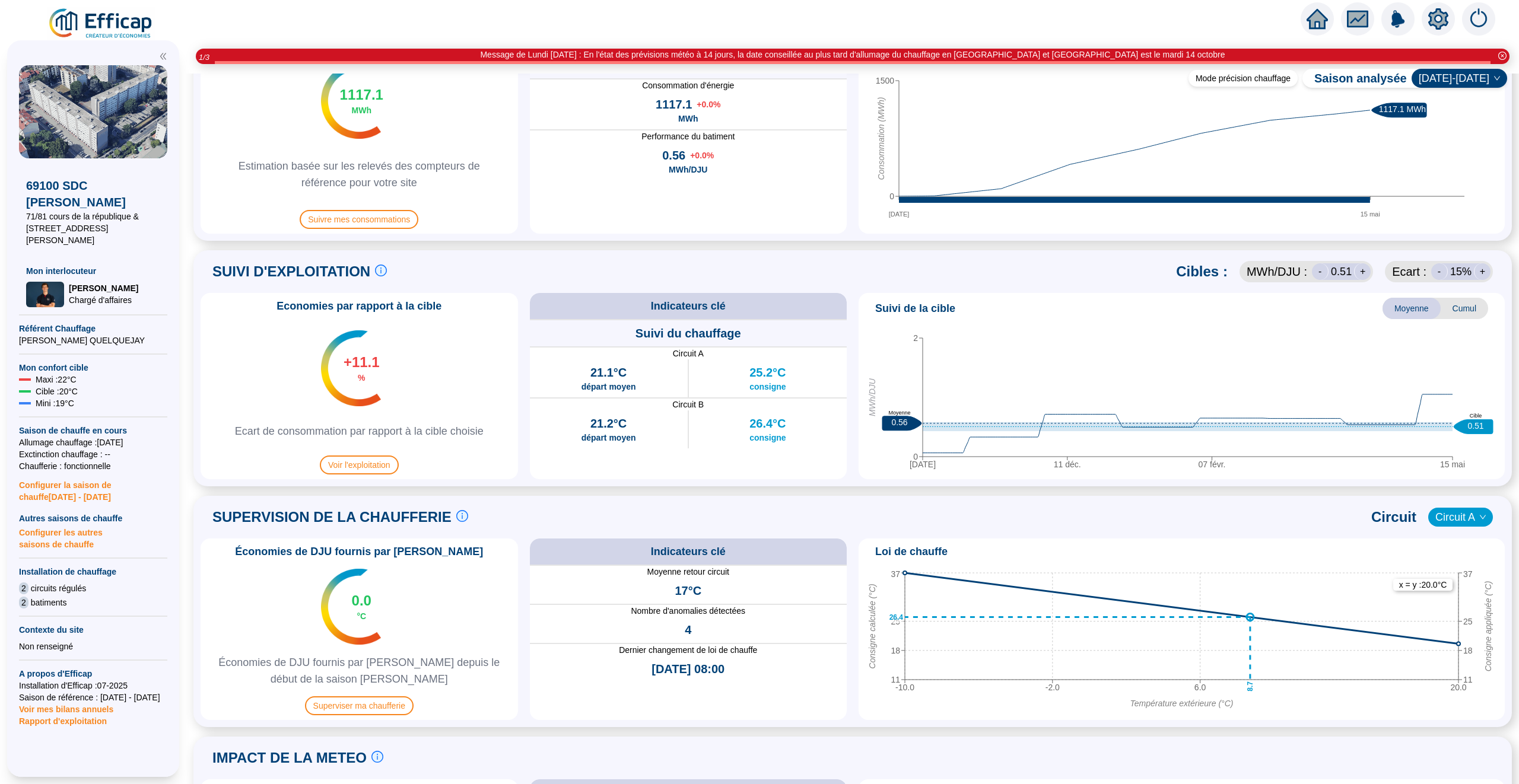
scroll to position [572, 0]
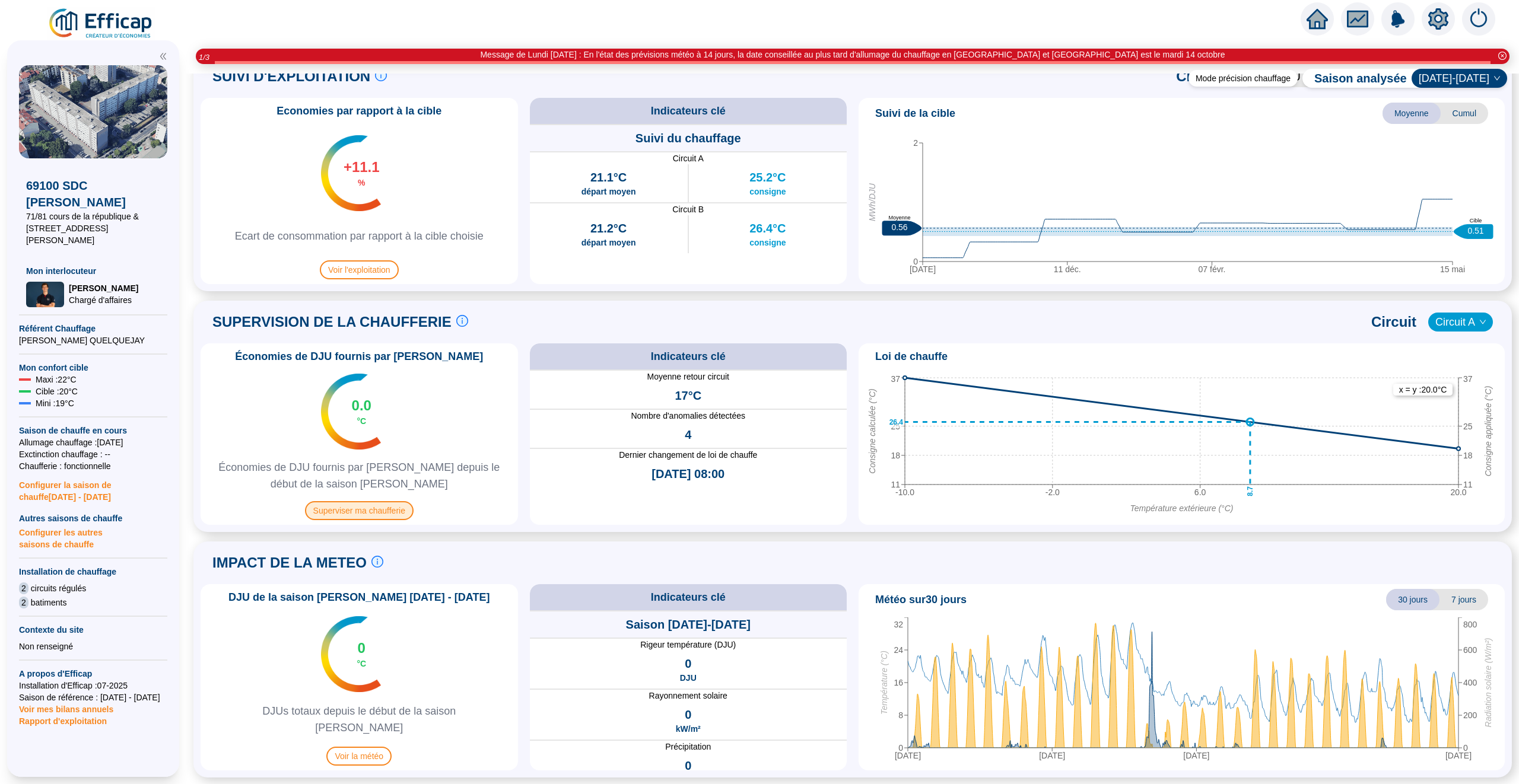
click at [357, 511] on span "Superviser ma chaufferie" at bounding box center [359, 510] width 108 height 19
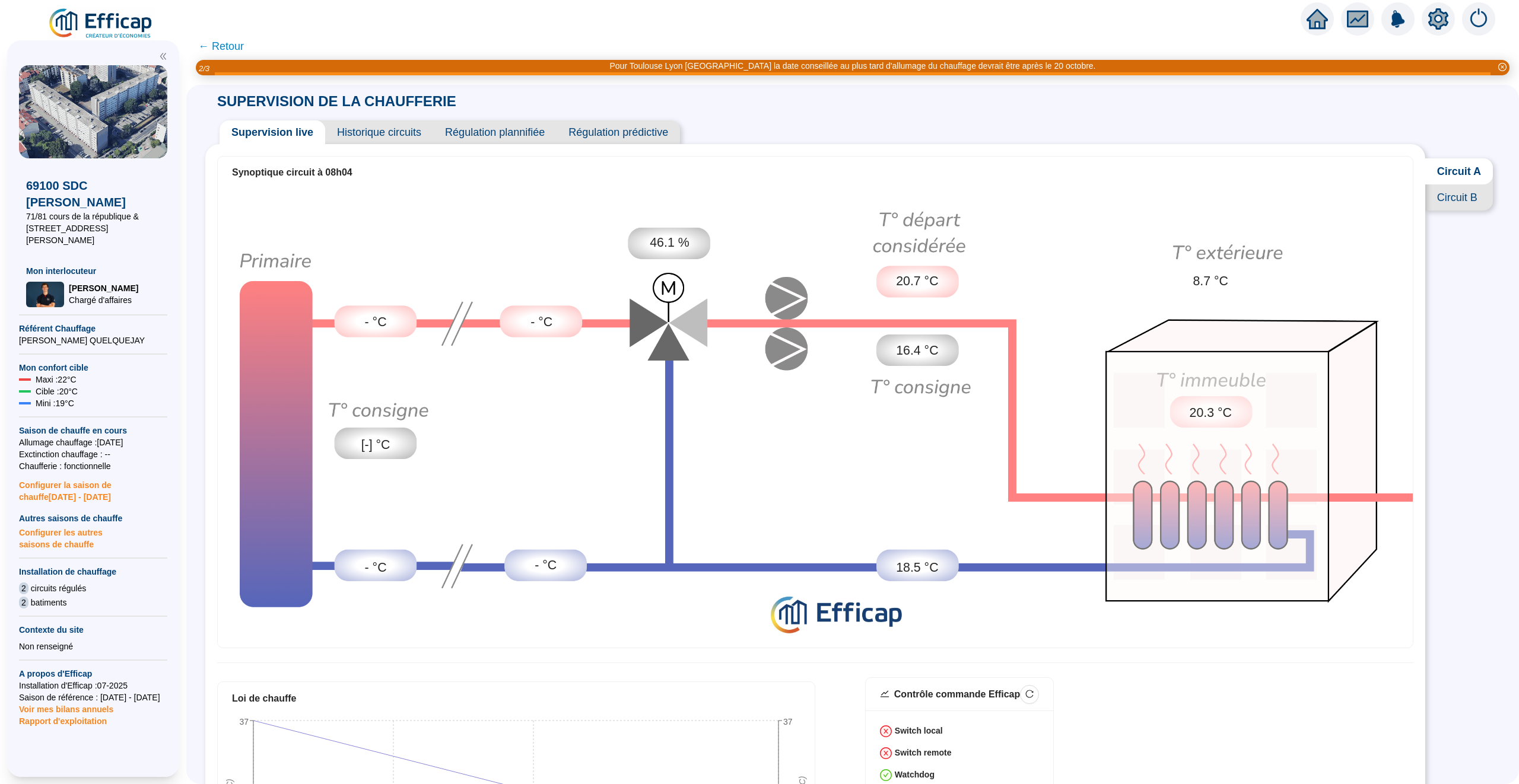
click at [379, 129] on span "Historique circuits" at bounding box center [379, 132] width 108 height 24
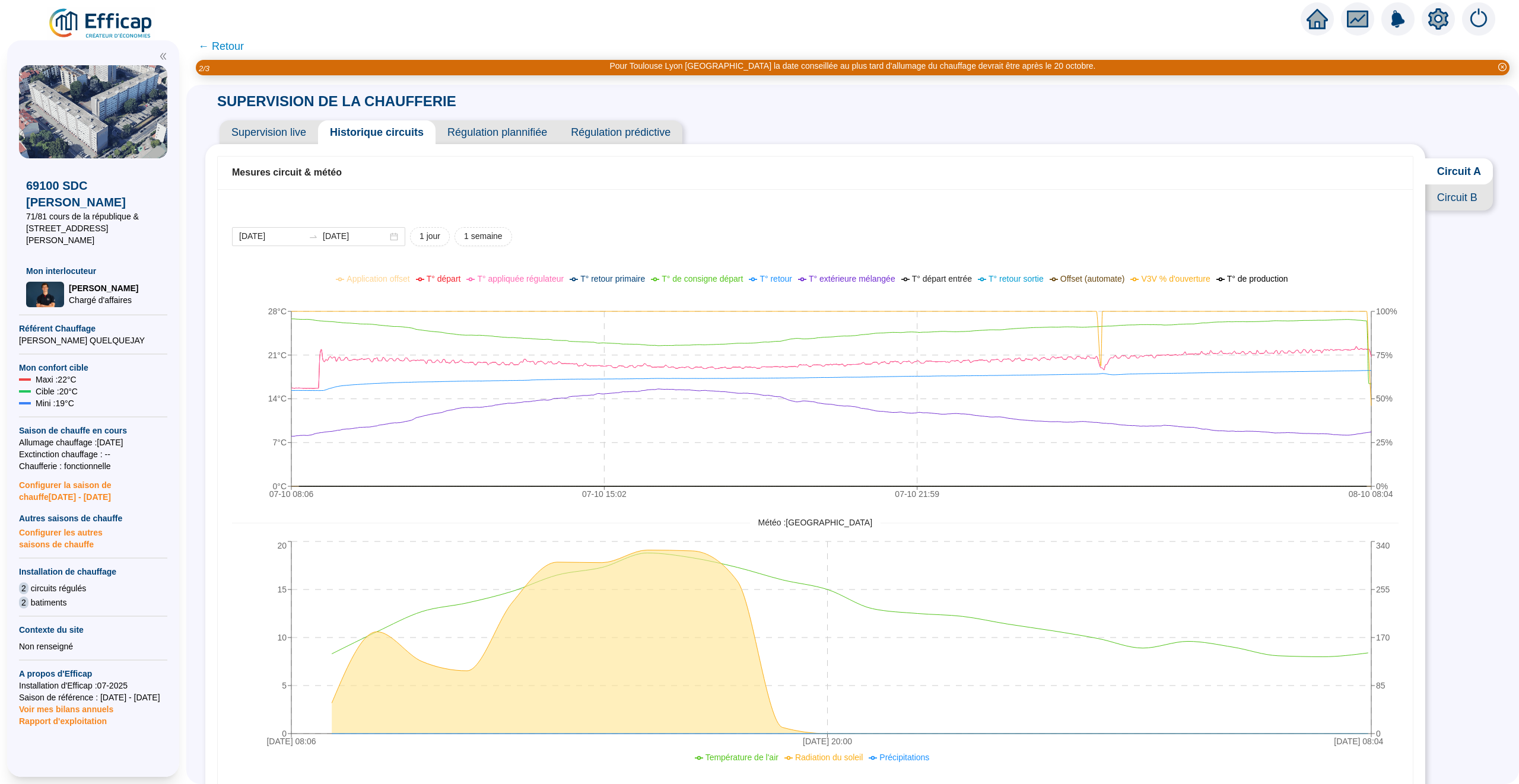
click at [294, 134] on span "Supervision live" at bounding box center [268, 132] width 99 height 24
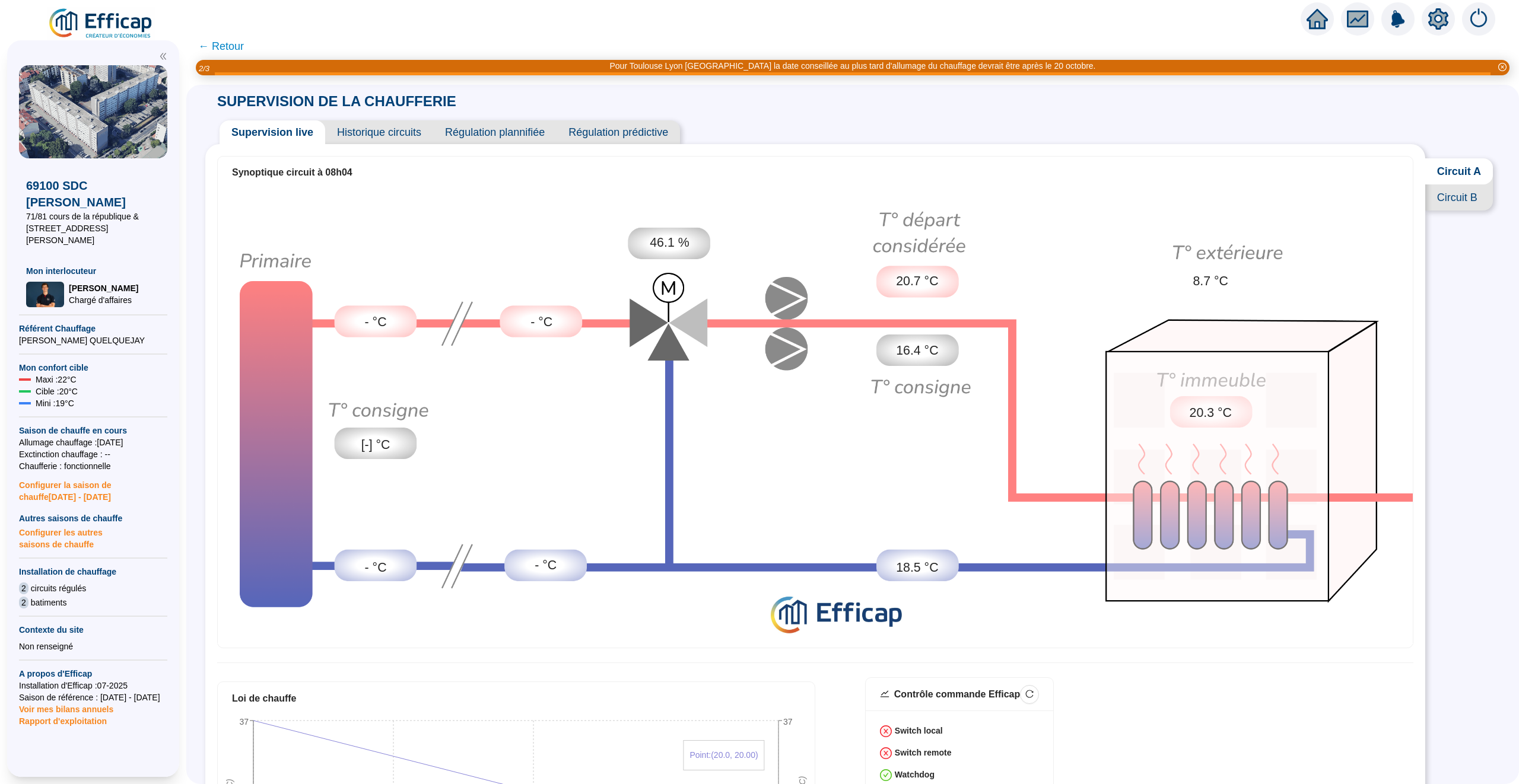
scroll to position [441, 0]
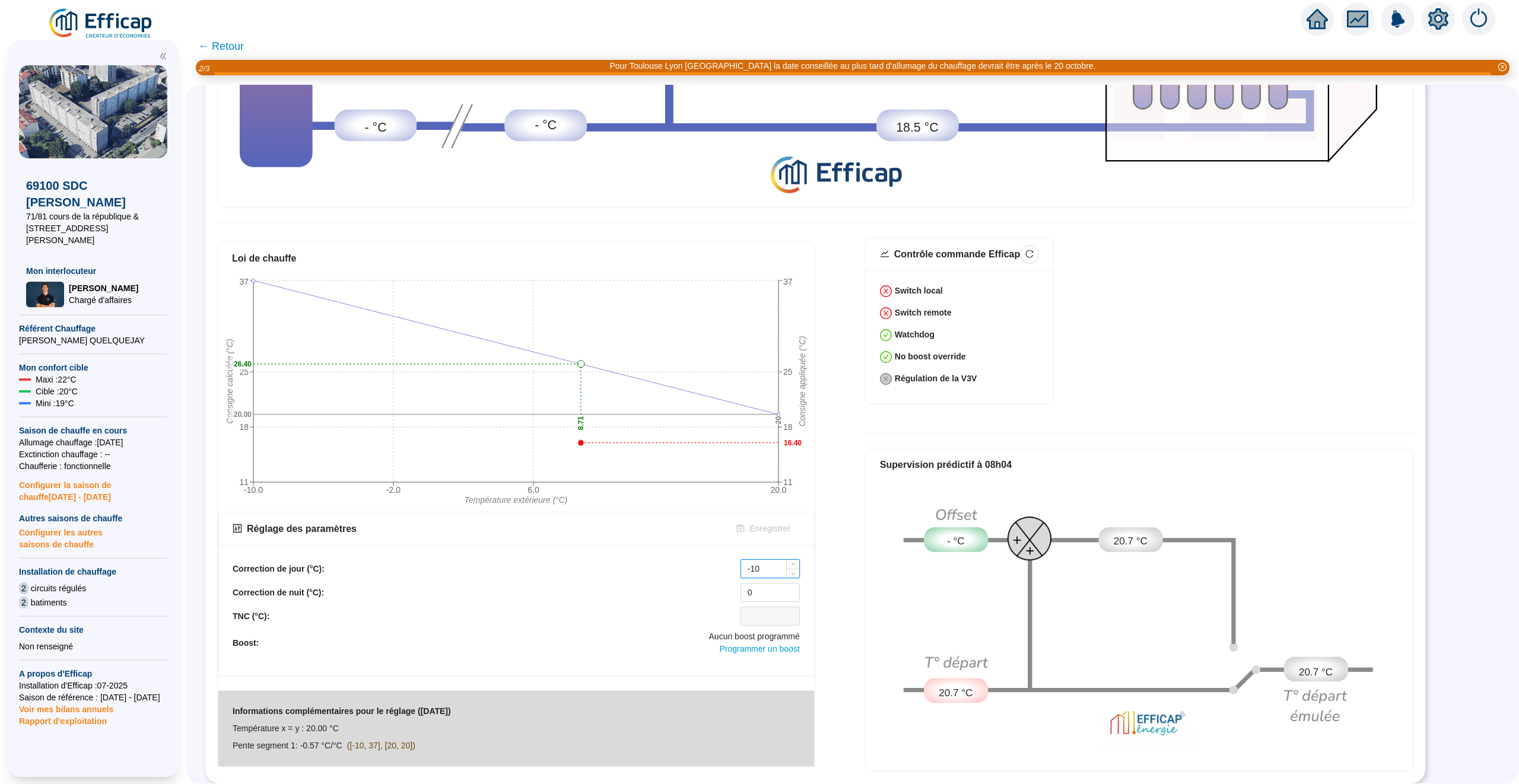
drag, startPoint x: 769, startPoint y: 570, endPoint x: 741, endPoint y: 570, distance: 28.0
click at [741, 570] on input "-10" at bounding box center [770, 568] width 58 height 18
type input "0"
click at [764, 529] on span "Enregistrer" at bounding box center [770, 529] width 40 height 12
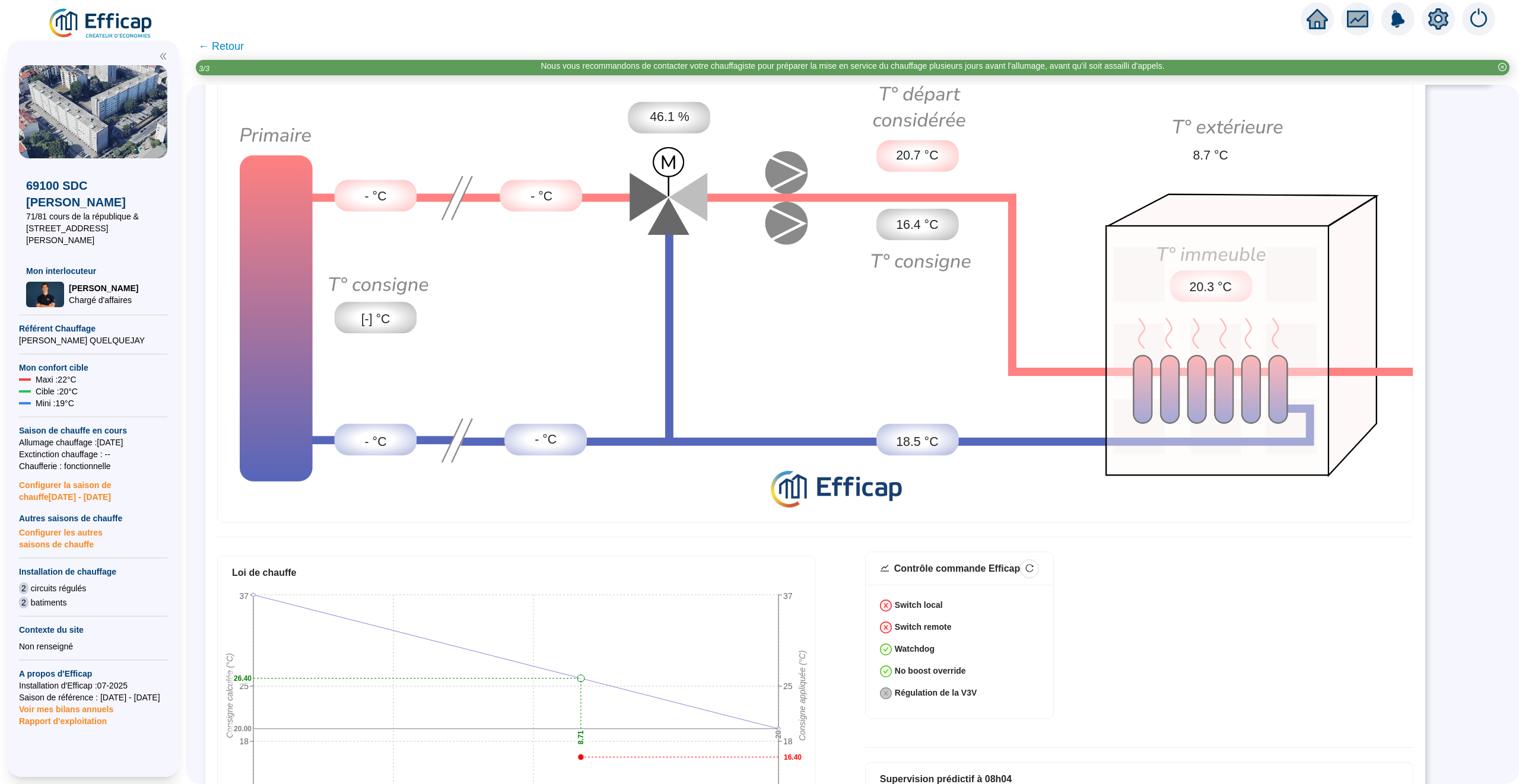
scroll to position [0, 0]
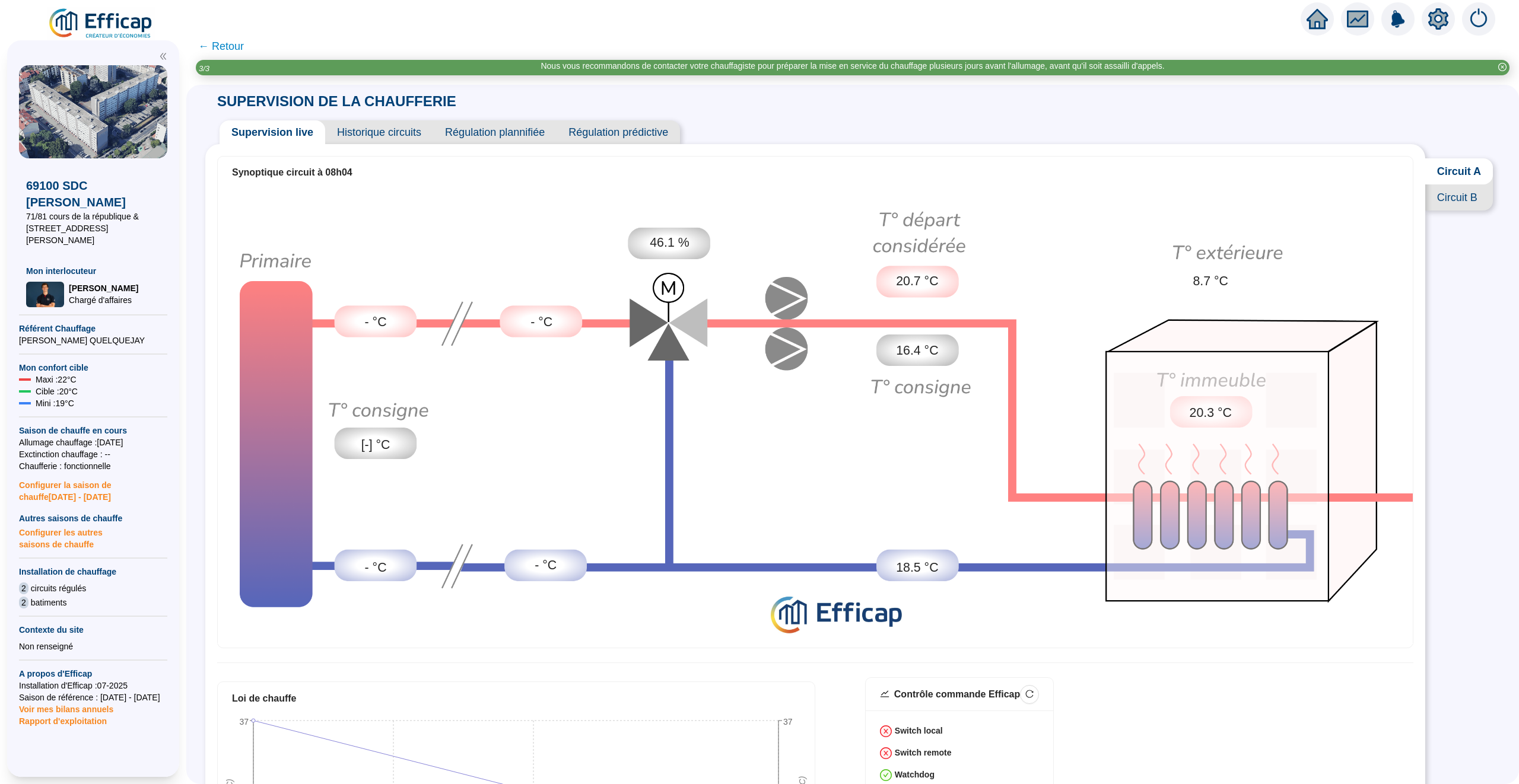
click at [385, 146] on div "Synoptique circuit à 08h04 - °C [-] °C - °C - °C - °C 46.1 % 20.7 °C 16.4 °C 18…" at bounding box center [815, 684] width 1220 height 1080
click at [385, 137] on span "Historique circuits" at bounding box center [379, 132] width 108 height 24
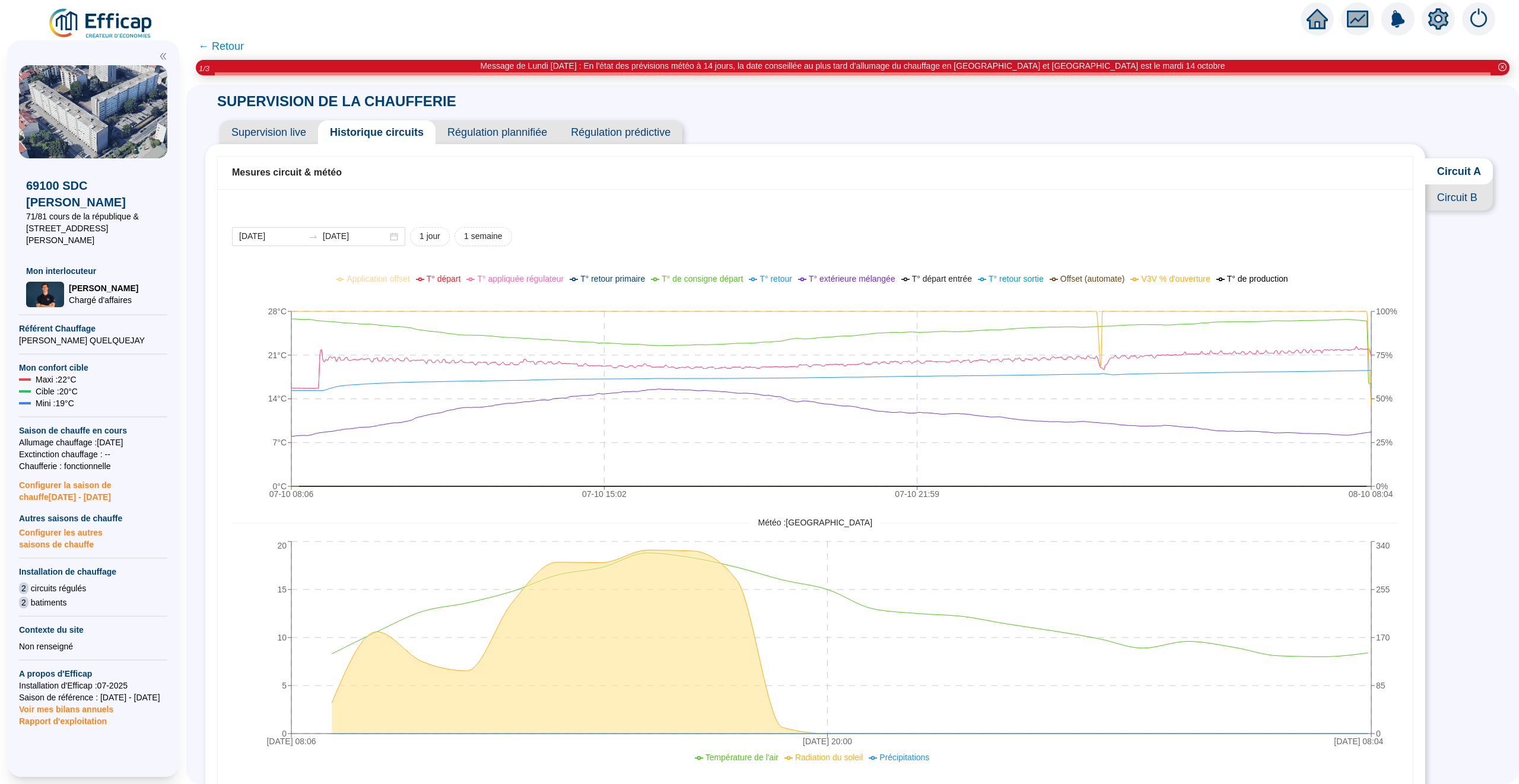
click at [235, 42] on span "← Retour" at bounding box center [221, 46] width 46 height 17
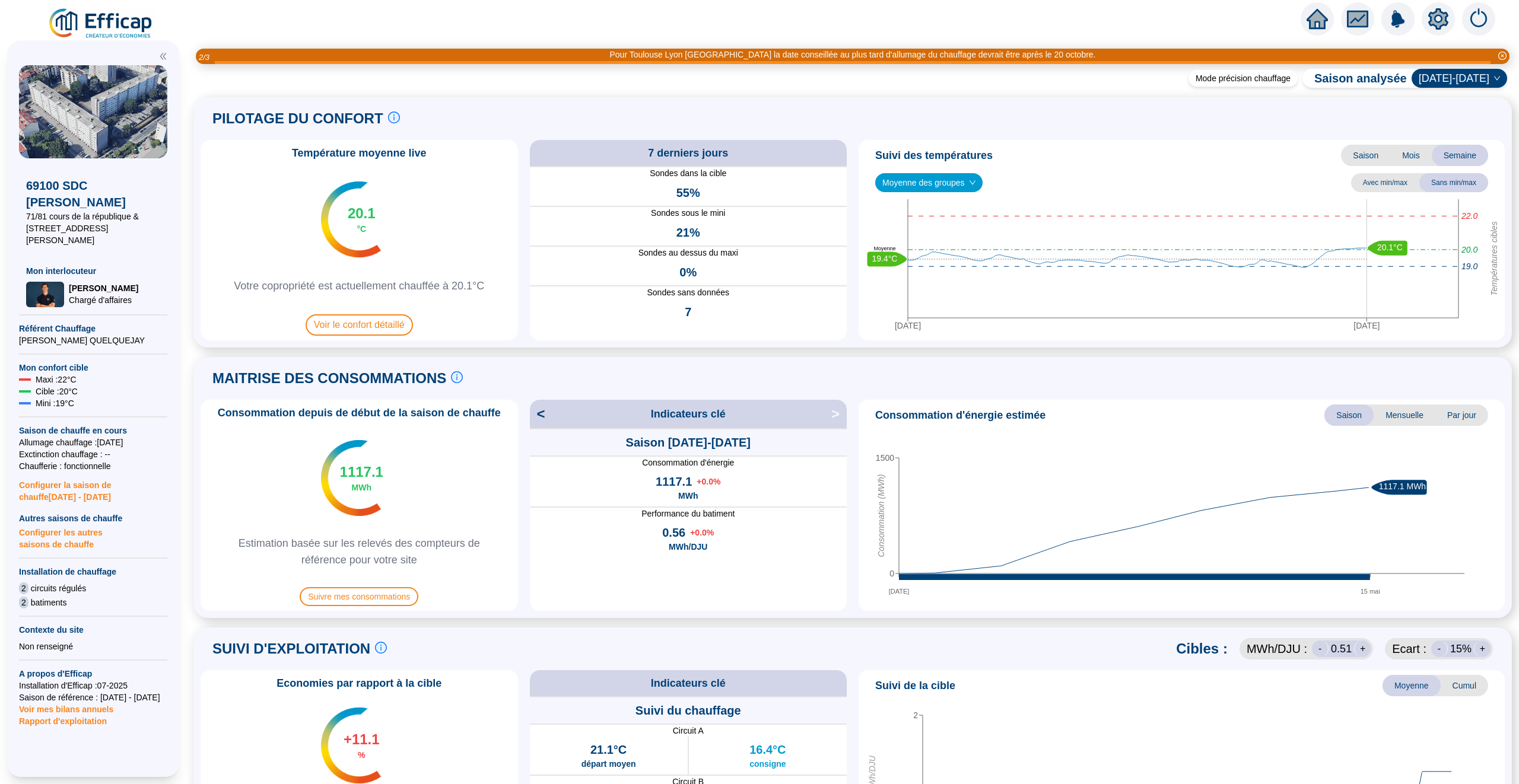
click at [134, 31] on img at bounding box center [100, 24] width 107 height 33
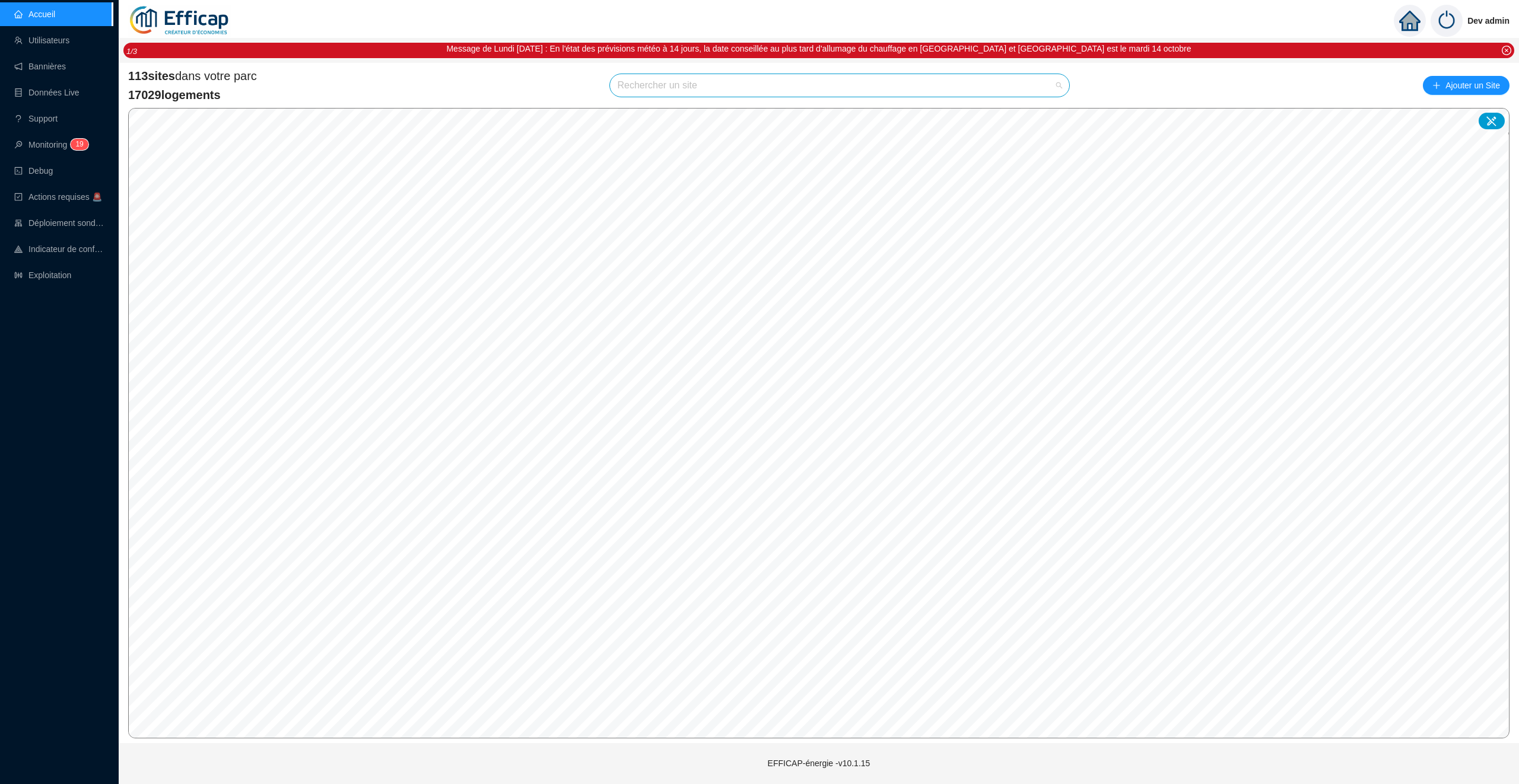
click at [768, 78] on input "search" at bounding box center [834, 85] width 434 height 23
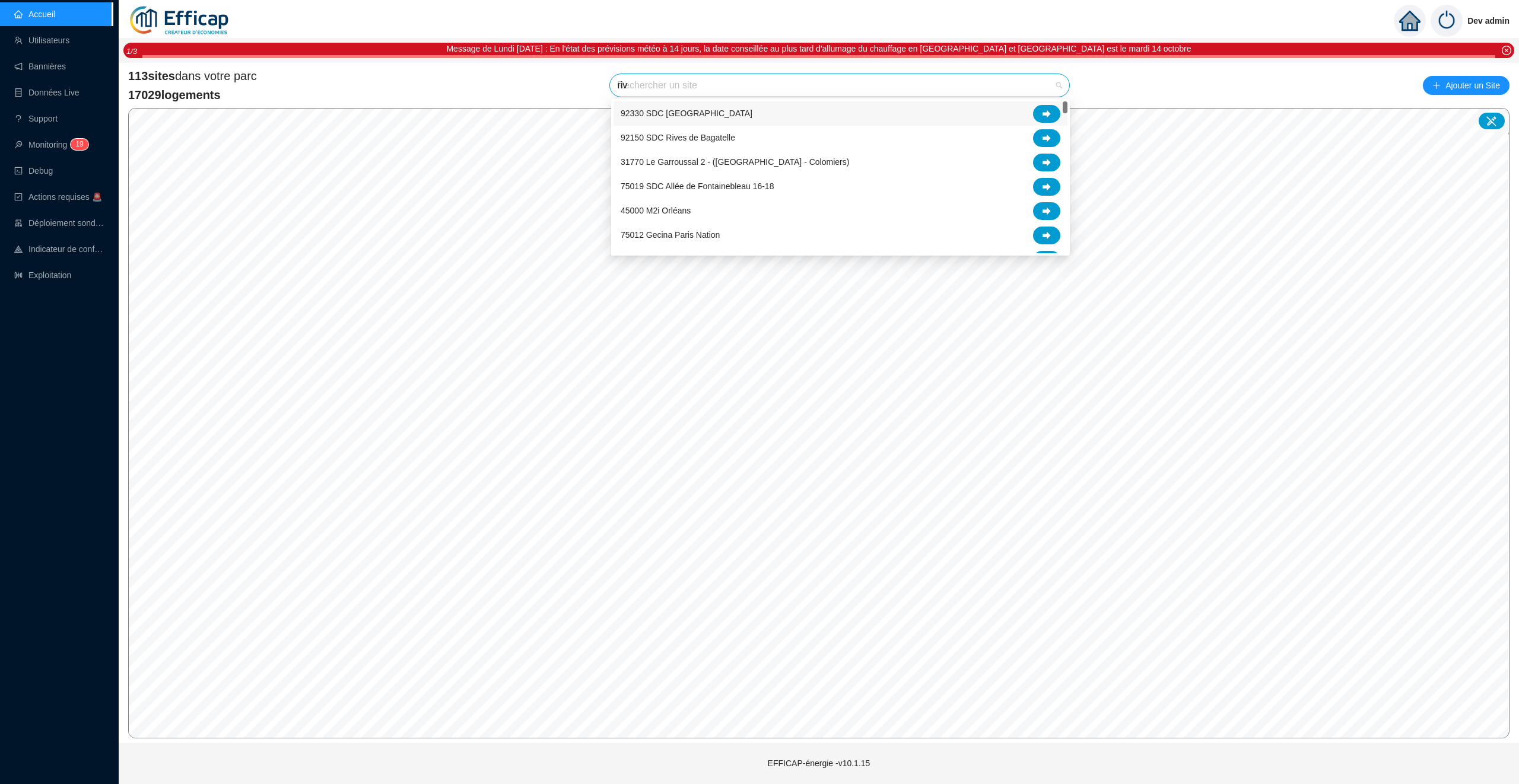
type input "rivi"
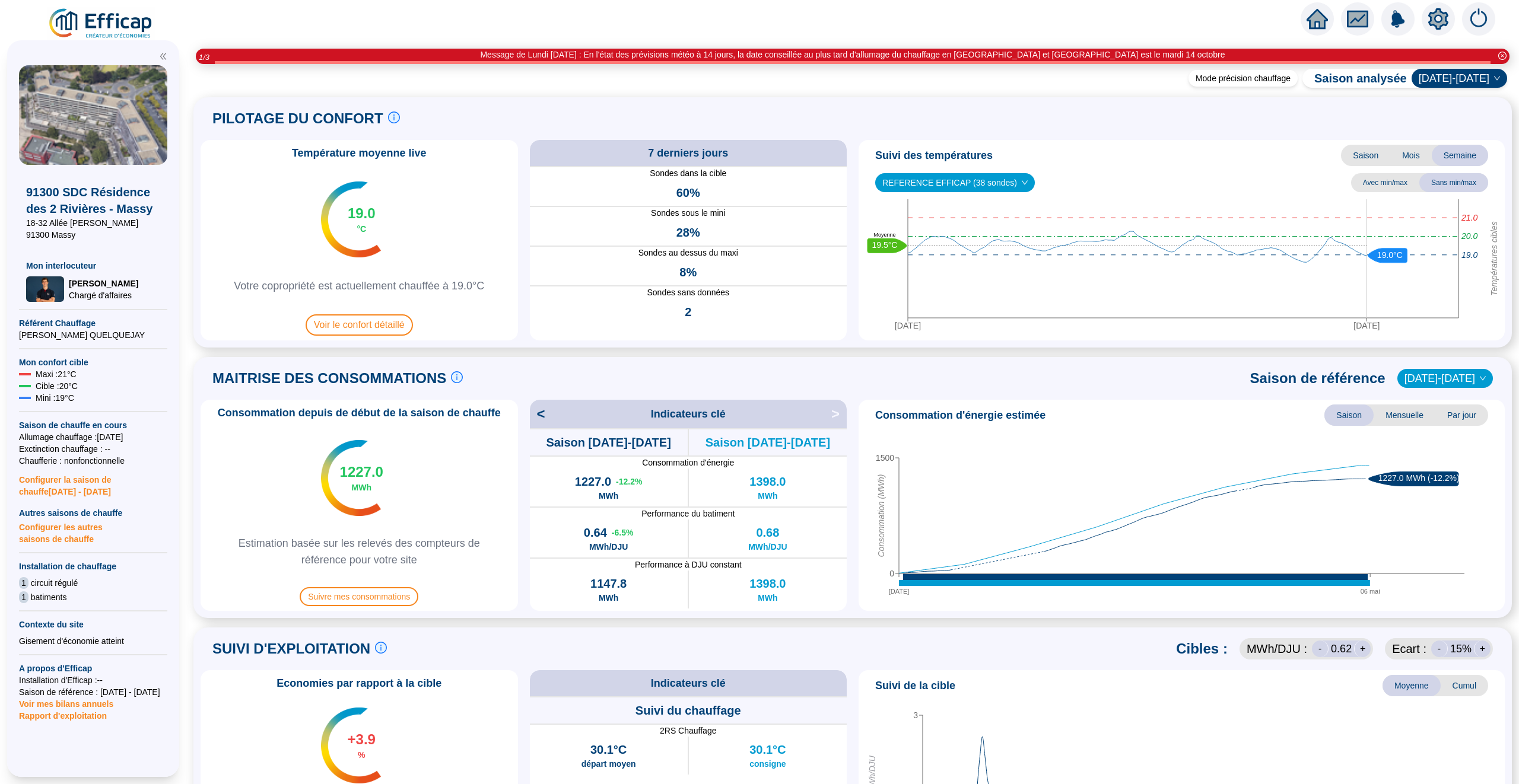
click at [1442, 26] on icon "setting" at bounding box center [1438, 19] width 20 height 21
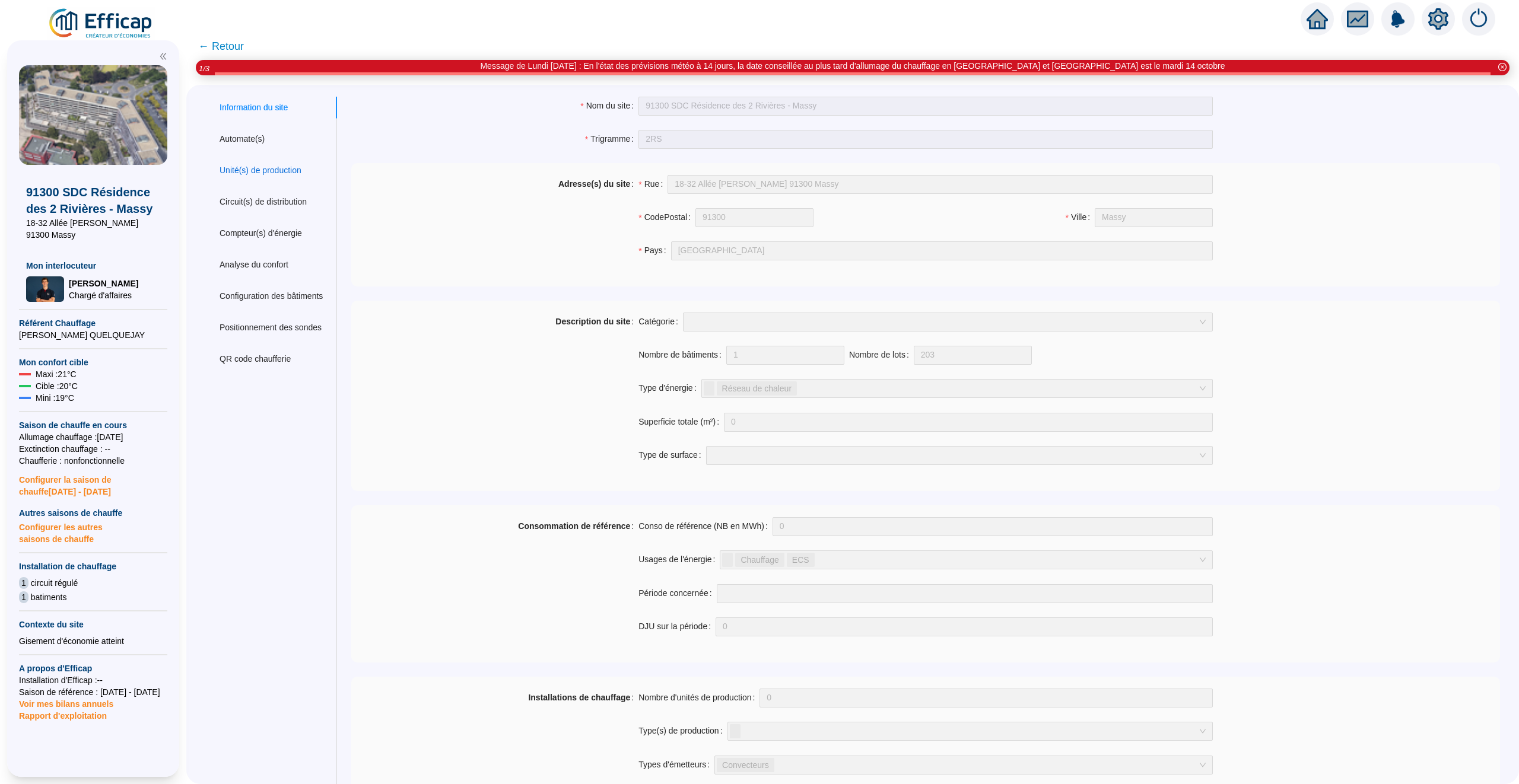
click at [276, 170] on div "Unité(s) de production" at bounding box center [260, 170] width 82 height 12
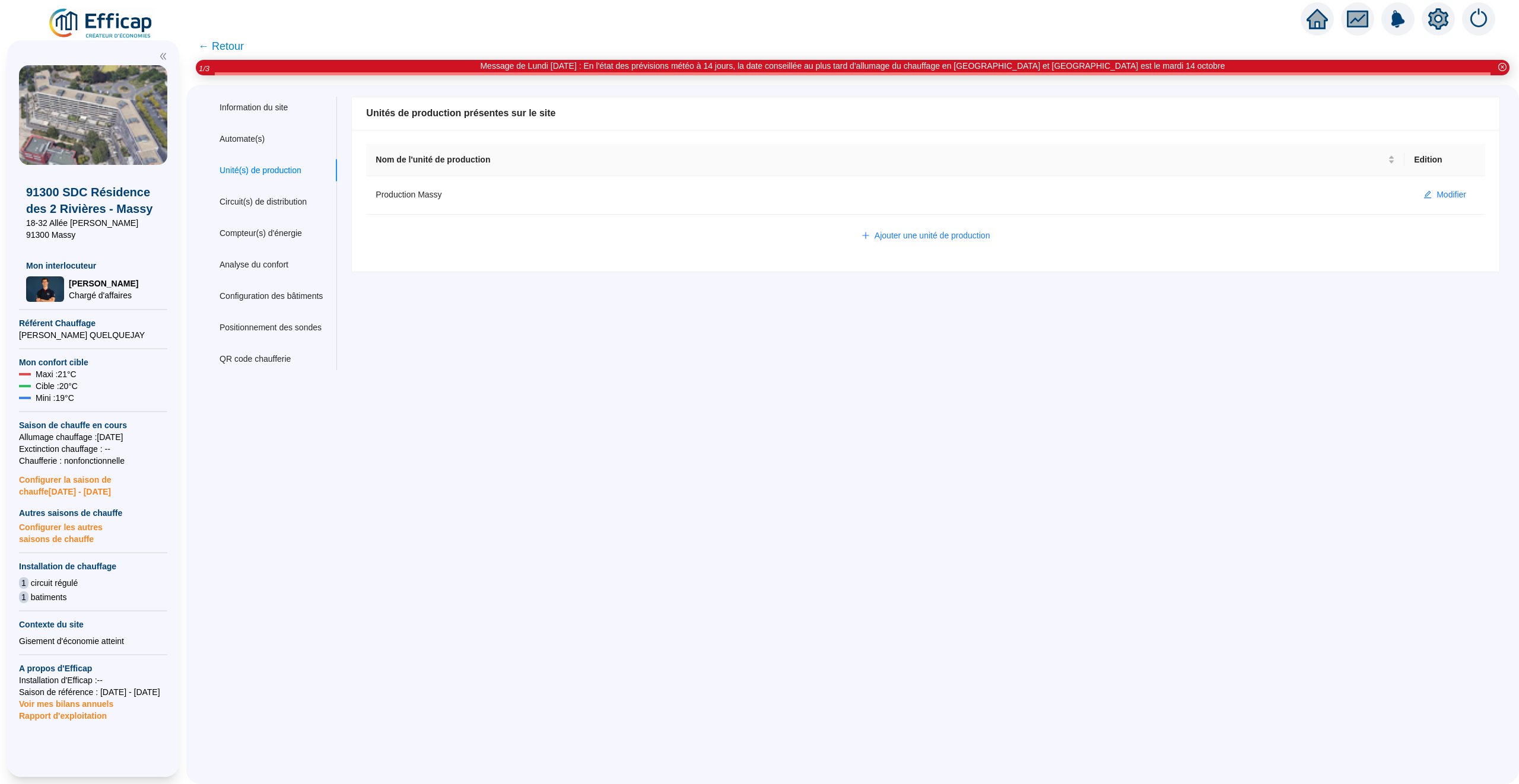
click at [234, 47] on span "← Retour" at bounding box center [221, 46] width 46 height 17
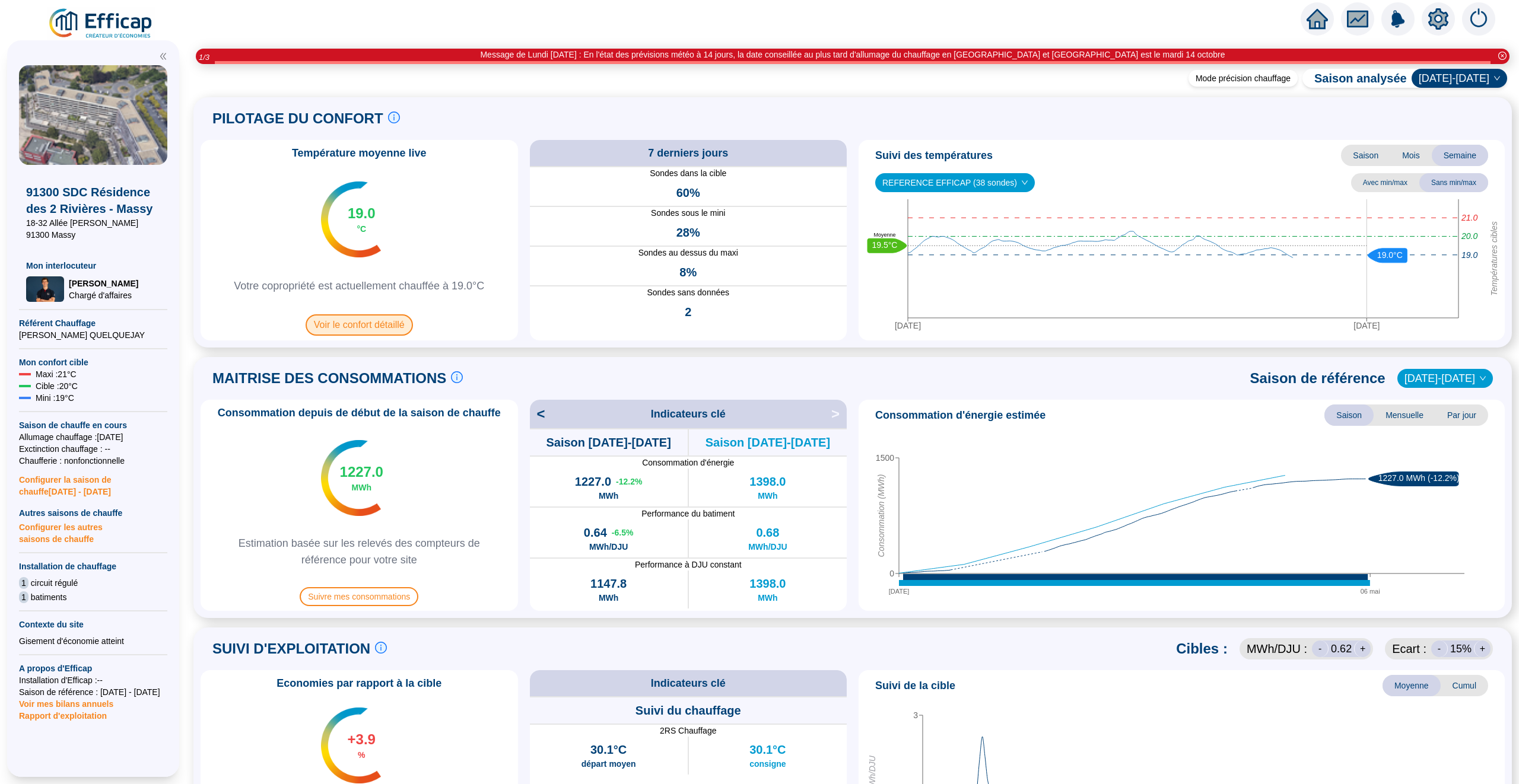
click at [356, 320] on span "Voir le confort détaillé" at bounding box center [359, 325] width 107 height 21
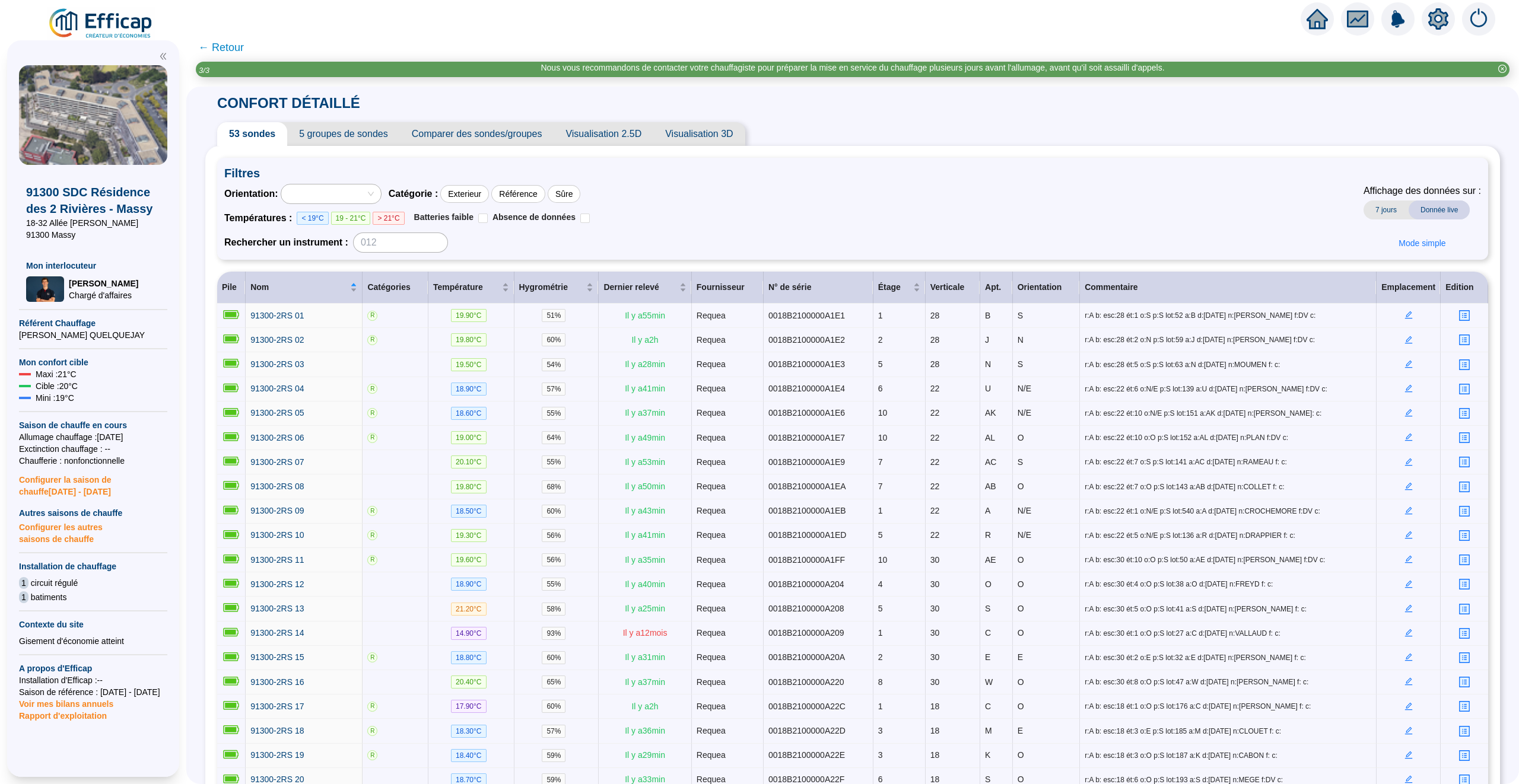
click at [1432, 21] on icon "setting" at bounding box center [1438, 18] width 20 height 19
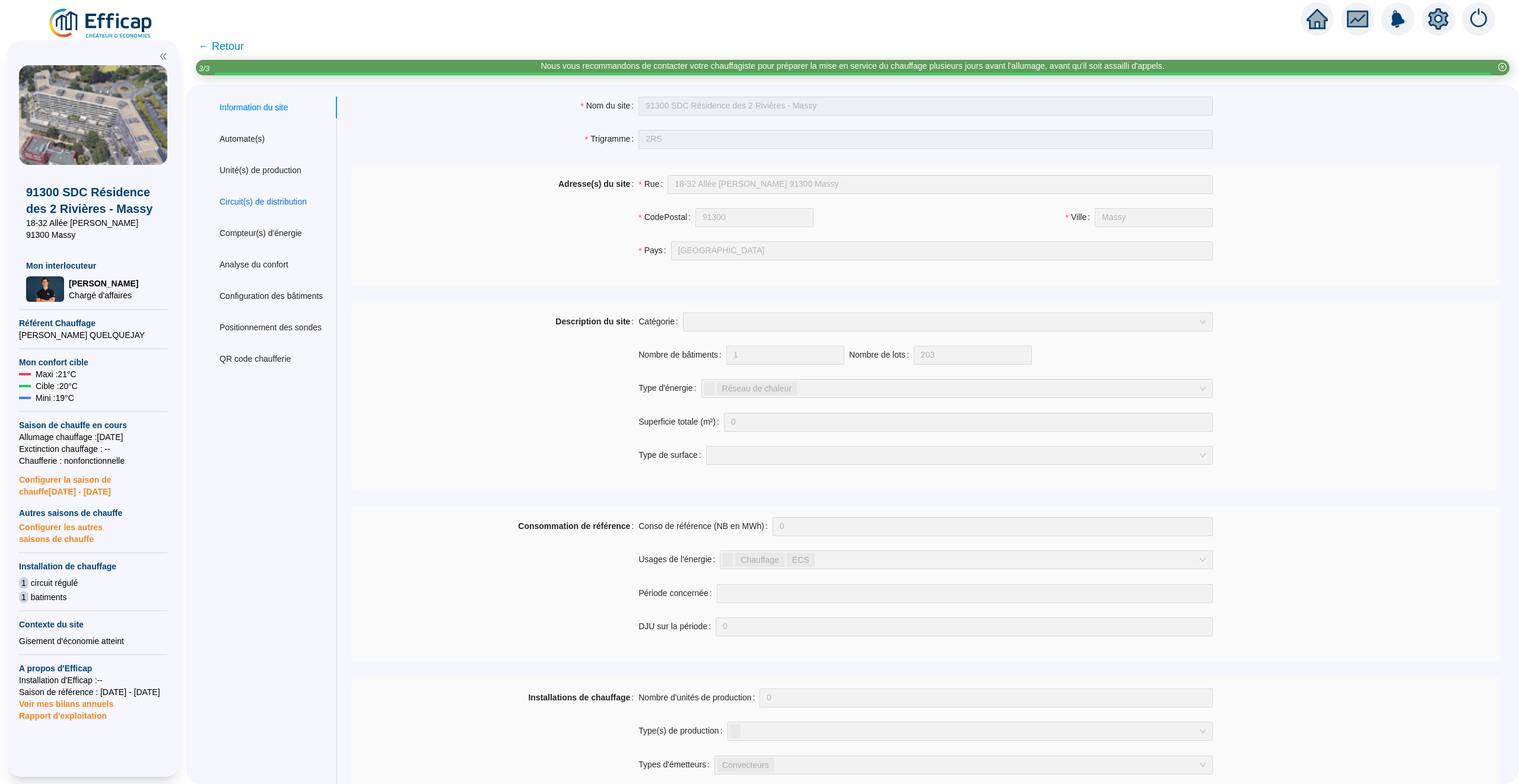
click at [285, 206] on div "Circuit(s) de distribution" at bounding box center [263, 202] width 87 height 12
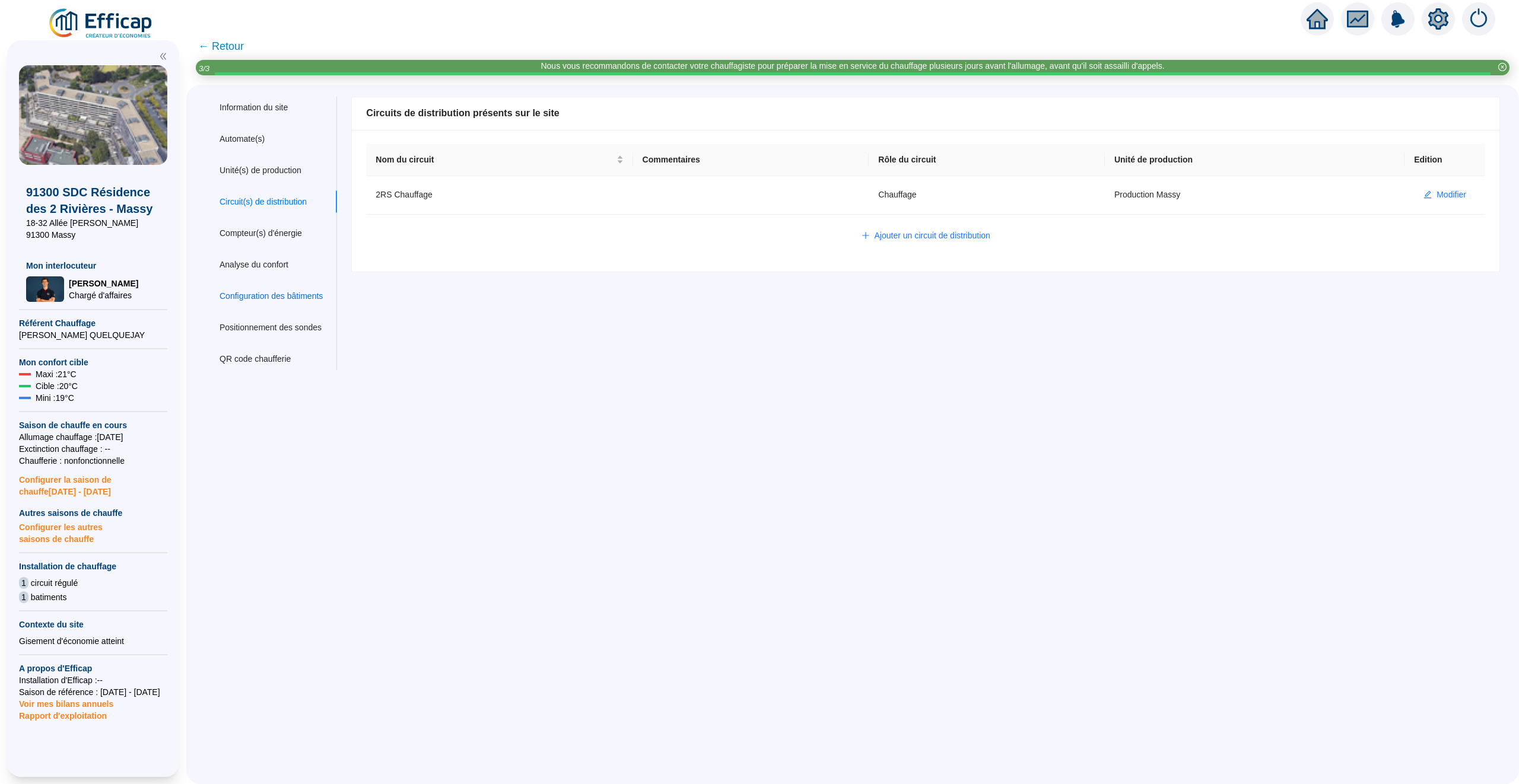
click at [275, 295] on div "Configuration des bâtiments" at bounding box center [271, 296] width 103 height 12
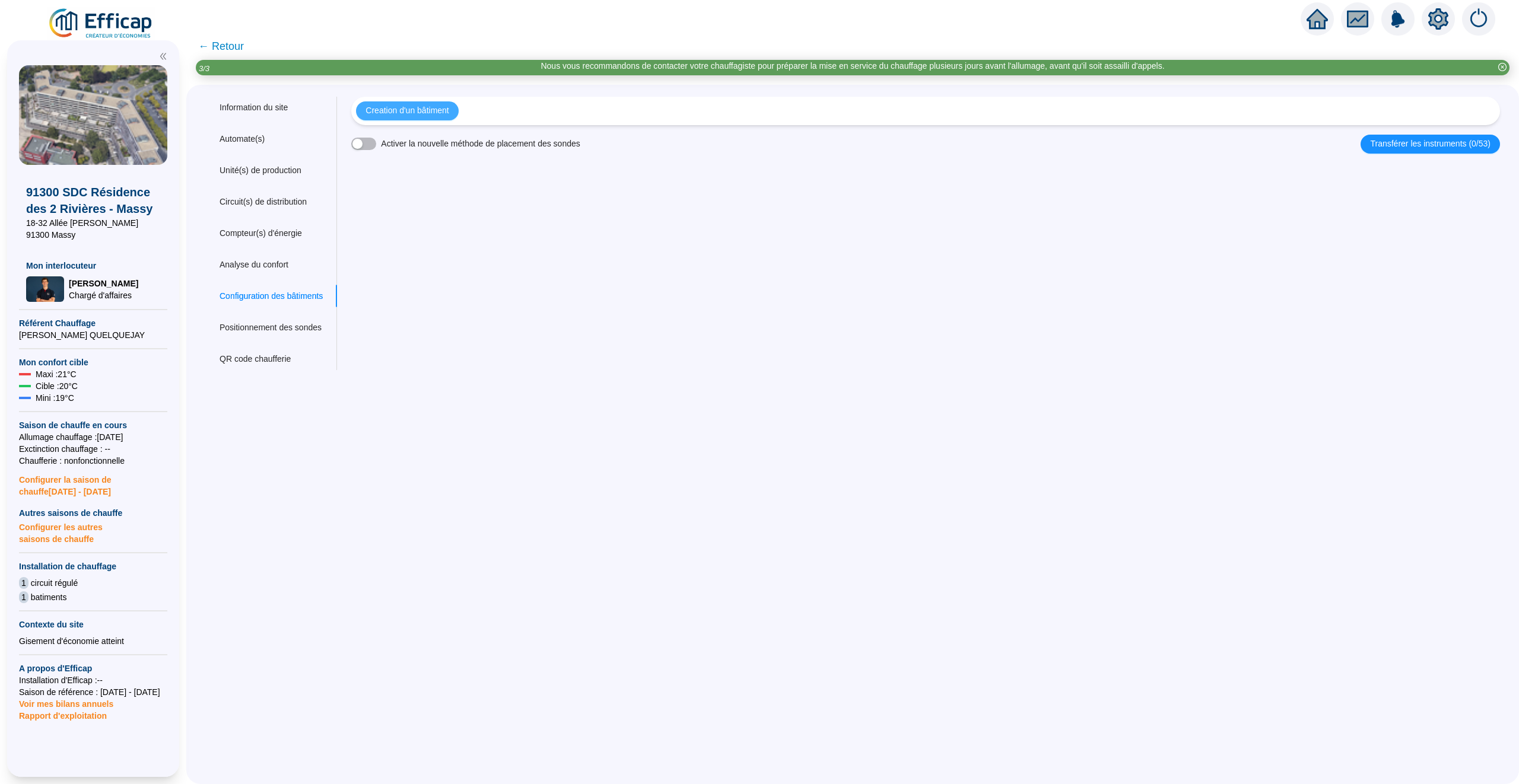
click at [428, 112] on span "Creation d'un bâtiment" at bounding box center [407, 110] width 83 height 12
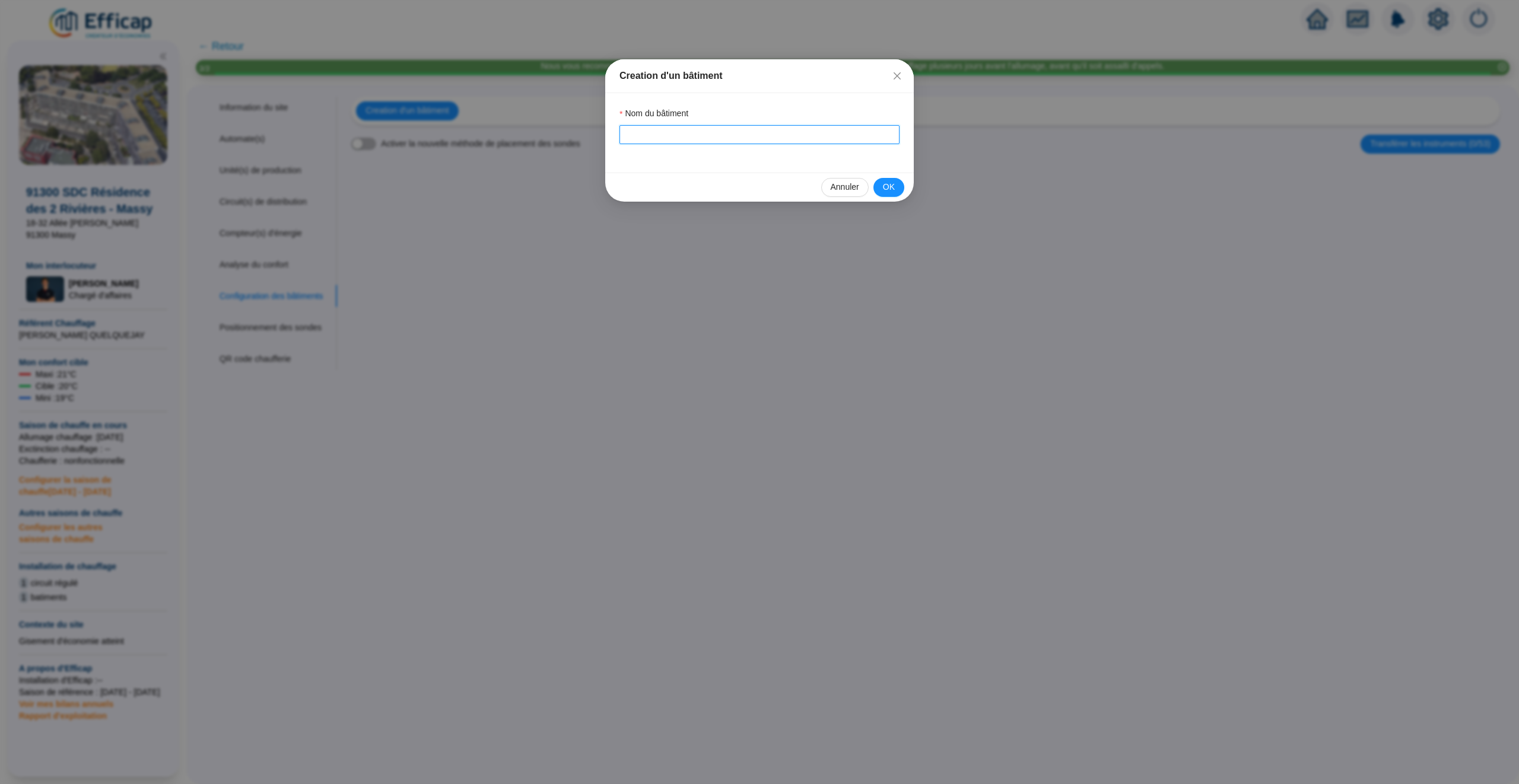
drag, startPoint x: 693, startPoint y: 125, endPoint x: 687, endPoint y: 126, distance: 6.1
click at [693, 125] on input "Nom du bâtiment" at bounding box center [759, 134] width 280 height 19
type input "Bâtiment principal"
click at [893, 186] on span "OK" at bounding box center [888, 187] width 12 height 12
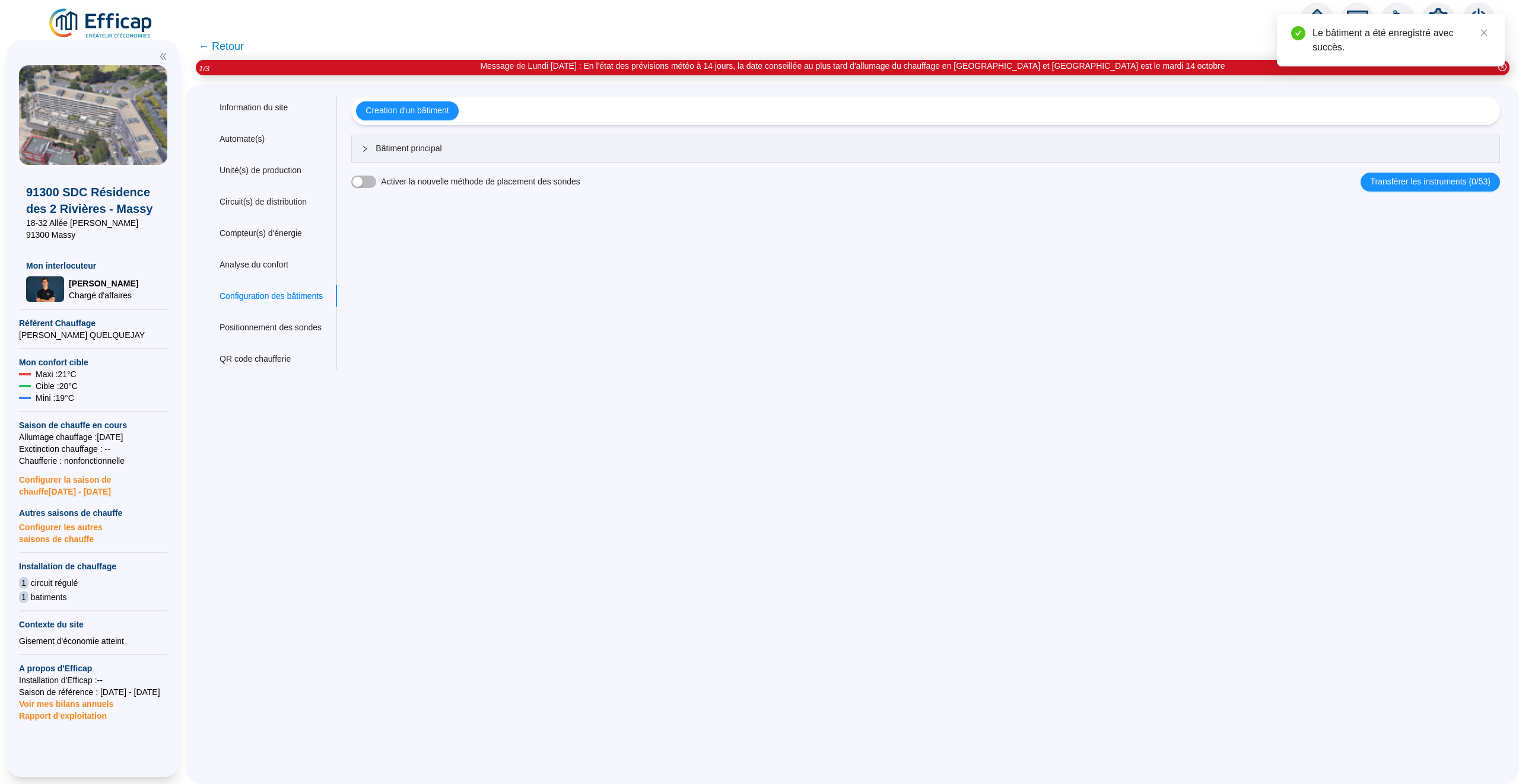
click at [1319, 9] on icon "home" at bounding box center [1317, 19] width 21 height 21
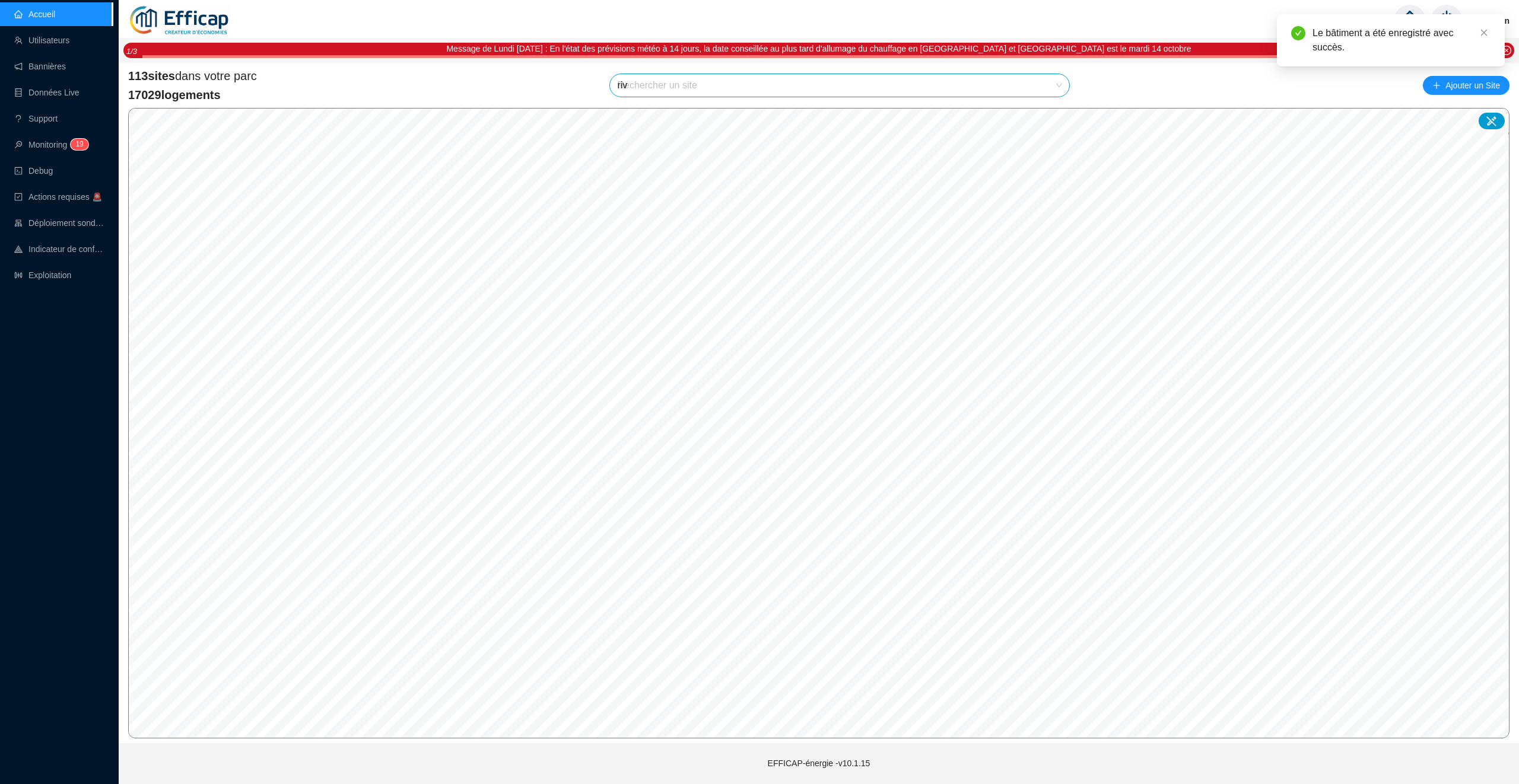
type input "rivi"
click at [1482, 120] on div at bounding box center [1491, 121] width 26 height 17
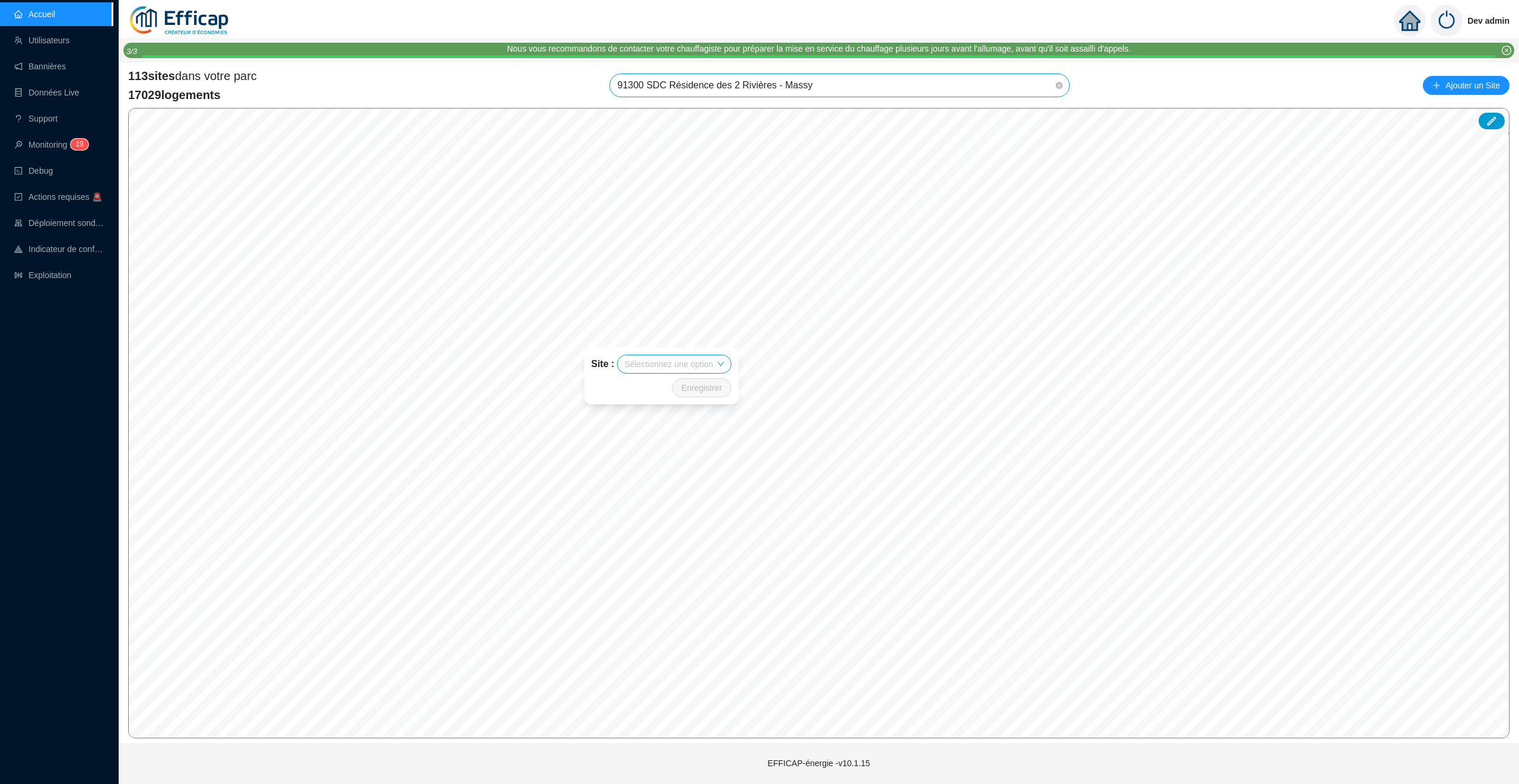
click at [716, 363] on span at bounding box center [674, 364] width 99 height 18
type input "rivi"
click at [714, 383] on div "91300 SDC Résidence des 2 Rivières - Massy" at bounding box center [674, 387] width 99 height 12
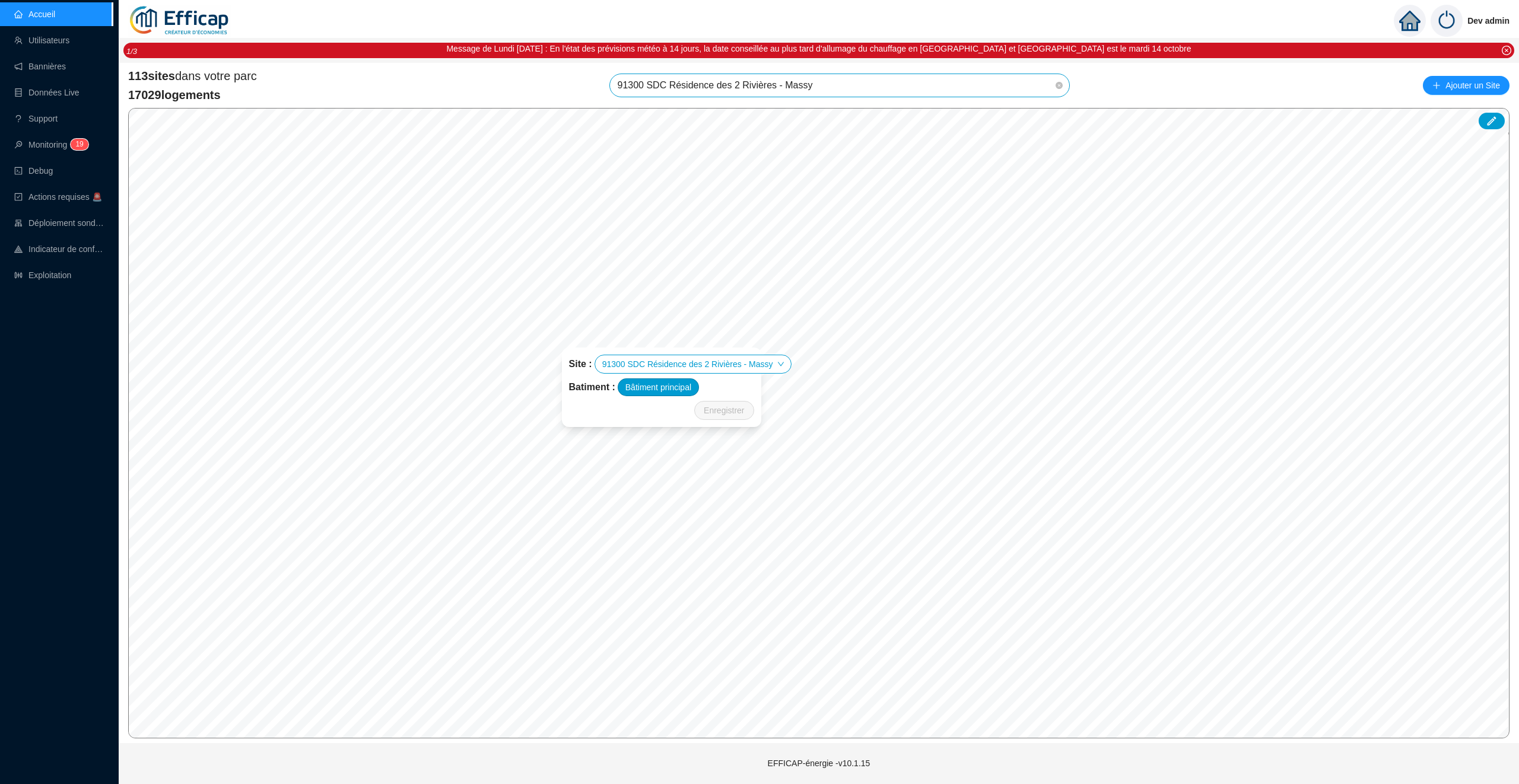
click at [670, 383] on div "Bâtiment principal" at bounding box center [658, 387] width 81 height 18
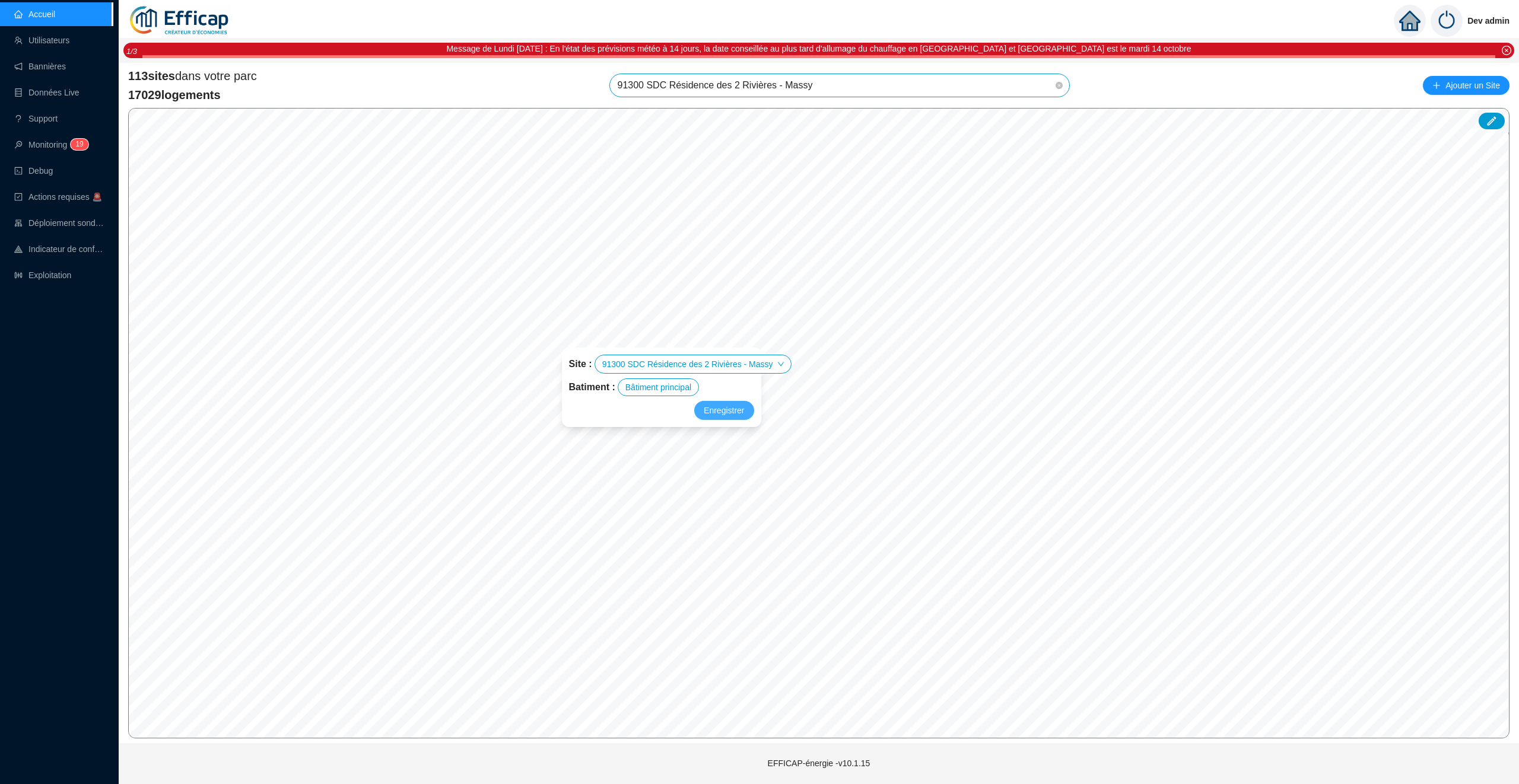
click at [729, 410] on span "Enregistrer" at bounding box center [724, 410] width 40 height 14
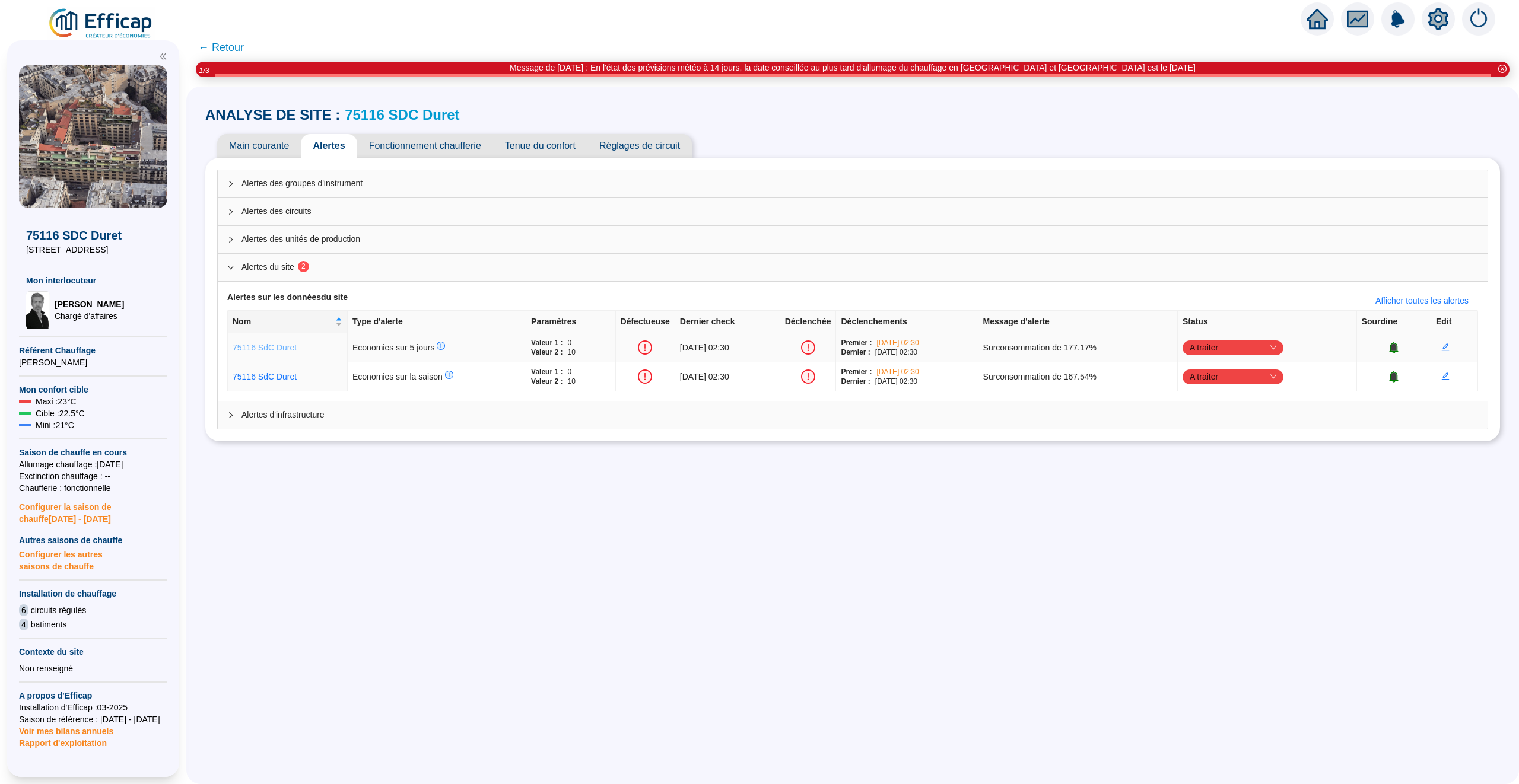
click at [280, 349] on link "75116 SdC Duret" at bounding box center [265, 347] width 64 height 9
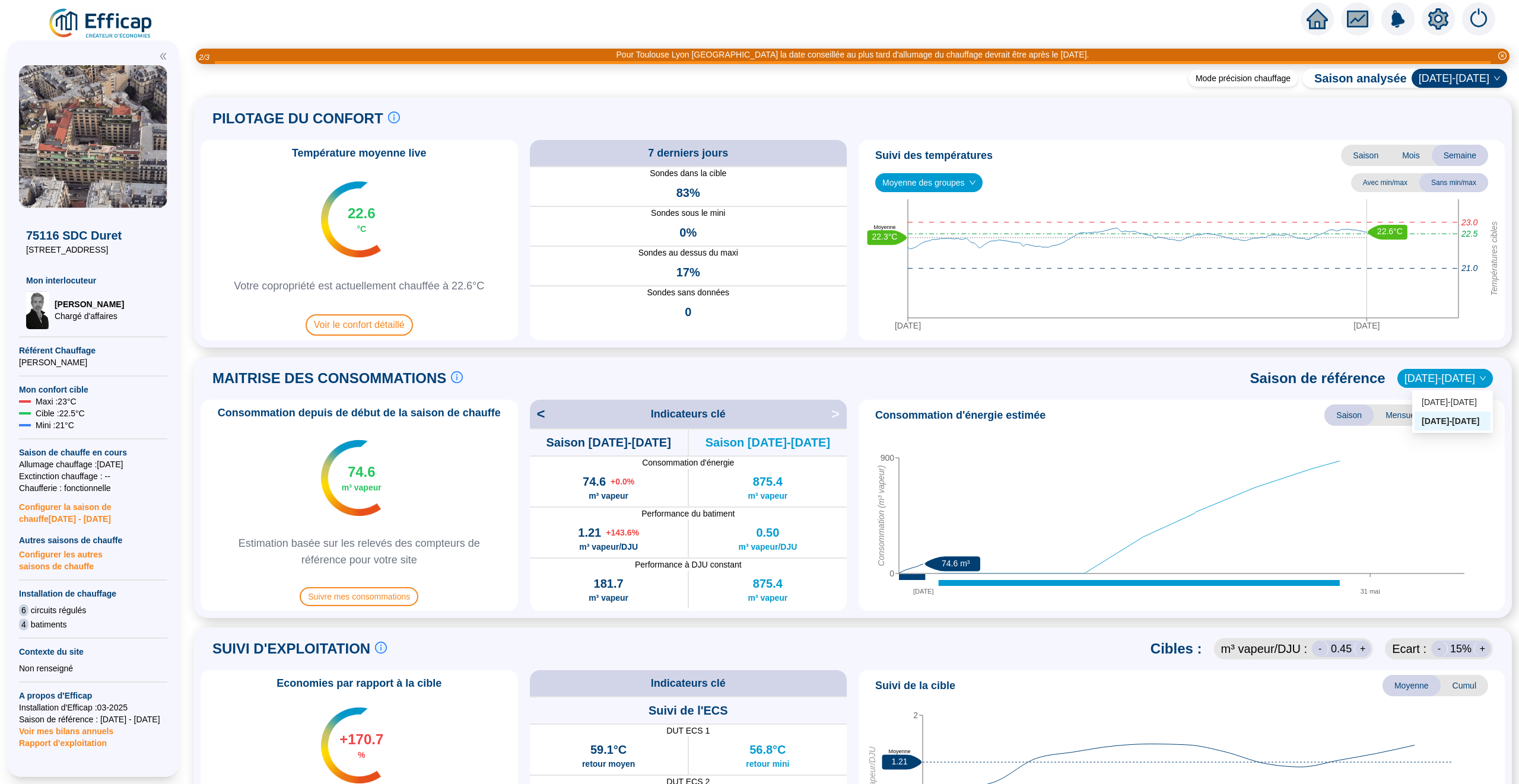
click at [1457, 372] on span "[DATE]-[DATE]" at bounding box center [1445, 378] width 81 height 18
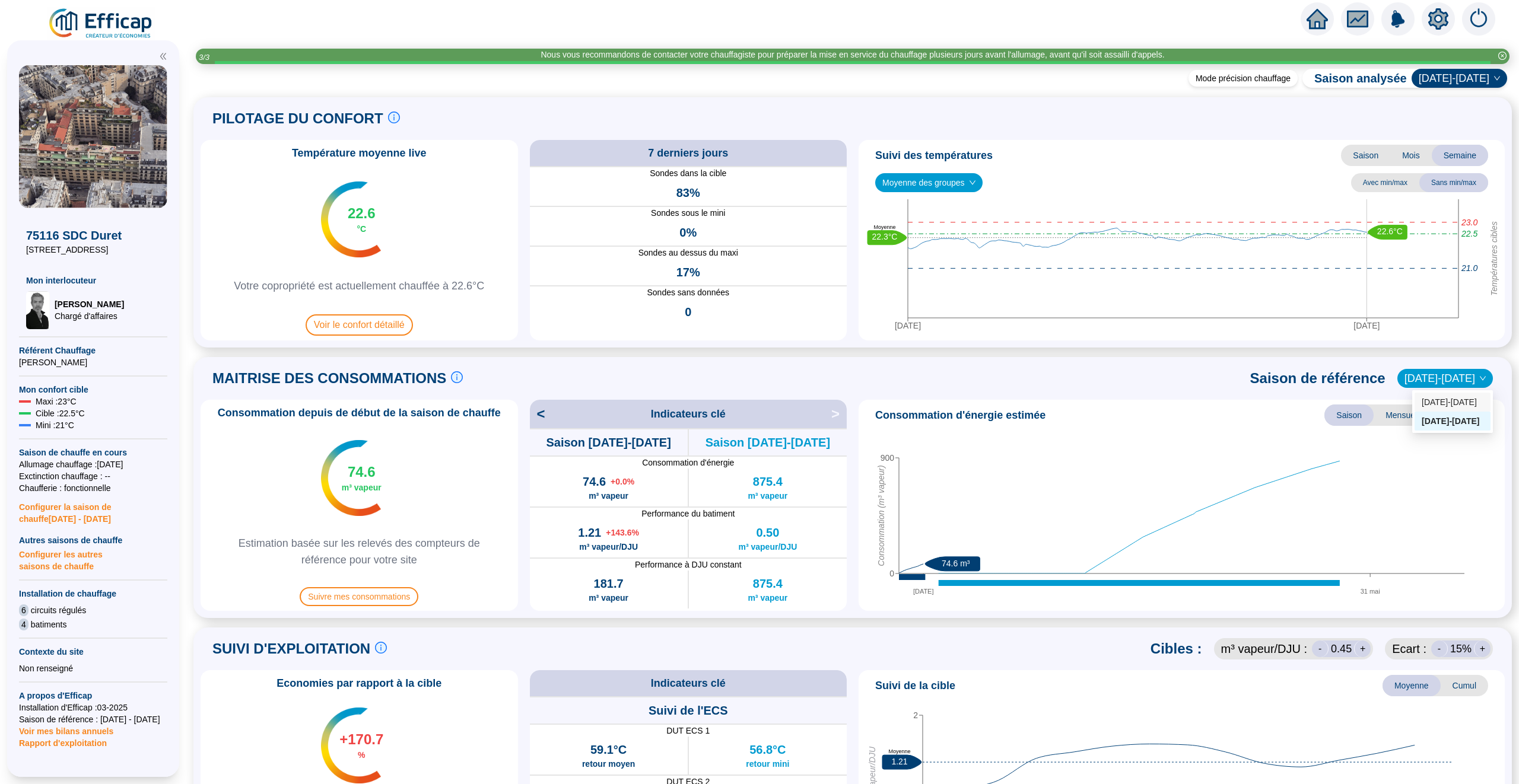
click at [1129, 383] on div "MAITRISE DES CONSOMMATIONS Les consommations d'énergie proviennent des fourniss…" at bounding box center [852, 379] width 1304 height 28
click at [1443, 377] on span "[DATE]-[DATE]" at bounding box center [1445, 378] width 81 height 18
click at [1443, 399] on div "[DATE]-[DATE]" at bounding box center [1452, 402] width 62 height 12
click at [1450, 382] on span "[DATE]-[DATE]" at bounding box center [1445, 378] width 81 height 18
click at [1448, 421] on div "[DATE]-[DATE]" at bounding box center [1452, 421] width 62 height 12
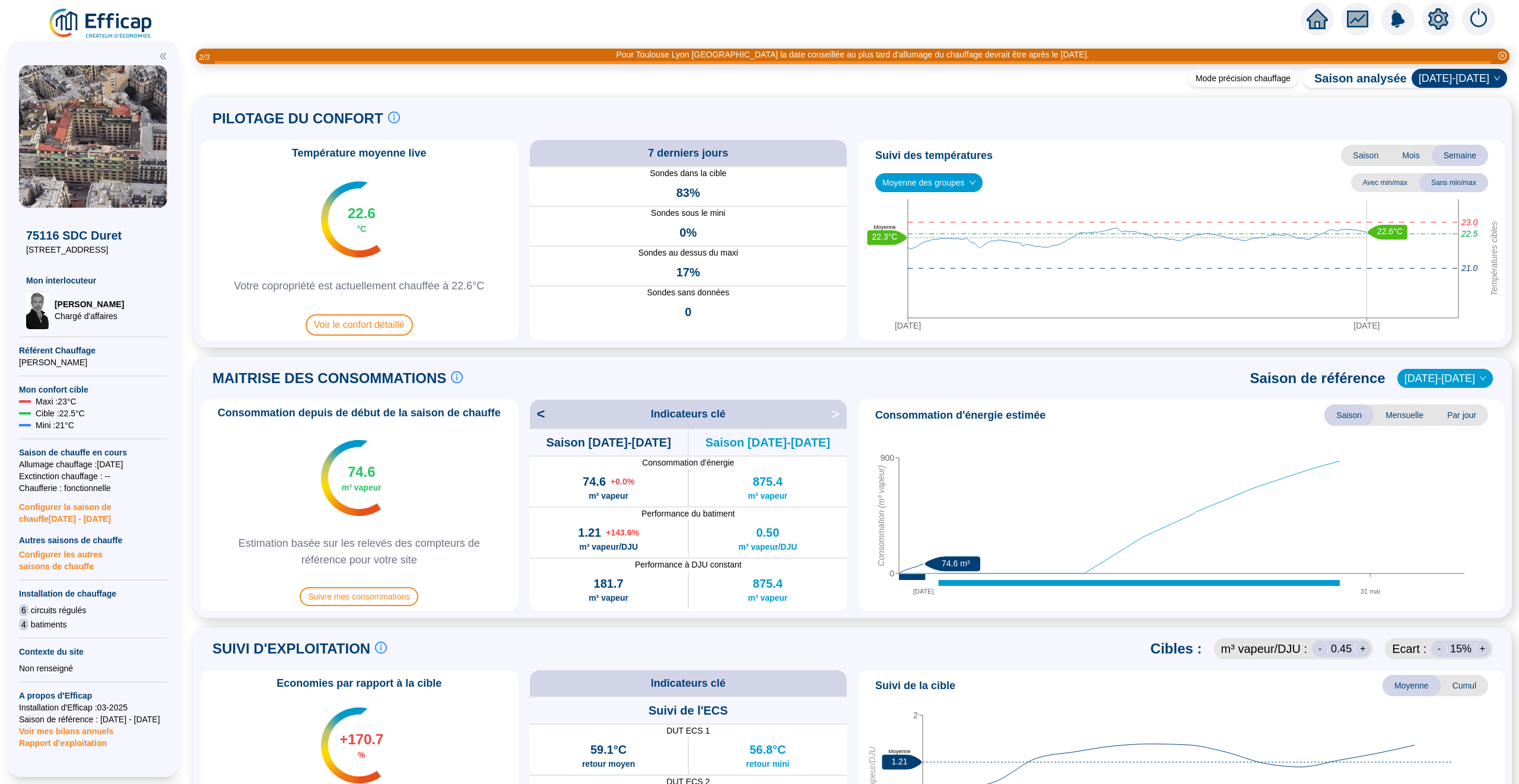
click at [1317, 24] on icon "home" at bounding box center [1317, 19] width 21 height 21
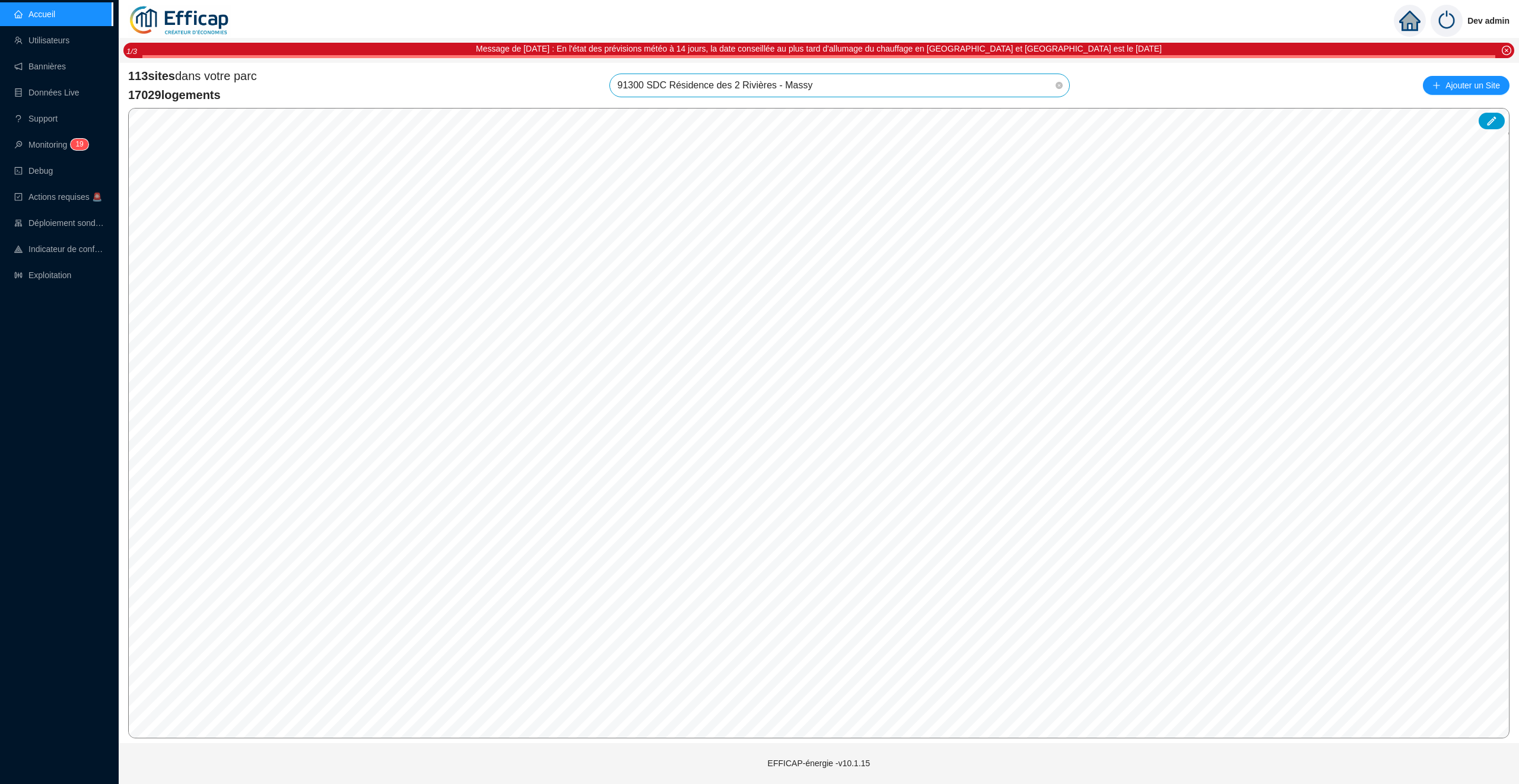
click at [782, 81] on span "91300 SDC Résidence des 2 Rivières - Massy" at bounding box center [839, 85] width 445 height 23
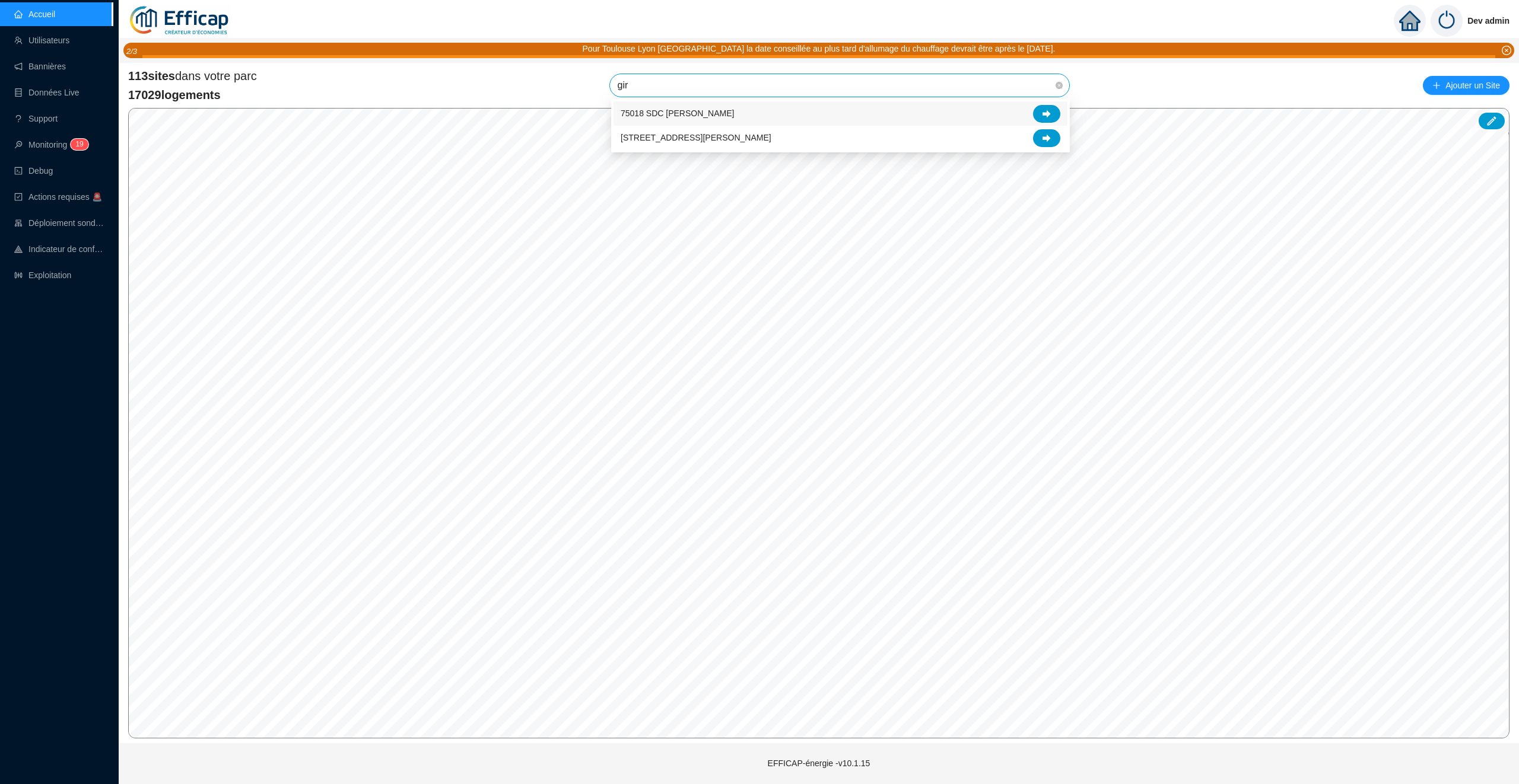
type input "gira"
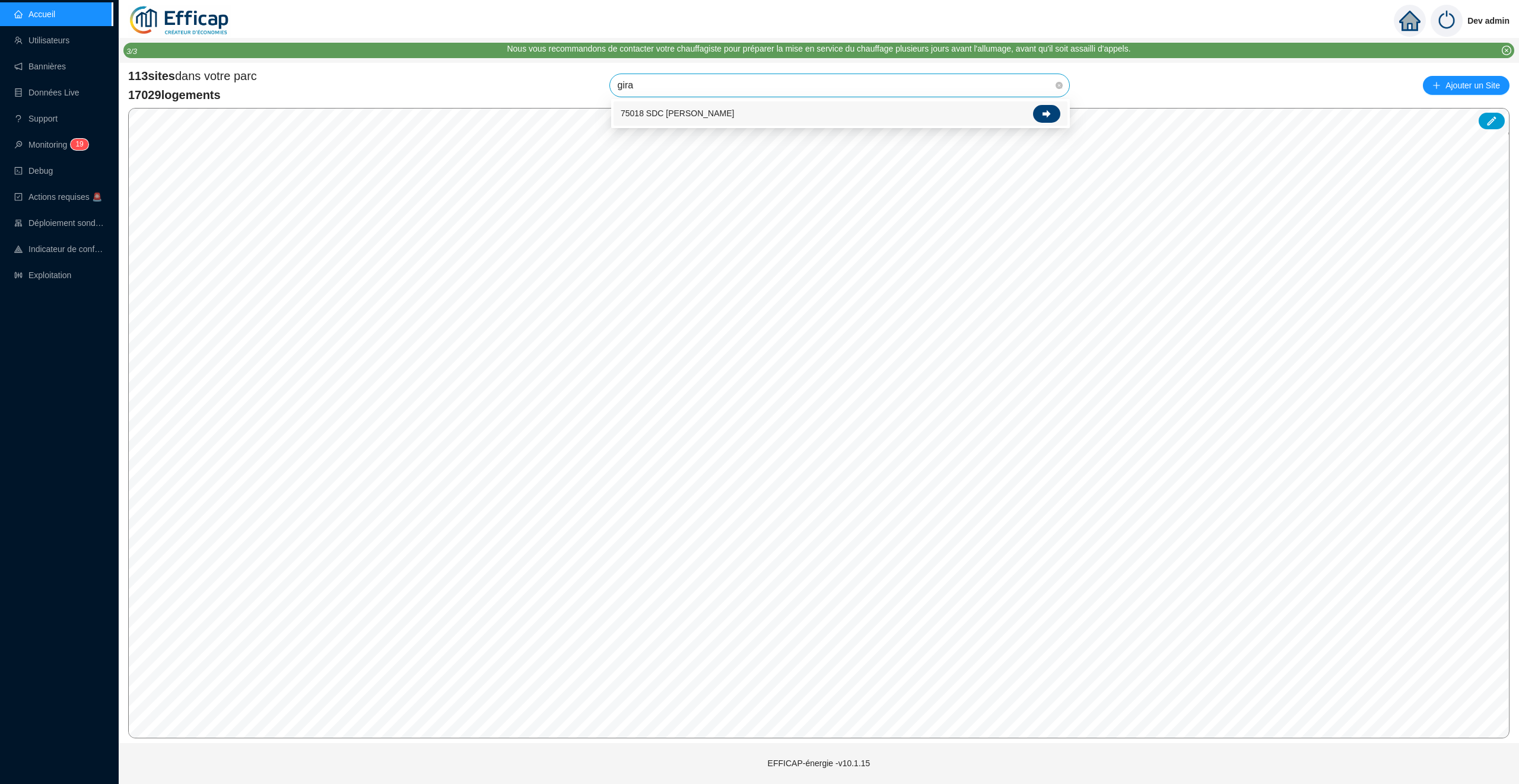
click at [1044, 111] on icon at bounding box center [1047, 114] width 9 height 9
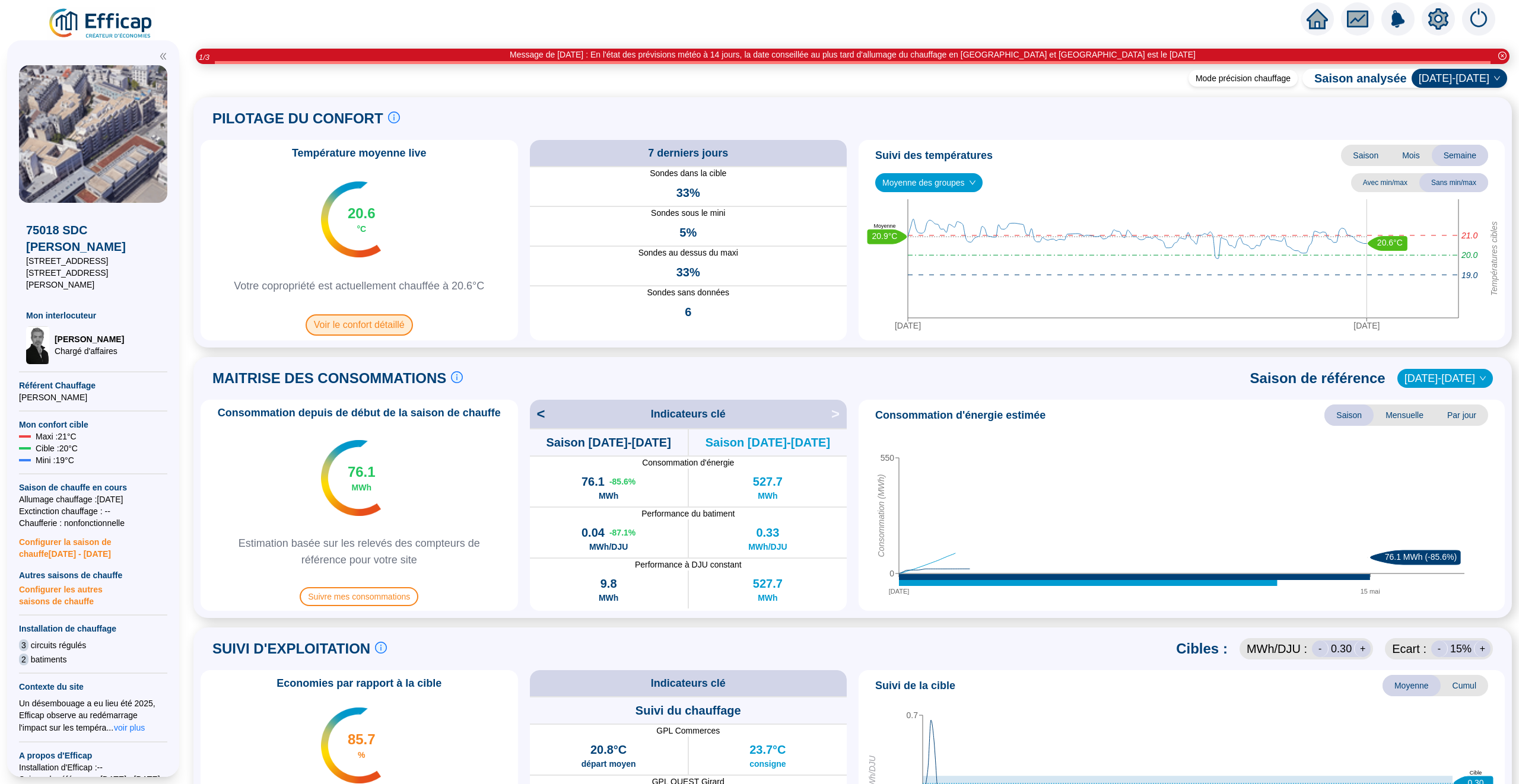
click at [385, 334] on span "Voir le confort détaillé" at bounding box center [359, 325] width 107 height 21
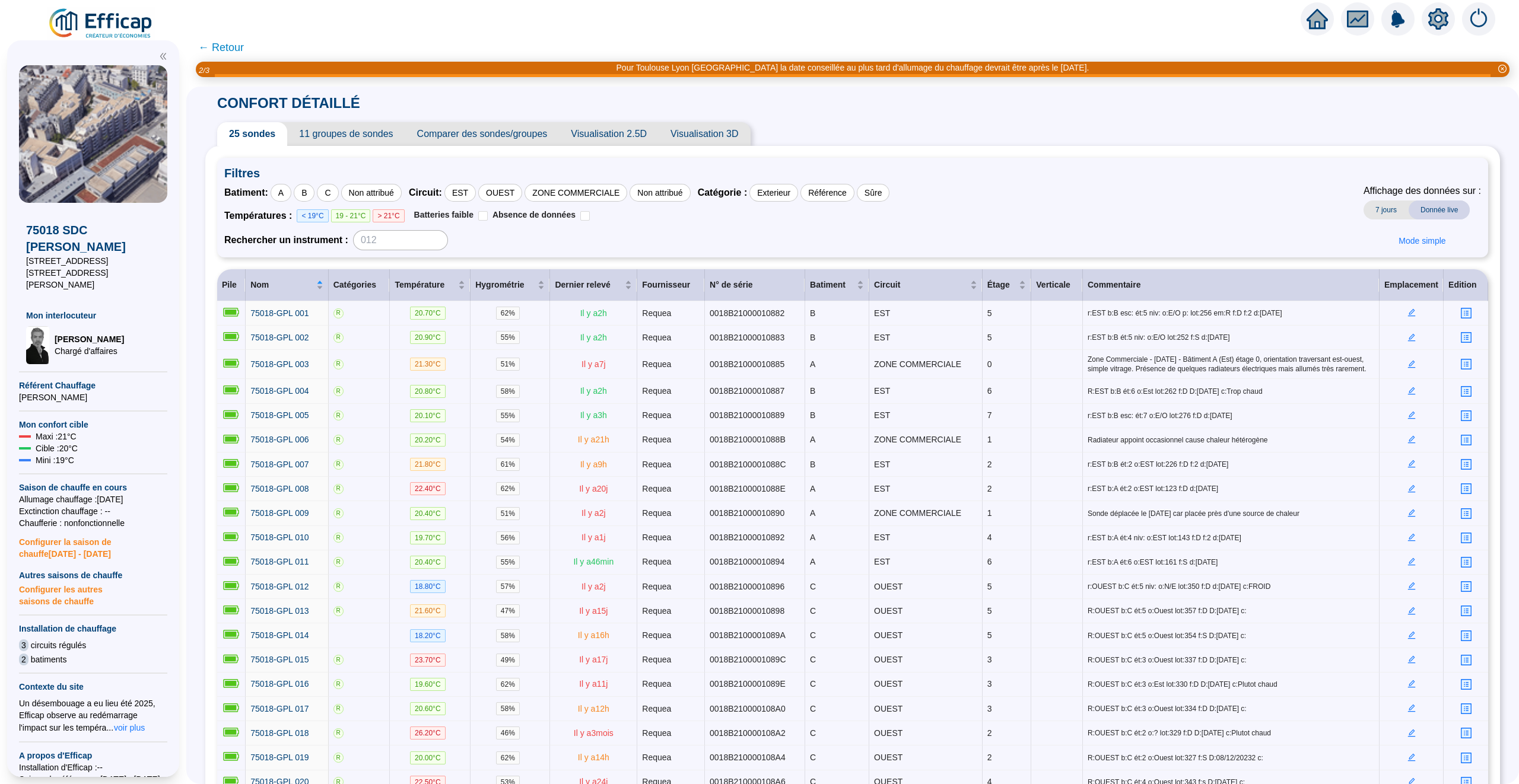
click at [235, 49] on span "← Retour" at bounding box center [221, 47] width 46 height 17
